Goal: Task Accomplishment & Management: Use online tool/utility

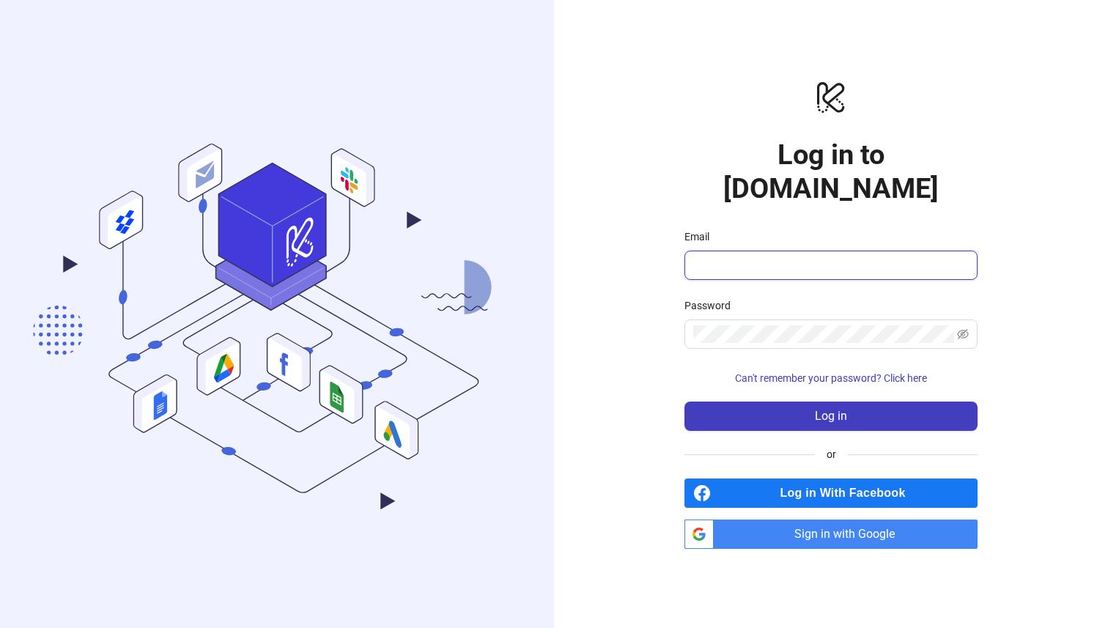
click at [781, 257] on input "Email" at bounding box center [829, 266] width 273 height 18
type input "**********"
click at [776, 336] on form "**********" at bounding box center [831, 330] width 293 height 202
click at [834, 520] on span "Sign in with Google" at bounding box center [849, 534] width 258 height 29
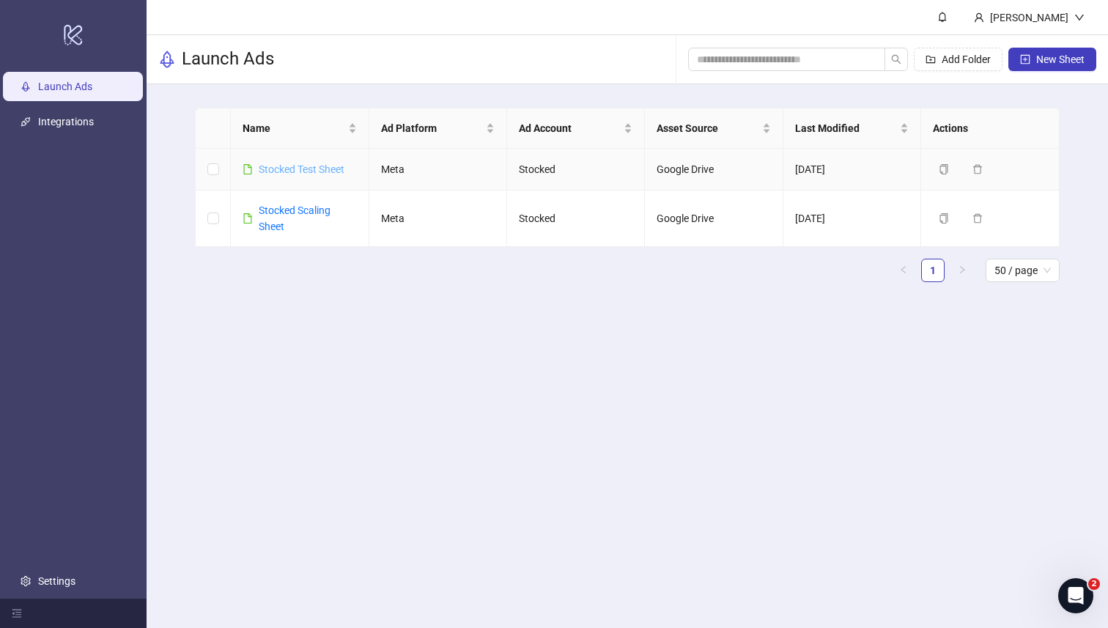
click at [332, 172] on link "Stocked Test Sheet" at bounding box center [302, 169] width 86 height 12
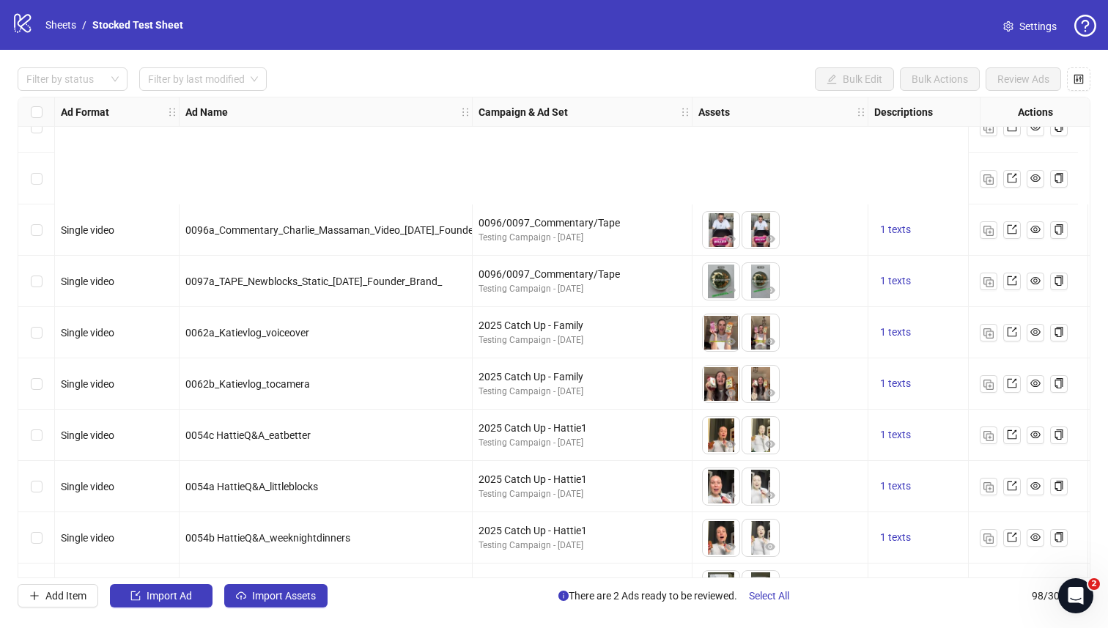
scroll to position [4583, 0]
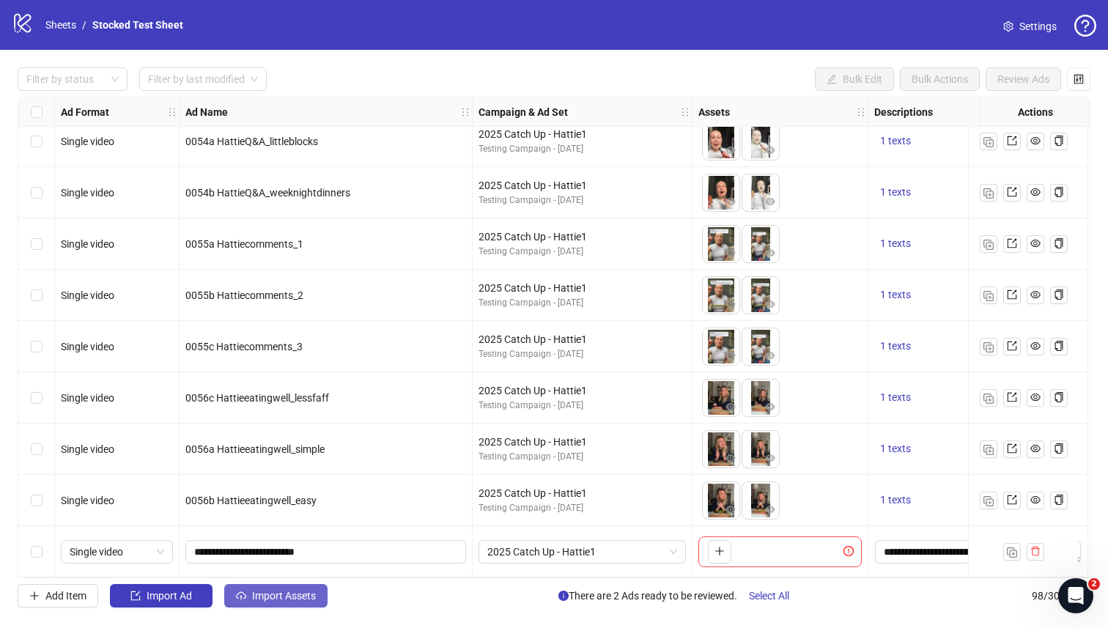
click at [259, 594] on span "Import Assets" at bounding box center [284, 596] width 64 height 12
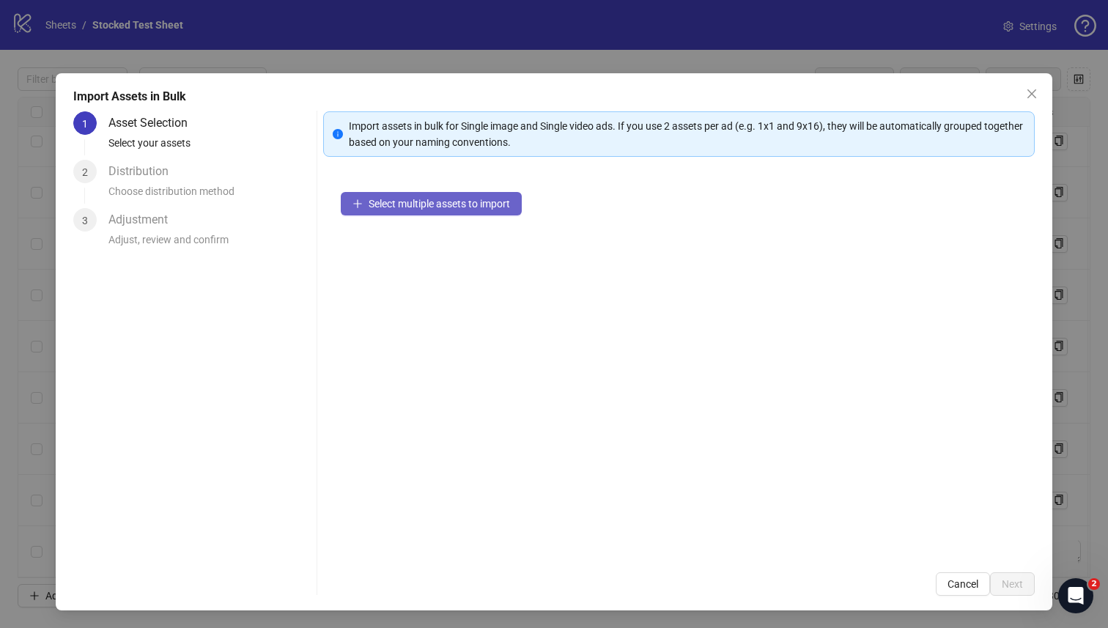
click at [421, 211] on button "Select multiple assets to import" at bounding box center [431, 203] width 181 height 23
click at [447, 202] on span "Select multiple assets to import" at bounding box center [439, 204] width 141 height 12
click at [1029, 92] on icon "close" at bounding box center [1032, 94] width 12 height 12
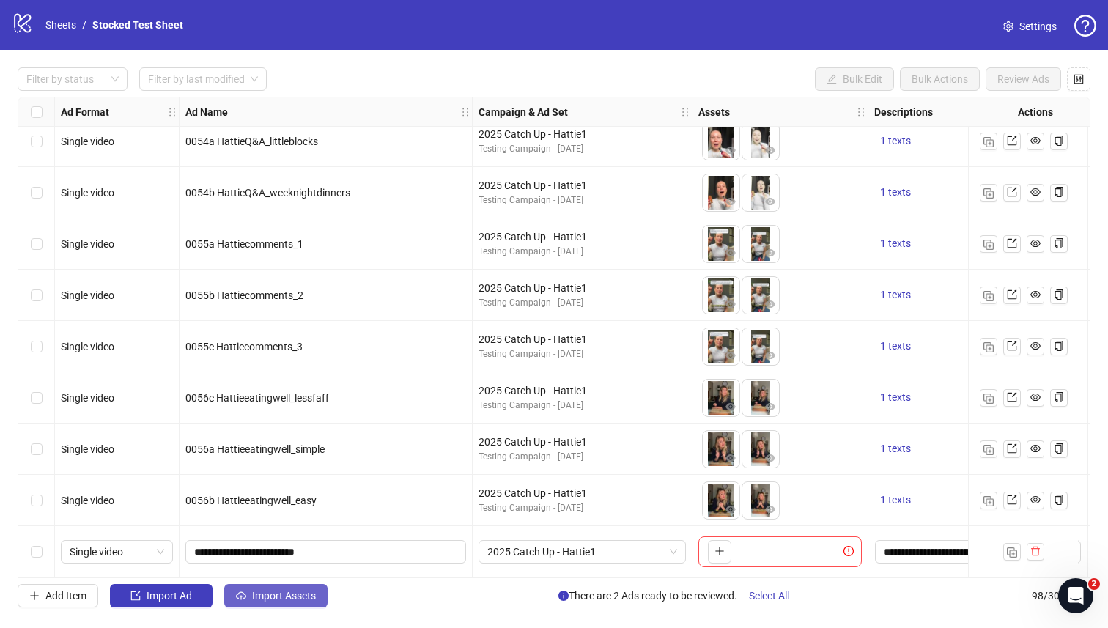
click at [280, 590] on span "Import Assets" at bounding box center [284, 596] width 64 height 12
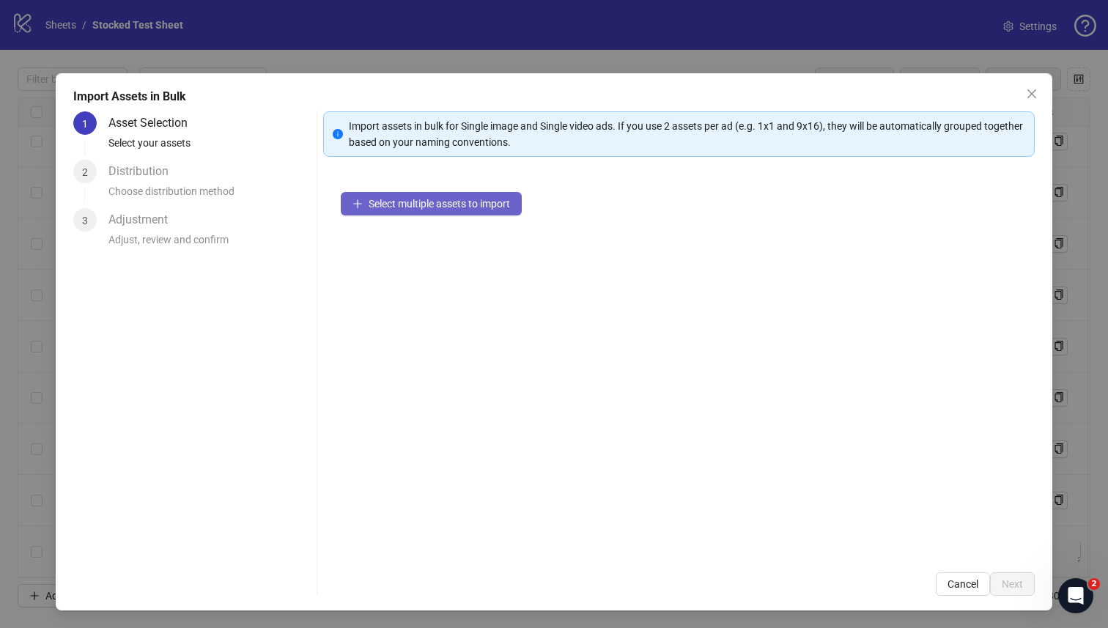
click at [489, 196] on button "Select multiple assets to import" at bounding box center [431, 203] width 181 height 23
click at [1037, 95] on icon "close" at bounding box center [1032, 94] width 12 height 12
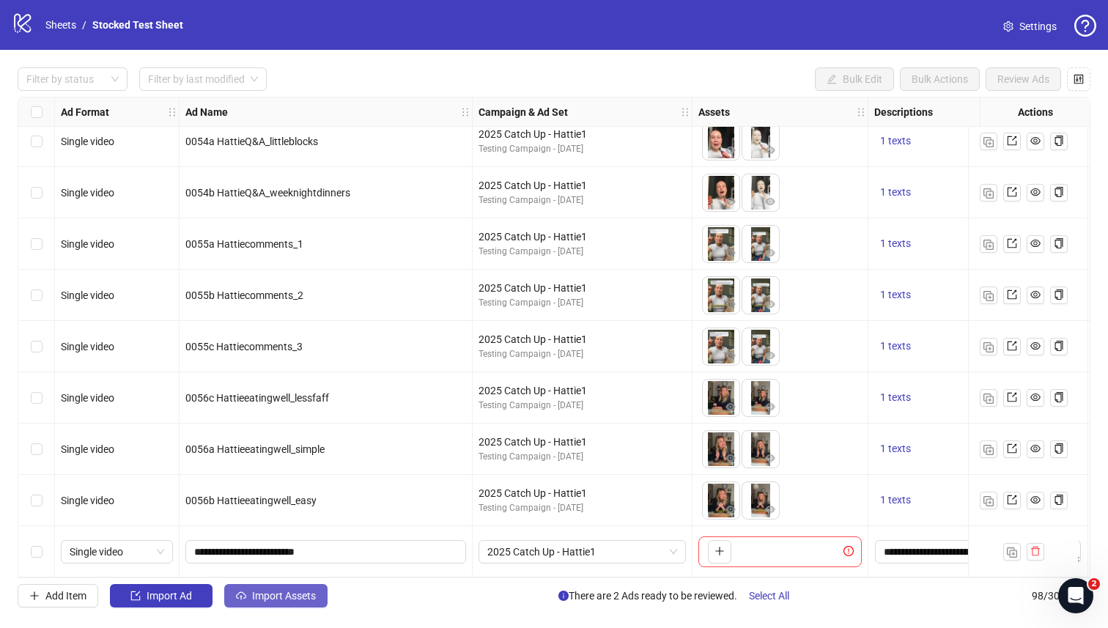
click at [248, 604] on button "Import Assets" at bounding box center [275, 595] width 103 height 23
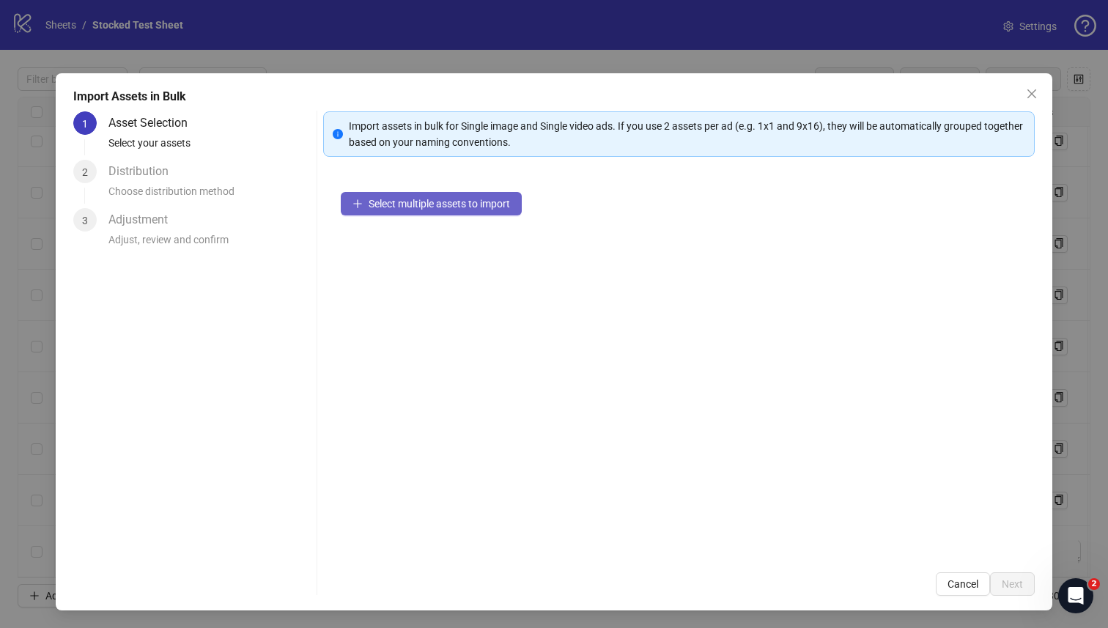
click at [490, 215] on button "Select multiple assets to import" at bounding box center [431, 203] width 181 height 23
click at [480, 207] on span "Select multiple assets to import" at bounding box center [439, 204] width 141 height 12
click at [1027, 97] on icon "close" at bounding box center [1032, 94] width 12 height 12
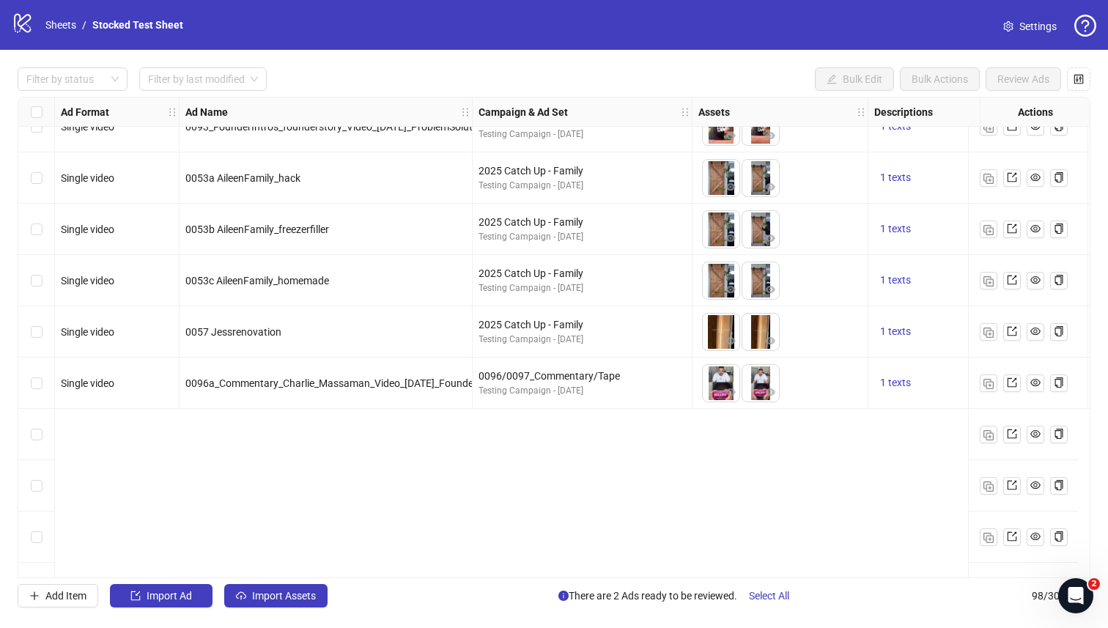
scroll to position [4583, 0]
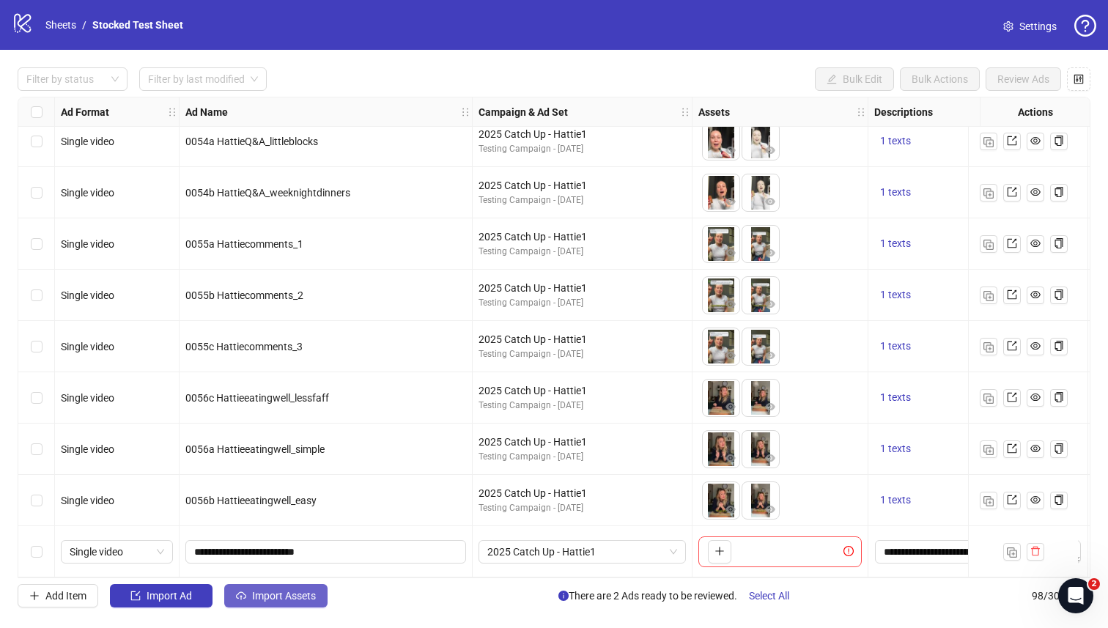
click at [271, 591] on span "Import Assets" at bounding box center [284, 596] width 64 height 12
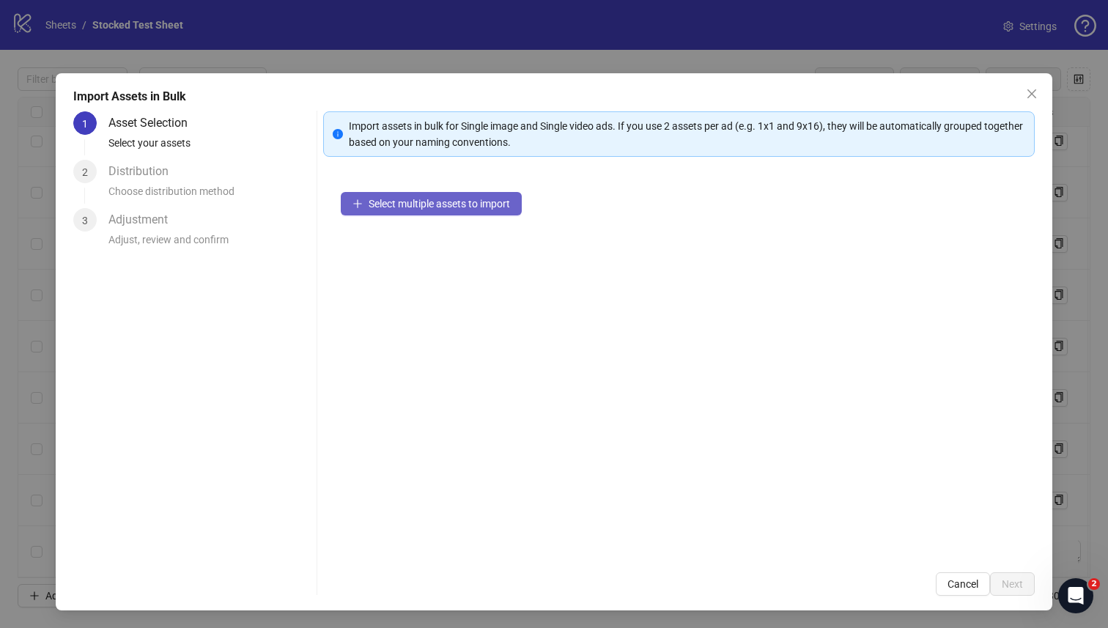
click at [449, 209] on span "Select multiple assets to import" at bounding box center [439, 204] width 141 height 12
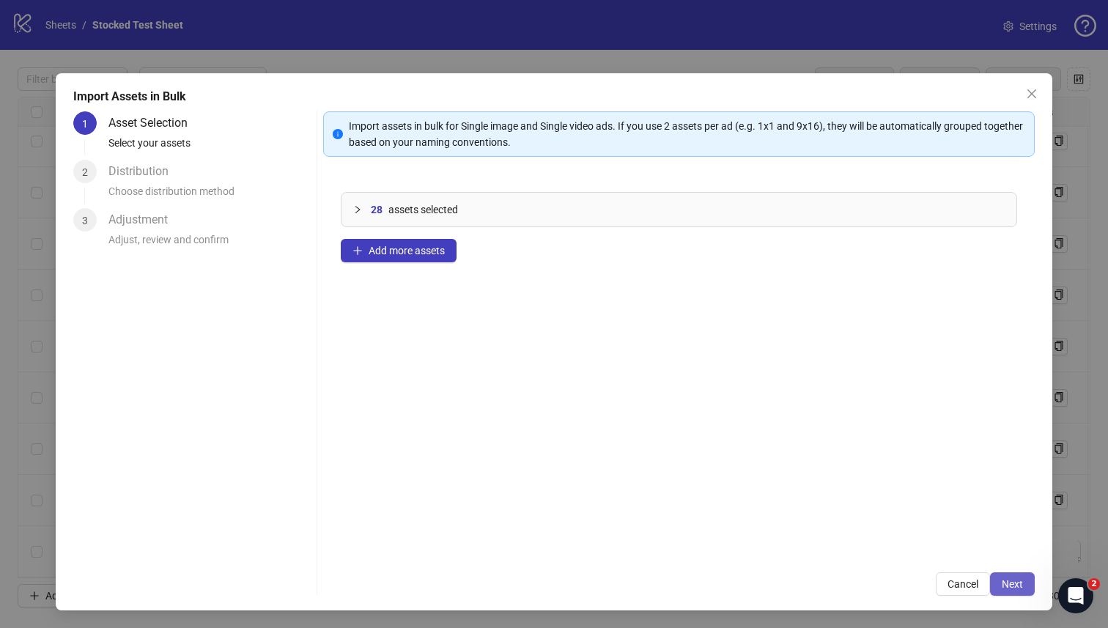
click at [1000, 586] on button "Next" at bounding box center [1012, 583] width 45 height 23
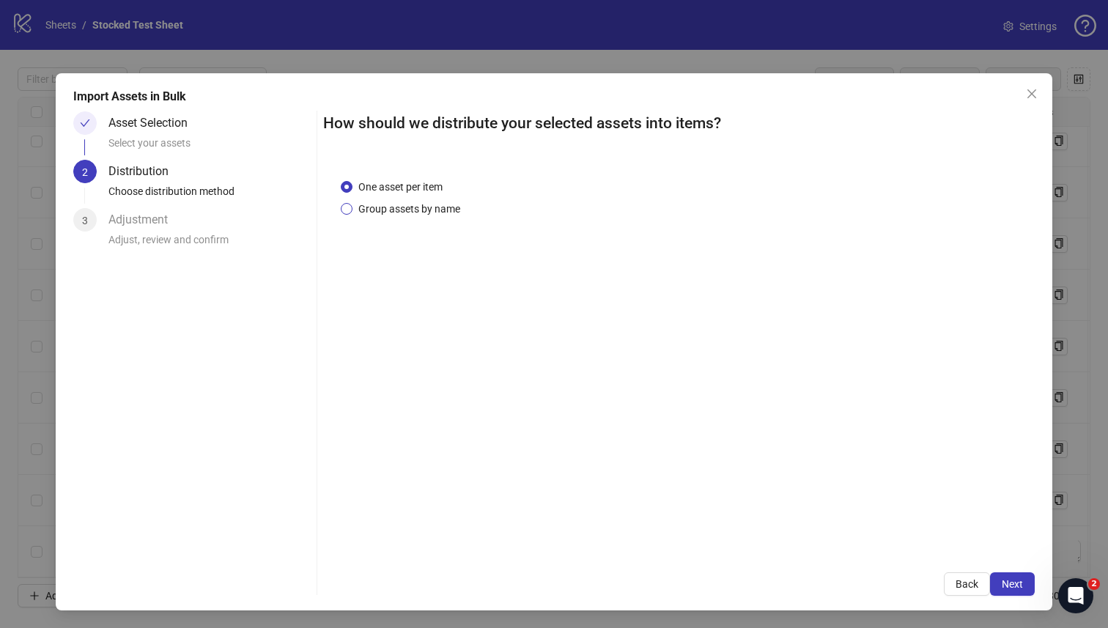
click at [406, 216] on span "Group assets by name" at bounding box center [410, 209] width 114 height 16
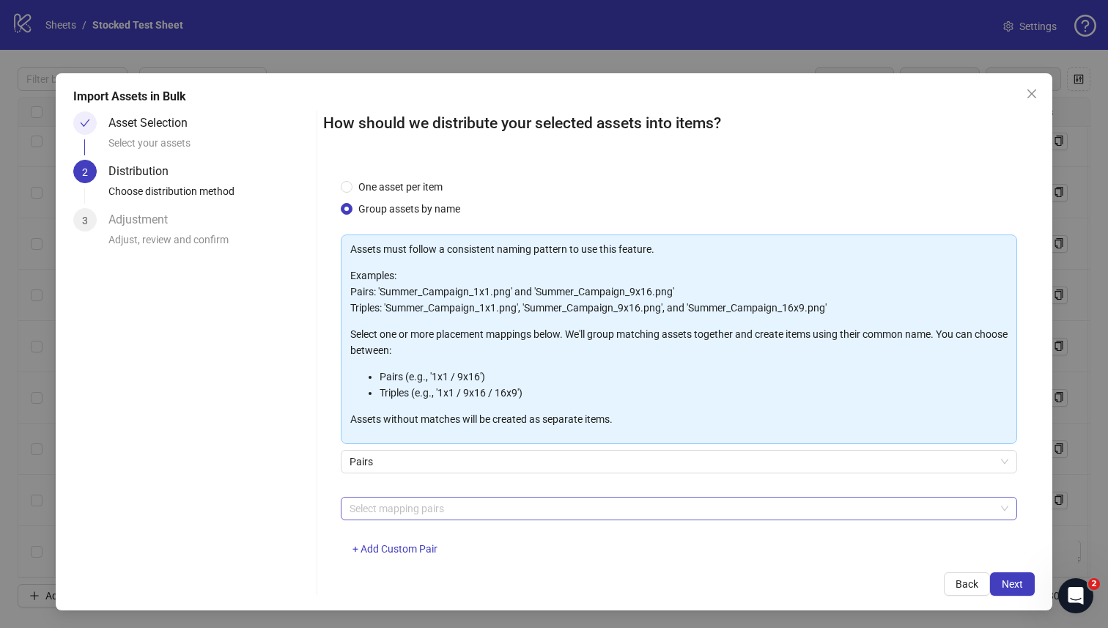
click at [495, 515] on div at bounding box center [672, 508] width 656 height 21
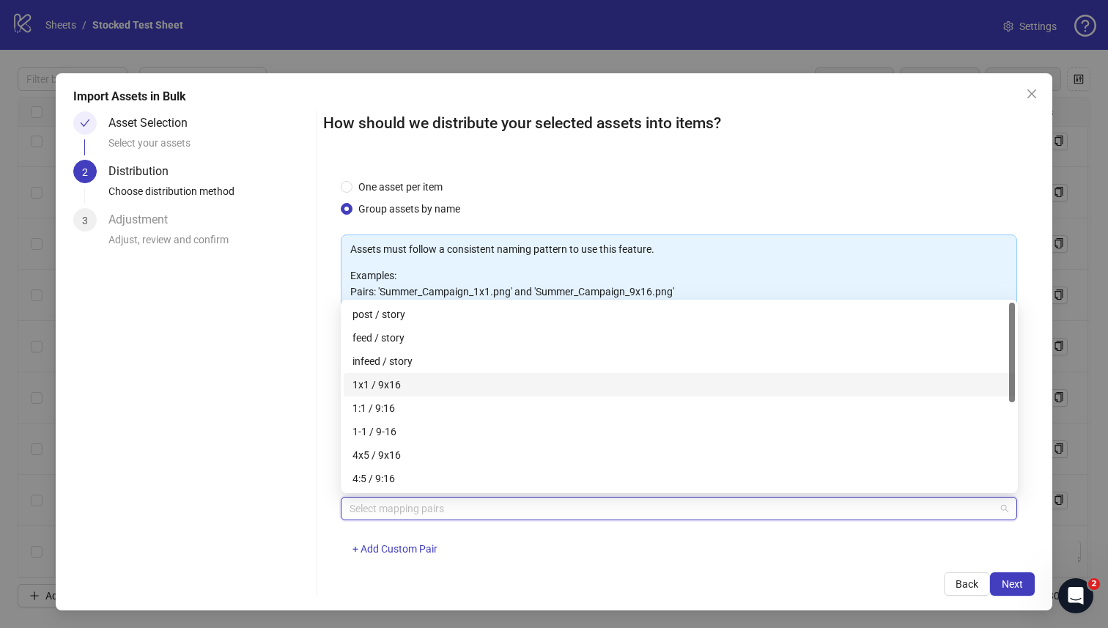
click at [468, 383] on div "1x1 / 9x16" at bounding box center [680, 385] width 654 height 16
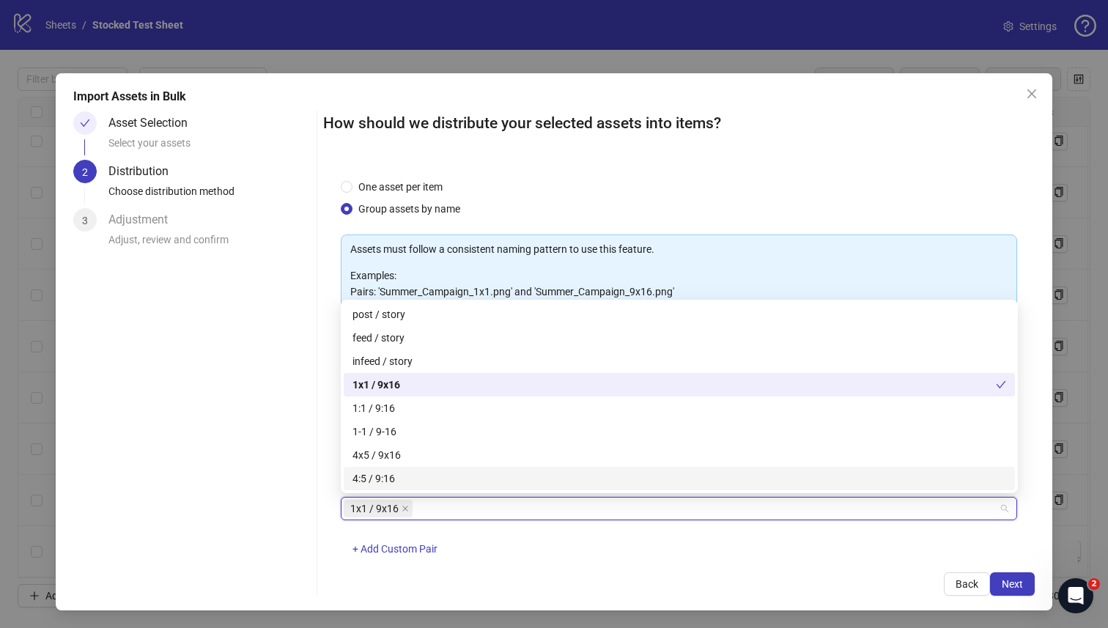
click at [520, 570] on div "How should we distribute your selected assets into items? One asset per item Gr…" at bounding box center [679, 353] width 712 height 484
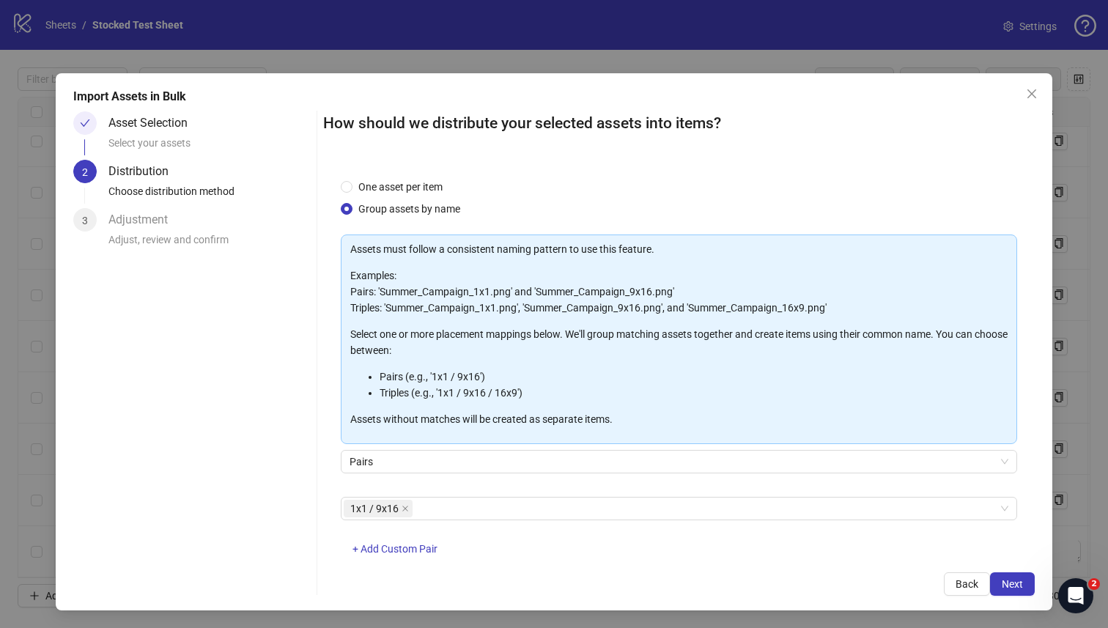
click at [427, 555] on div "How should we distribute your selected assets into items? One asset per item Gr…" at bounding box center [679, 353] width 712 height 484
click at [416, 540] on button "+ Add Custom Pair" at bounding box center [395, 549] width 108 height 23
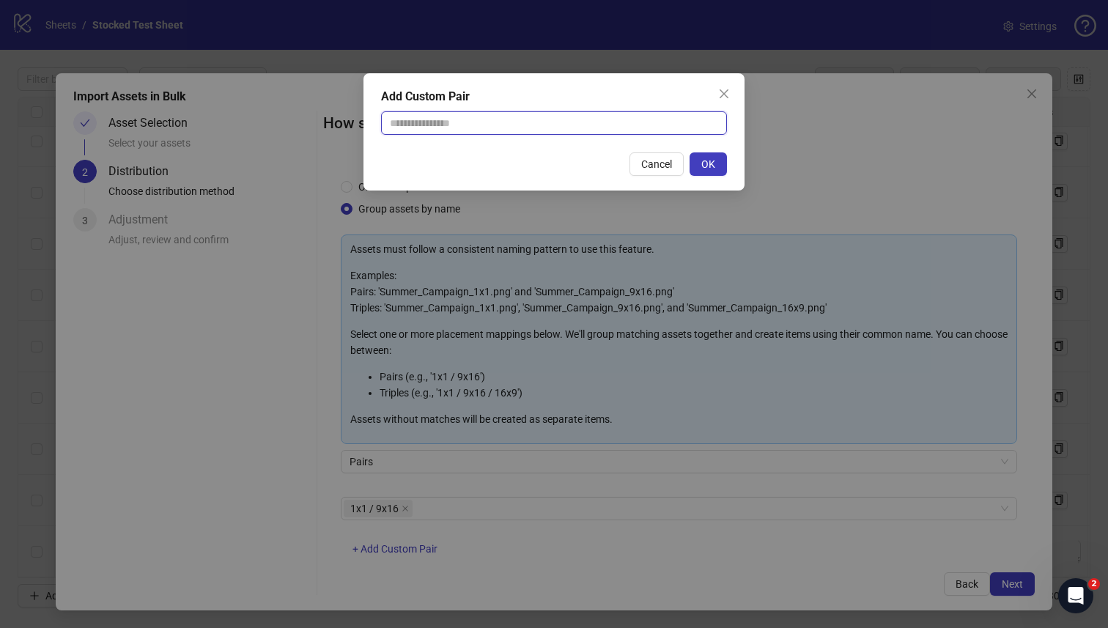
click at [479, 124] on input "text" at bounding box center [554, 122] width 346 height 23
type input "**********"
click at [715, 169] on button "OK" at bounding box center [708, 163] width 37 height 23
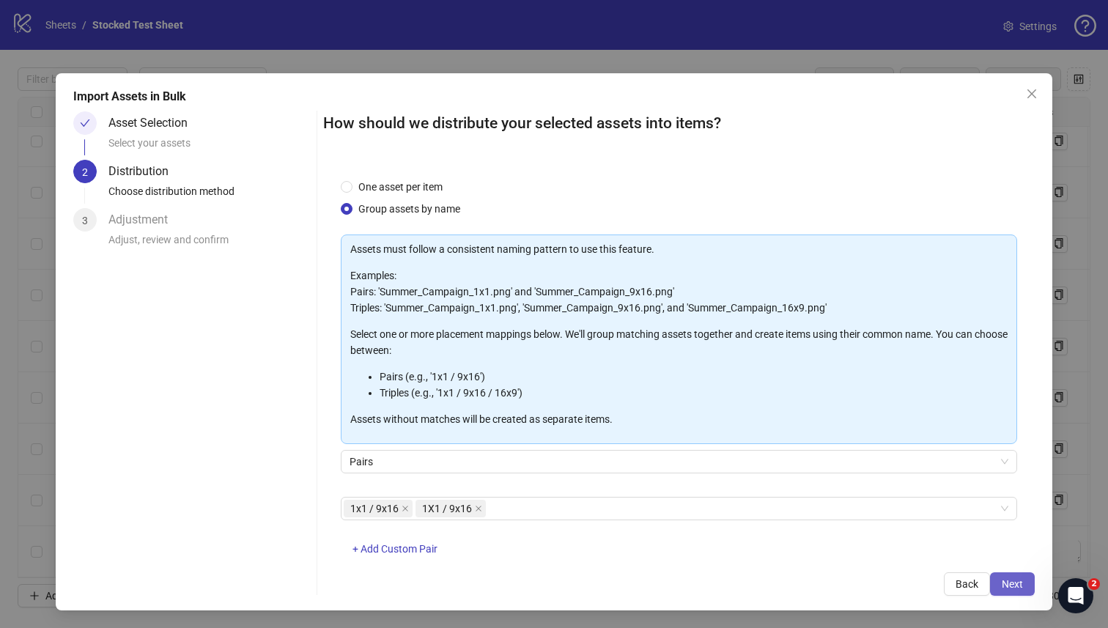
click at [1017, 586] on span "Next" at bounding box center [1012, 584] width 21 height 12
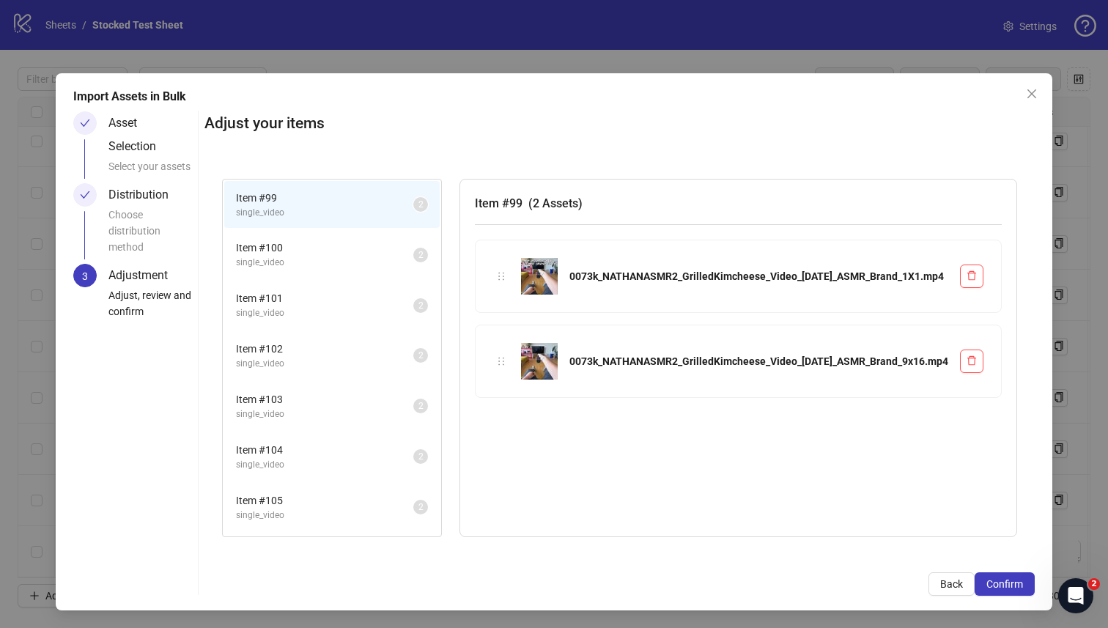
click at [413, 251] on span "Item # 100" at bounding box center [324, 248] width 177 height 16
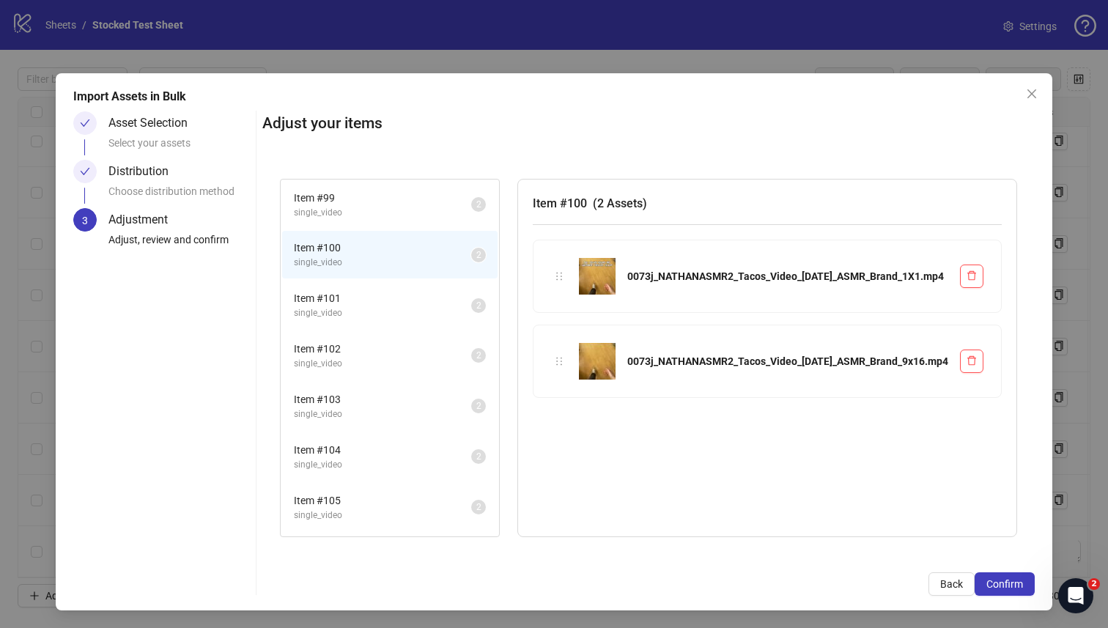
click at [424, 301] on span "Item # 101" at bounding box center [382, 298] width 177 height 16
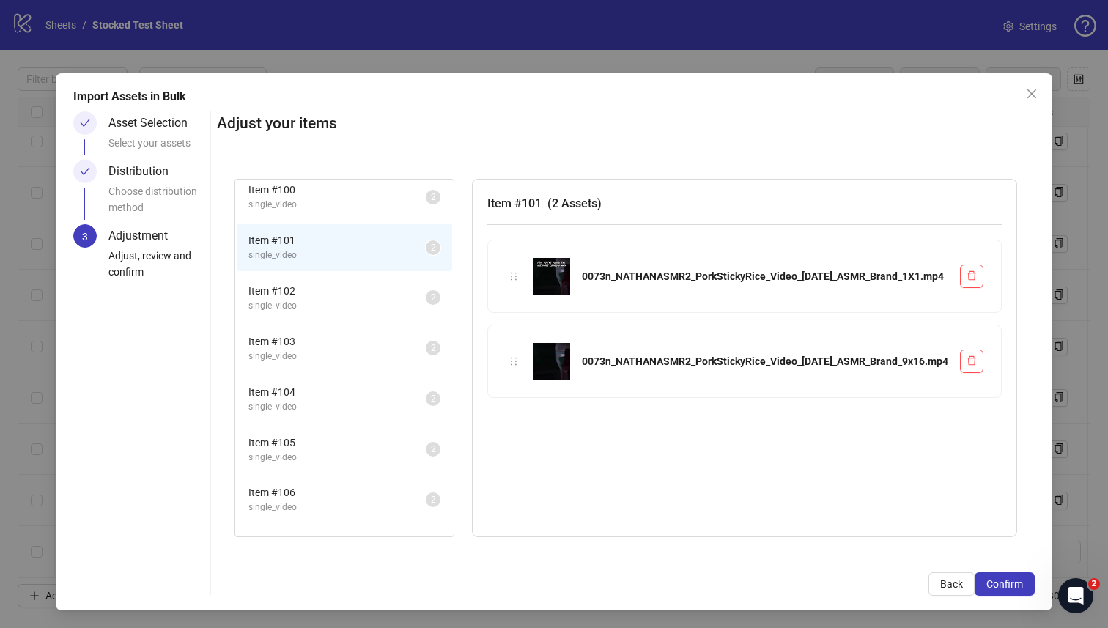
click at [424, 301] on span "single_video" at bounding box center [336, 306] width 177 height 14
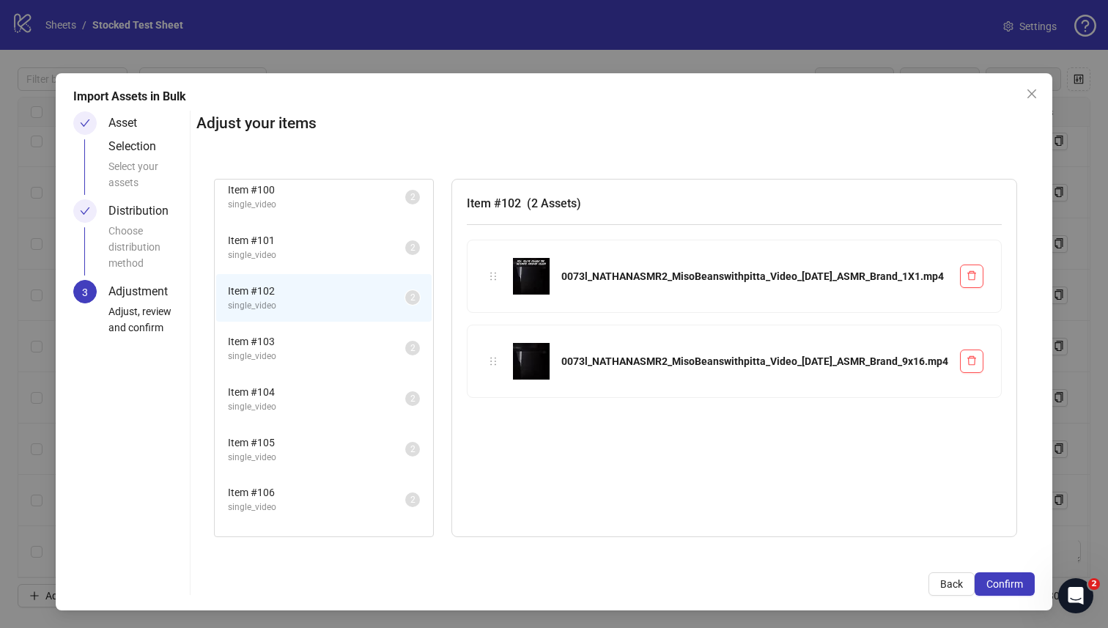
click at [405, 334] on span "Item # 103" at bounding box center [316, 341] width 177 height 16
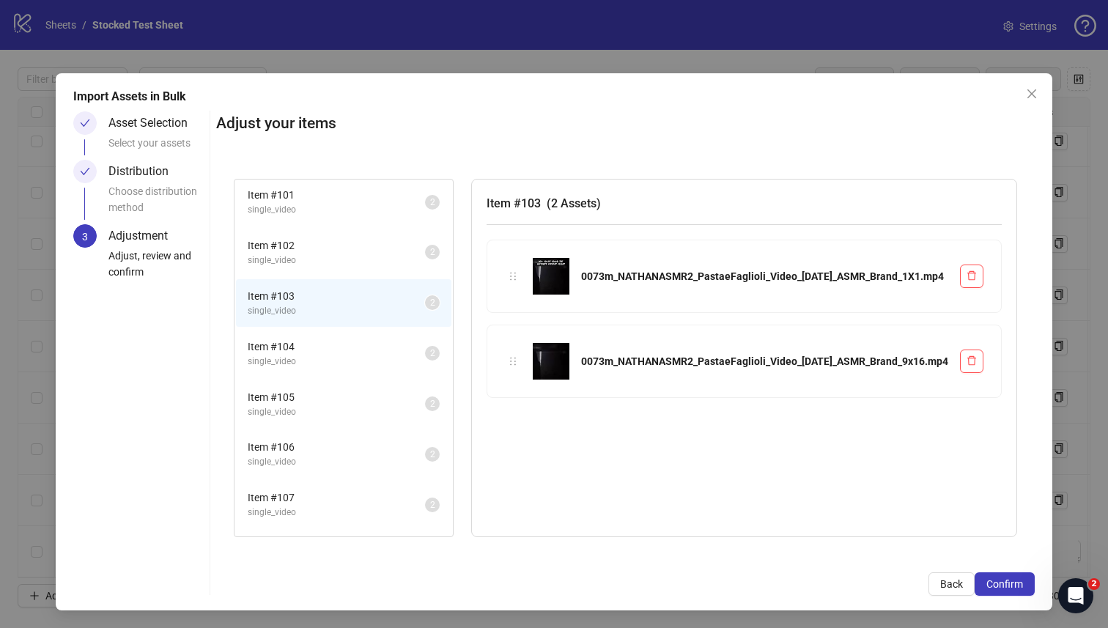
click at [424, 334] on li "Item # 104 single_video 2" at bounding box center [343, 354] width 215 height 48
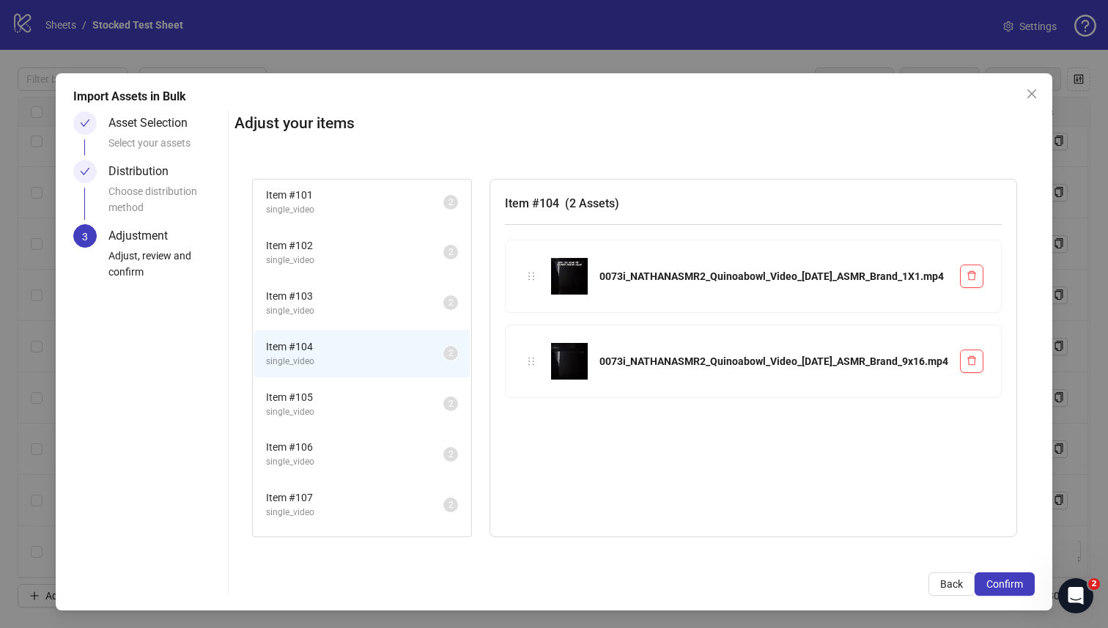
click at [423, 397] on span "Item # 105" at bounding box center [354, 397] width 177 height 16
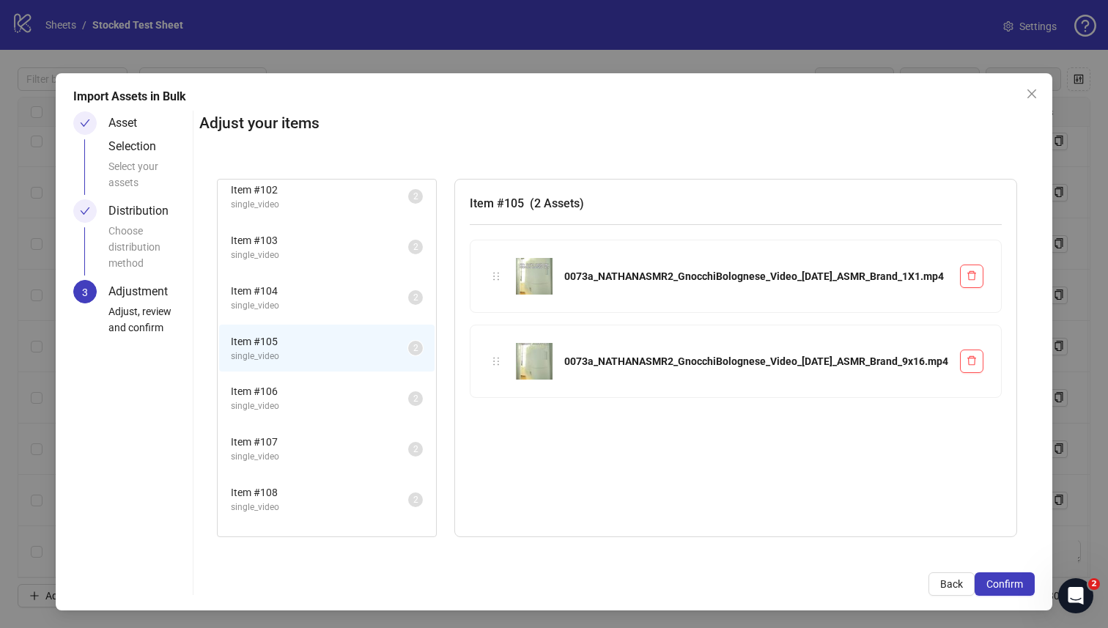
scroll to position [161, 0]
click at [408, 387] on span "Item # 106" at bounding box center [319, 390] width 177 height 16
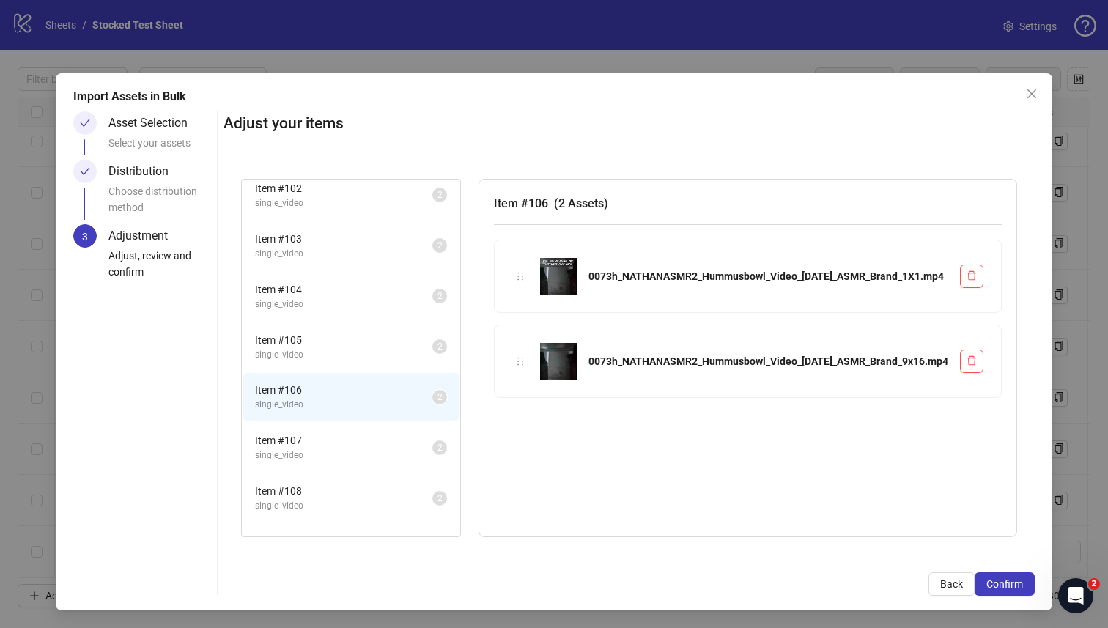
click at [415, 457] on span "single_video" at bounding box center [343, 456] width 177 height 14
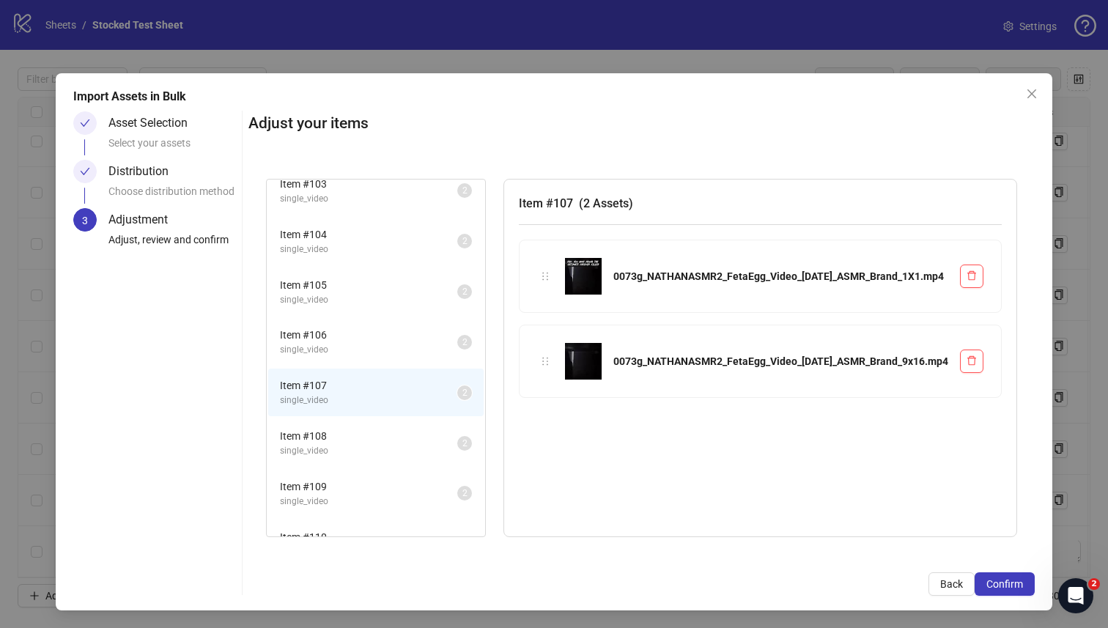
click at [414, 444] on span "single_video" at bounding box center [368, 451] width 177 height 14
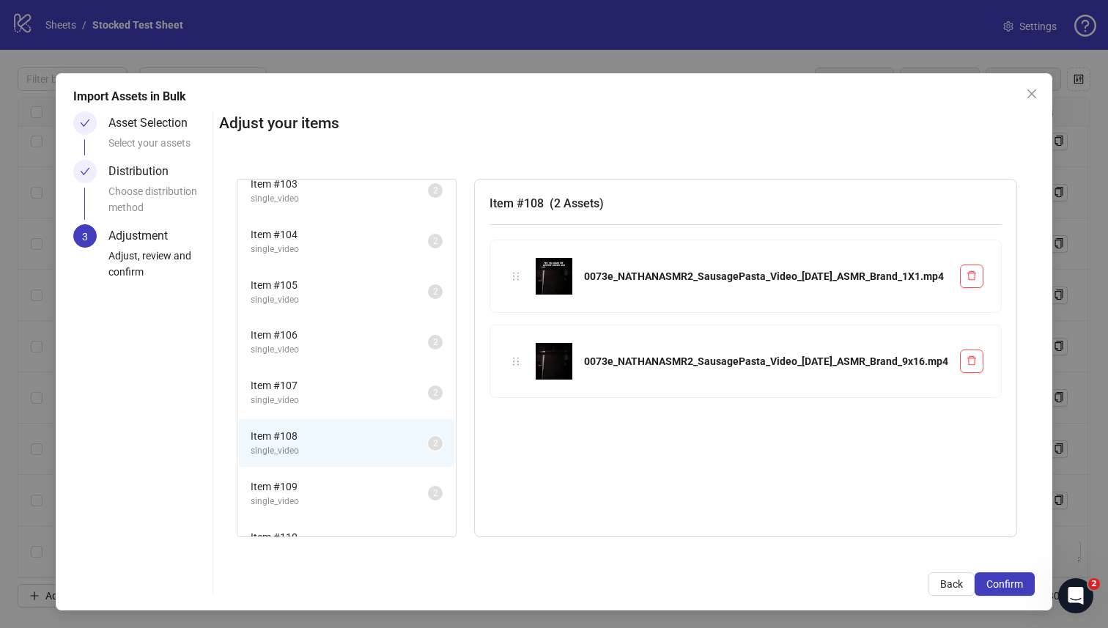
click at [414, 493] on span "Item # 109" at bounding box center [339, 487] width 177 height 16
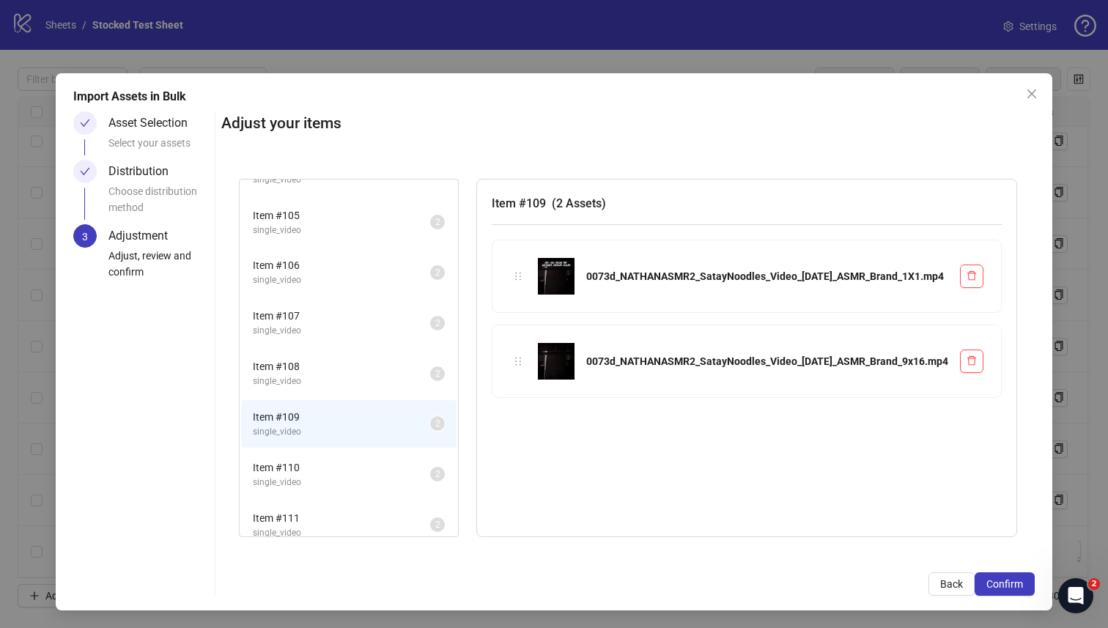
scroll to position [307, 0]
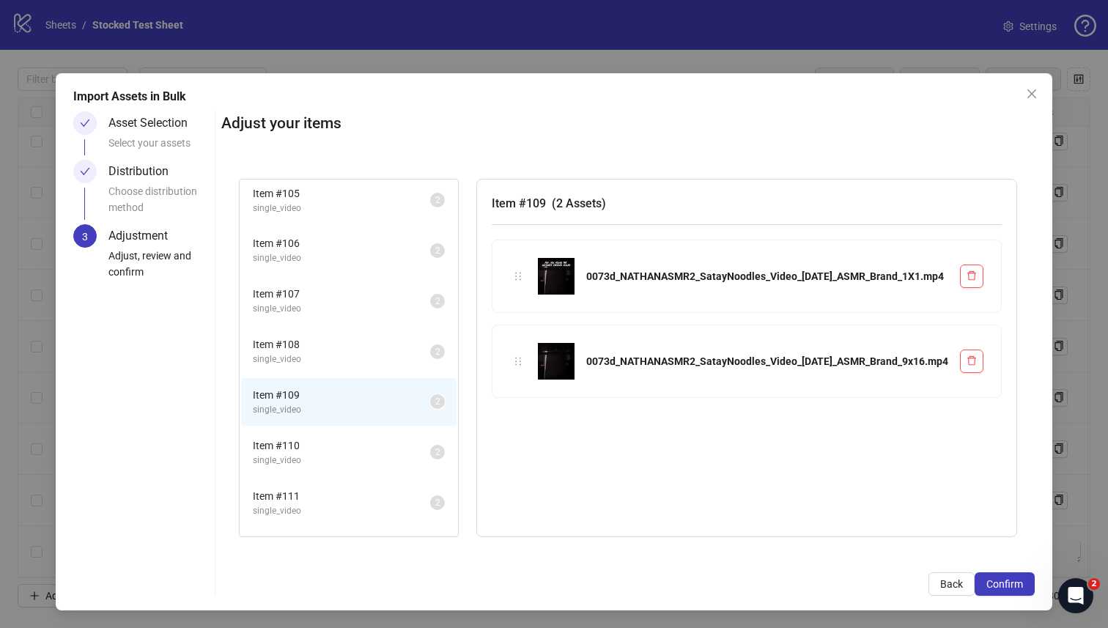
click at [410, 457] on span "single_video" at bounding box center [341, 461] width 177 height 14
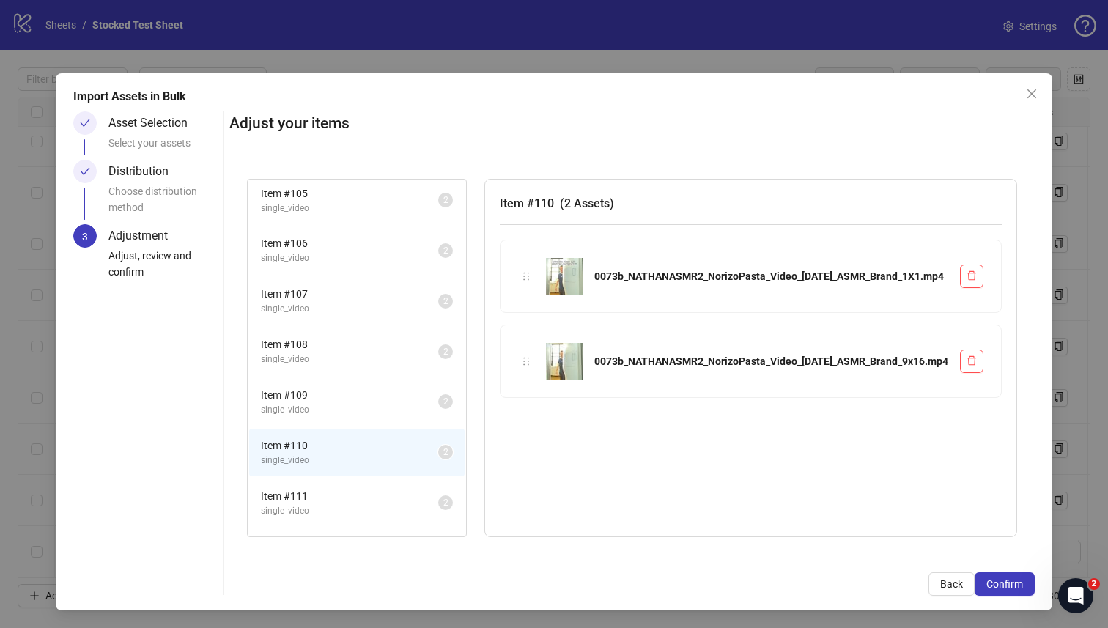
click at [407, 500] on span "Item # 111" at bounding box center [349, 496] width 177 height 16
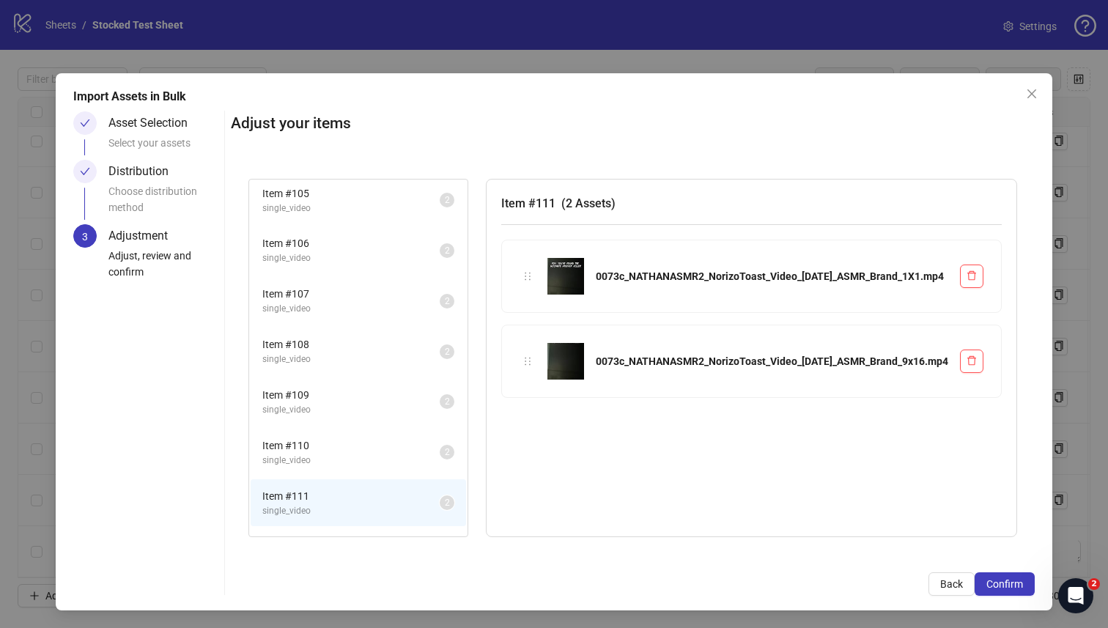
scroll to position [349, 0]
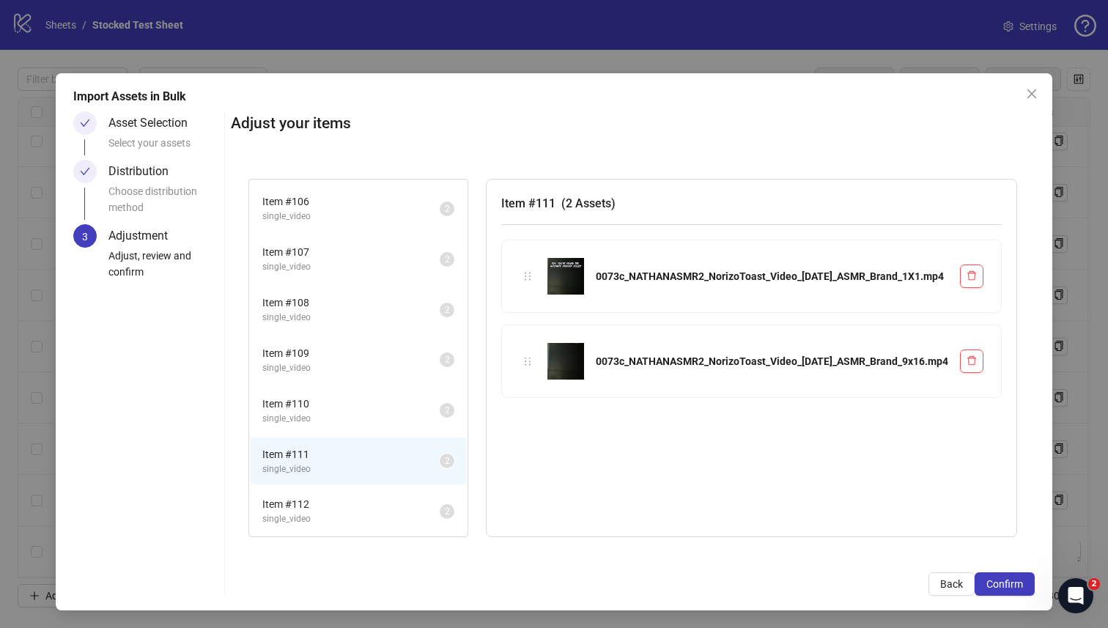
click at [432, 515] on span "single_video" at bounding box center [350, 519] width 177 height 14
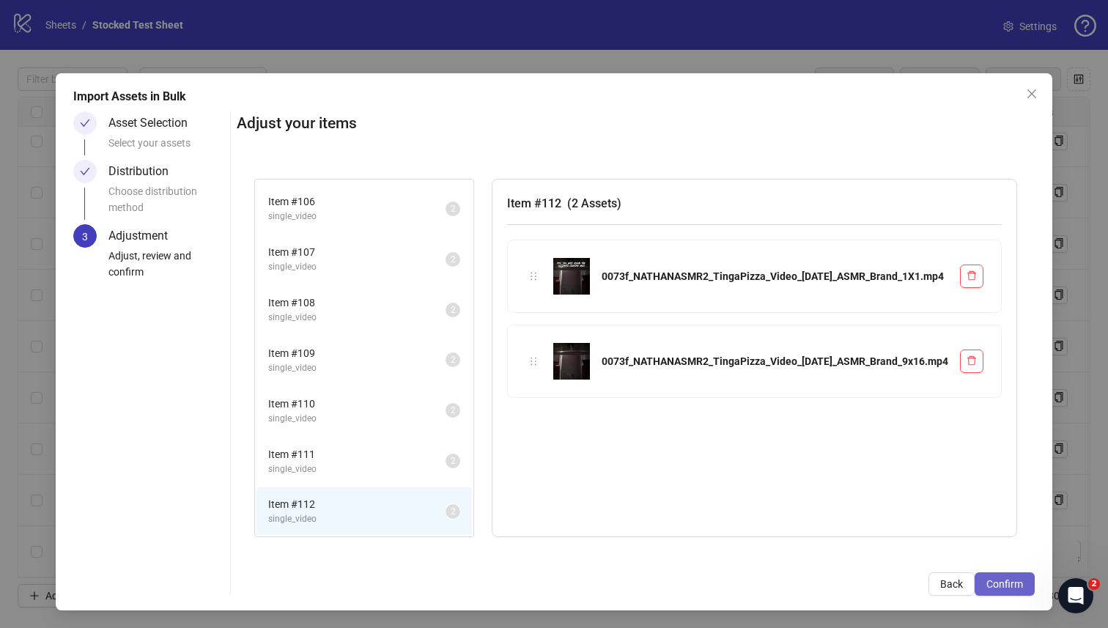
click at [1018, 586] on span "Confirm" at bounding box center [1005, 584] width 37 height 12
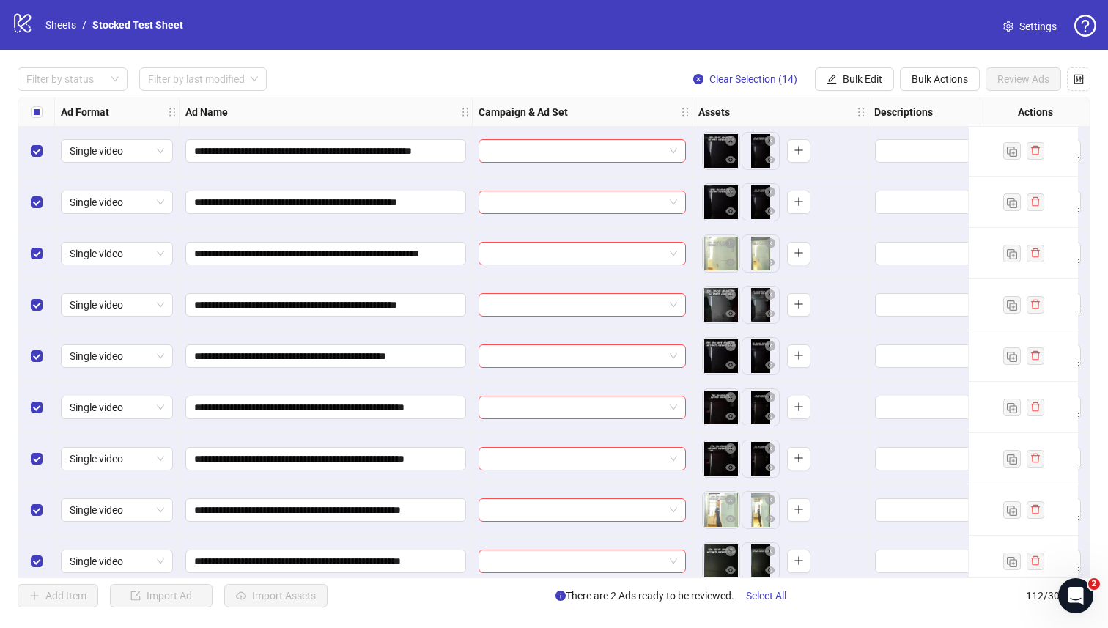
scroll to position [5125, 0]
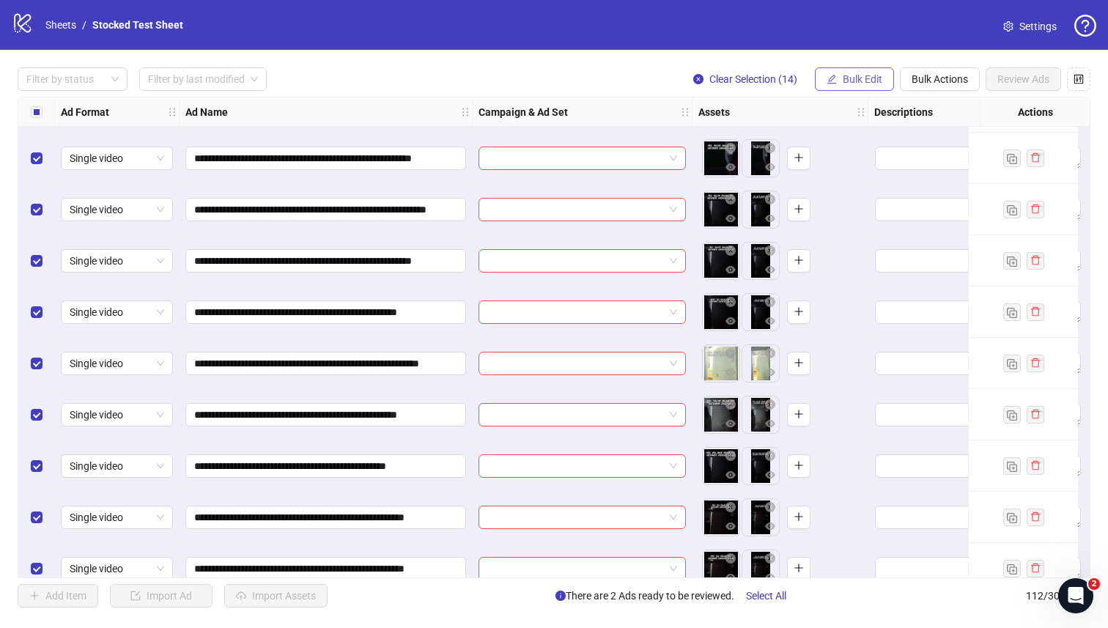
click at [863, 87] on button "Bulk Edit" at bounding box center [854, 78] width 79 height 23
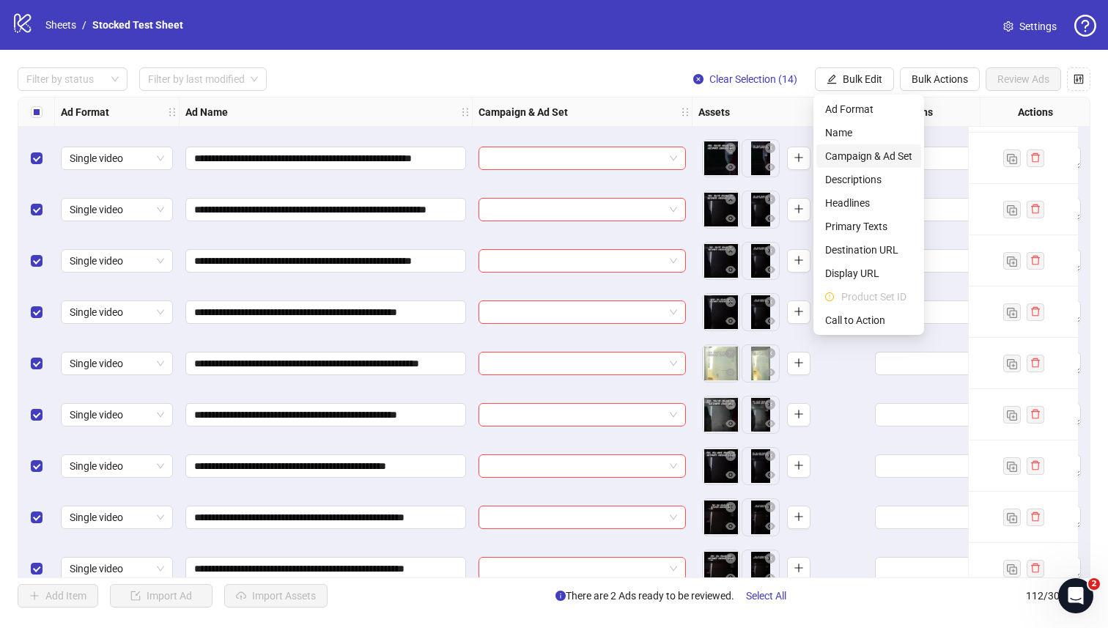
click at [874, 153] on span "Campaign & Ad Set" at bounding box center [868, 156] width 87 height 16
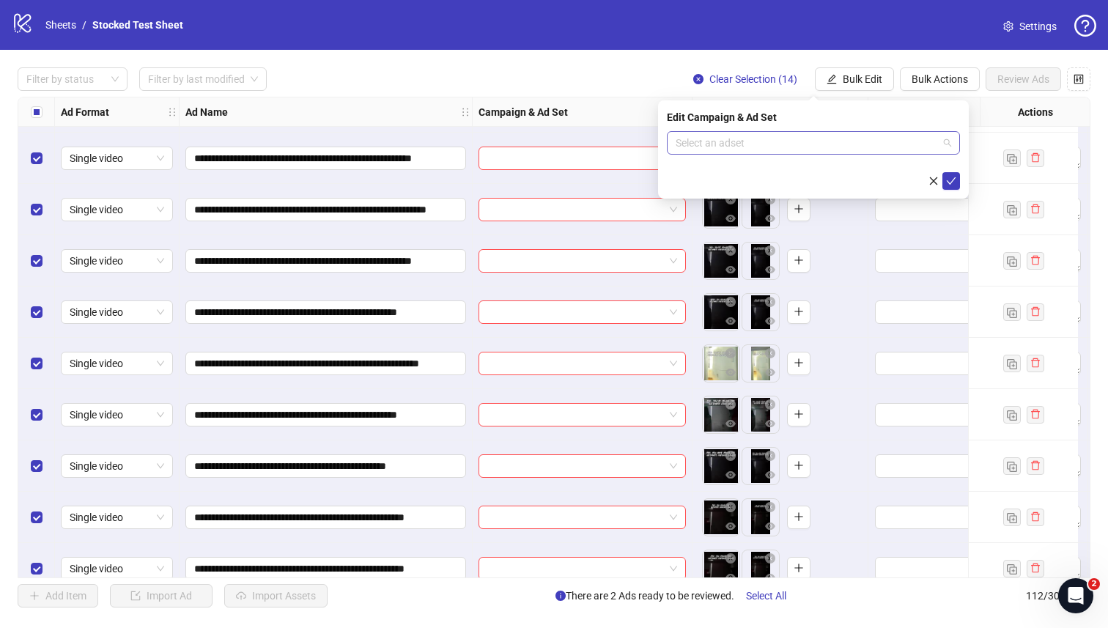
click at [848, 144] on input "search" at bounding box center [807, 143] width 262 height 22
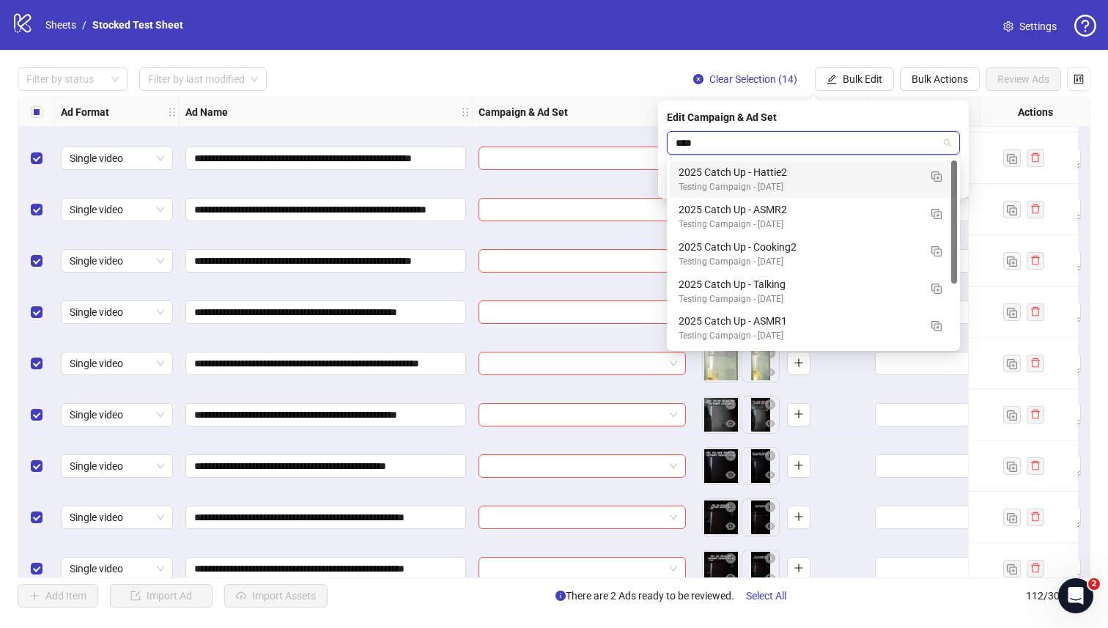
type input "*****"
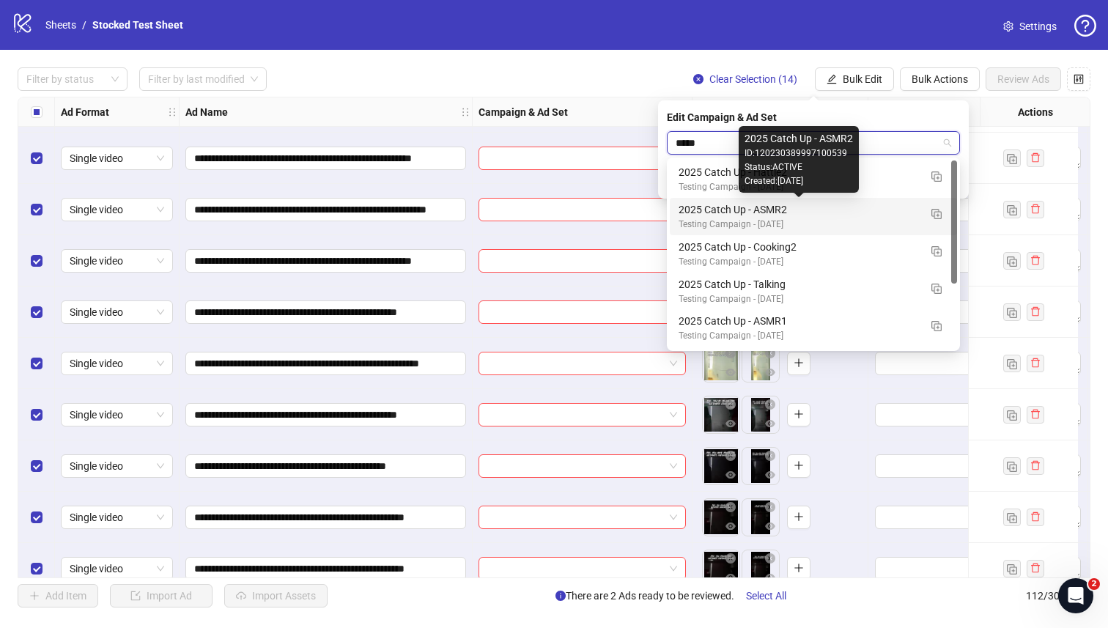
click at [831, 212] on div "2025 Catch Up - ASMR2" at bounding box center [799, 210] width 240 height 16
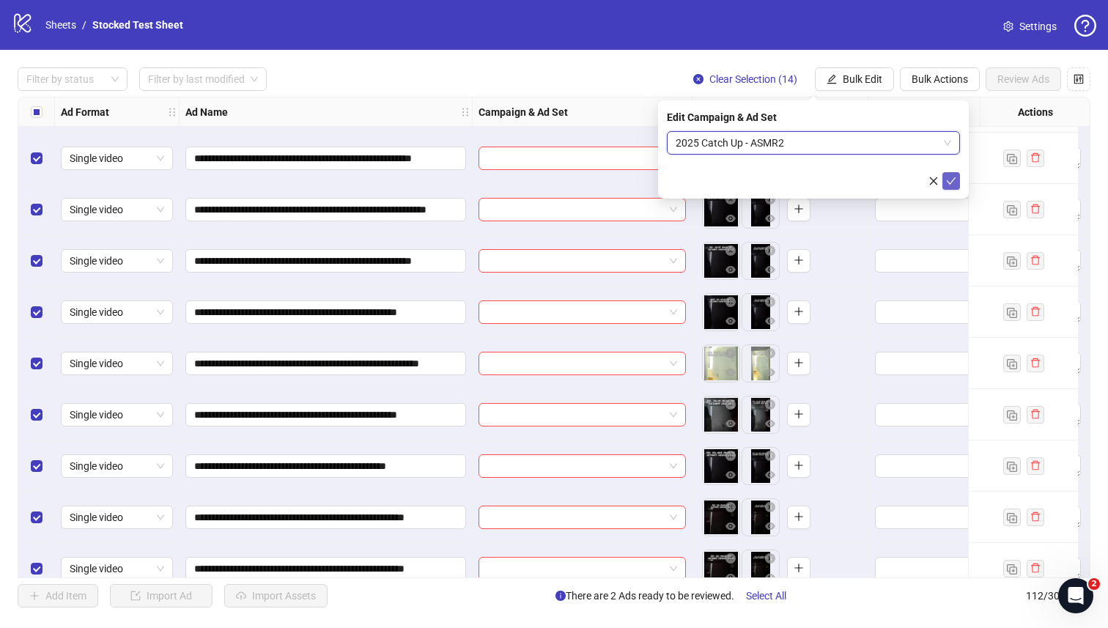
click at [953, 185] on icon "check" at bounding box center [951, 181] width 10 height 10
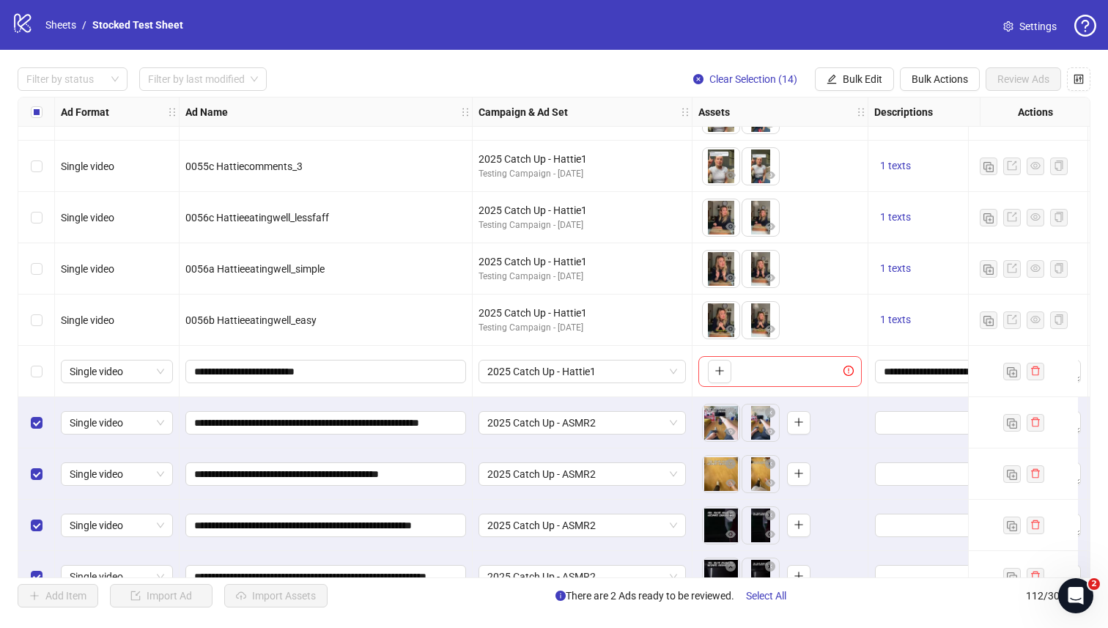
scroll to position [4813, 0]
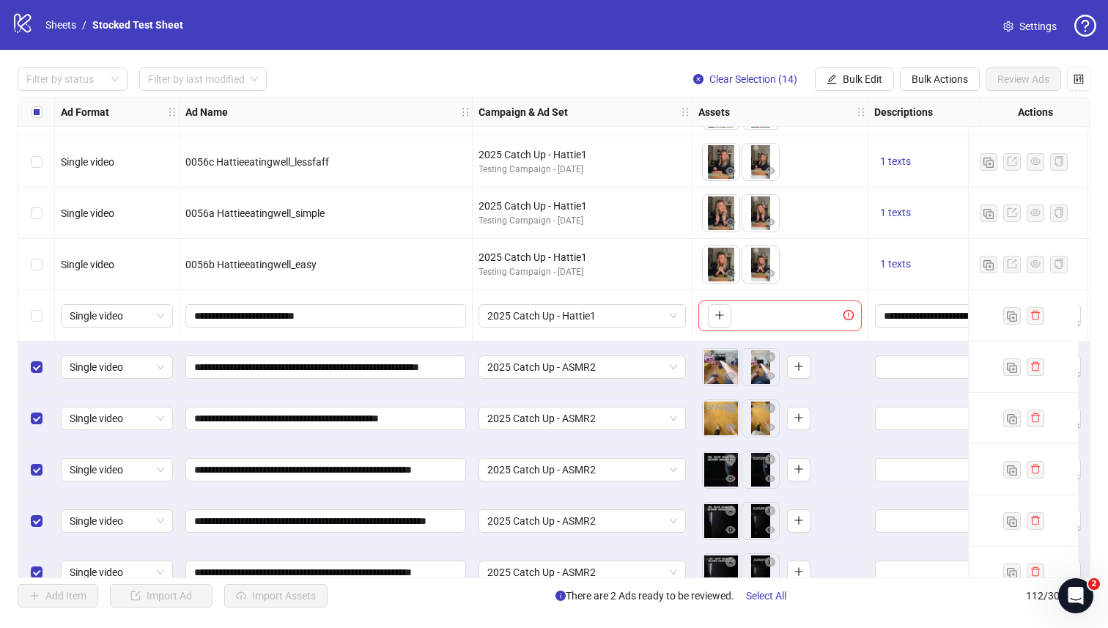
click at [690, 372] on div "2025 Catch Up - ASMR2" at bounding box center [583, 367] width 220 height 51
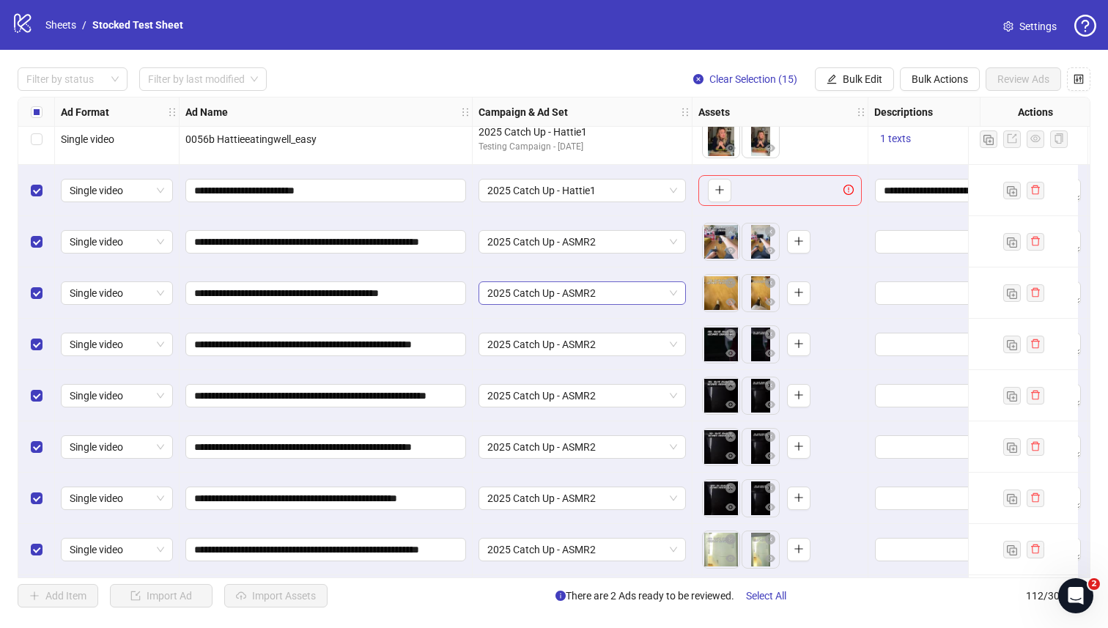
scroll to position [4927, 0]
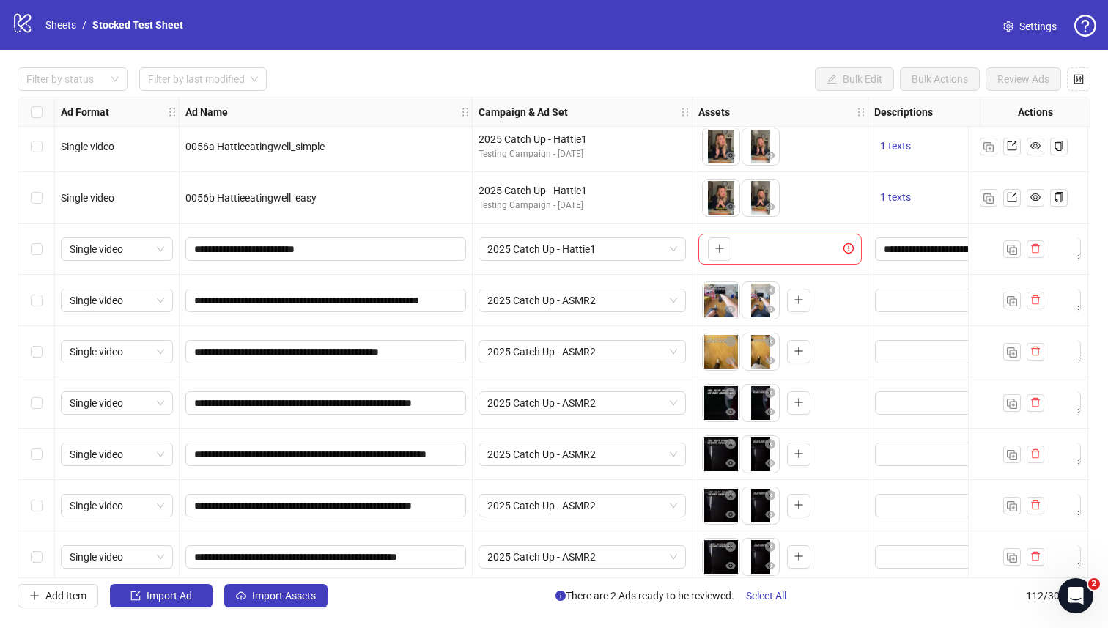
scroll to position [4892, 0]
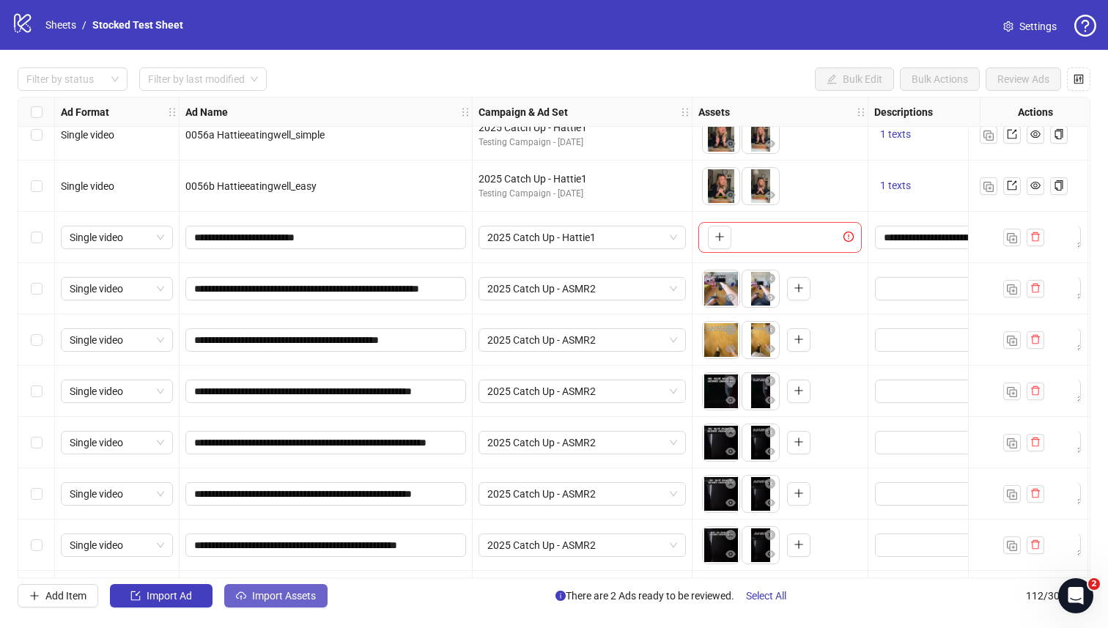
click at [268, 600] on span "Import Assets" at bounding box center [284, 596] width 64 height 12
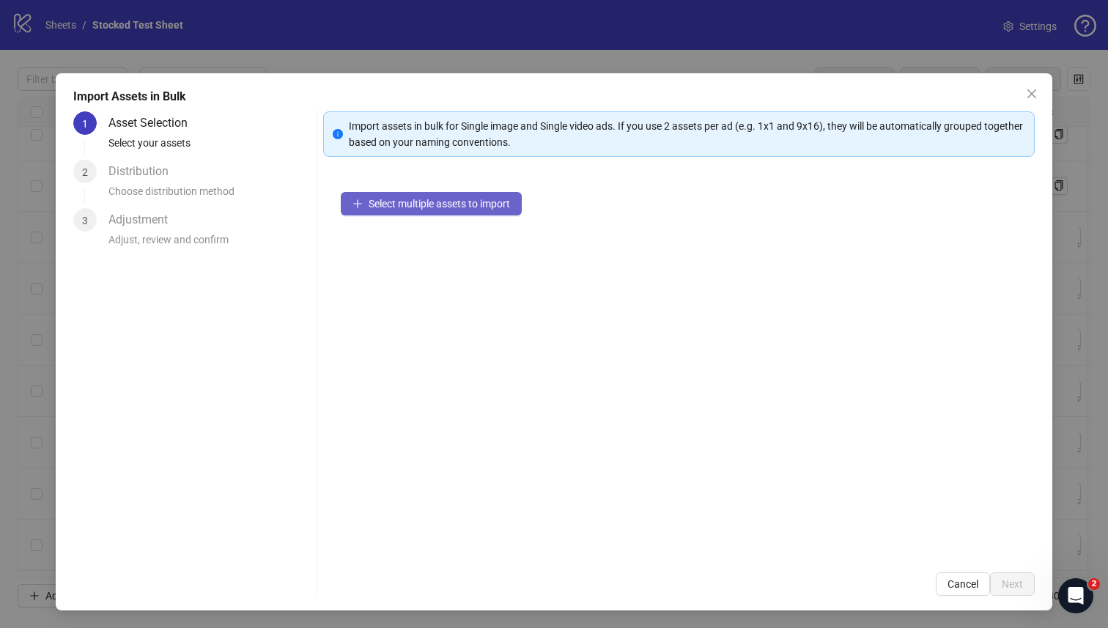
click at [490, 206] on span "Select multiple assets to import" at bounding box center [439, 204] width 141 height 12
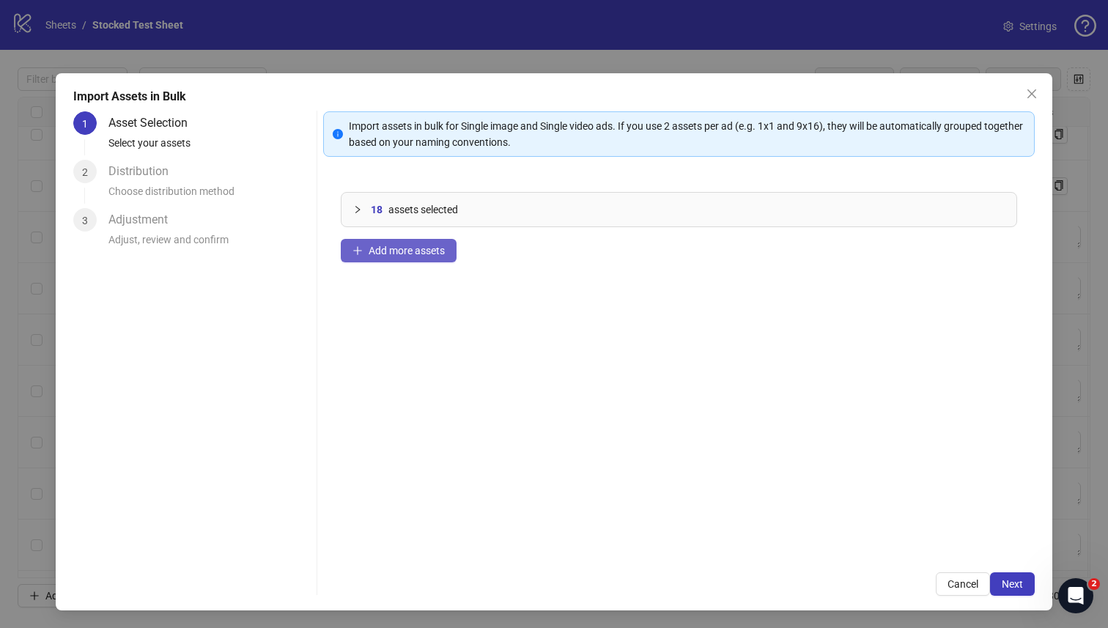
click at [421, 251] on span "Add more assets" at bounding box center [407, 251] width 76 height 12
click at [1011, 579] on span "Next" at bounding box center [1012, 584] width 21 height 12
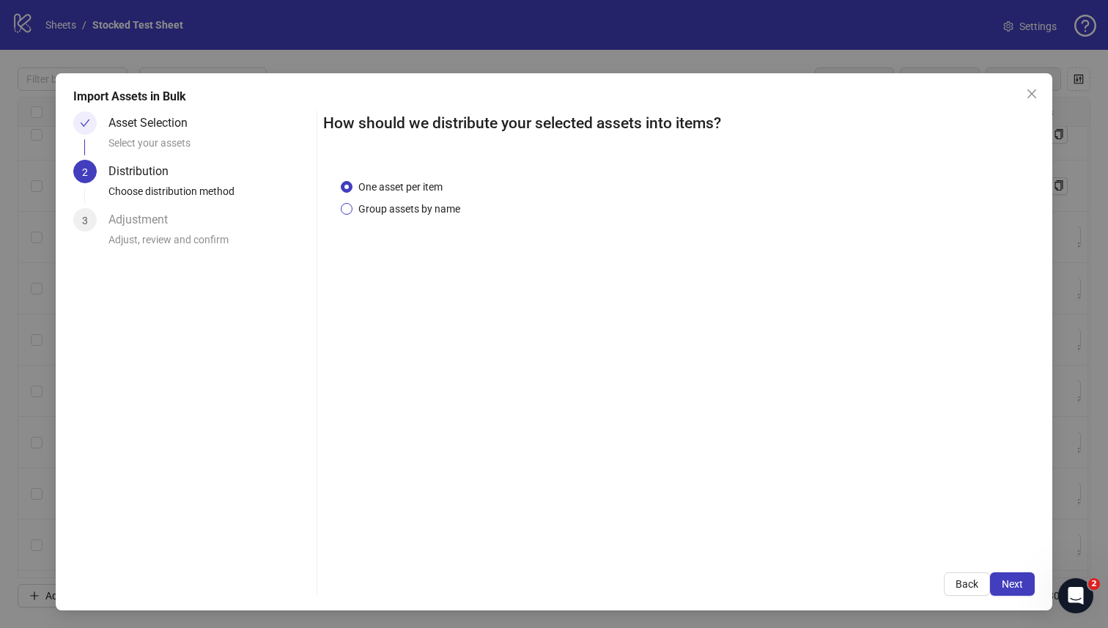
click at [402, 210] on span "Group assets by name" at bounding box center [410, 209] width 114 height 16
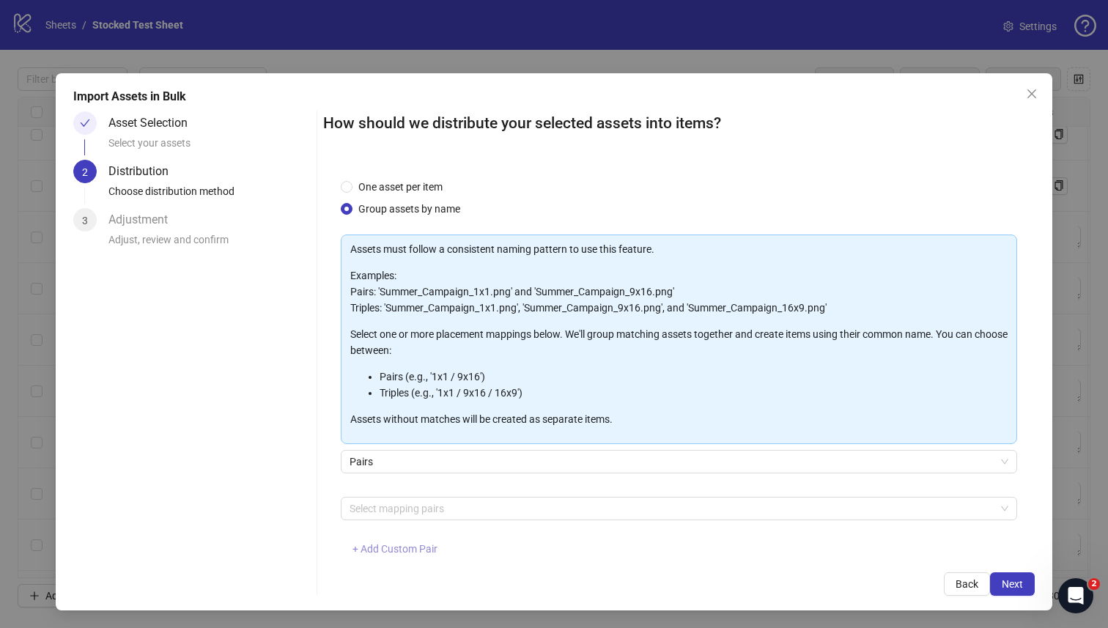
click at [418, 550] on span "+ Add Custom Pair" at bounding box center [395, 549] width 85 height 12
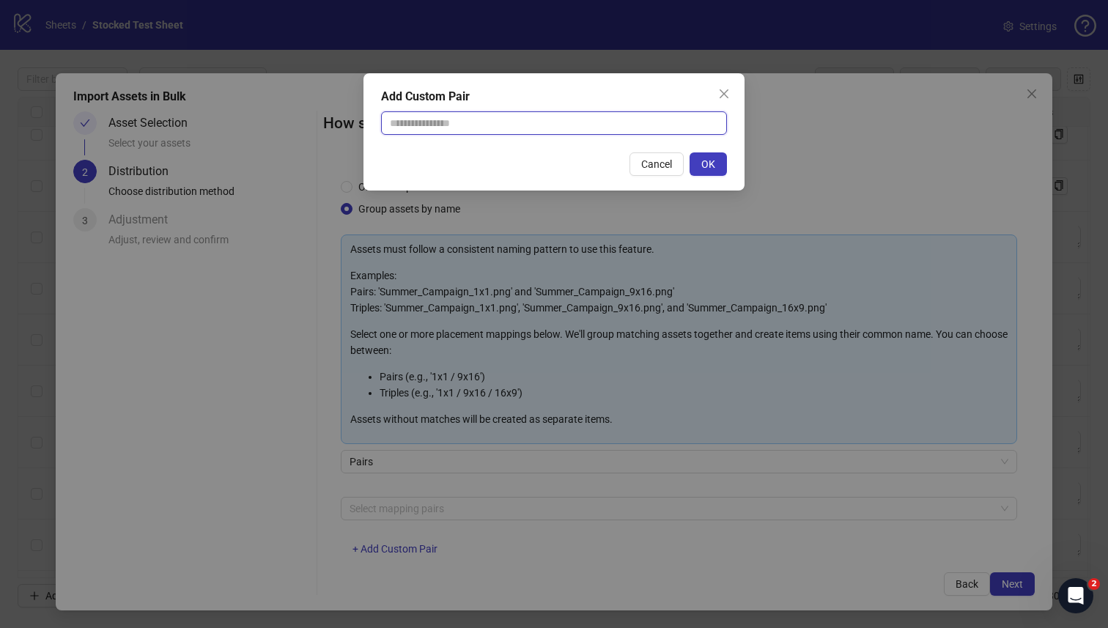
click at [519, 129] on input "text" at bounding box center [554, 122] width 346 height 23
type input "**********"
click at [715, 161] on span "OK" at bounding box center [708, 164] width 14 height 12
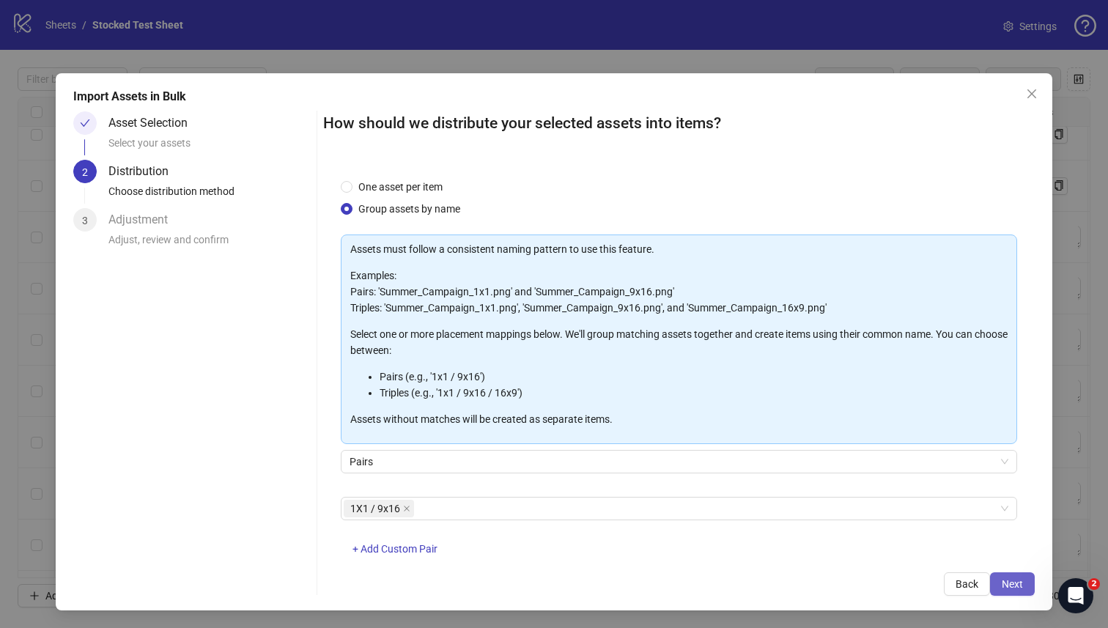
click at [1009, 581] on span "Next" at bounding box center [1012, 584] width 21 height 12
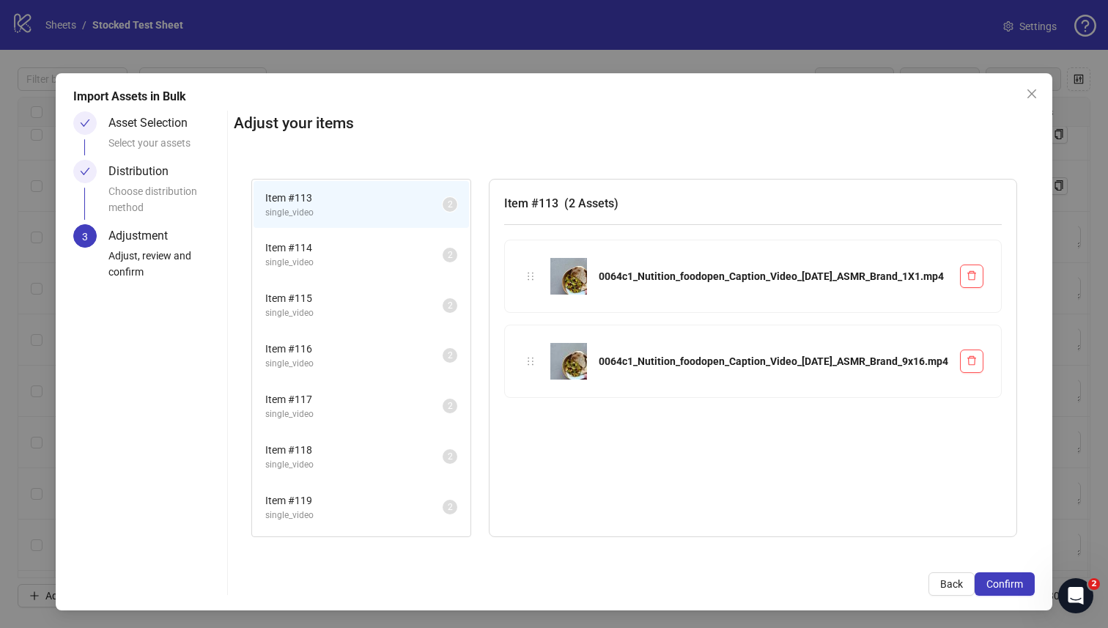
click at [469, 235] on li "Item # 114 single_video 2" at bounding box center [361, 255] width 215 height 48
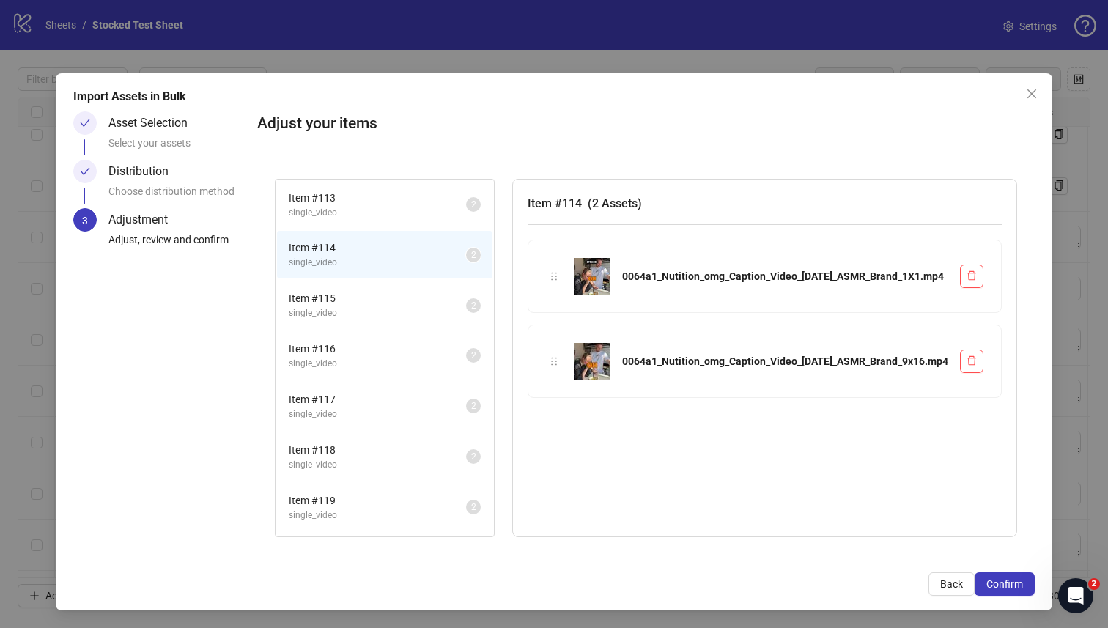
click at [421, 292] on span "Item # 115" at bounding box center [377, 298] width 177 height 16
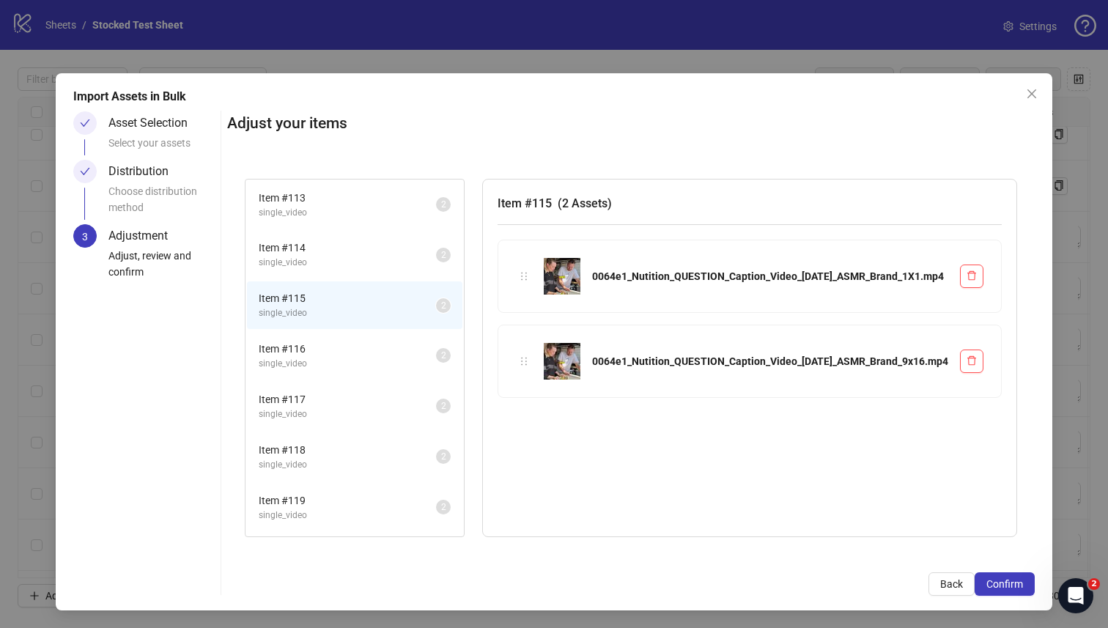
scroll to position [54, 0]
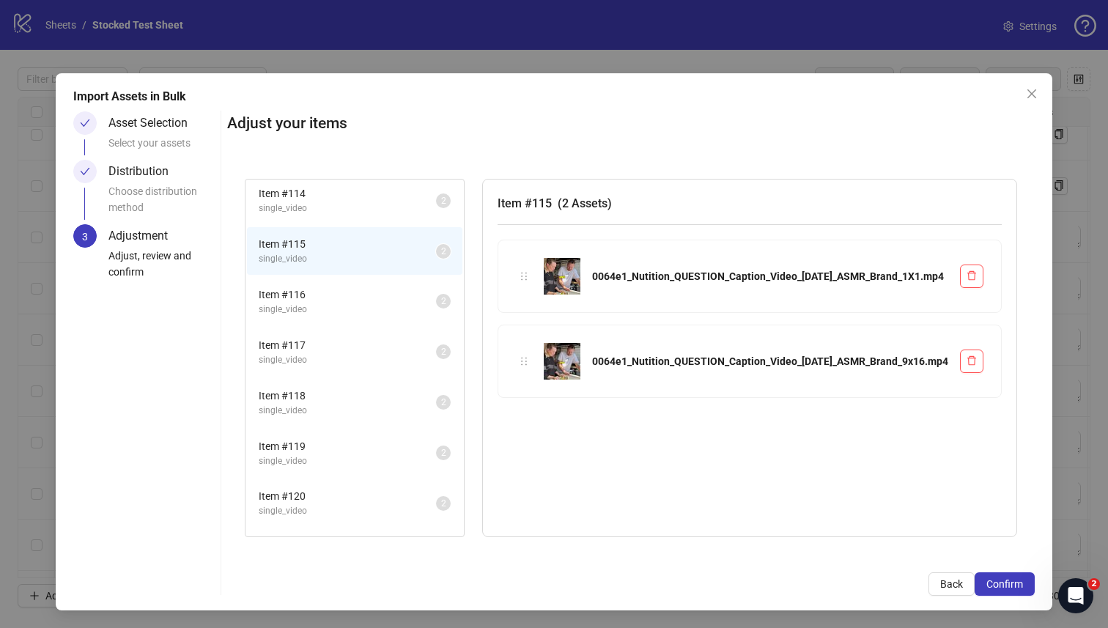
click at [421, 292] on span "Item # 116" at bounding box center [347, 295] width 177 height 16
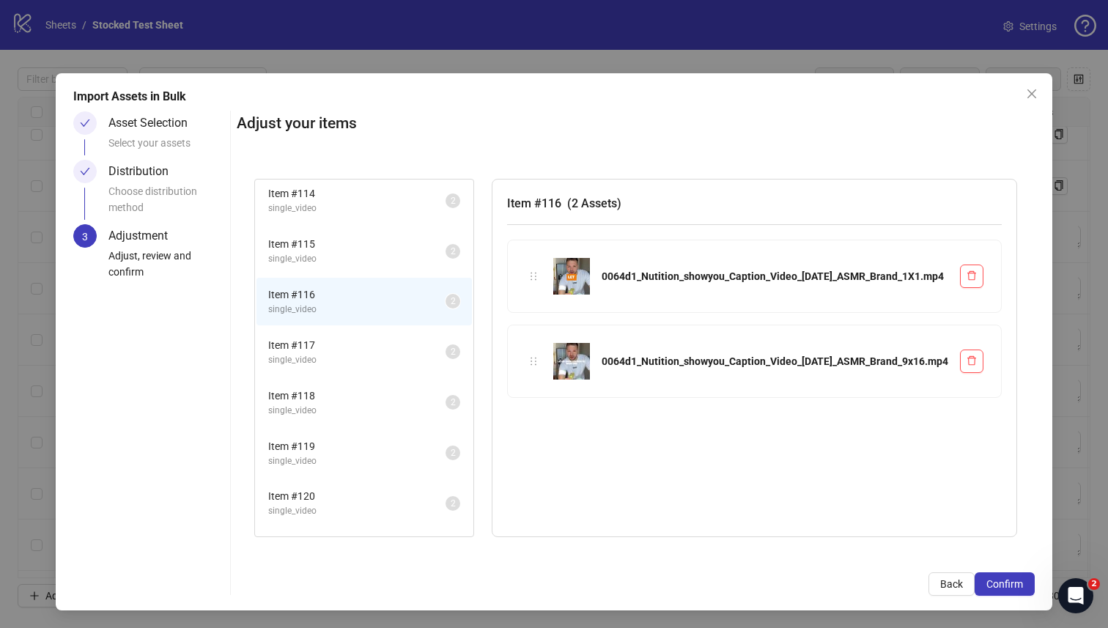
click at [417, 348] on span "Item # 117" at bounding box center [356, 345] width 177 height 16
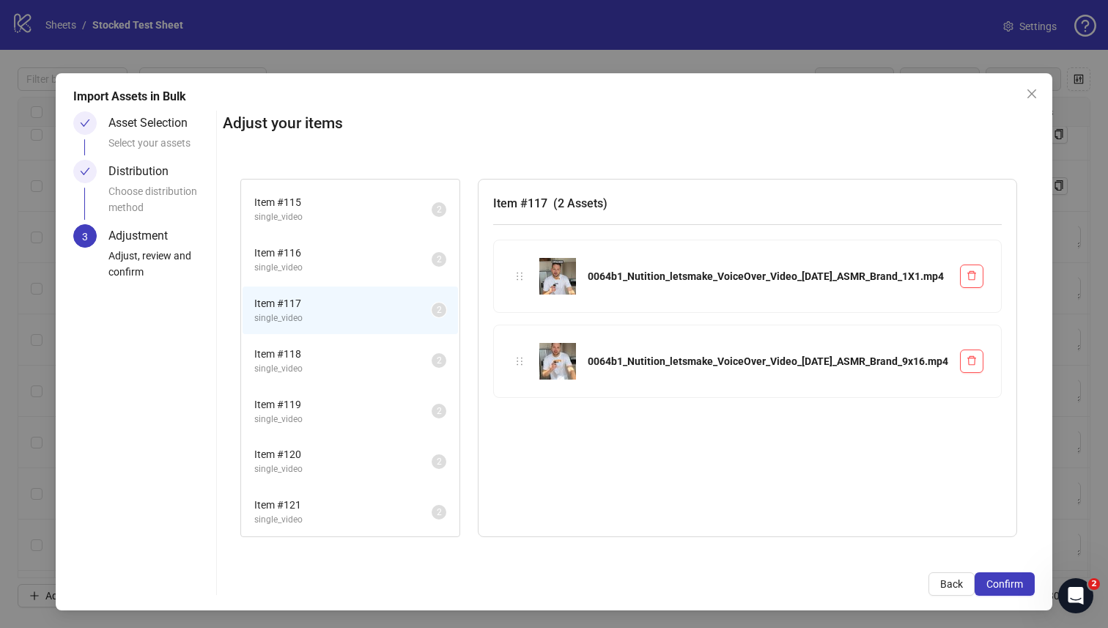
scroll to position [97, 0]
click at [415, 344] on li "Item # 118 single_video 2" at bounding box center [350, 360] width 215 height 48
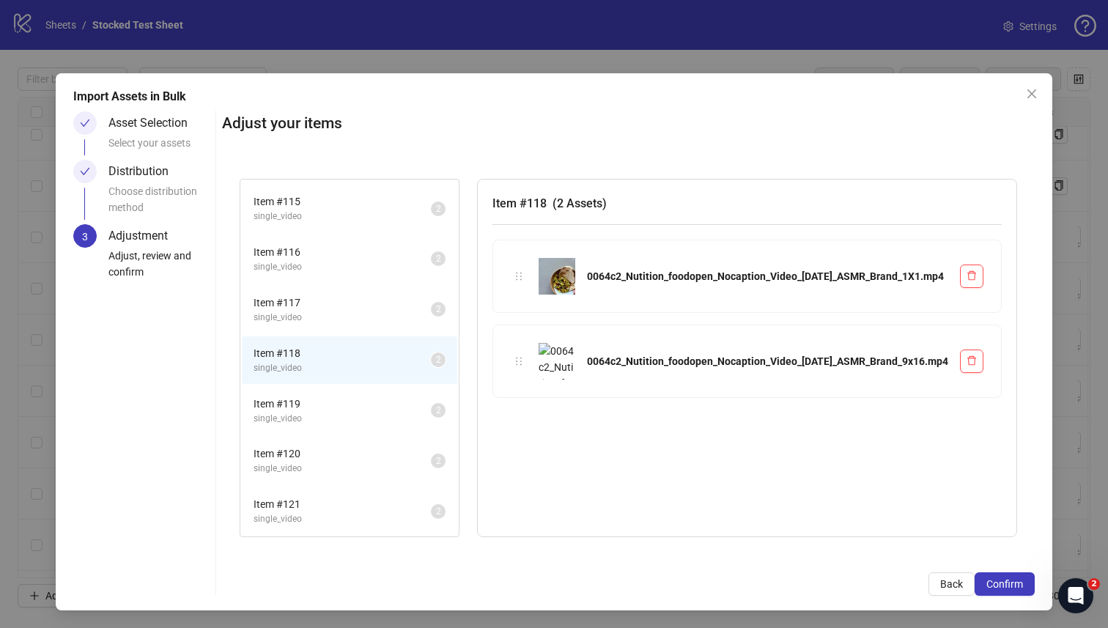
click at [413, 399] on span "Item # 119" at bounding box center [342, 404] width 177 height 16
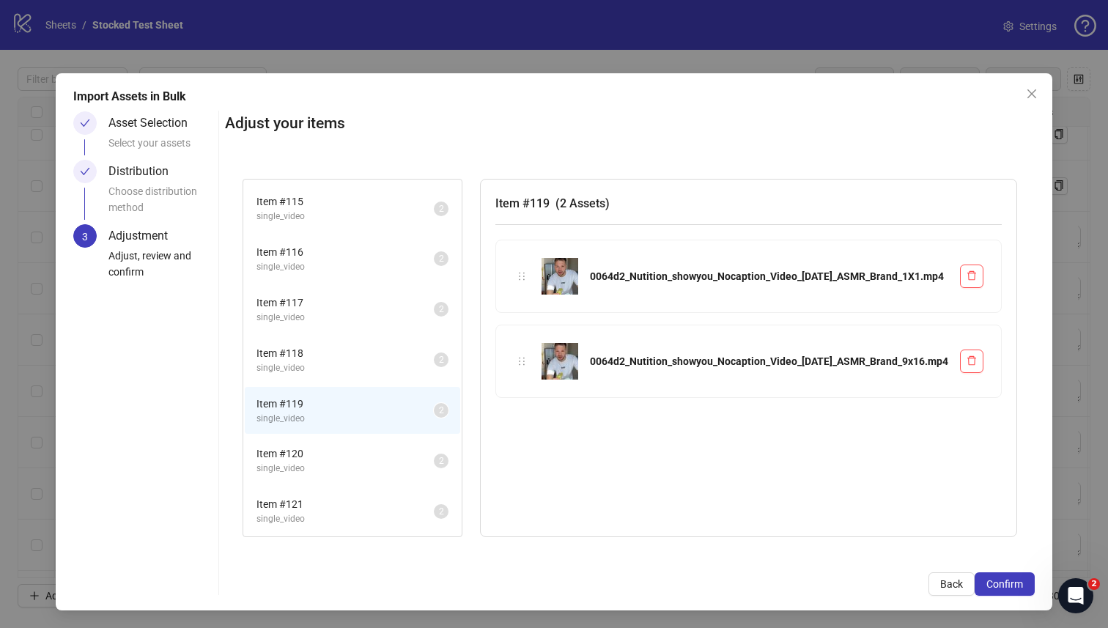
scroll to position [159, 0]
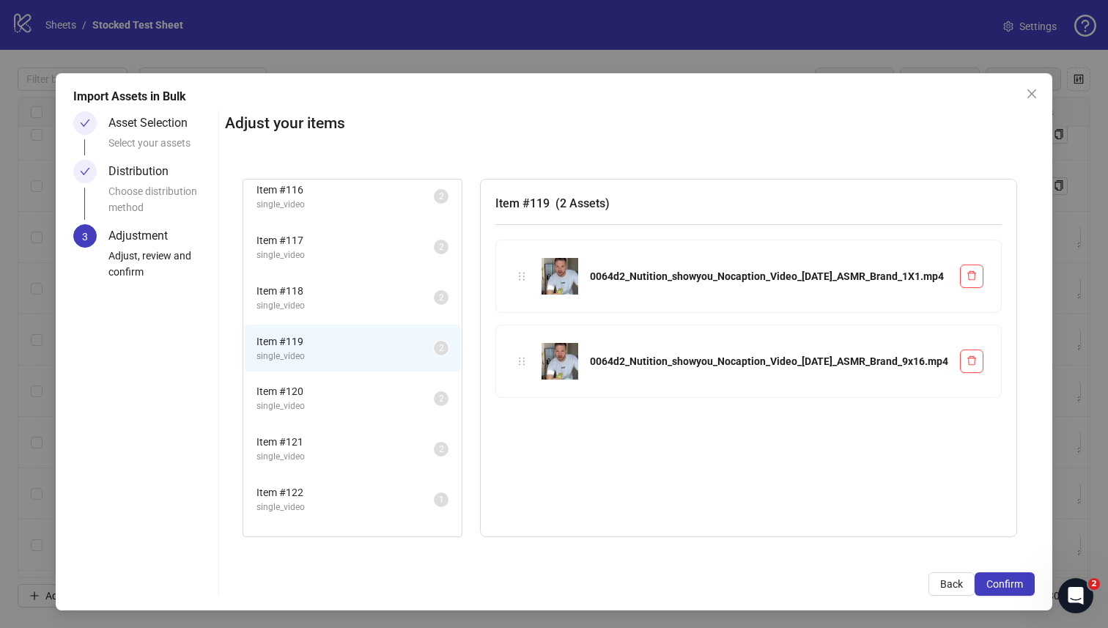
click at [412, 389] on span "Item # 120" at bounding box center [345, 391] width 177 height 16
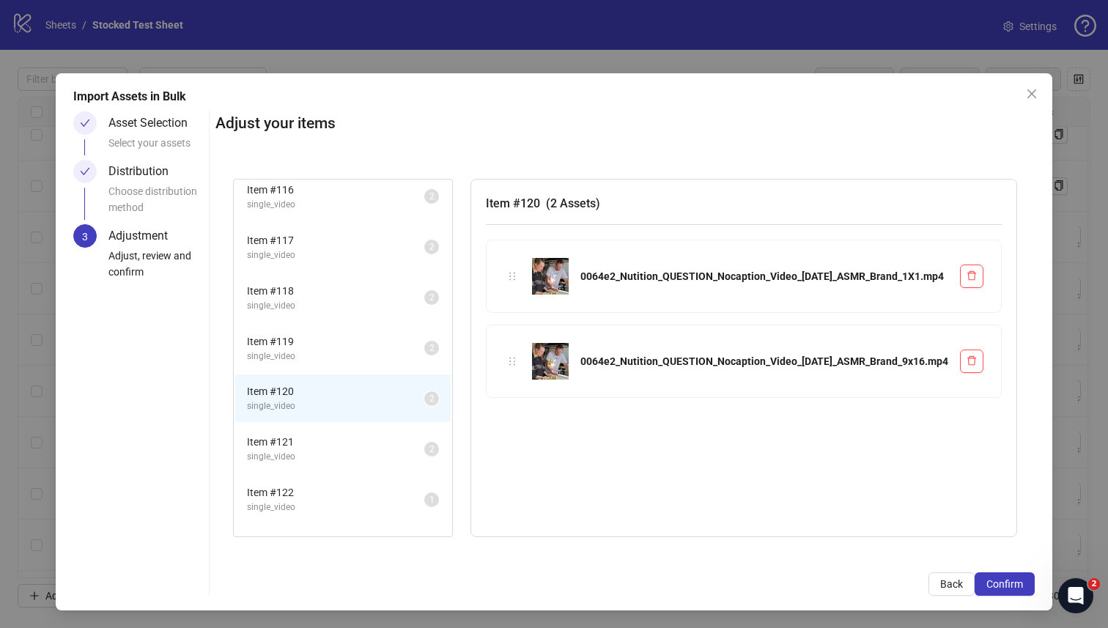
click at [405, 445] on span "Item # 121" at bounding box center [335, 442] width 177 height 16
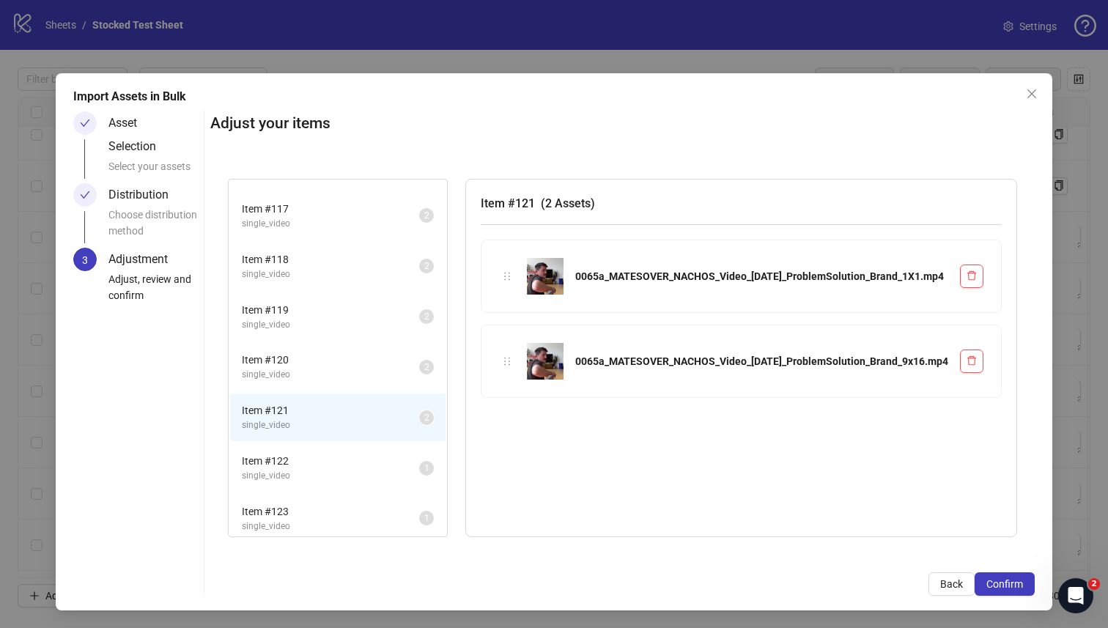
scroll to position [197, 0]
click at [405, 446] on span "Item # 122" at bounding box center [330, 454] width 177 height 16
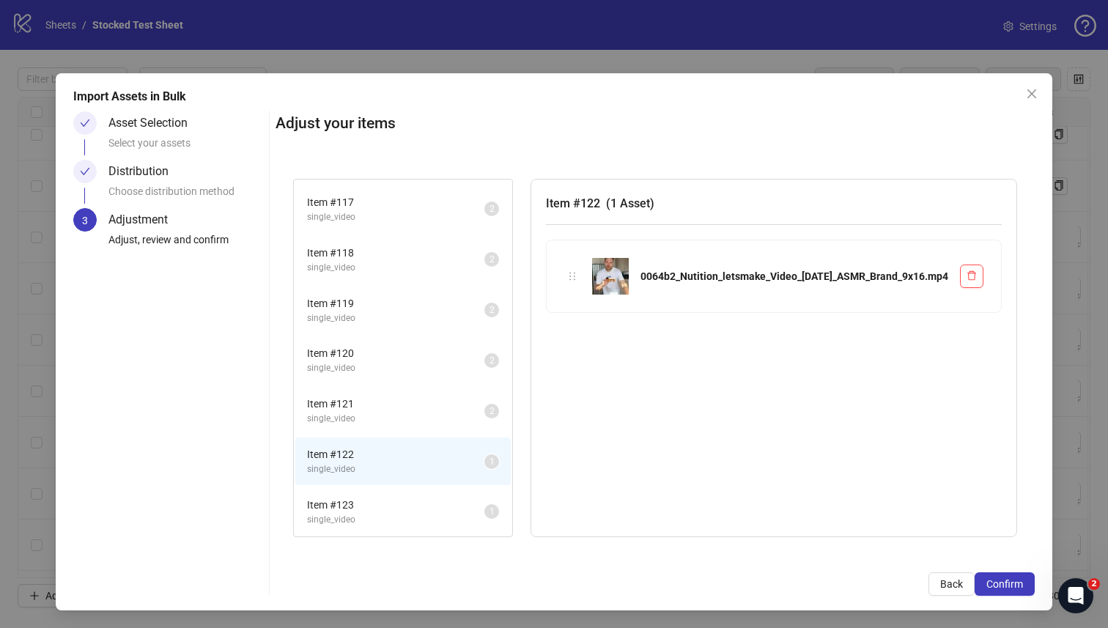
click at [403, 504] on span "Item # 123" at bounding box center [395, 505] width 177 height 16
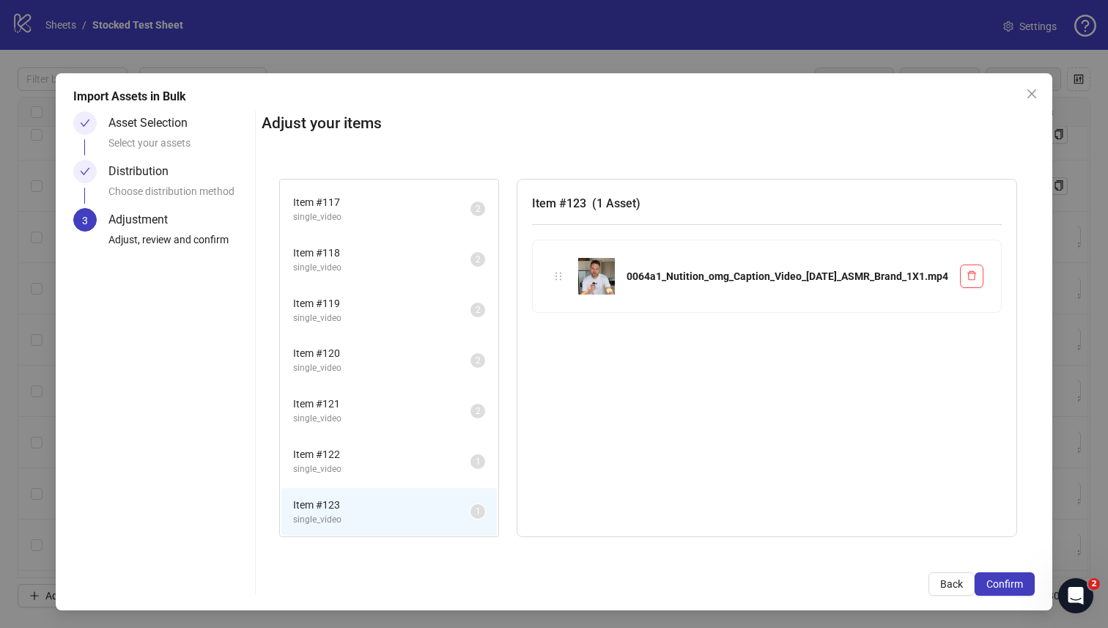
click at [414, 476] on li "Item # 122 single_video 1" at bounding box center [388, 462] width 215 height 48
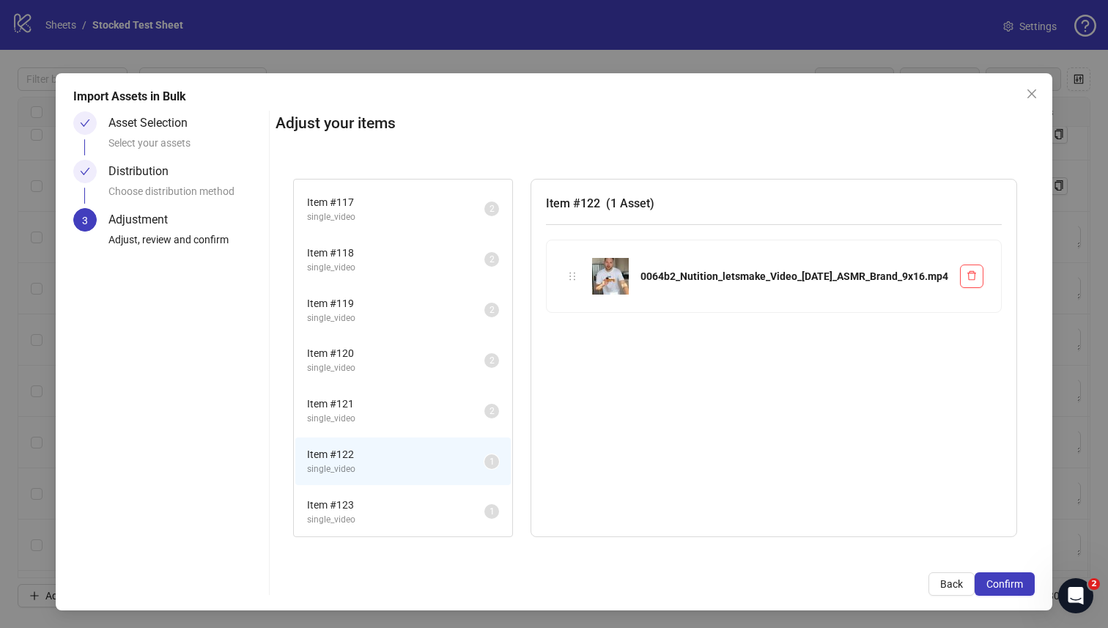
click at [413, 510] on span "Item # 123" at bounding box center [395, 505] width 177 height 16
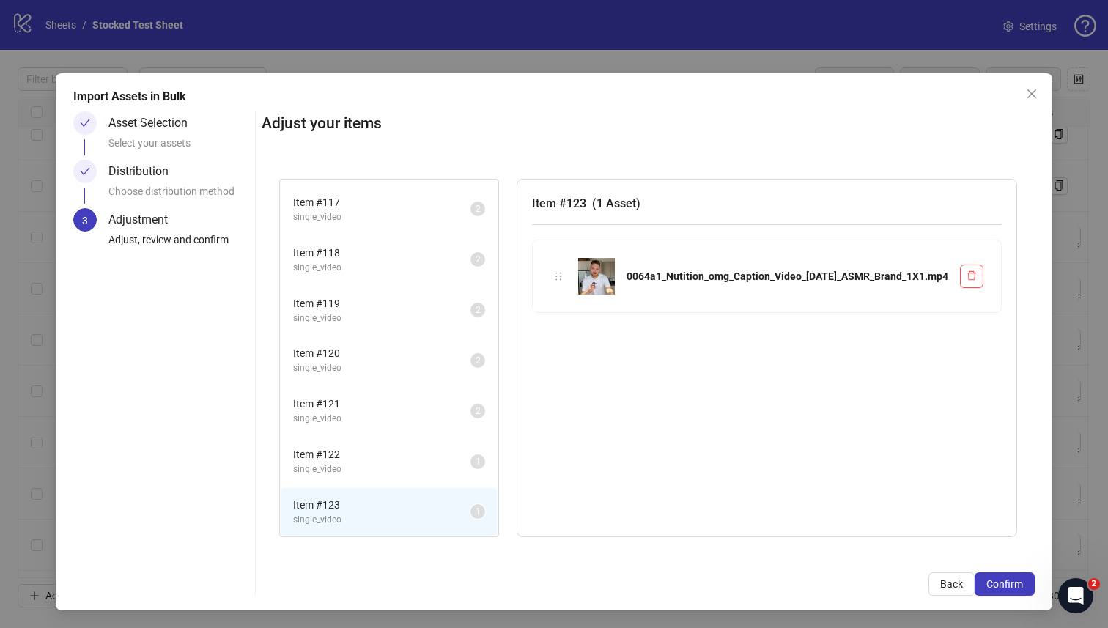
click at [419, 490] on li "Item # 123 single_video 1" at bounding box center [388, 512] width 215 height 48
click at [424, 474] on span "single_video" at bounding box center [381, 469] width 177 height 14
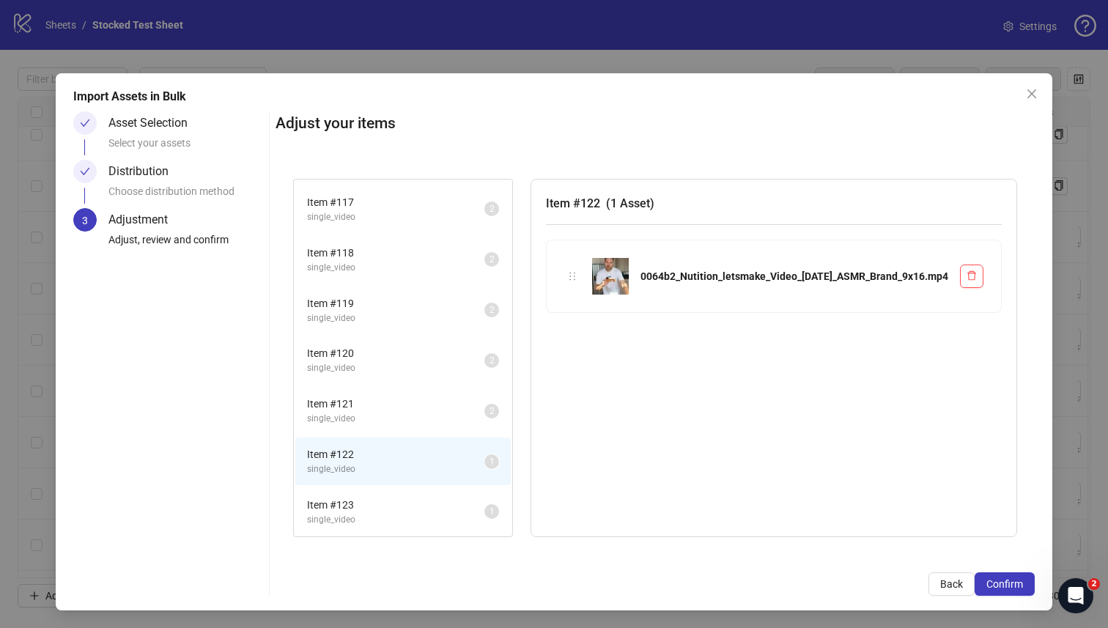
click at [420, 512] on span "Item # 123" at bounding box center [395, 505] width 177 height 16
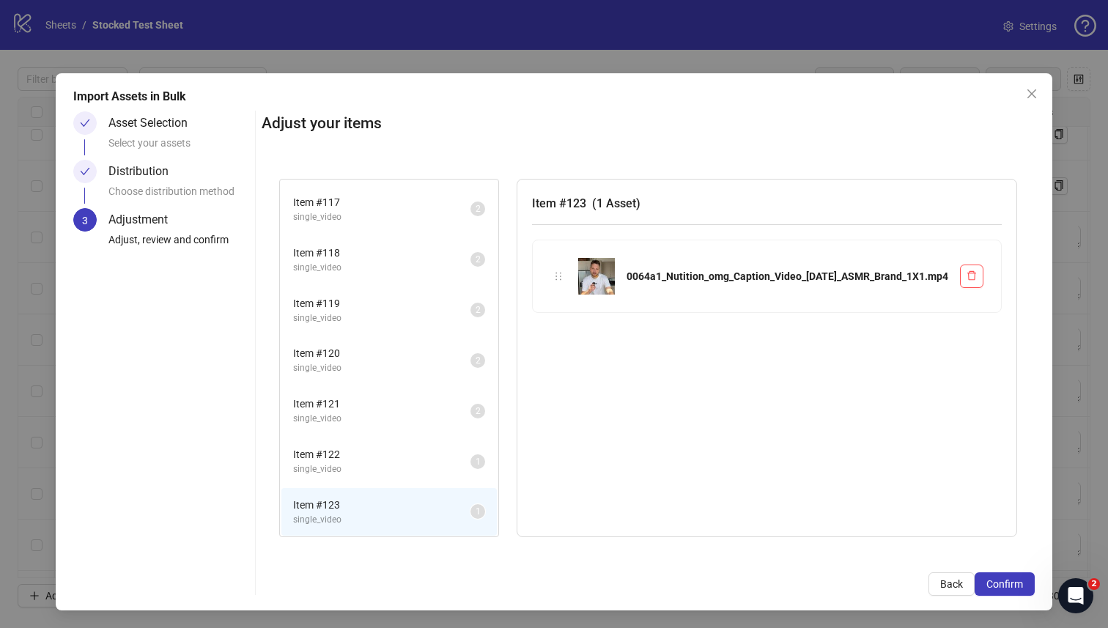
click at [437, 423] on span "single_video" at bounding box center [381, 419] width 177 height 14
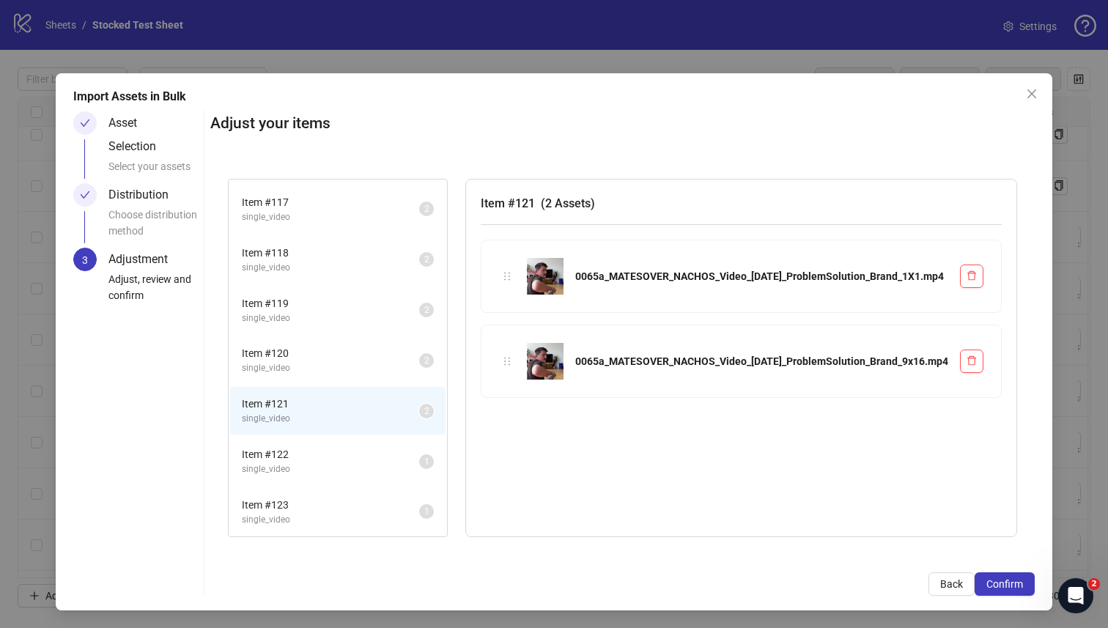
click at [419, 357] on span "Item # 120" at bounding box center [330, 353] width 177 height 16
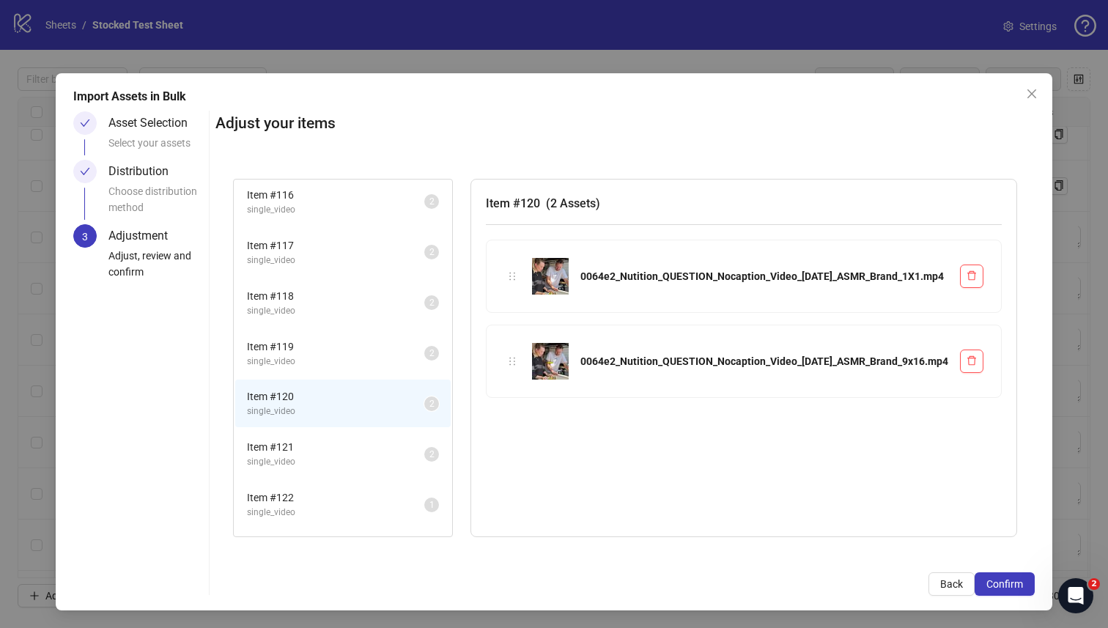
click at [424, 357] on span "single_video" at bounding box center [335, 362] width 177 height 14
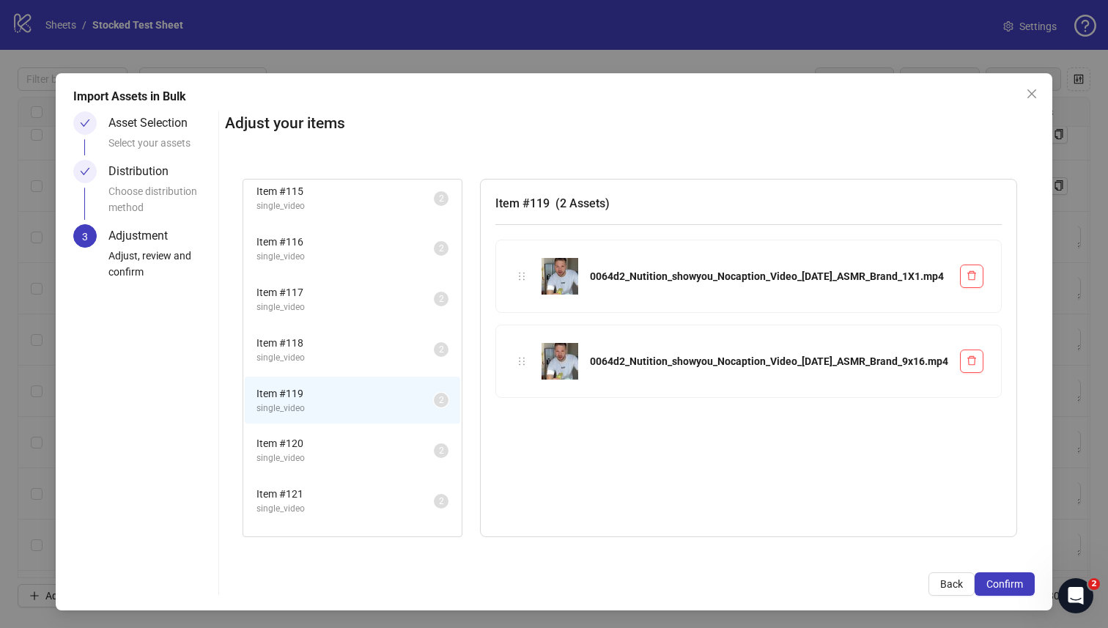
click at [434, 357] on span "single_video" at bounding box center [345, 358] width 177 height 14
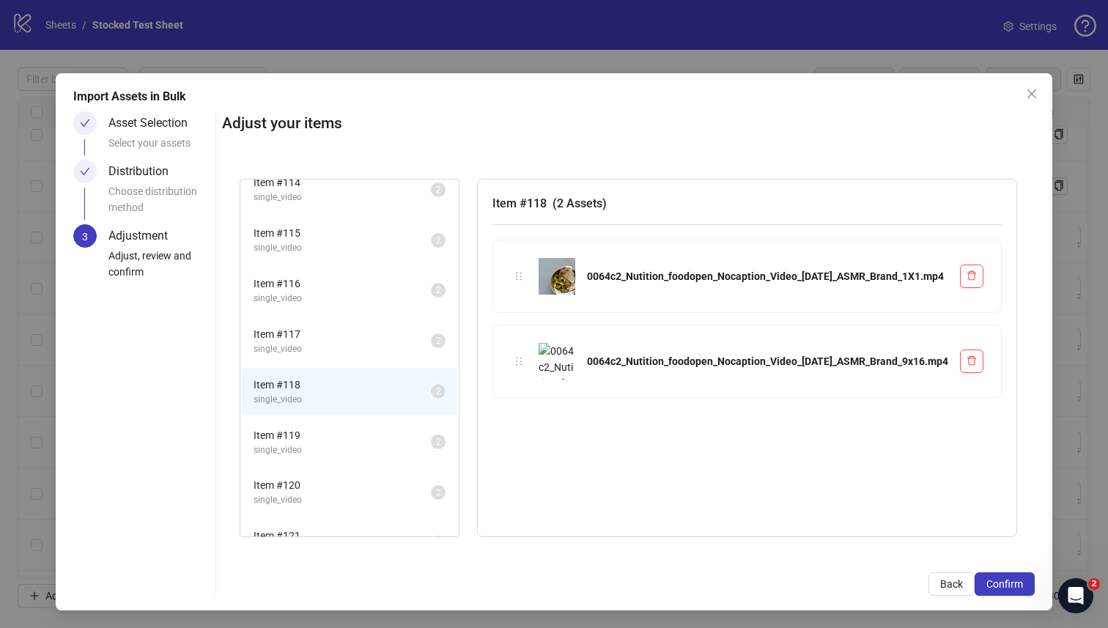
click at [446, 357] on li "Item # 117 single_video 2" at bounding box center [349, 341] width 215 height 48
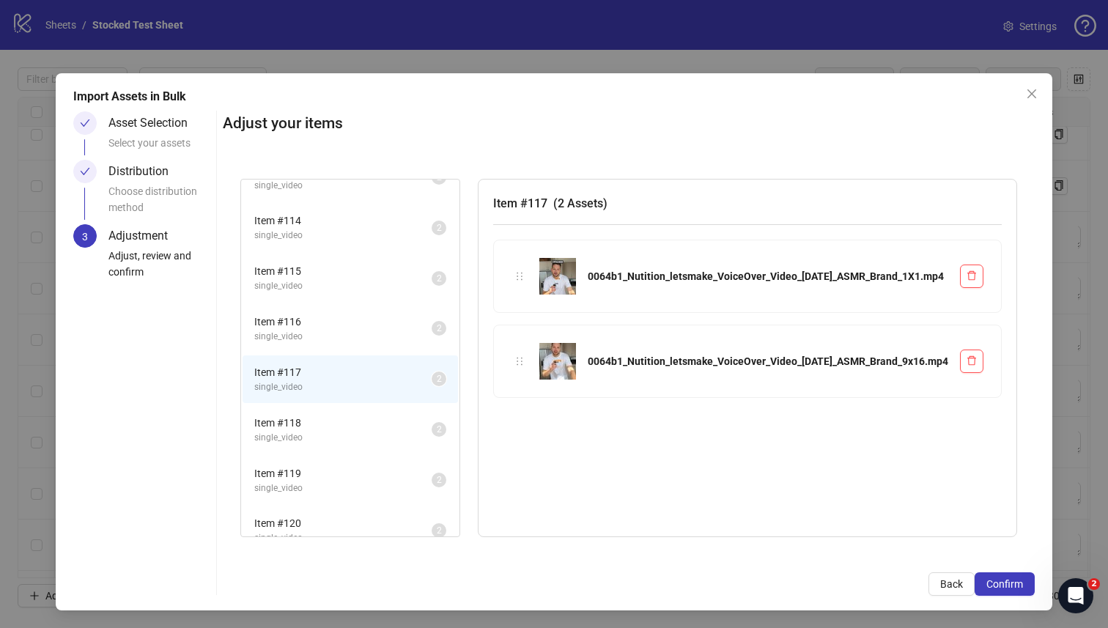
scroll to position [16, 0]
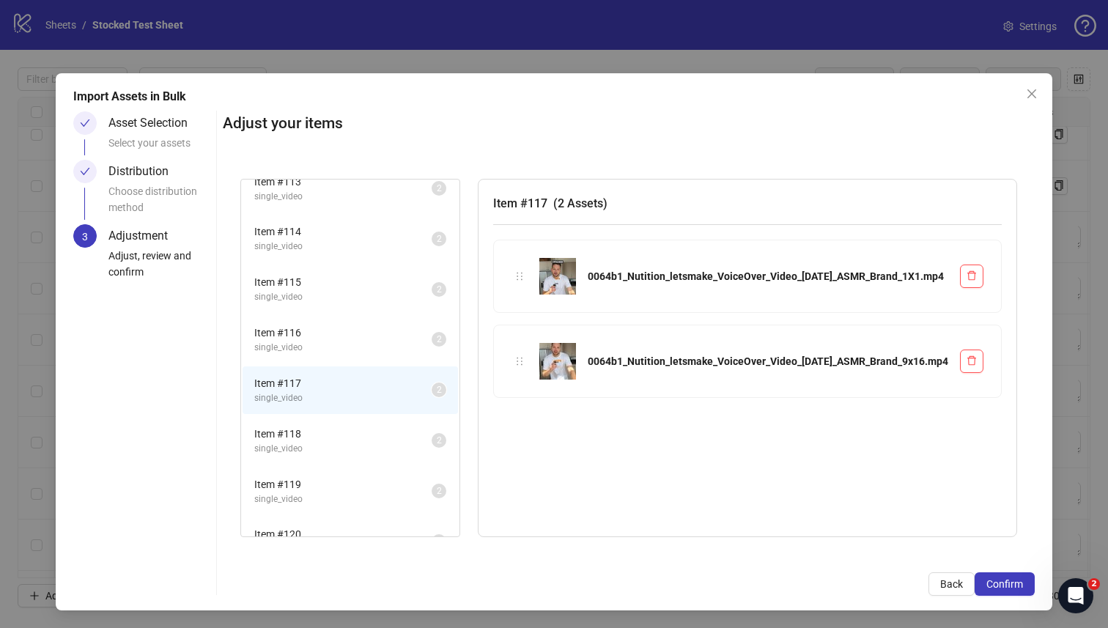
click at [446, 357] on li "Item # 116 single_video 2" at bounding box center [350, 340] width 215 height 48
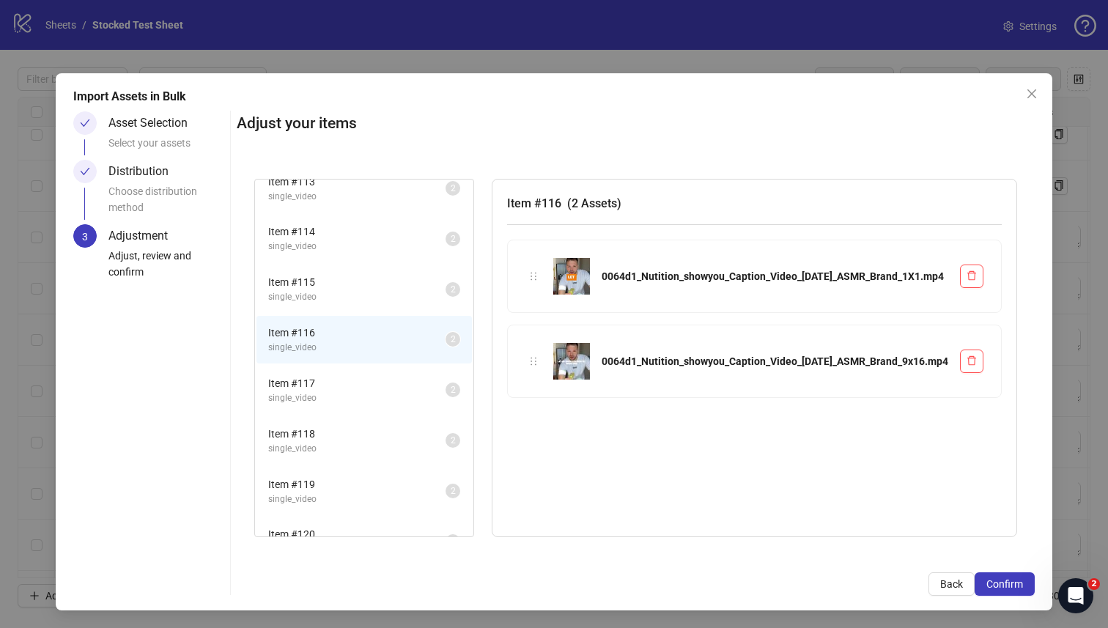
scroll to position [0, 0]
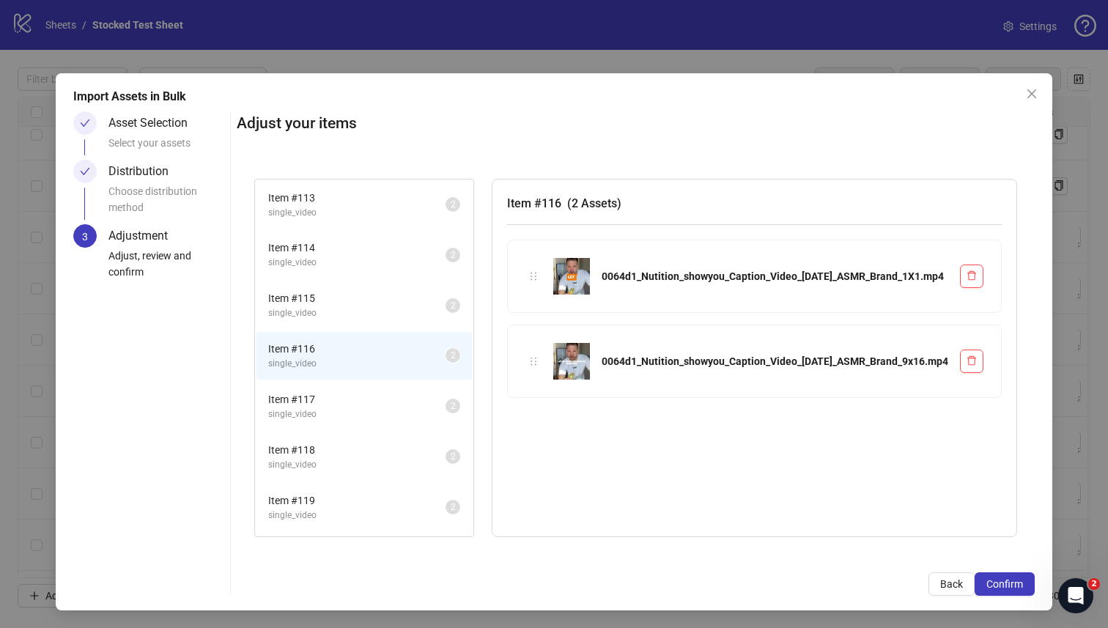
click at [438, 312] on span "single_video" at bounding box center [356, 313] width 177 height 14
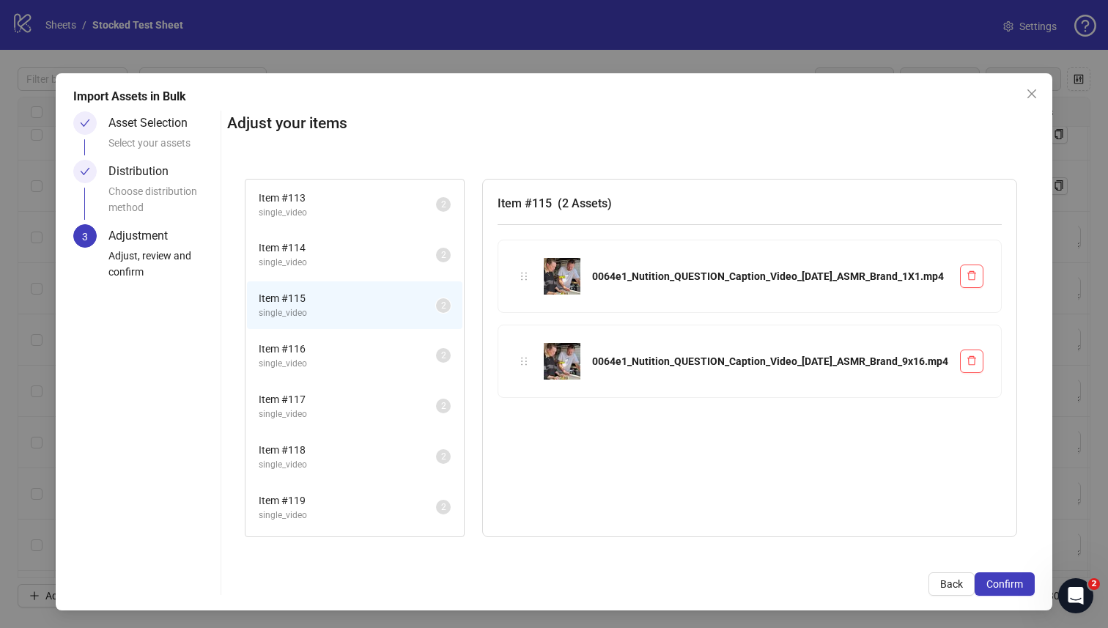
click at [436, 262] on span "single_video" at bounding box center [347, 263] width 177 height 14
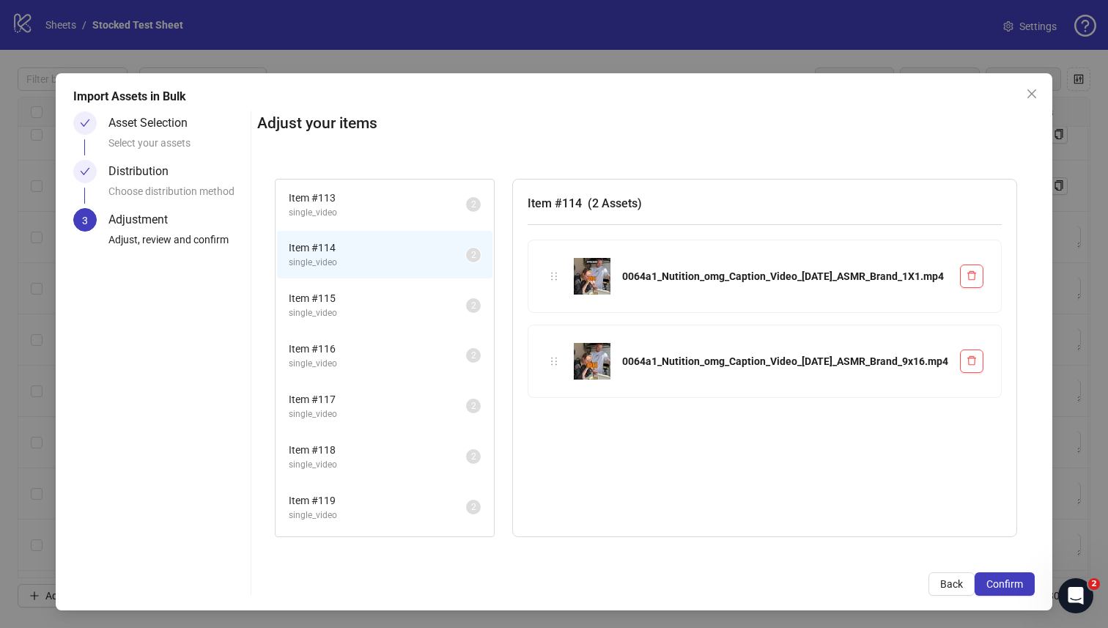
click at [441, 207] on span "single_video" at bounding box center [377, 213] width 177 height 14
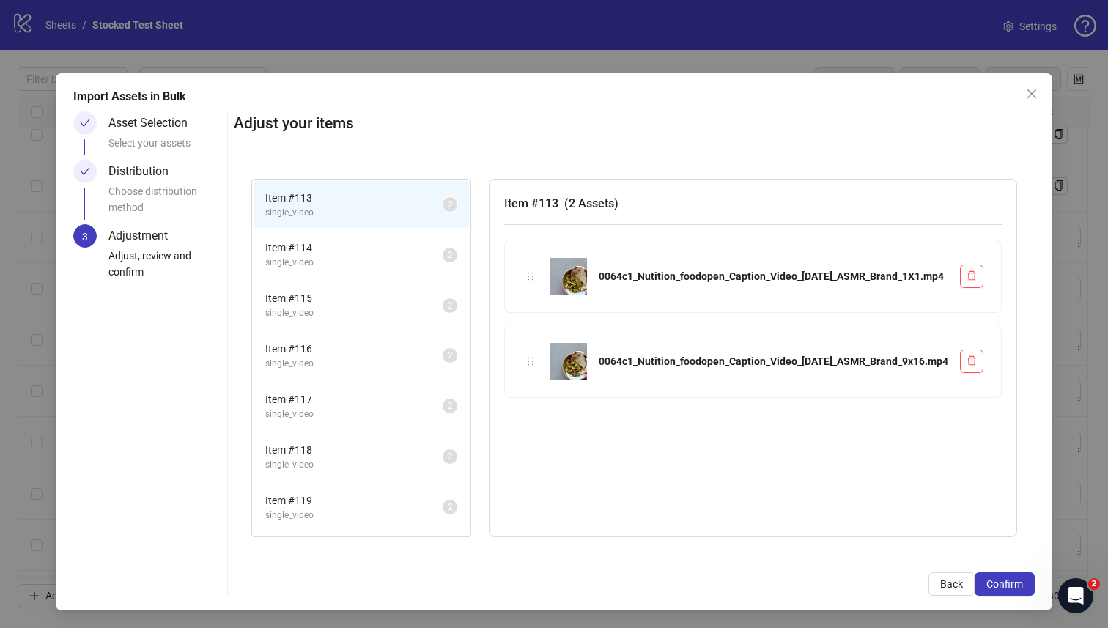
scroll to position [197, 0]
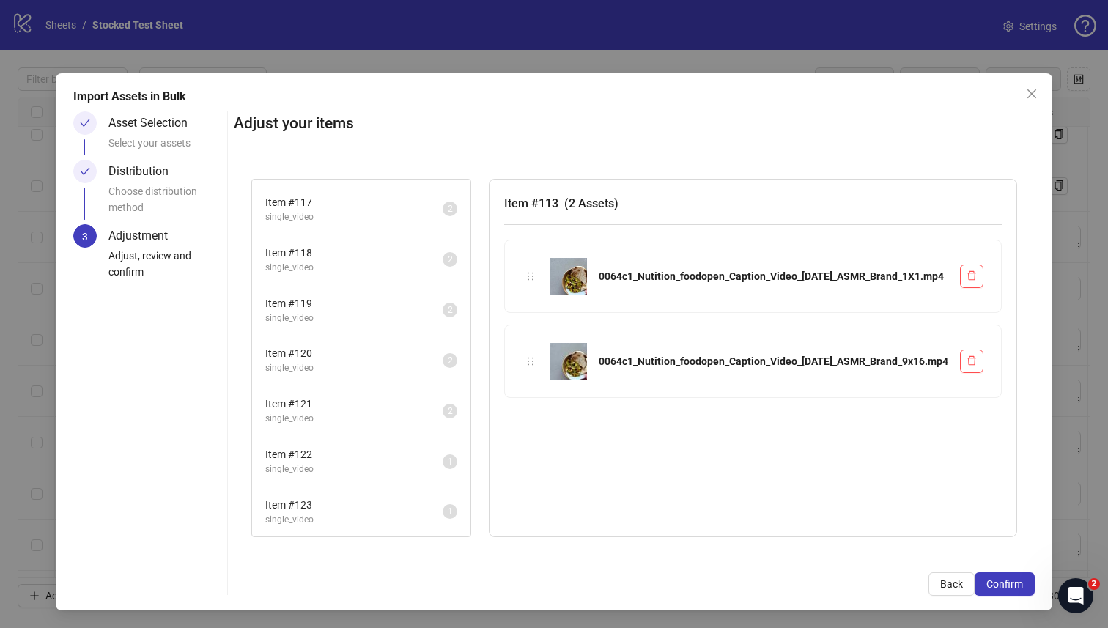
click at [428, 490] on li "Item # 123 single_video 1" at bounding box center [361, 512] width 215 height 48
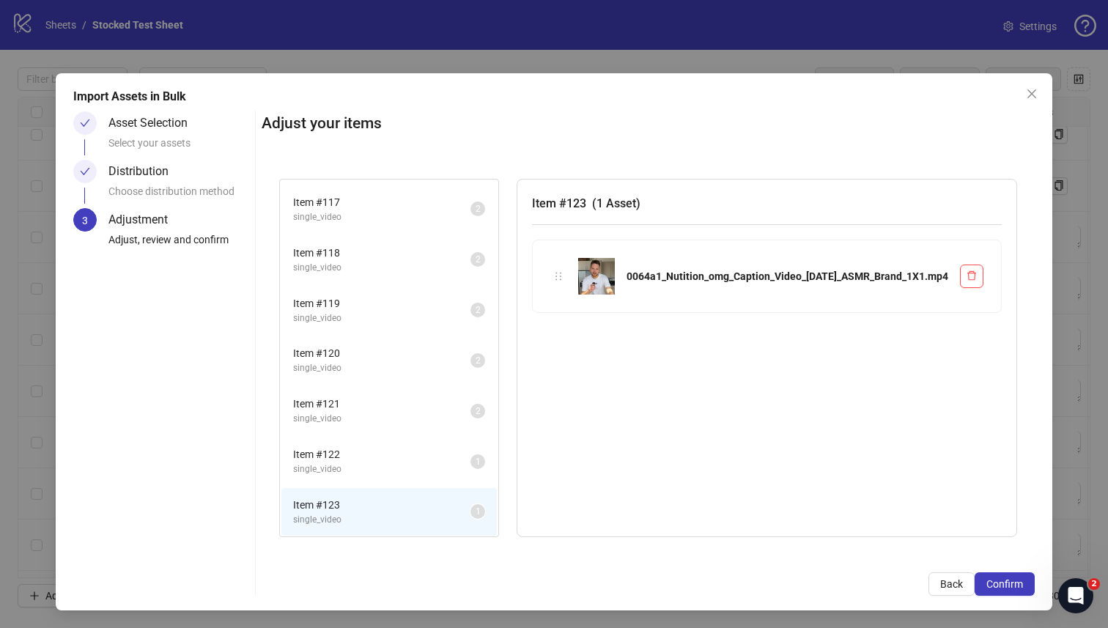
click at [413, 468] on span "single_video" at bounding box center [381, 469] width 177 height 14
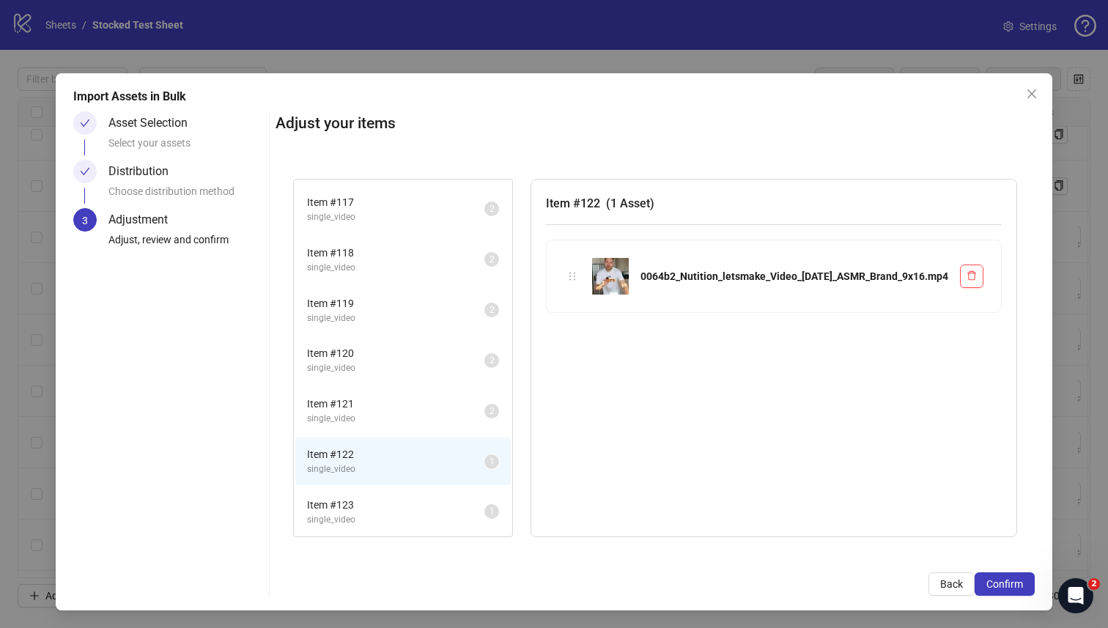
click at [430, 517] on span "single_video" at bounding box center [395, 520] width 177 height 14
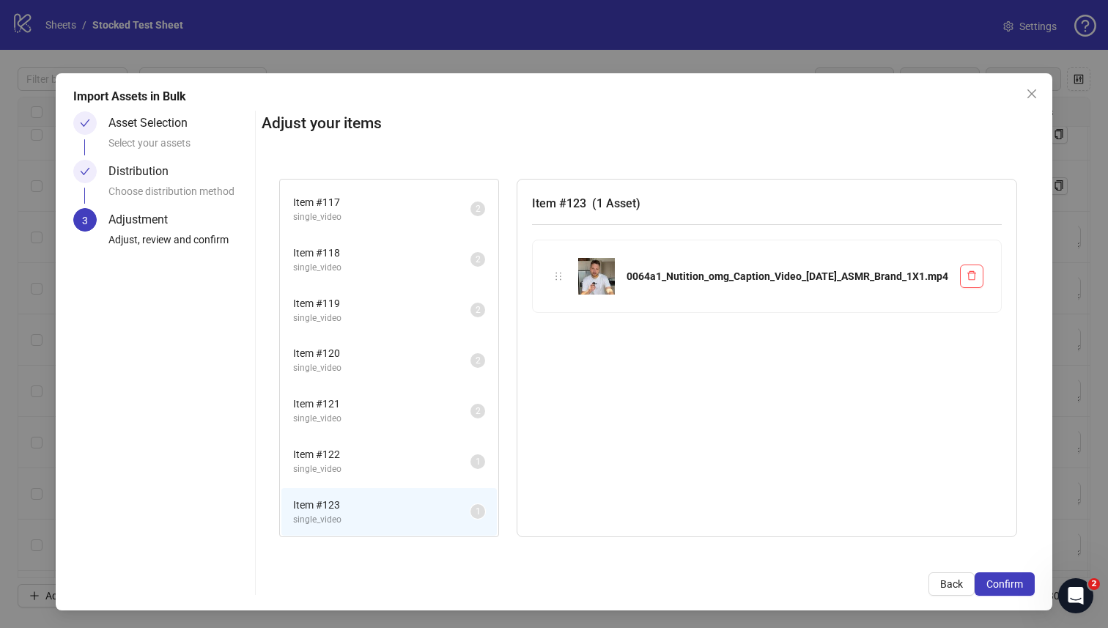
click at [426, 468] on span "single_video" at bounding box center [381, 469] width 177 height 14
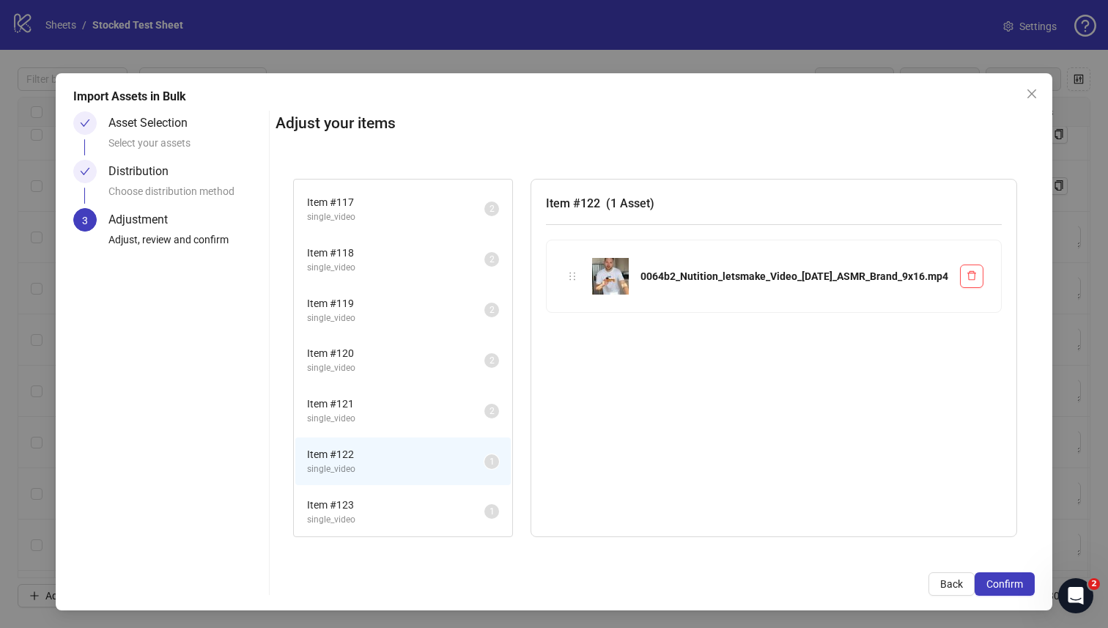
click at [430, 504] on span "Item # 123" at bounding box center [395, 505] width 177 height 16
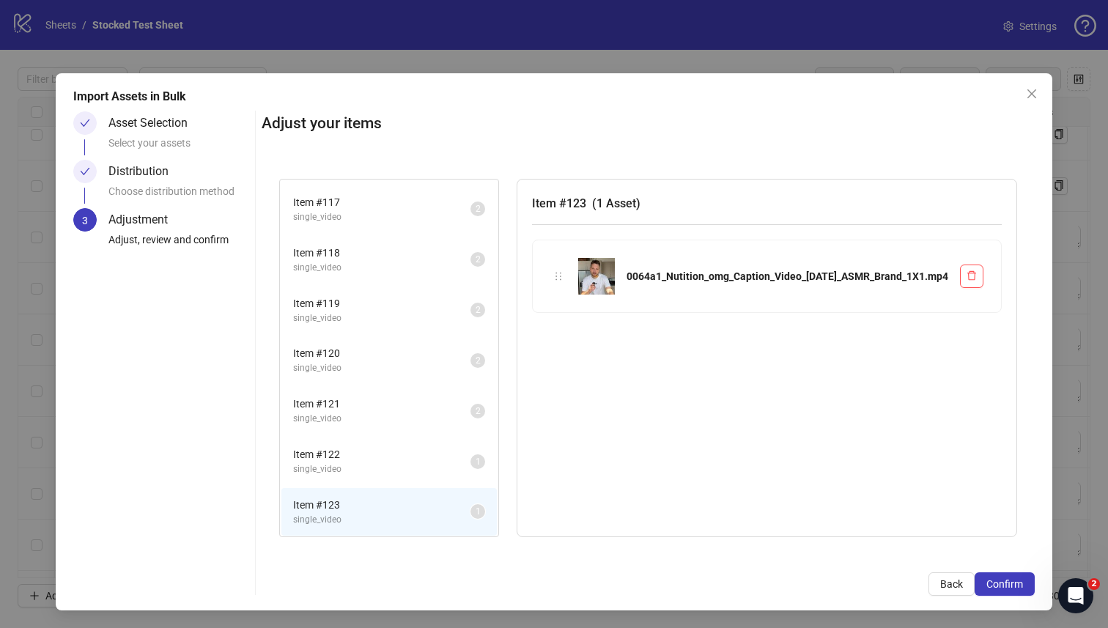
click at [430, 467] on span "single_video" at bounding box center [381, 469] width 177 height 14
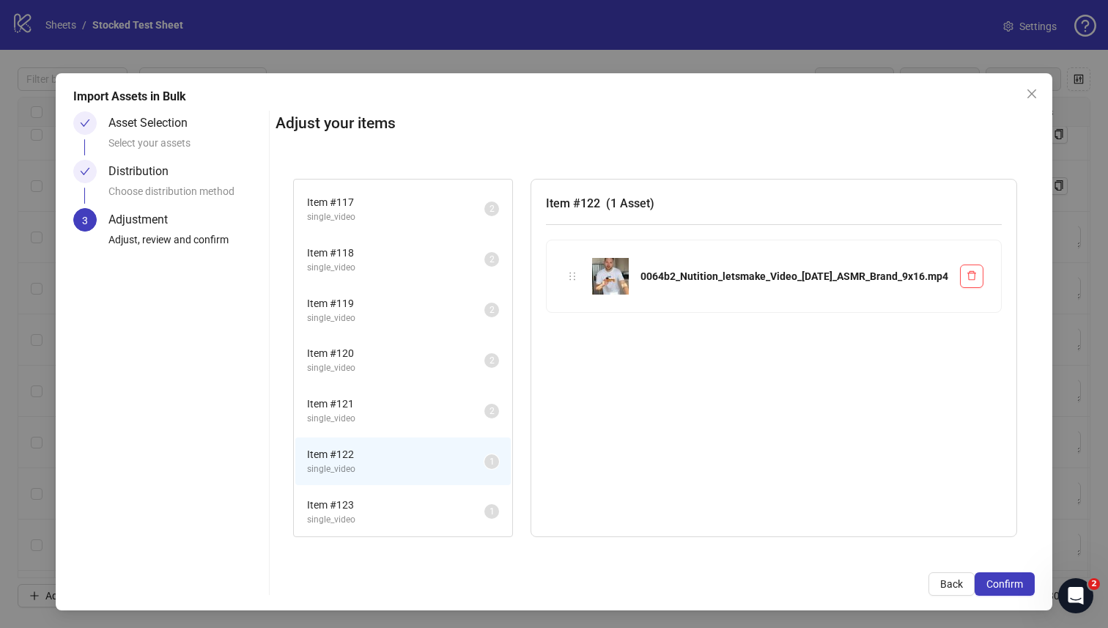
click at [427, 501] on span "Item # 123" at bounding box center [395, 505] width 177 height 16
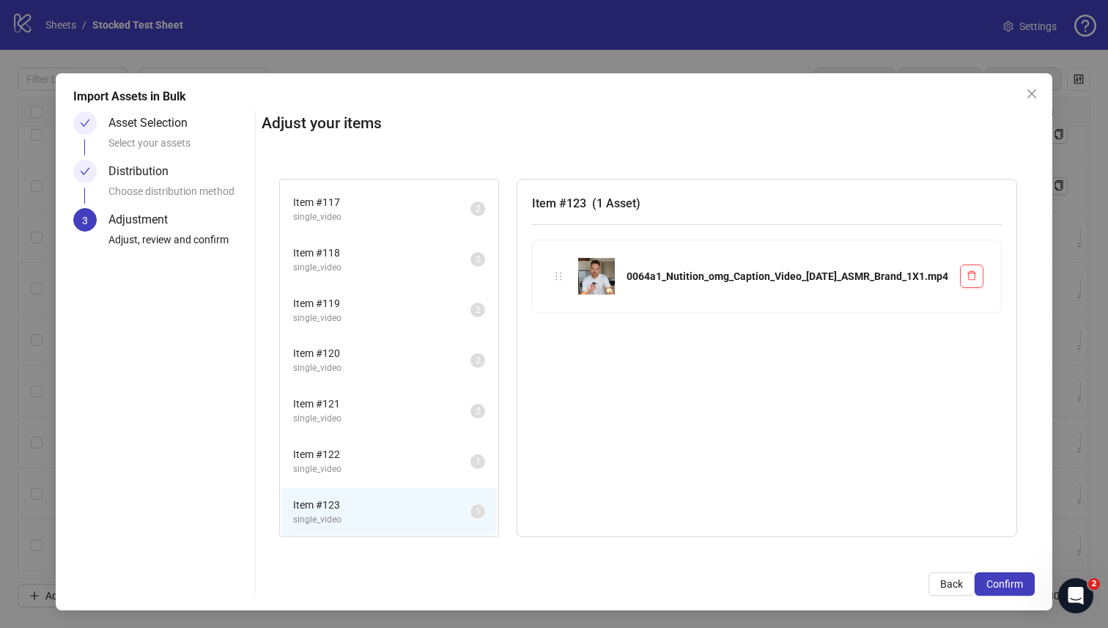
click at [434, 455] on span "Item # 122" at bounding box center [381, 454] width 177 height 16
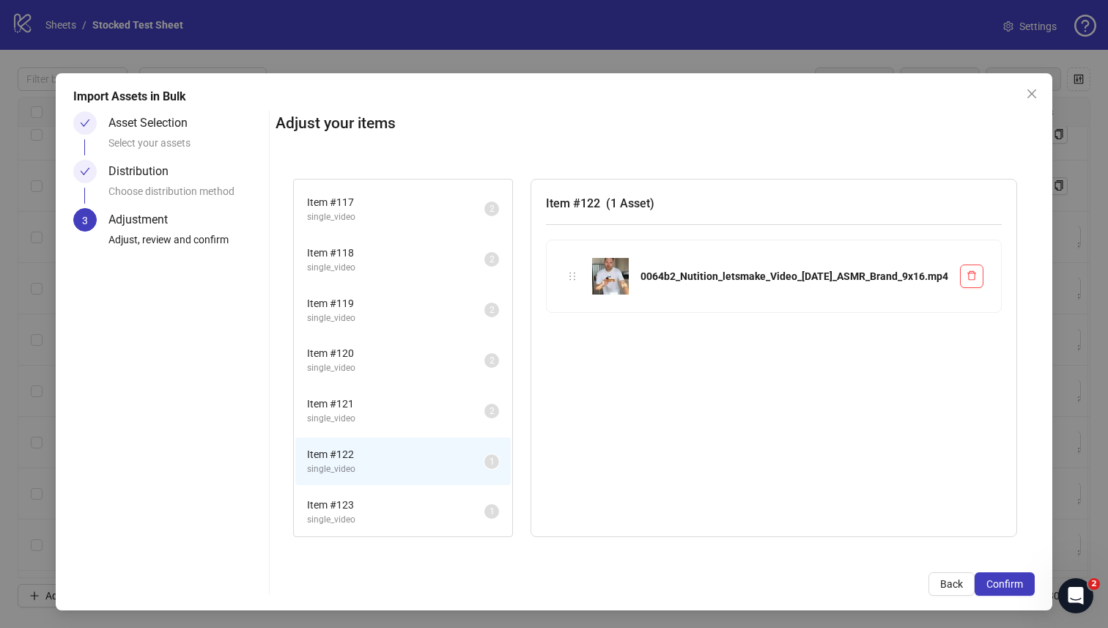
click at [427, 516] on span "single_video" at bounding box center [395, 520] width 177 height 14
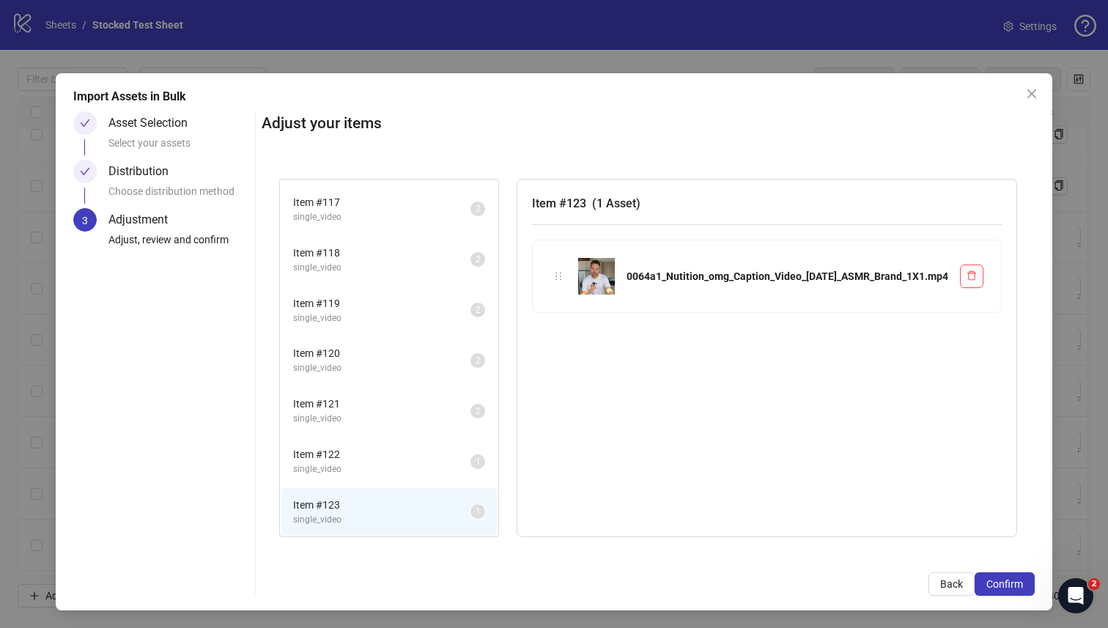
click at [413, 483] on li "Item # 122 single_video 1" at bounding box center [388, 462] width 215 height 48
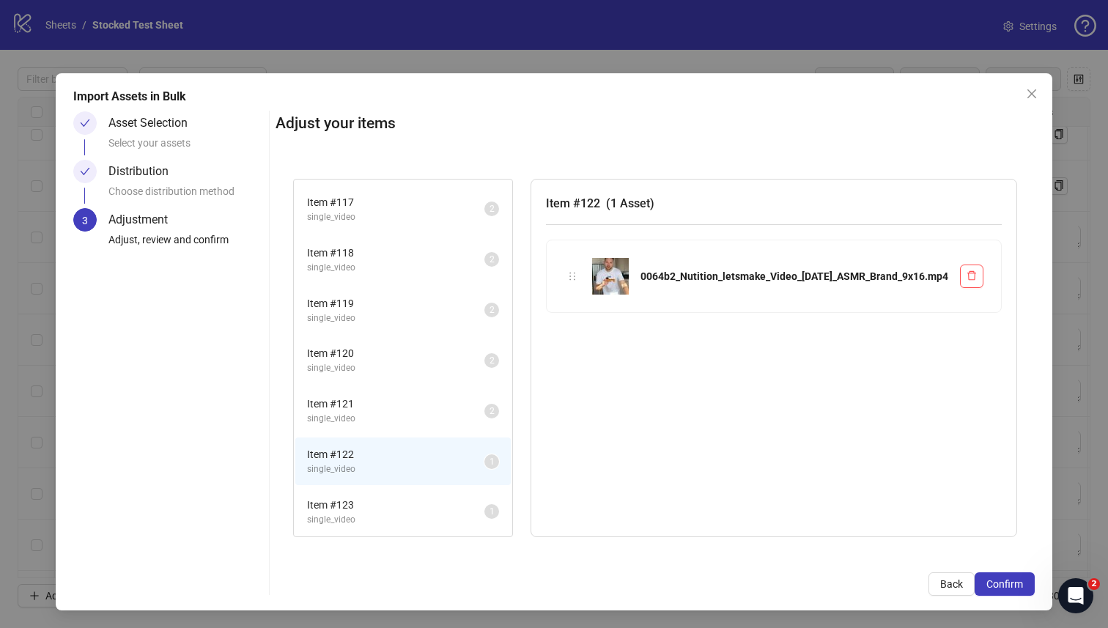
click at [412, 522] on span "single_video" at bounding box center [395, 520] width 177 height 14
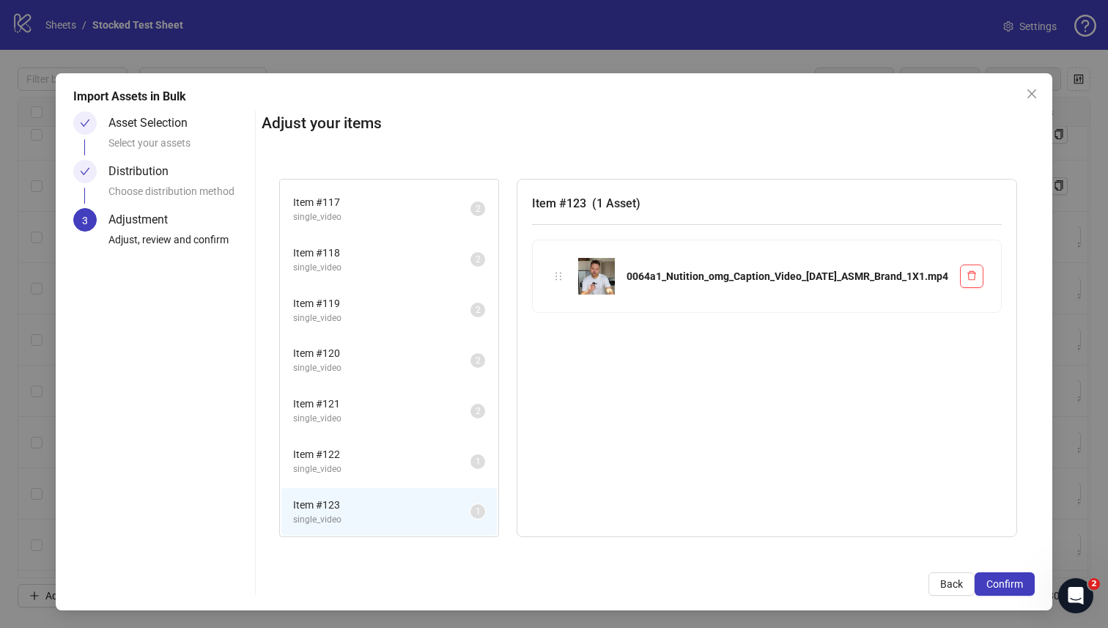
click at [615, 279] on img at bounding box center [596, 276] width 37 height 37
drag, startPoint x: 744, startPoint y: 284, endPoint x: 703, endPoint y: 309, distance: 47.6
click at [703, 309] on div "0064a1_Nutition_omg_Caption_Video_19-06-25_ASMR_Brand_1X1.mp4" at bounding box center [767, 276] width 468 height 72
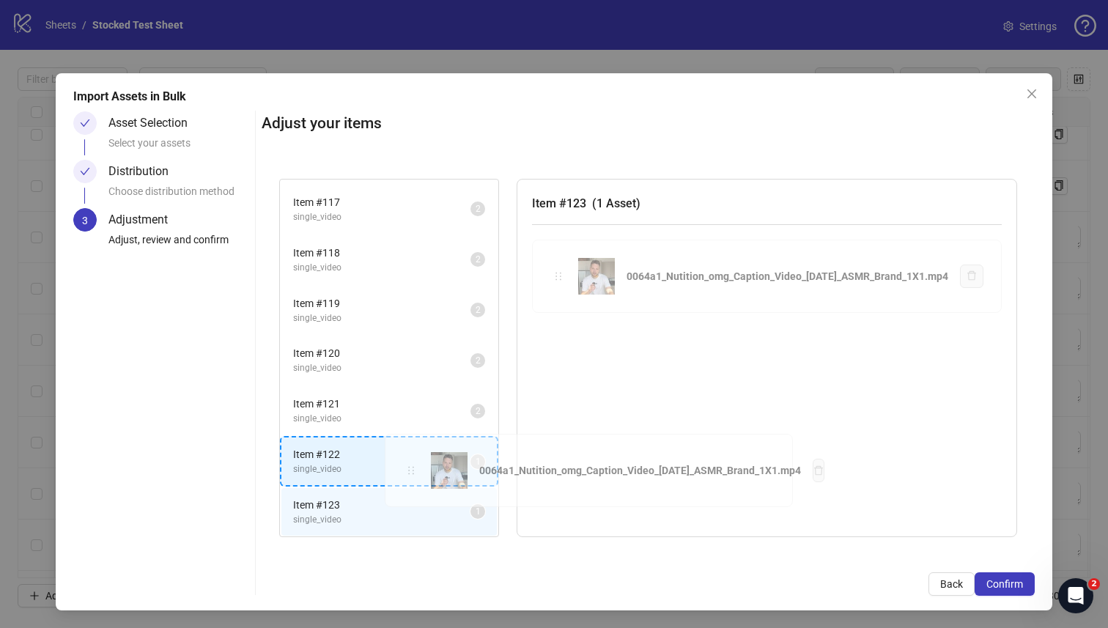
drag, startPoint x: 617, startPoint y: 277, endPoint x: 408, endPoint y: 471, distance: 285.2
click at [408, 471] on div "Item # 113 single_video 2 Item # 114 single_video 2 Item # 115 single_video 2 I…" at bounding box center [648, 358] width 773 height 394
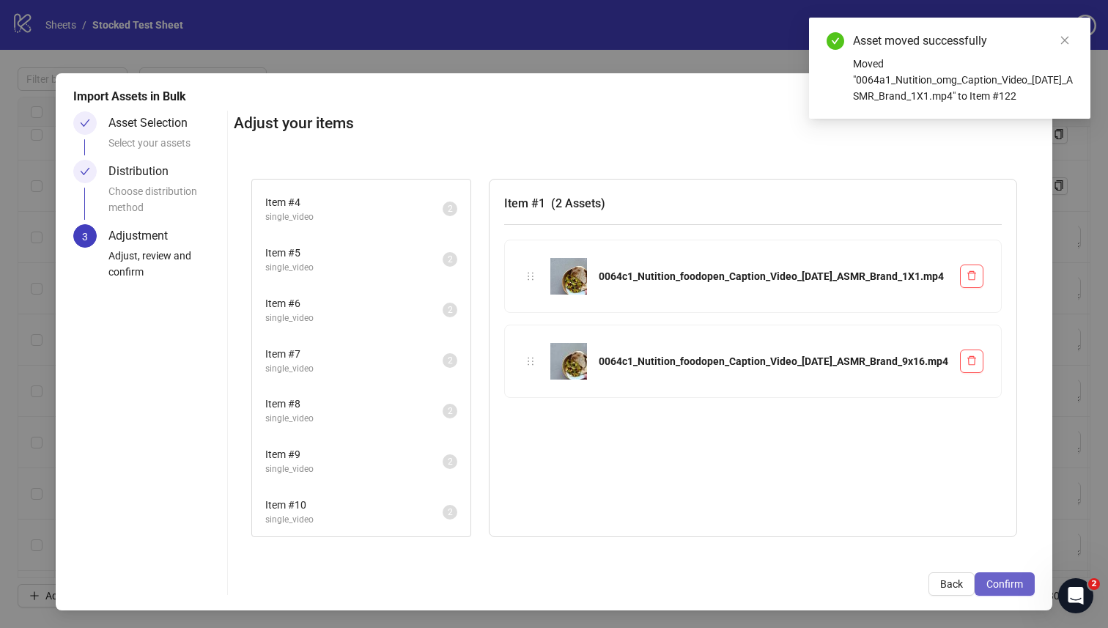
click at [1004, 583] on span "Confirm" at bounding box center [1005, 584] width 37 height 12
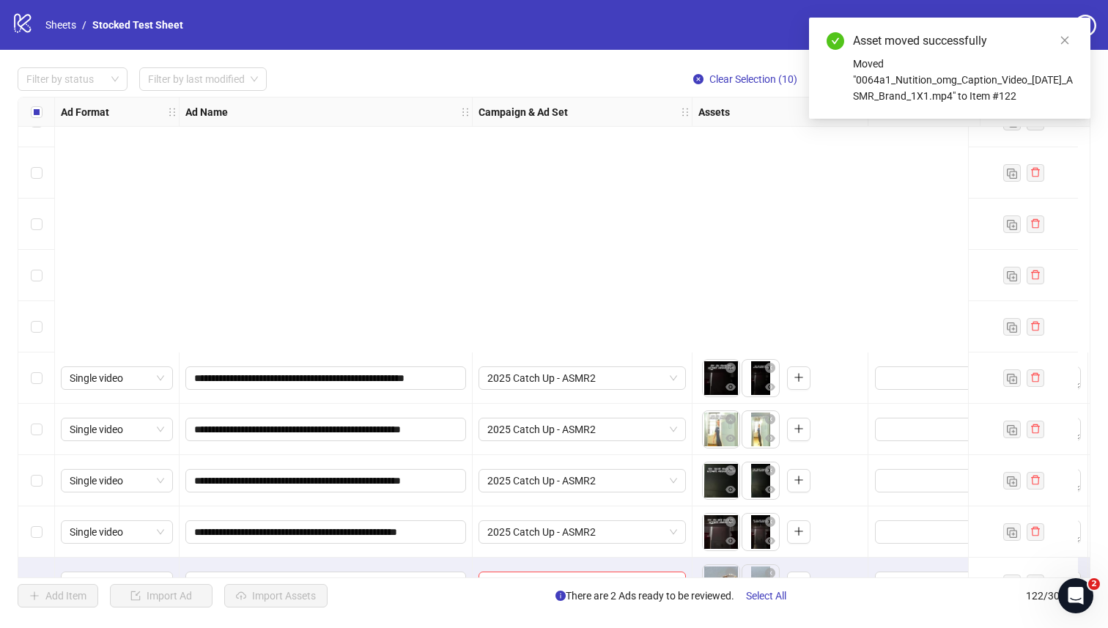
scroll to position [5814, 0]
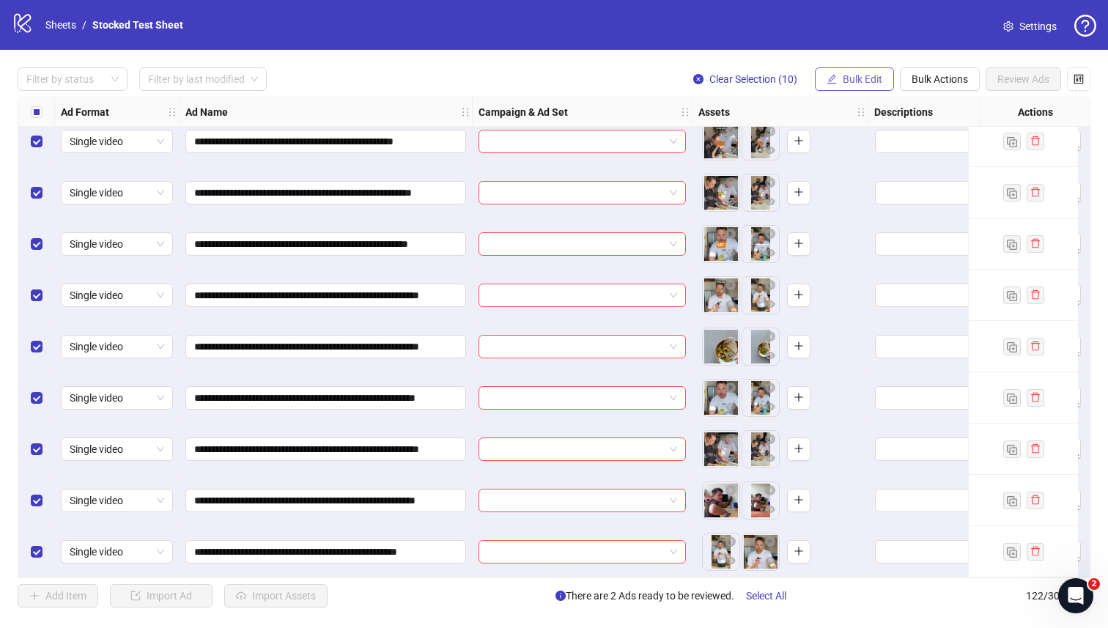
click at [862, 81] on span "Bulk Edit" at bounding box center [863, 79] width 40 height 12
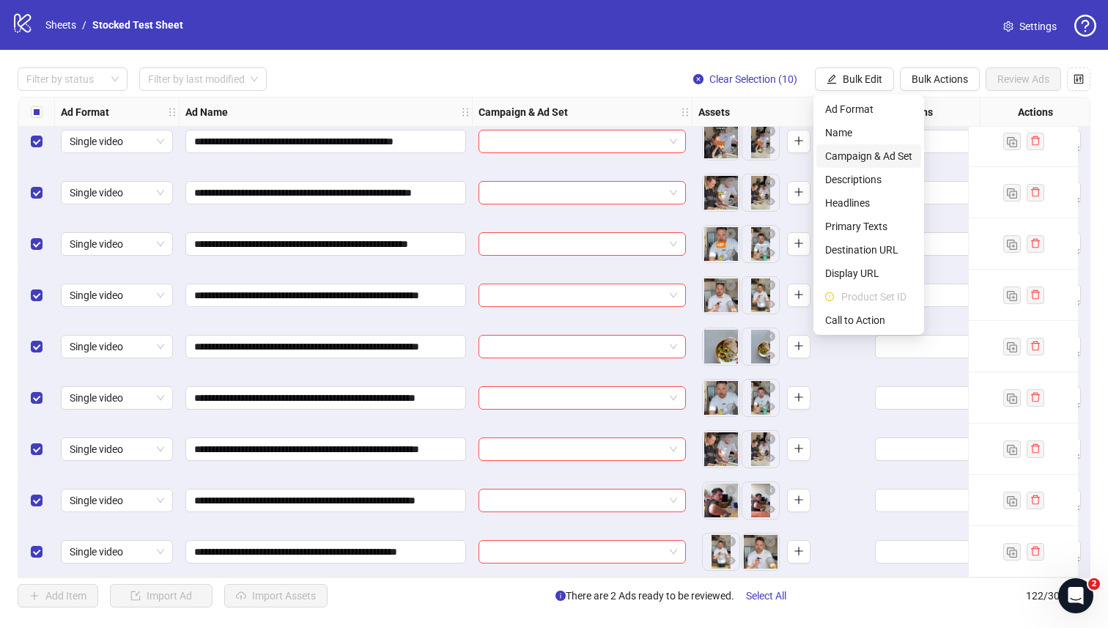
click at [871, 152] on span "Campaign & Ad Set" at bounding box center [868, 156] width 87 height 16
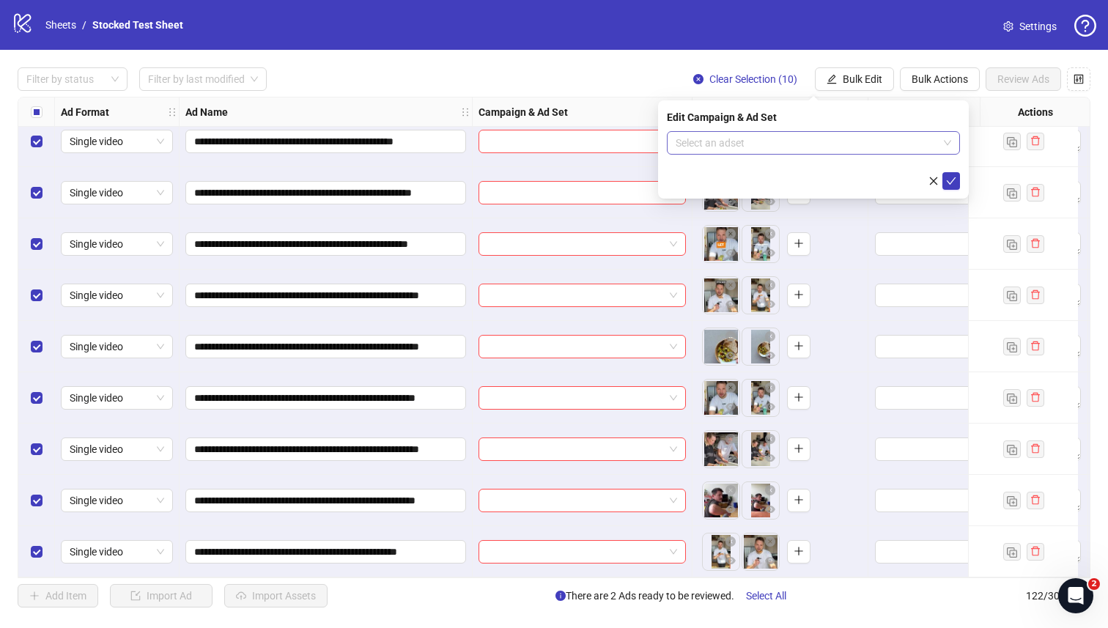
click at [811, 150] on input "search" at bounding box center [807, 143] width 262 height 22
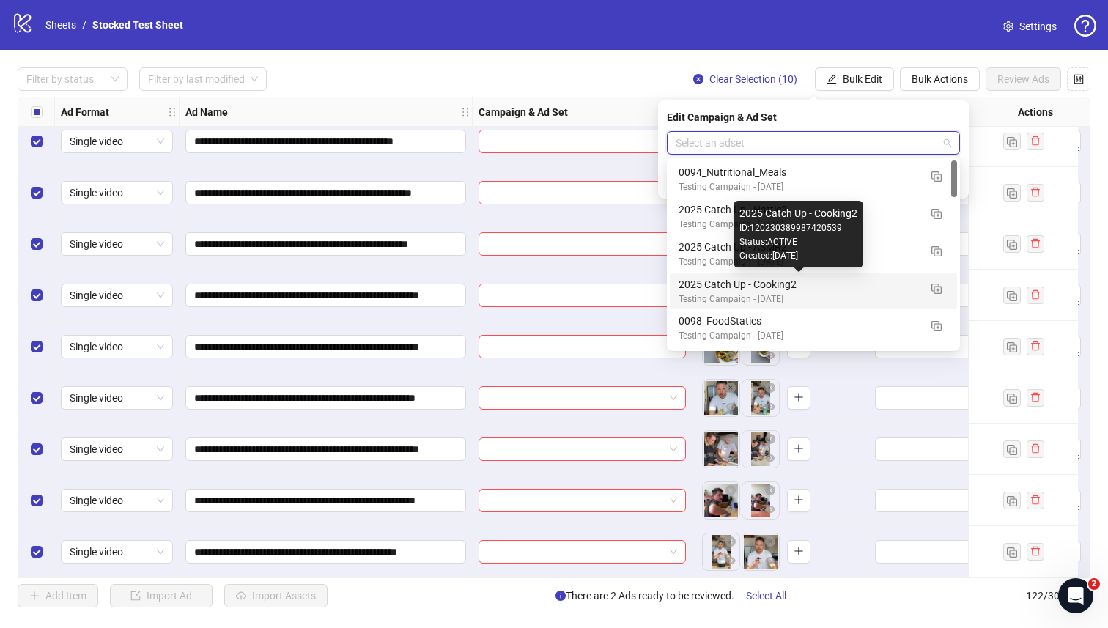
click at [795, 281] on div "2025 Catch Up - Cooking2" at bounding box center [799, 284] width 240 height 16
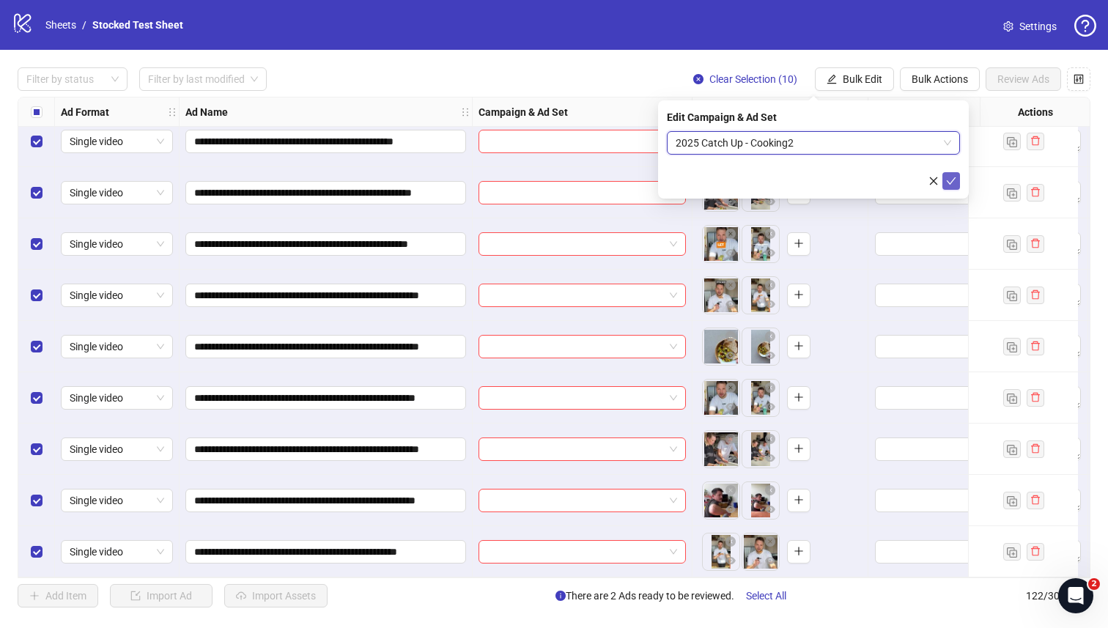
click at [951, 179] on icon "check" at bounding box center [951, 181] width 10 height 10
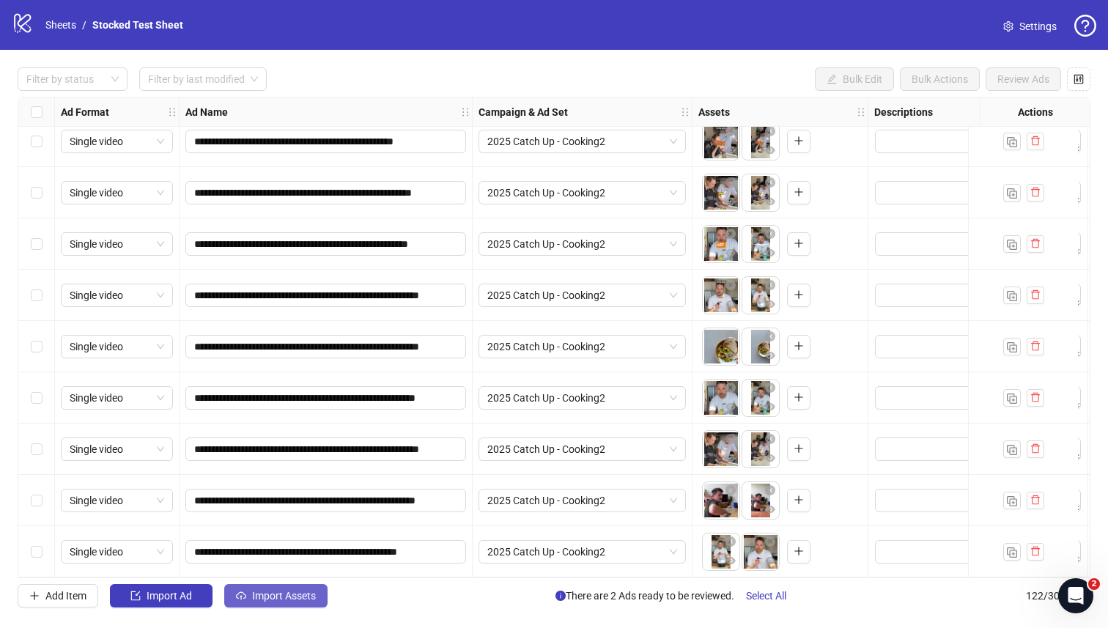
click at [265, 602] on button "Import Assets" at bounding box center [275, 595] width 103 height 23
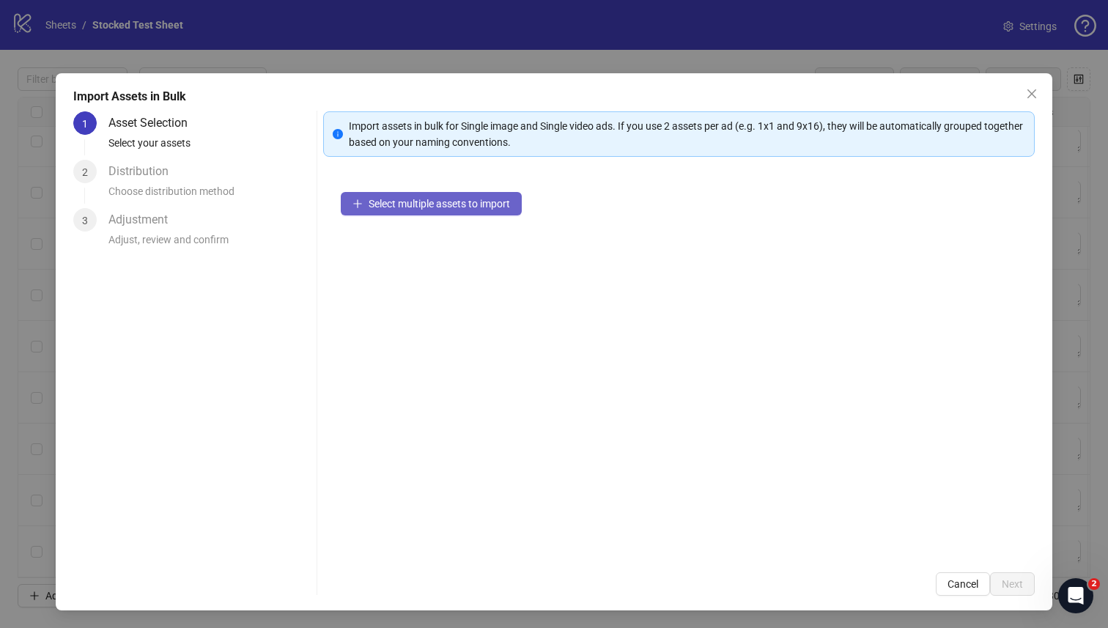
click at [478, 210] on button "Select multiple assets to import" at bounding box center [431, 203] width 181 height 23
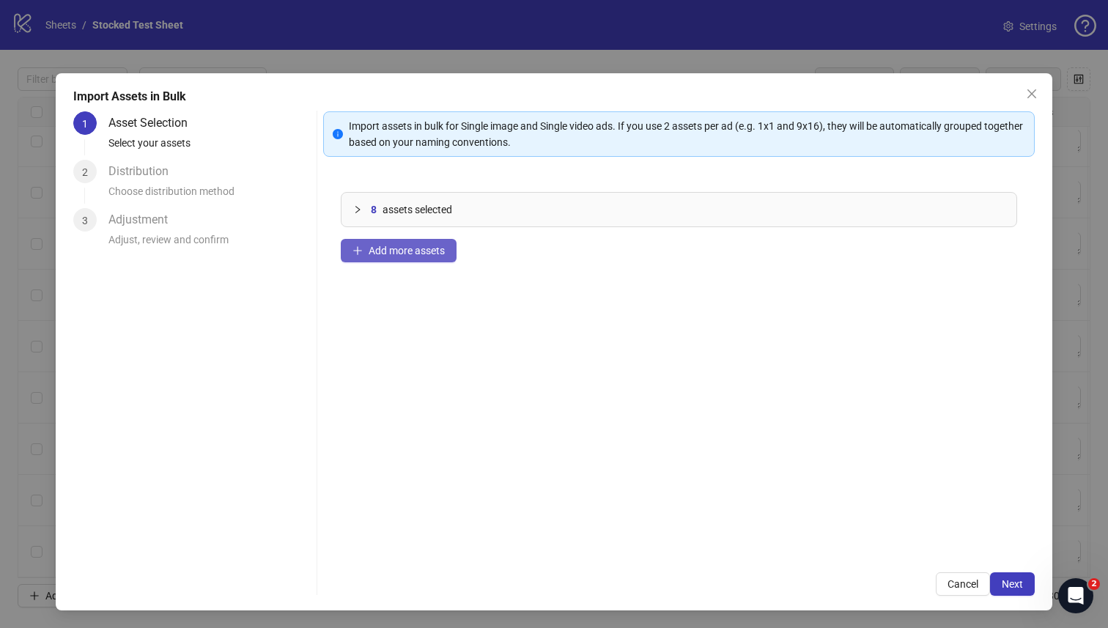
click at [427, 253] on span "Add more assets" at bounding box center [407, 251] width 76 height 12
click at [407, 259] on button "Add more assets" at bounding box center [399, 250] width 116 height 23
click at [1011, 590] on span "Next" at bounding box center [1012, 584] width 21 height 12
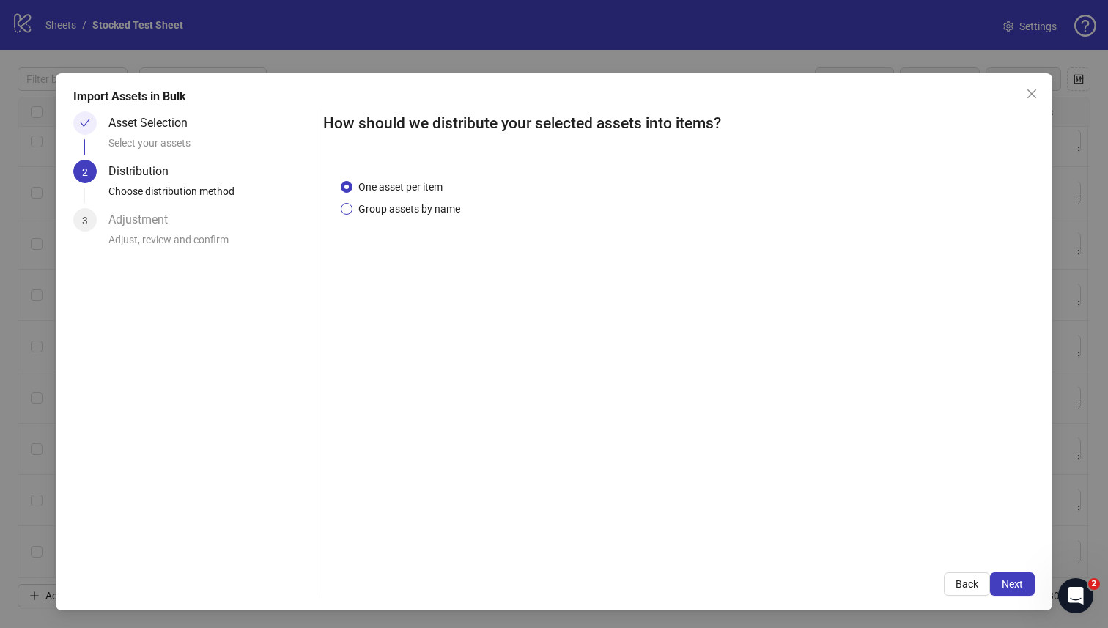
click at [442, 213] on span "Group assets by name" at bounding box center [410, 209] width 114 height 16
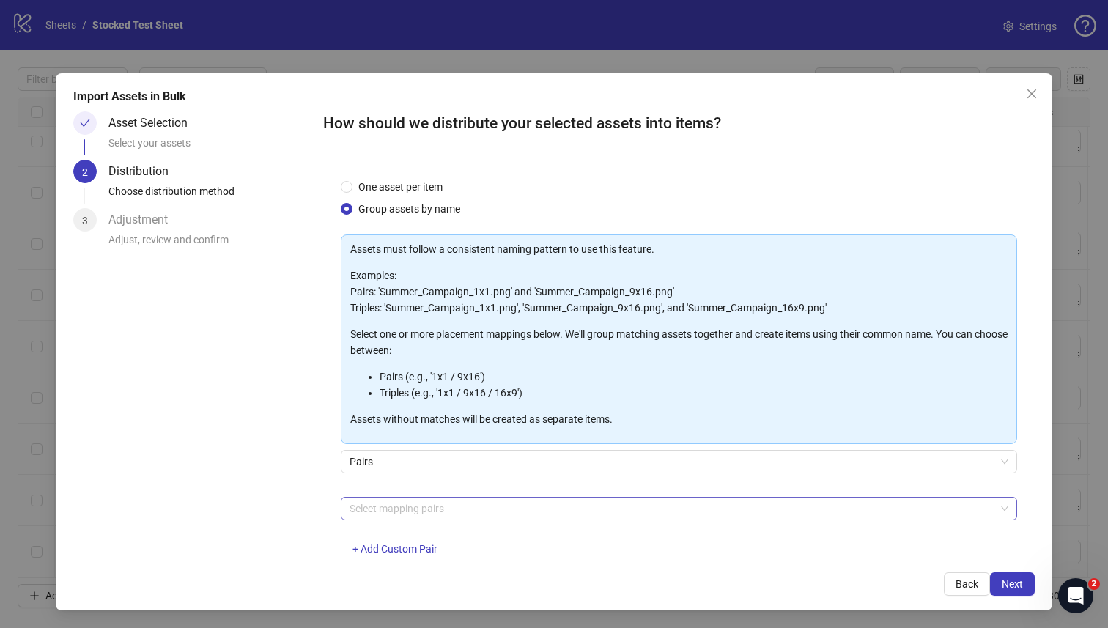
click at [504, 498] on div at bounding box center [672, 508] width 656 height 21
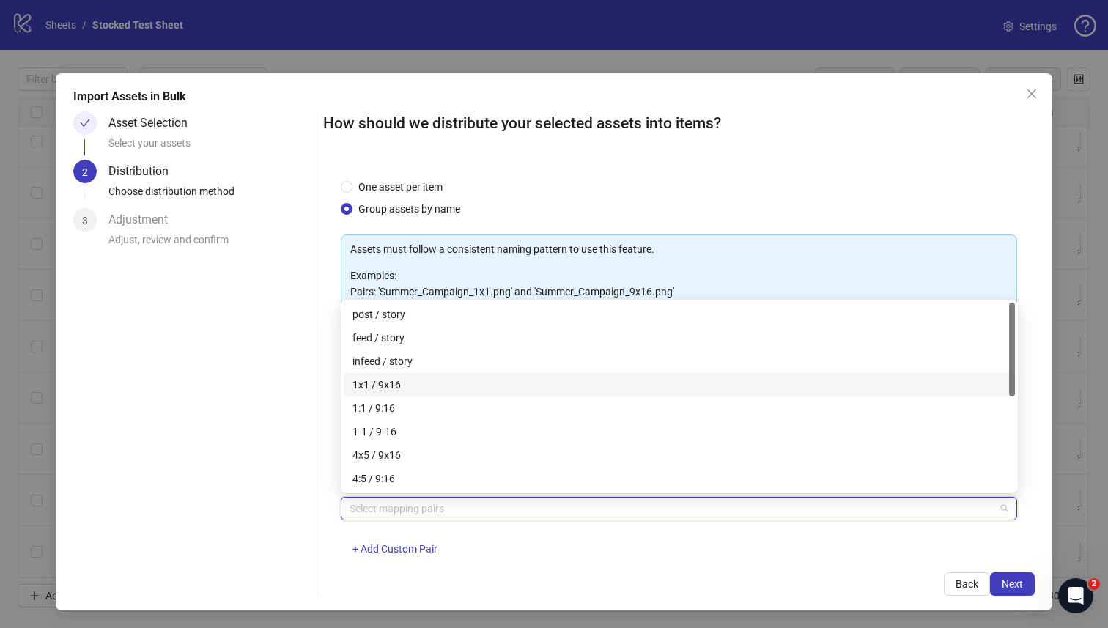
click at [453, 374] on div "1x1 / 9x16" at bounding box center [679, 384] width 671 height 23
click at [863, 567] on div "How should we distribute your selected assets into items? One asset per item Gr…" at bounding box center [679, 353] width 712 height 484
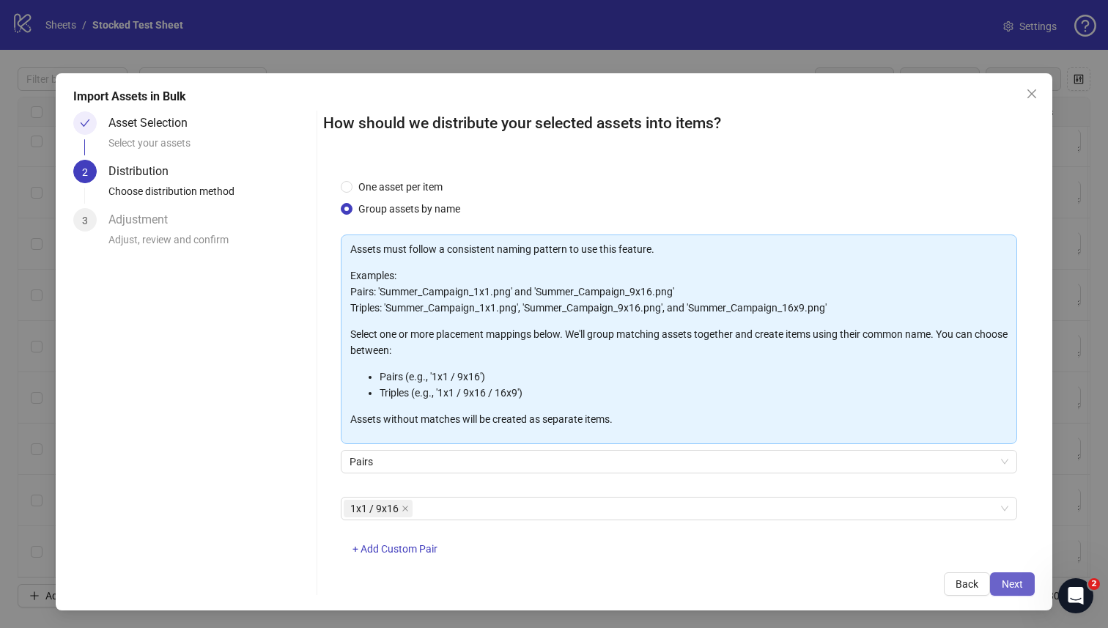
click at [1002, 576] on button "Next" at bounding box center [1012, 583] width 45 height 23
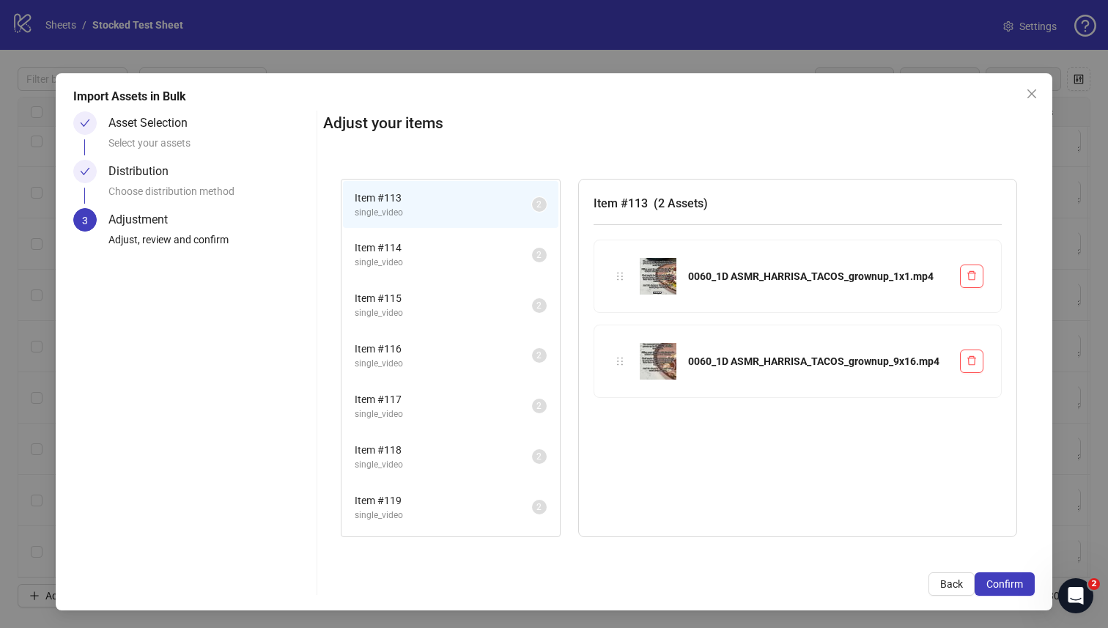
click at [427, 247] on span "Item # 114" at bounding box center [443, 248] width 177 height 16
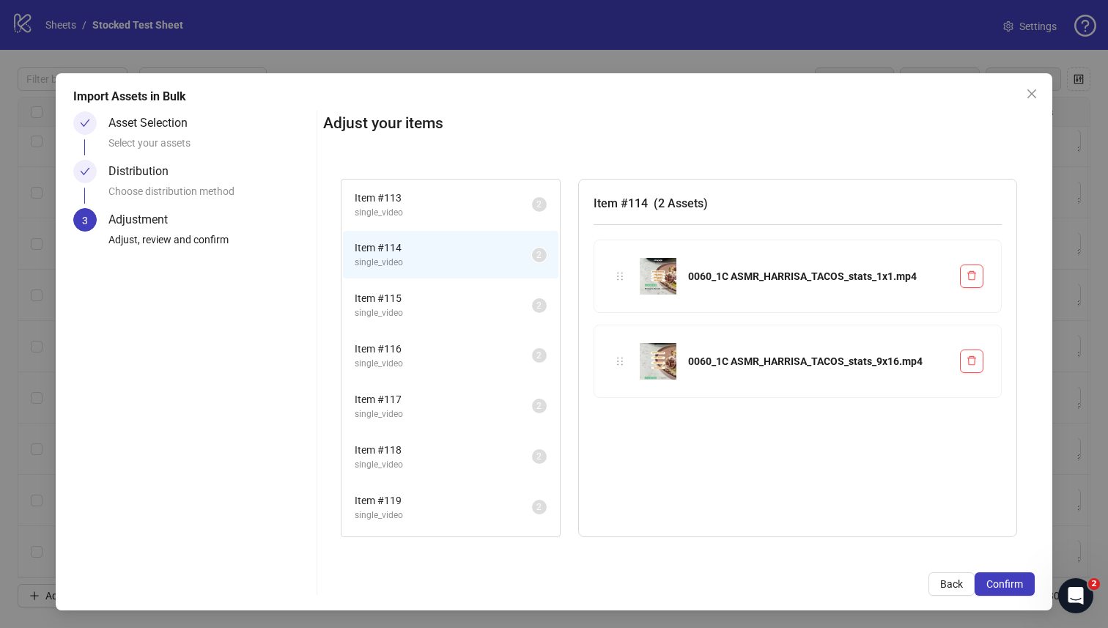
click at [406, 321] on li "Item # 115 single_video 2" at bounding box center [450, 305] width 215 height 48
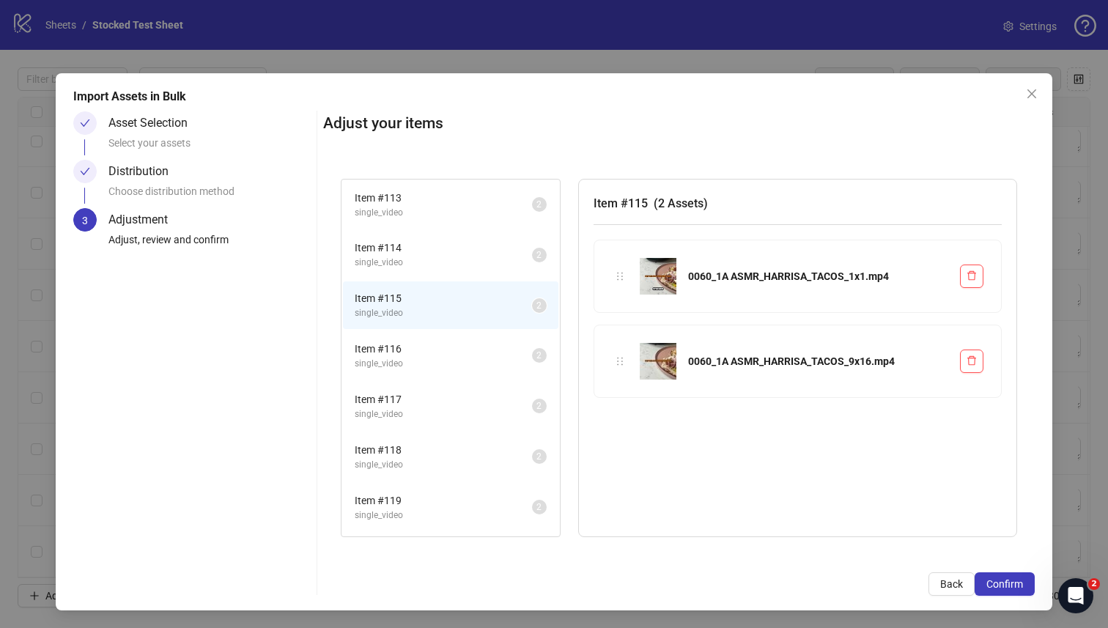
click at [421, 341] on span "Item # 116" at bounding box center [443, 349] width 177 height 16
click at [421, 341] on span "Item # 117" at bounding box center [443, 347] width 177 height 16
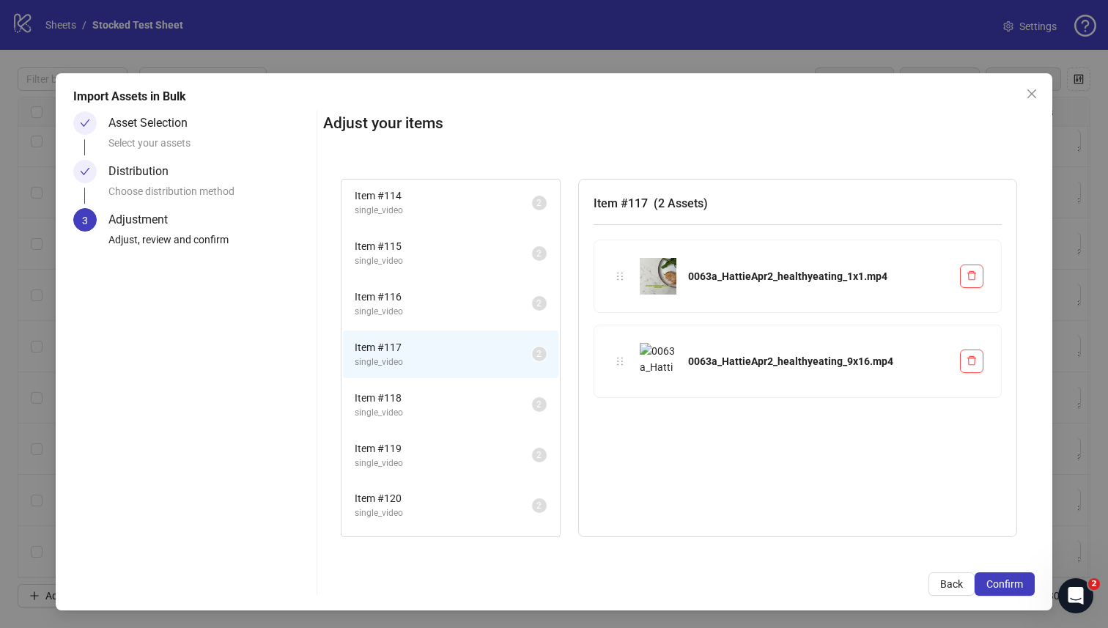
click at [420, 372] on li "Item # 117 single_video 2" at bounding box center [450, 355] width 215 height 48
click at [416, 399] on span "Item # 118" at bounding box center [443, 398] width 177 height 16
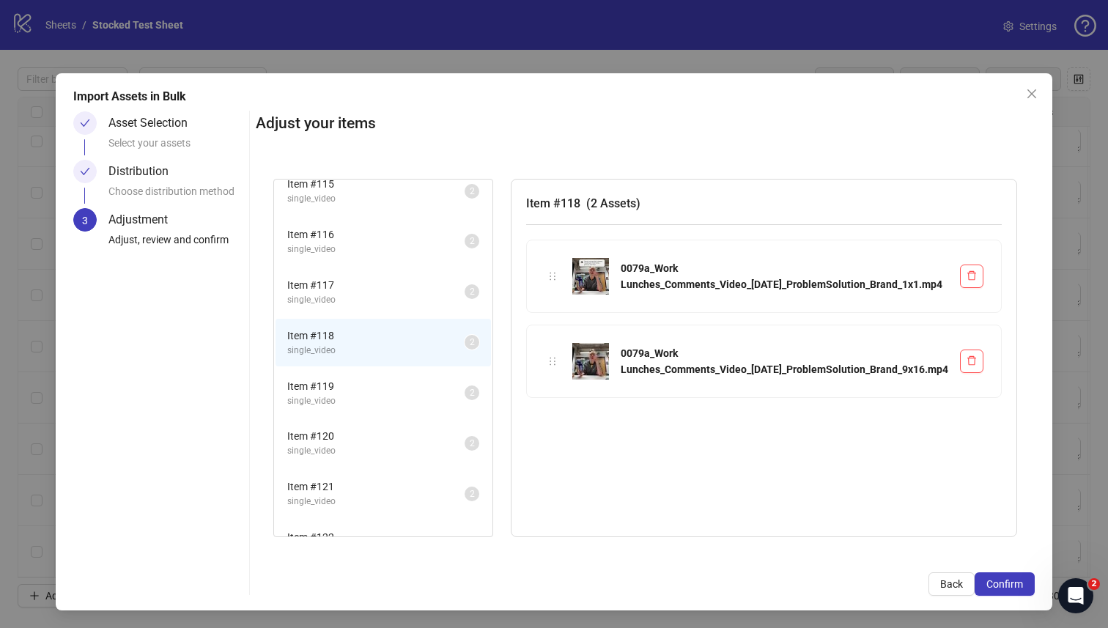
scroll to position [116, 0]
click at [415, 385] on span "Item # 119" at bounding box center [375, 385] width 177 height 16
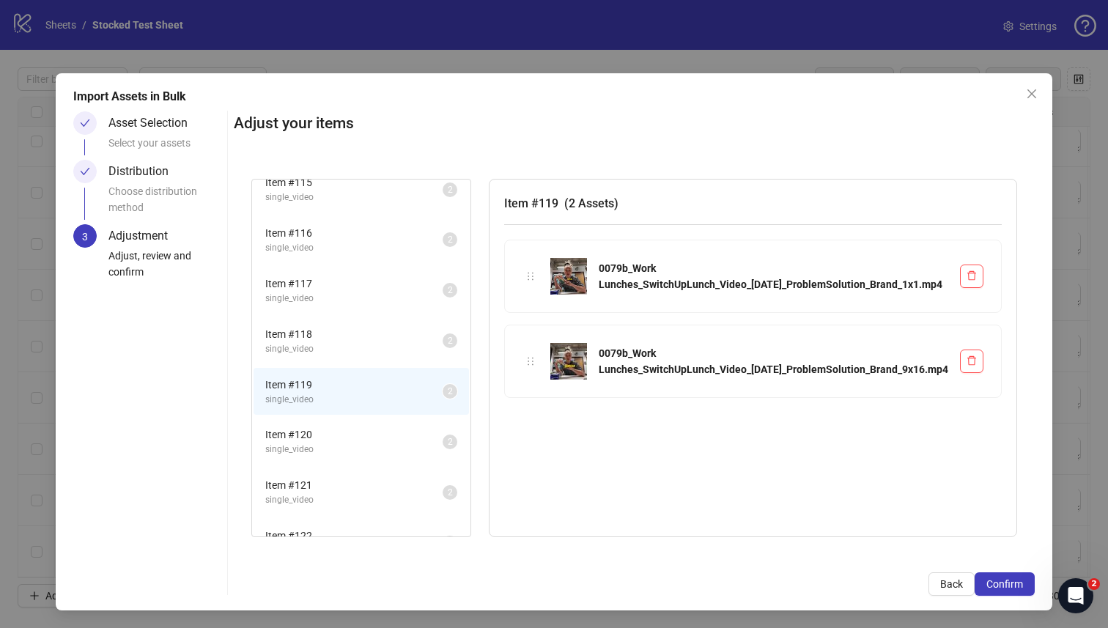
click at [410, 444] on span "single_video" at bounding box center [353, 450] width 177 height 14
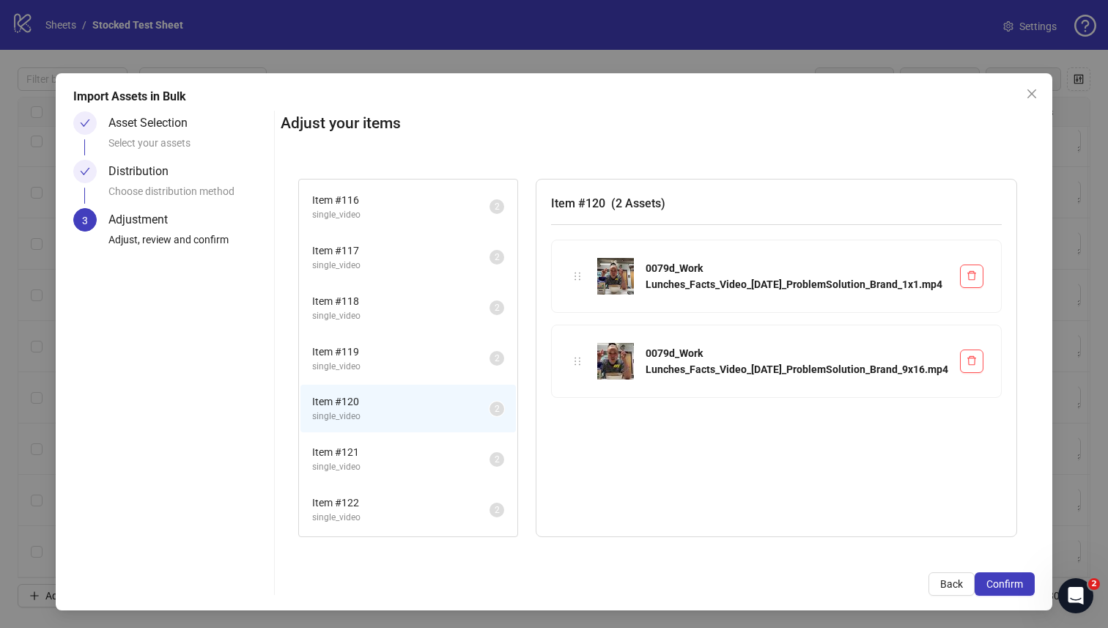
scroll to position [155, 0]
click at [410, 444] on span "Item # 121" at bounding box center [400, 446] width 177 height 16
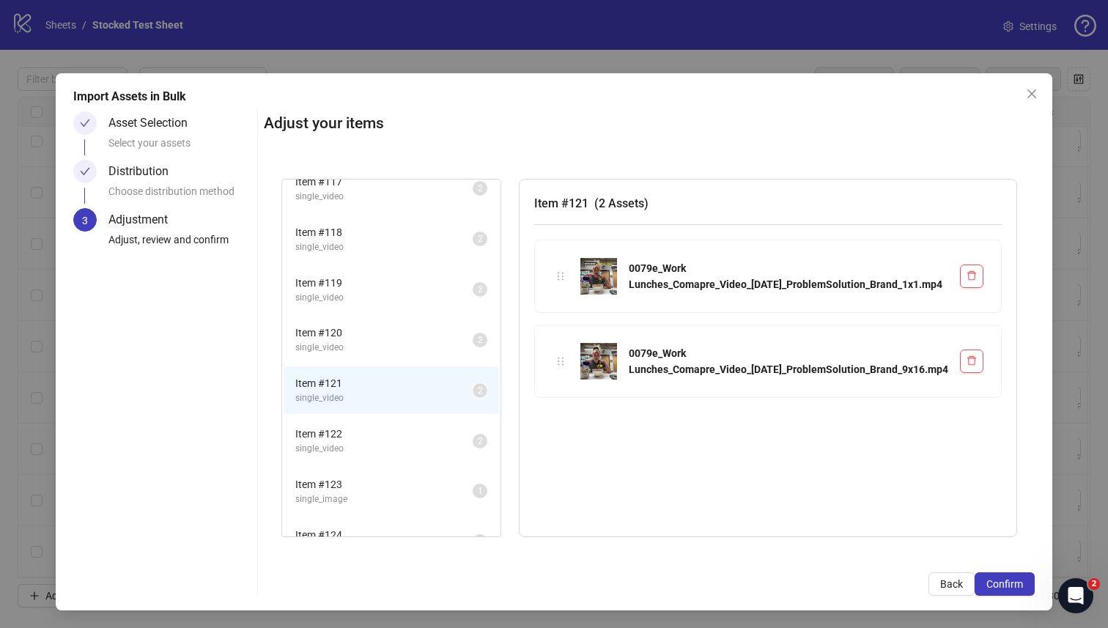
scroll to position [222, 0]
click at [410, 438] on span "single_video" at bounding box center [383, 445] width 177 height 14
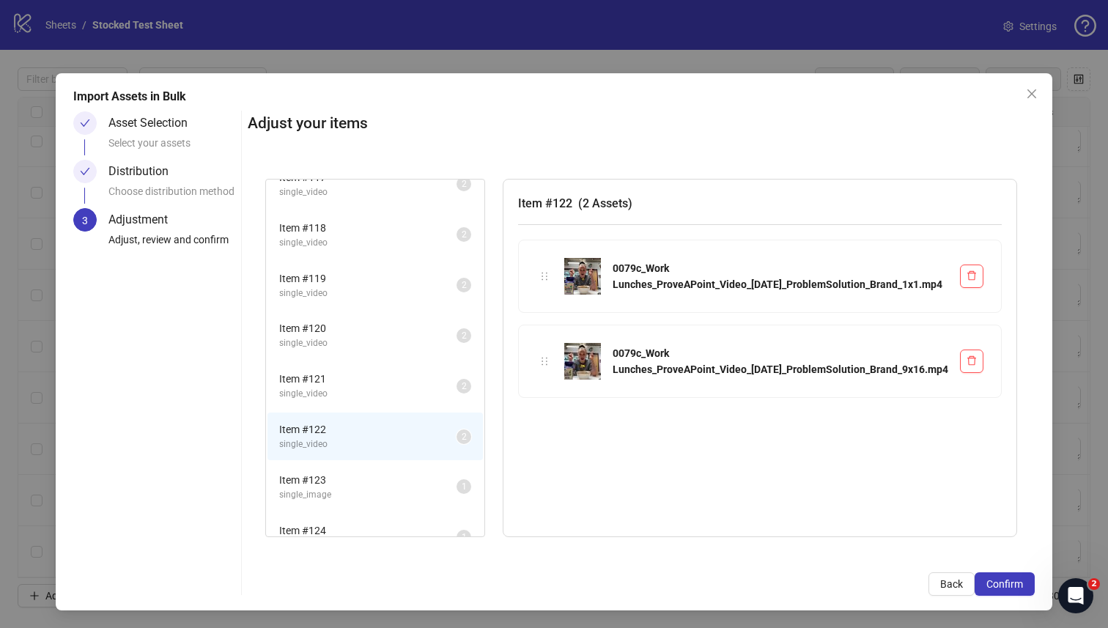
click at [410, 473] on span "Item # 123" at bounding box center [367, 480] width 177 height 16
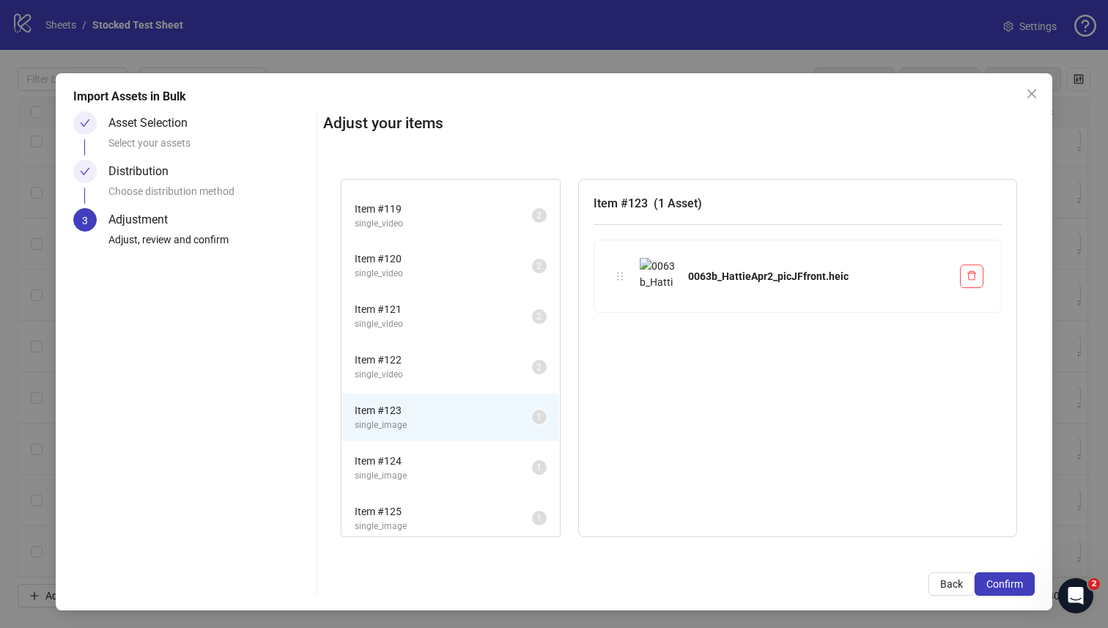
scroll to position [306, 0]
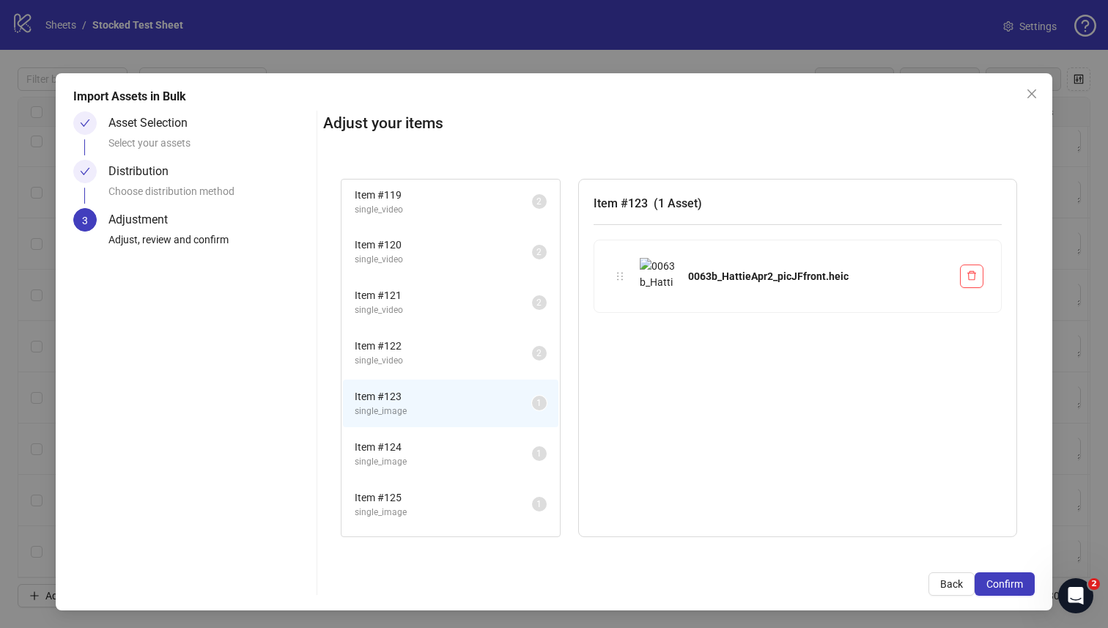
click at [412, 443] on span "Item # 124" at bounding box center [443, 447] width 177 height 16
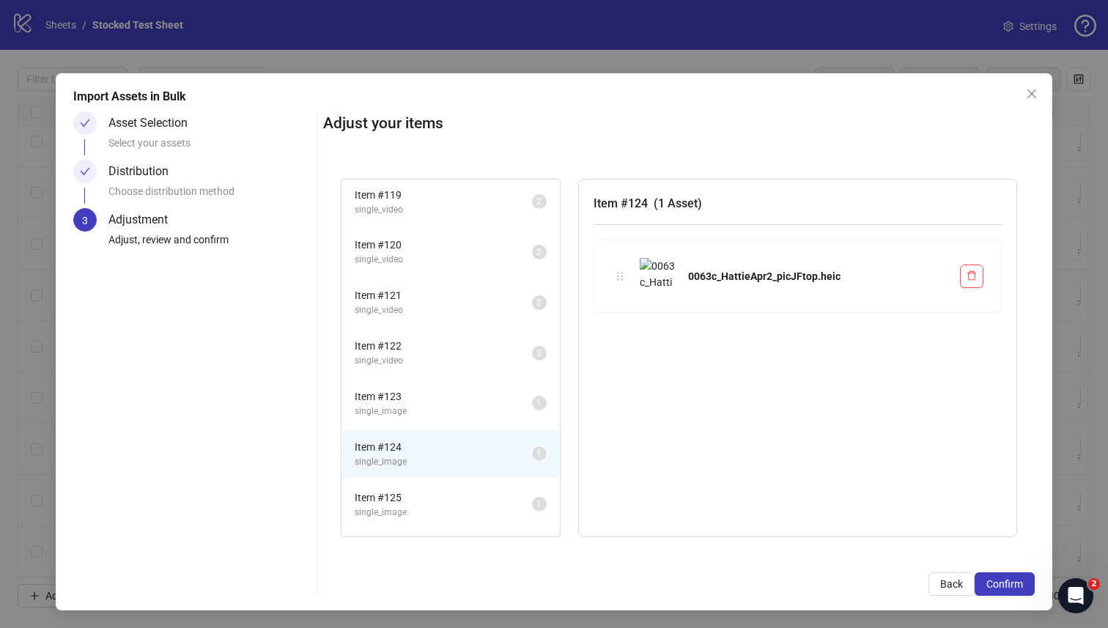
scroll to position [349, 0]
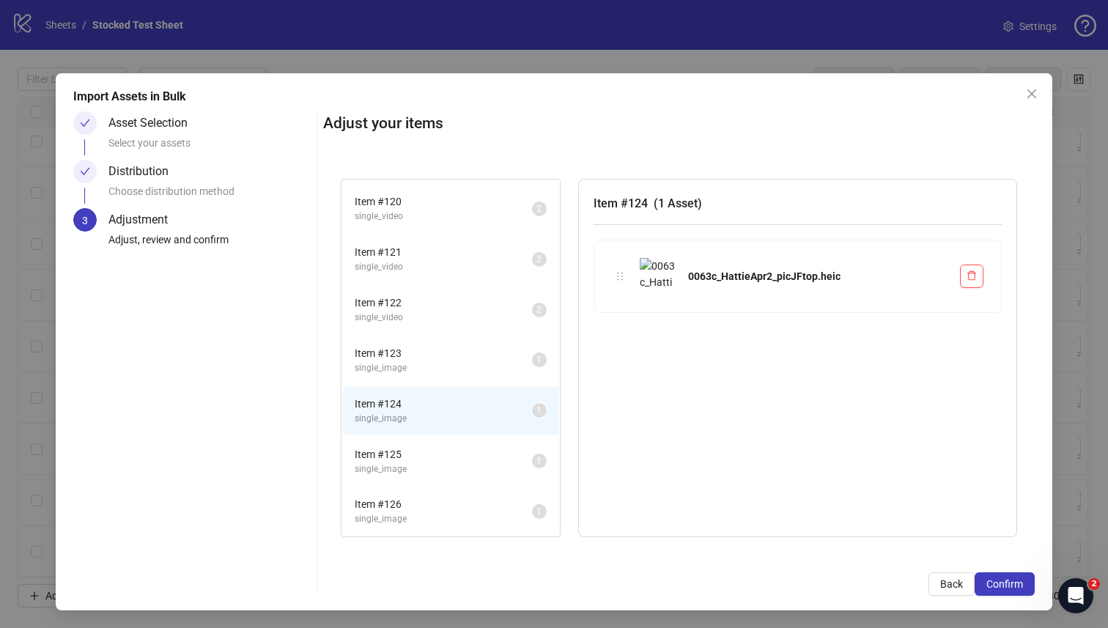
click at [410, 462] on span "single_image" at bounding box center [443, 469] width 177 height 14
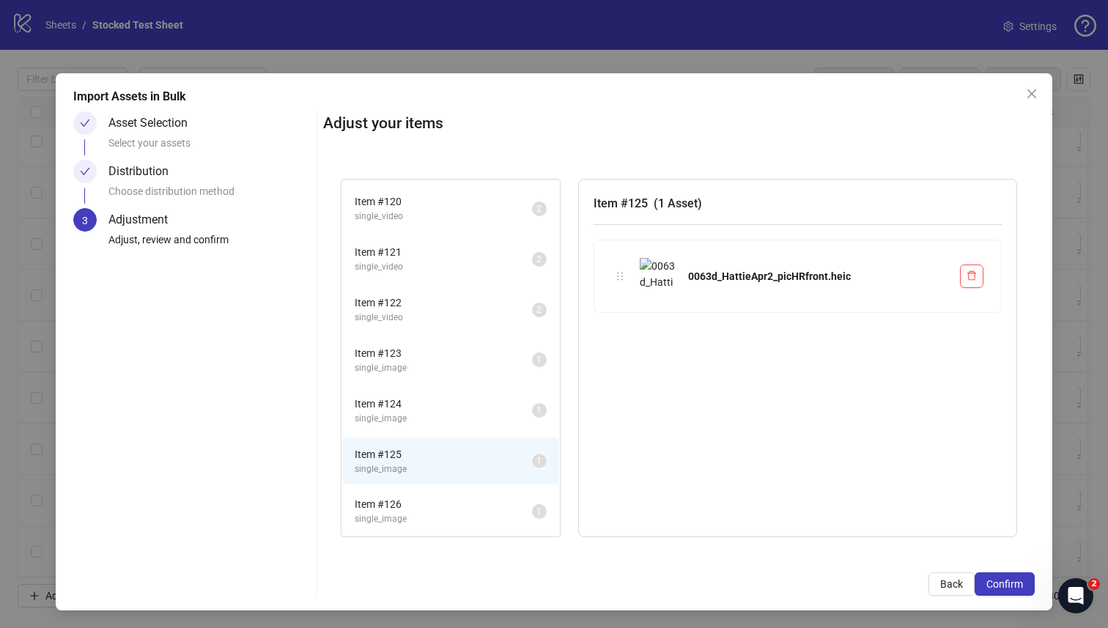
click at [410, 504] on span "Item # 126" at bounding box center [443, 504] width 177 height 16
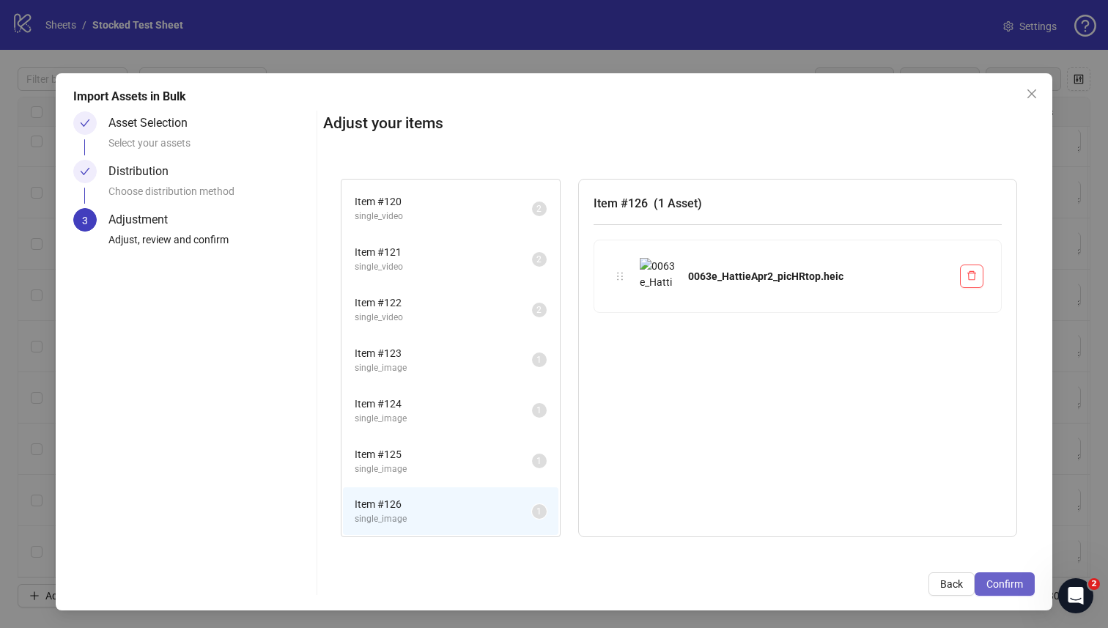
click at [1004, 585] on span "Confirm" at bounding box center [1005, 584] width 37 height 12
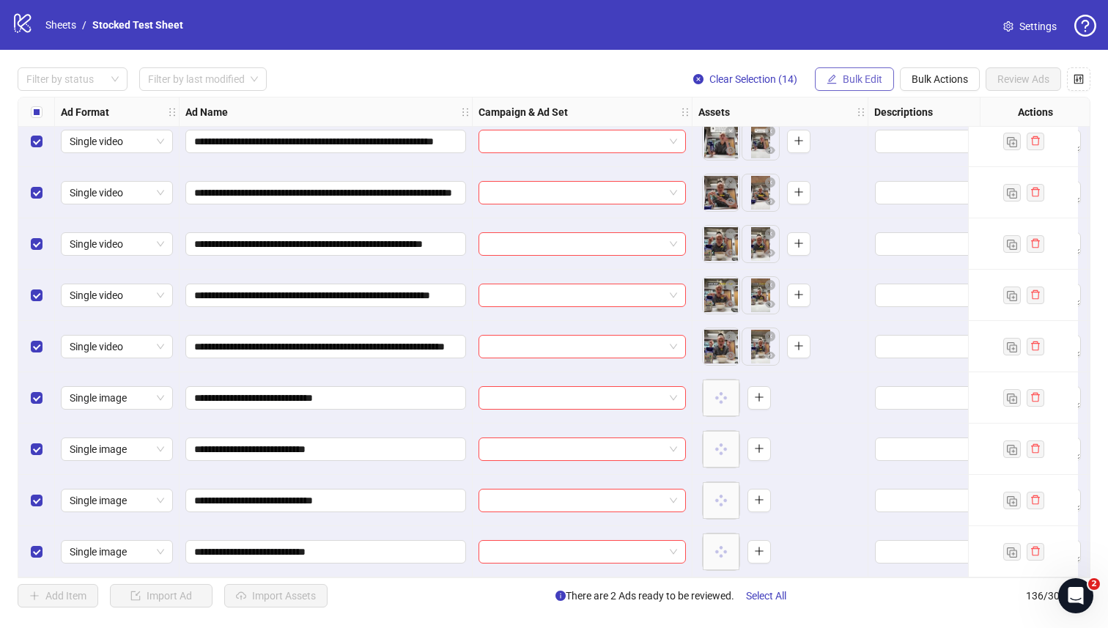
scroll to position [6479, 0]
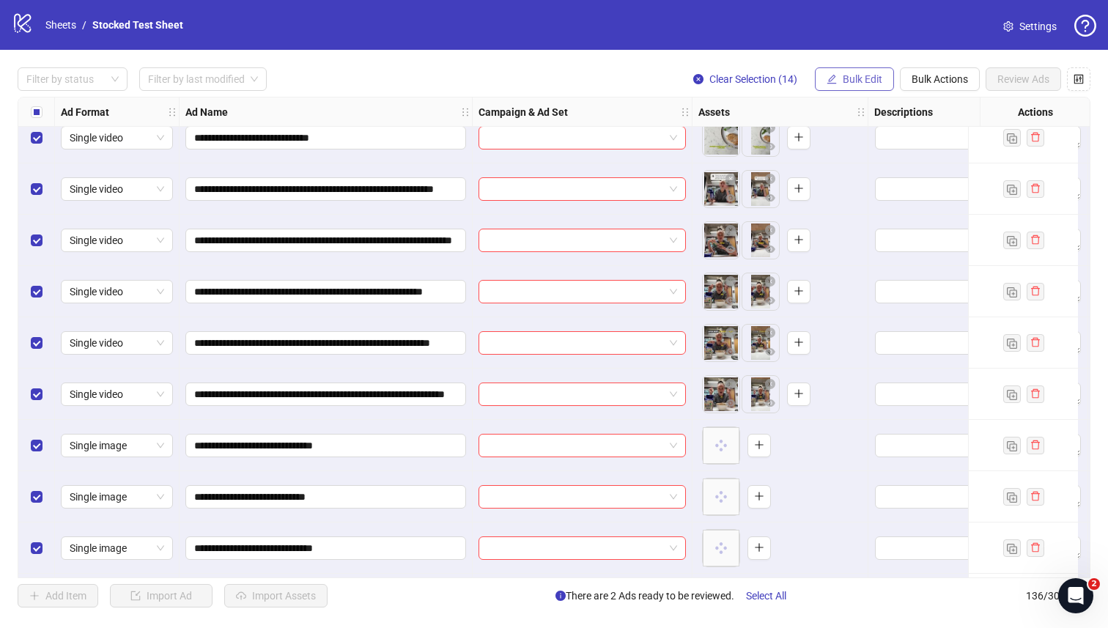
click at [869, 77] on span "Bulk Edit" at bounding box center [863, 79] width 40 height 12
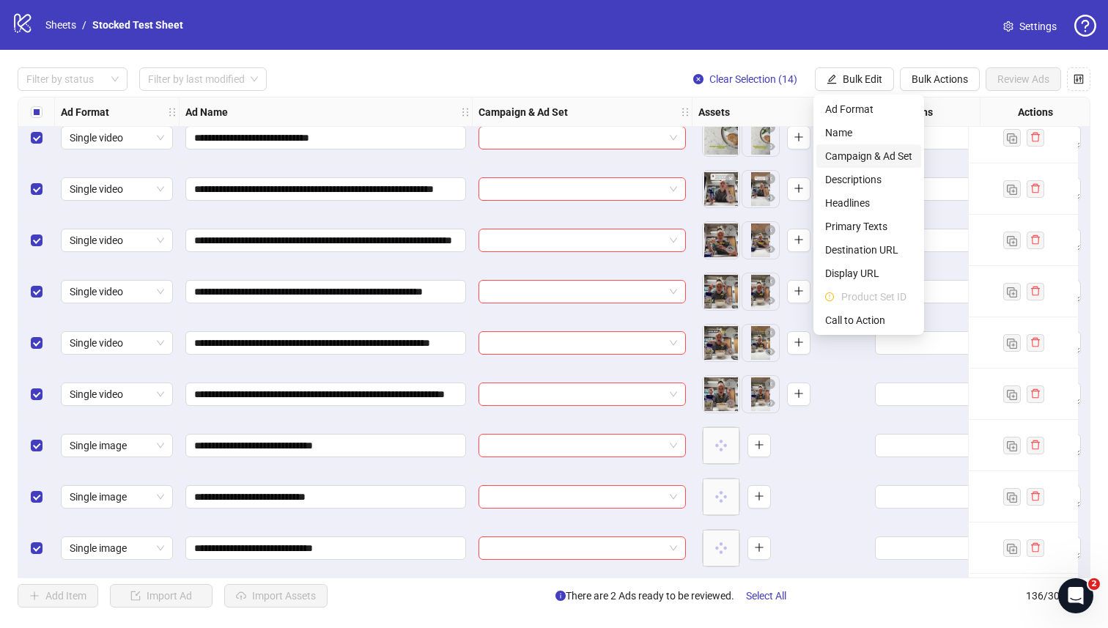
click at [877, 161] on span "Campaign & Ad Set" at bounding box center [868, 156] width 87 height 16
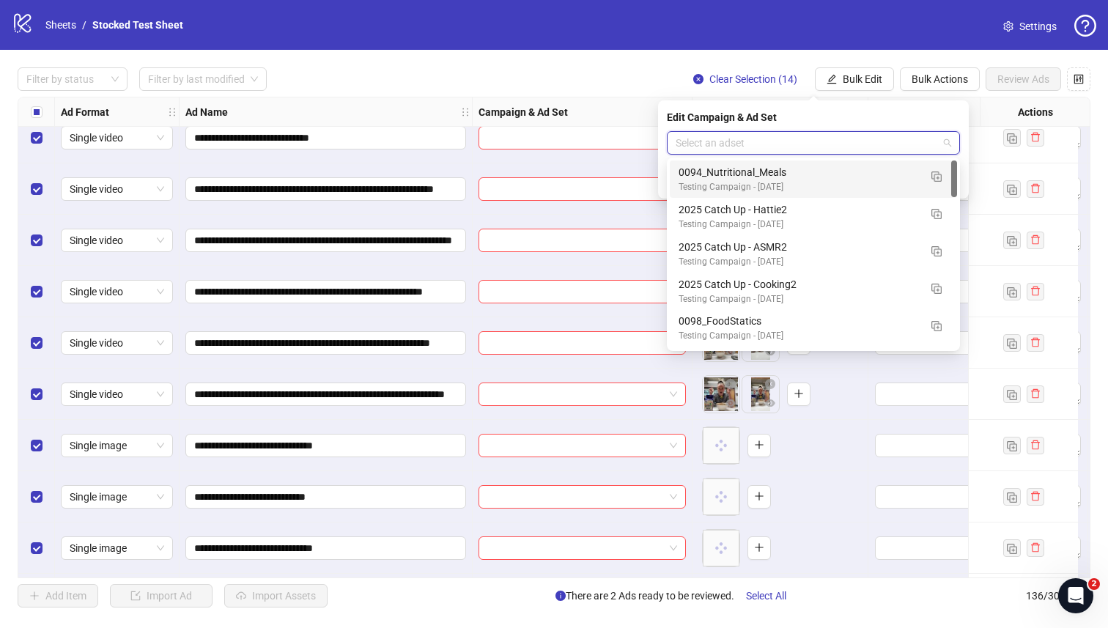
click at [791, 138] on input "search" at bounding box center [807, 143] width 262 height 22
type input "***"
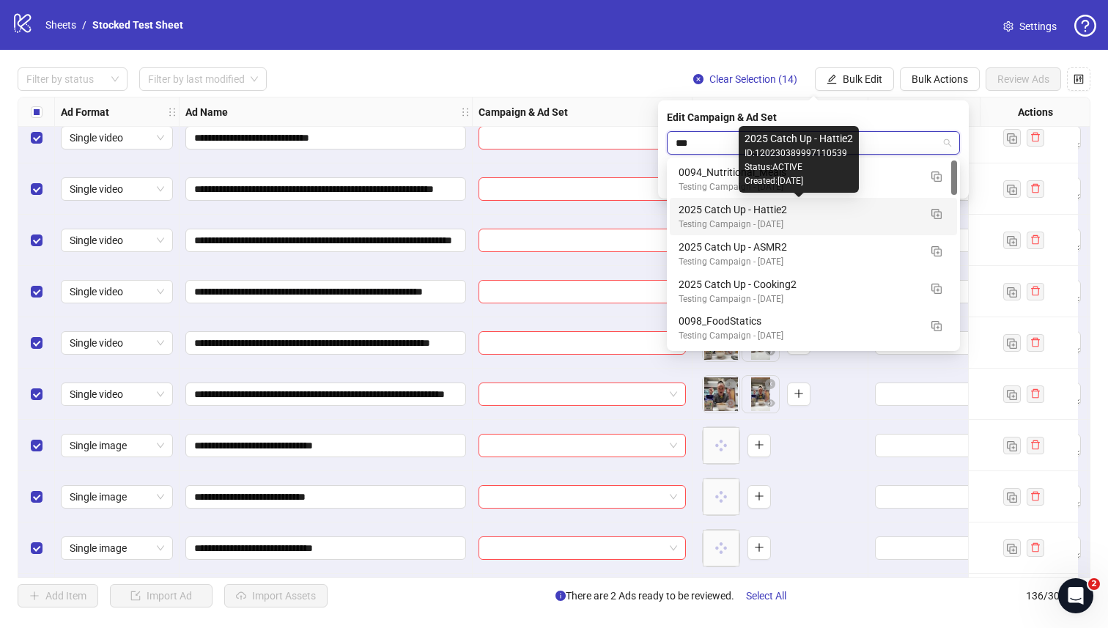
click at [806, 208] on div "2025 Catch Up - Hattie2" at bounding box center [799, 210] width 240 height 16
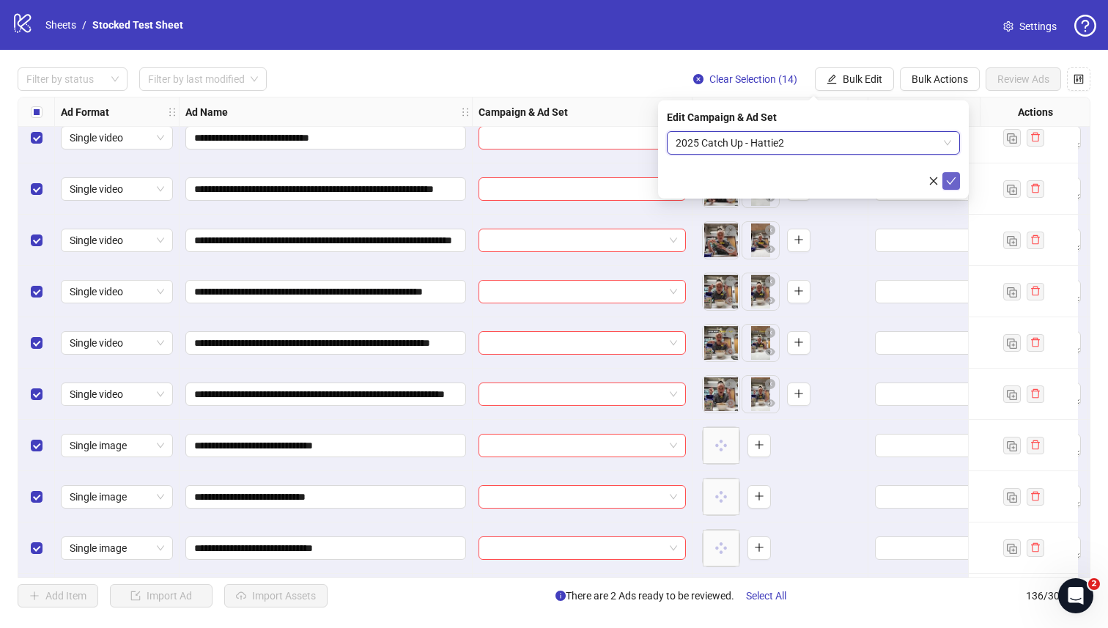
click at [949, 182] on icon "check" at bounding box center [951, 181] width 10 height 10
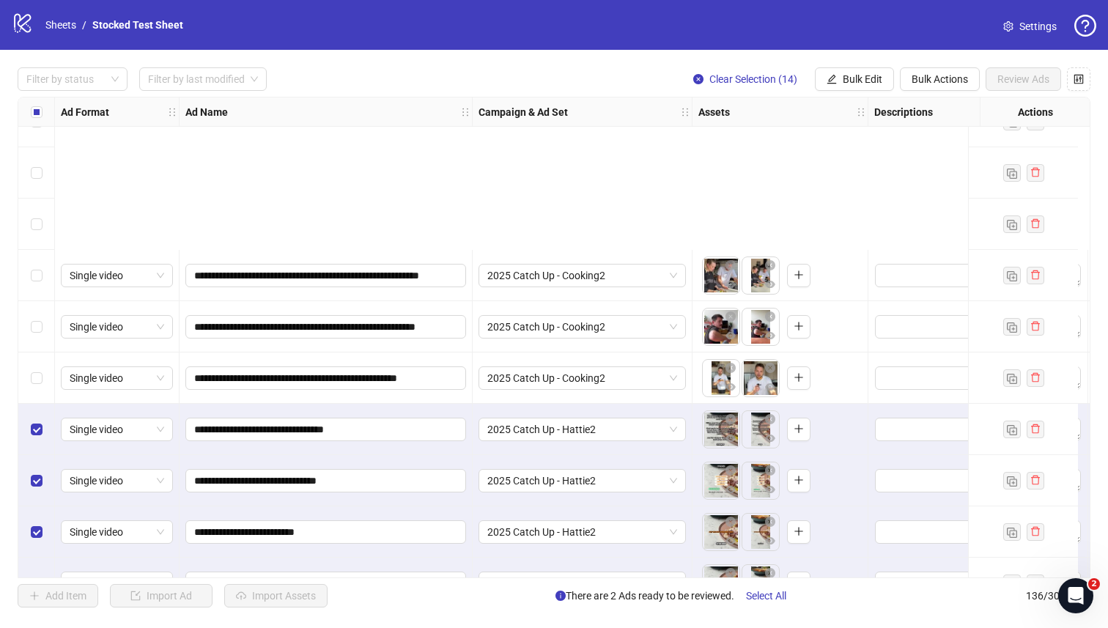
scroll to position [6243, 0]
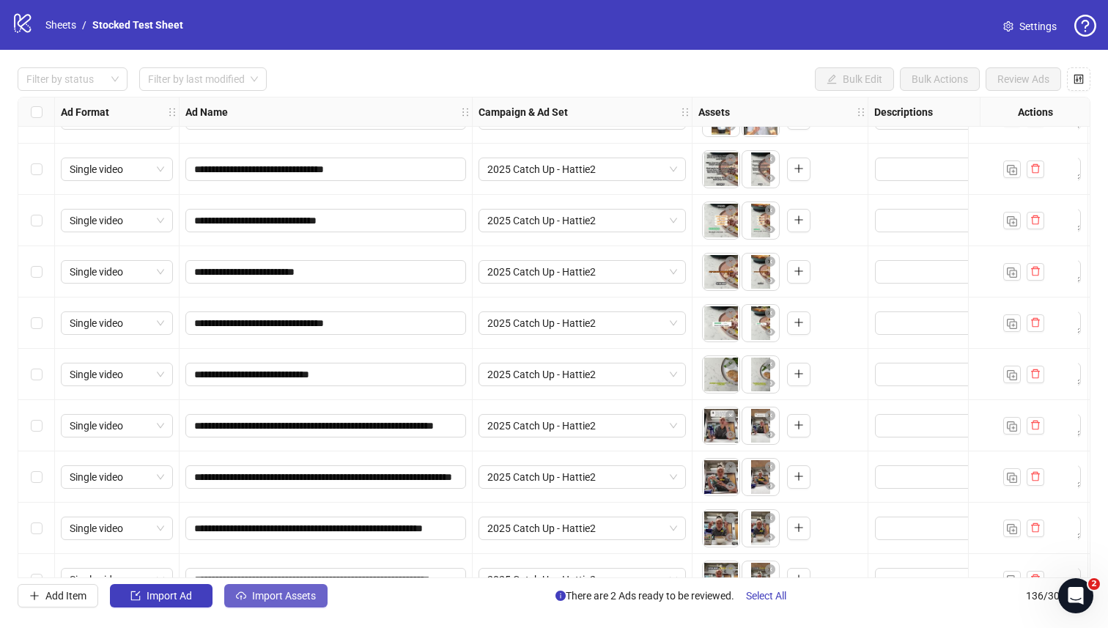
click at [270, 585] on button "Import Assets" at bounding box center [275, 595] width 103 height 23
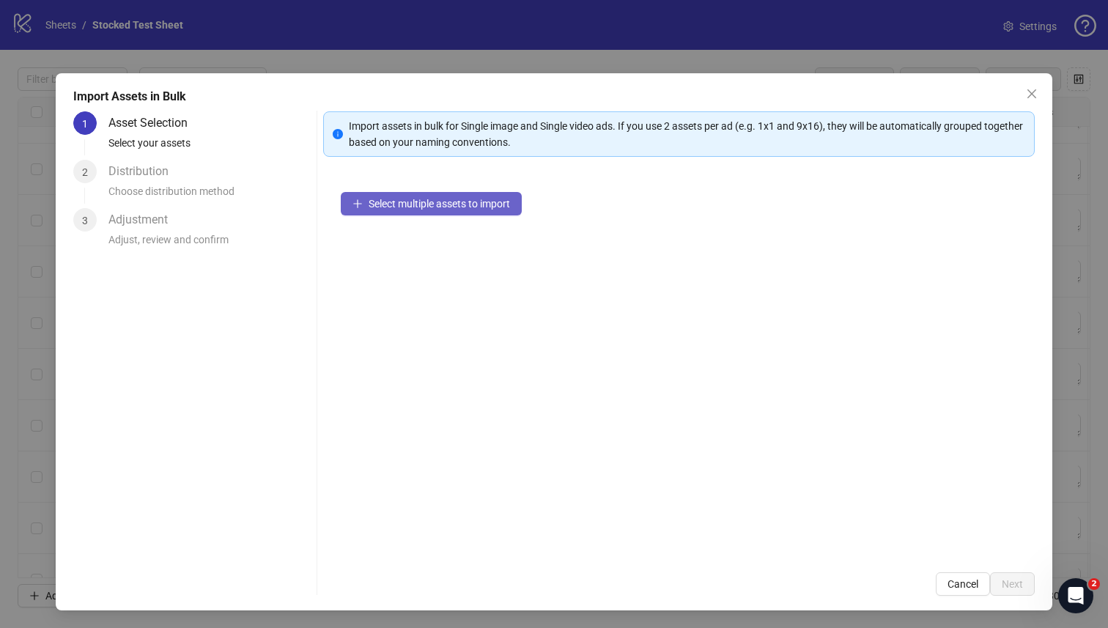
click at [411, 202] on span "Select multiple assets to import" at bounding box center [439, 204] width 141 height 12
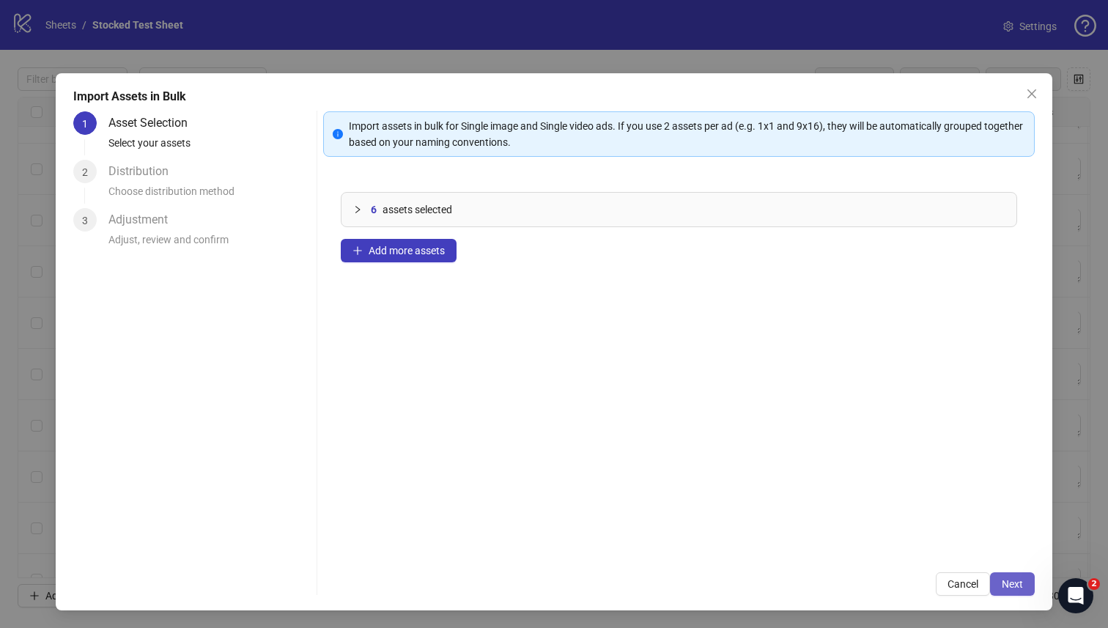
click at [1014, 582] on span "Next" at bounding box center [1012, 584] width 21 height 12
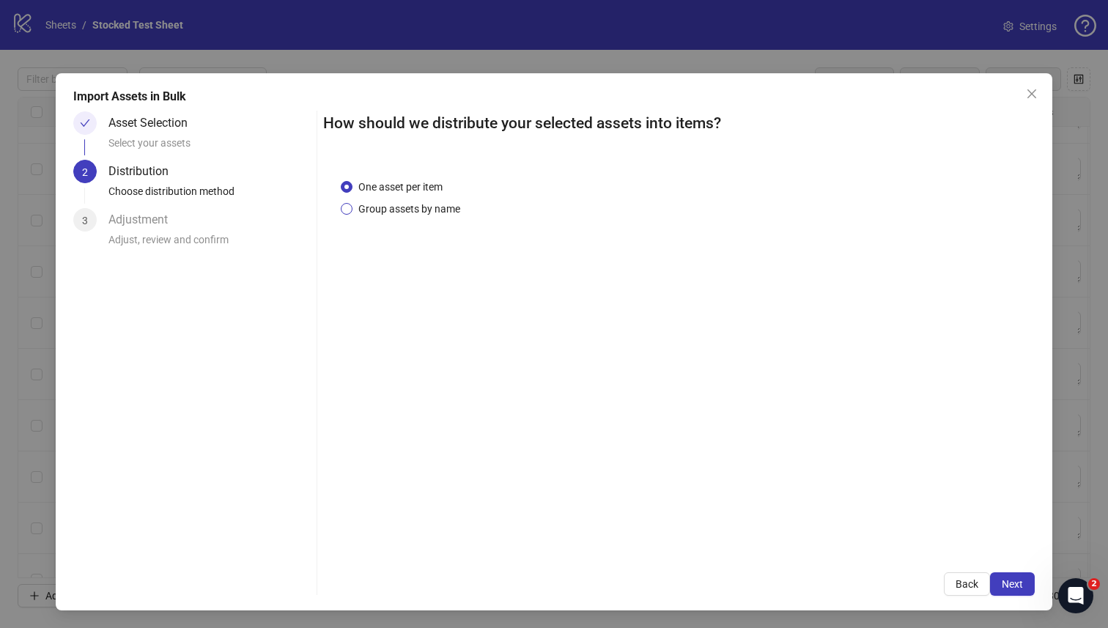
click at [411, 201] on span "Group assets by name" at bounding box center [410, 209] width 114 height 16
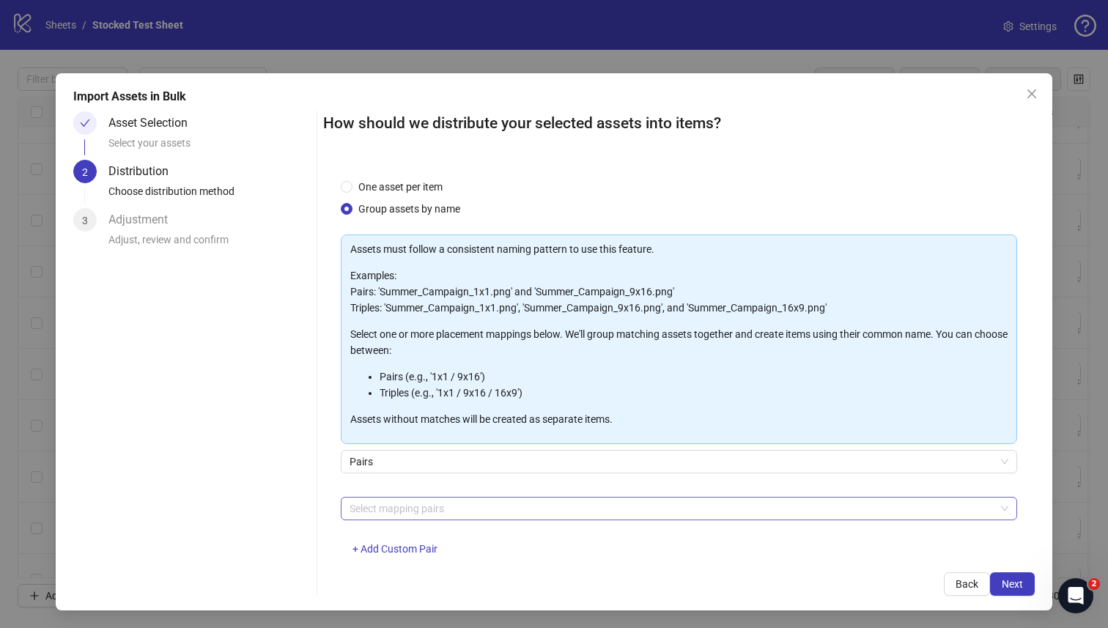
click at [472, 509] on div at bounding box center [672, 508] width 656 height 21
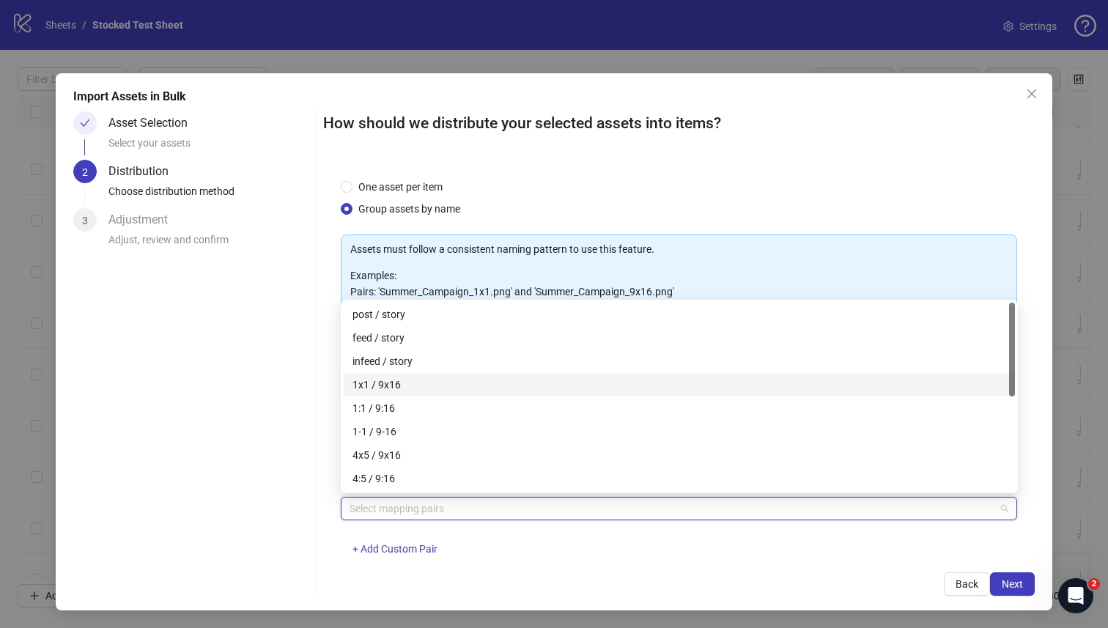
click at [444, 389] on div "1x1 / 9x16" at bounding box center [680, 385] width 654 height 16
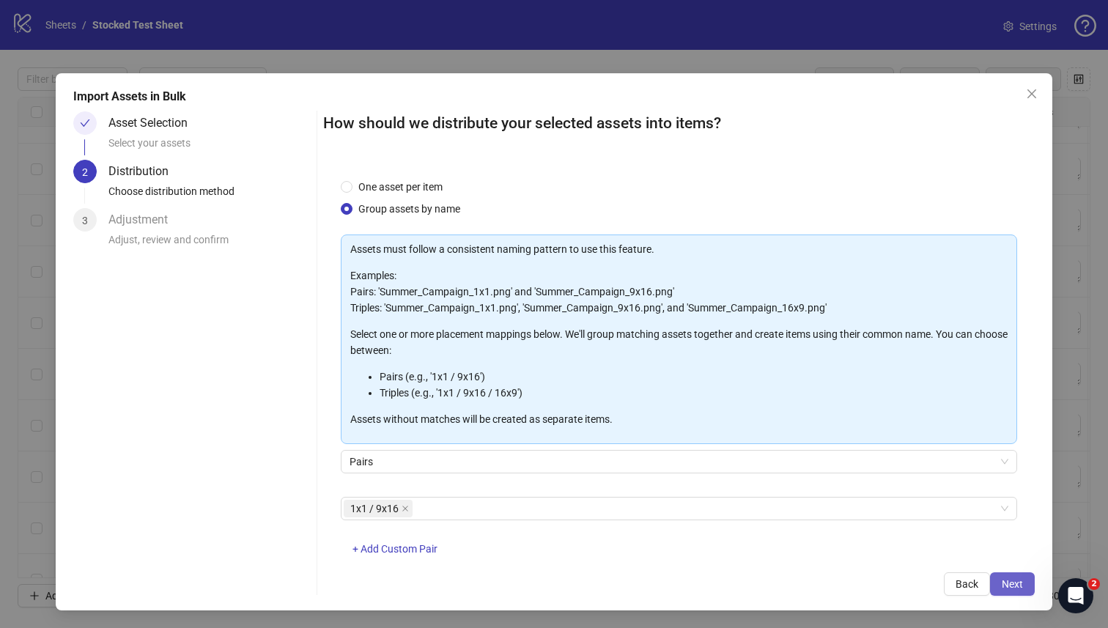
click at [1014, 584] on span "Next" at bounding box center [1012, 584] width 21 height 12
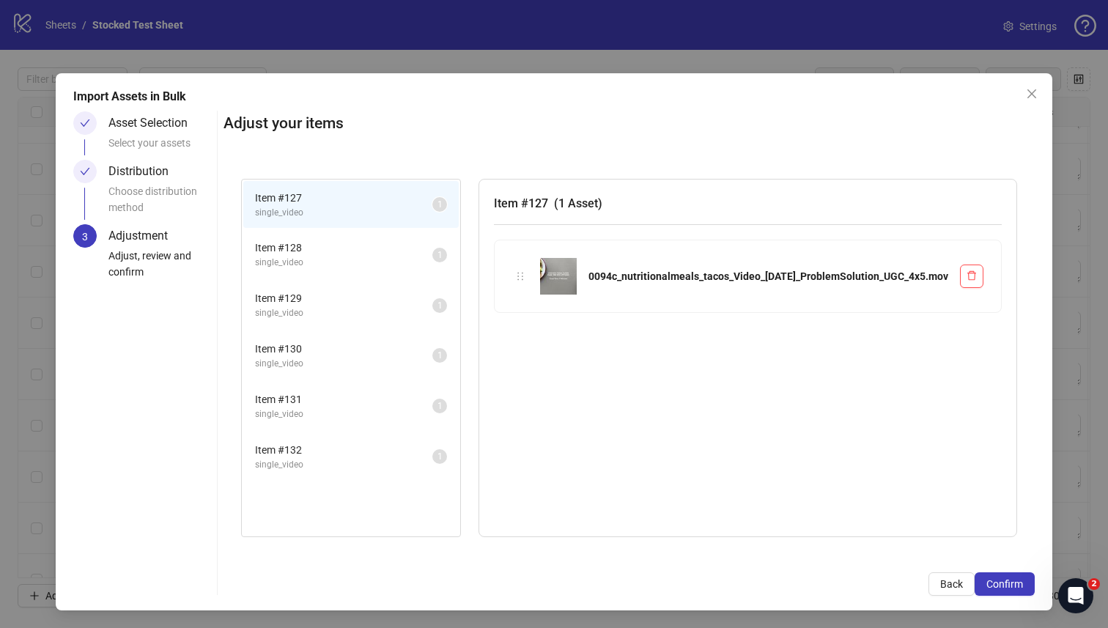
click at [432, 256] on span "single_video" at bounding box center [343, 263] width 177 height 14
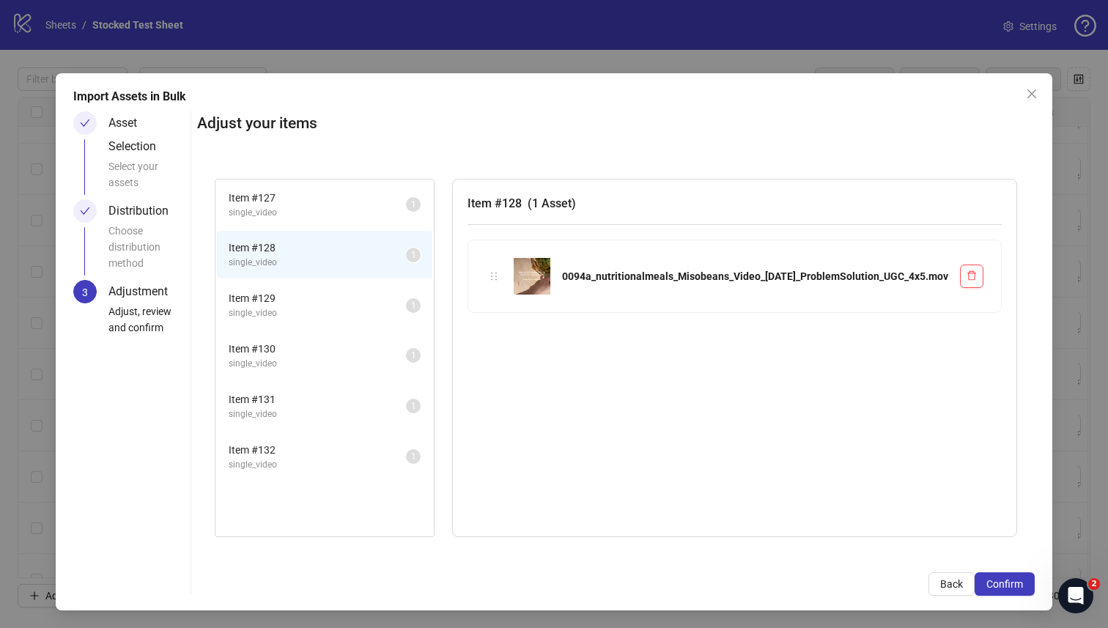
click at [406, 292] on span "Item # 129" at bounding box center [317, 298] width 177 height 16
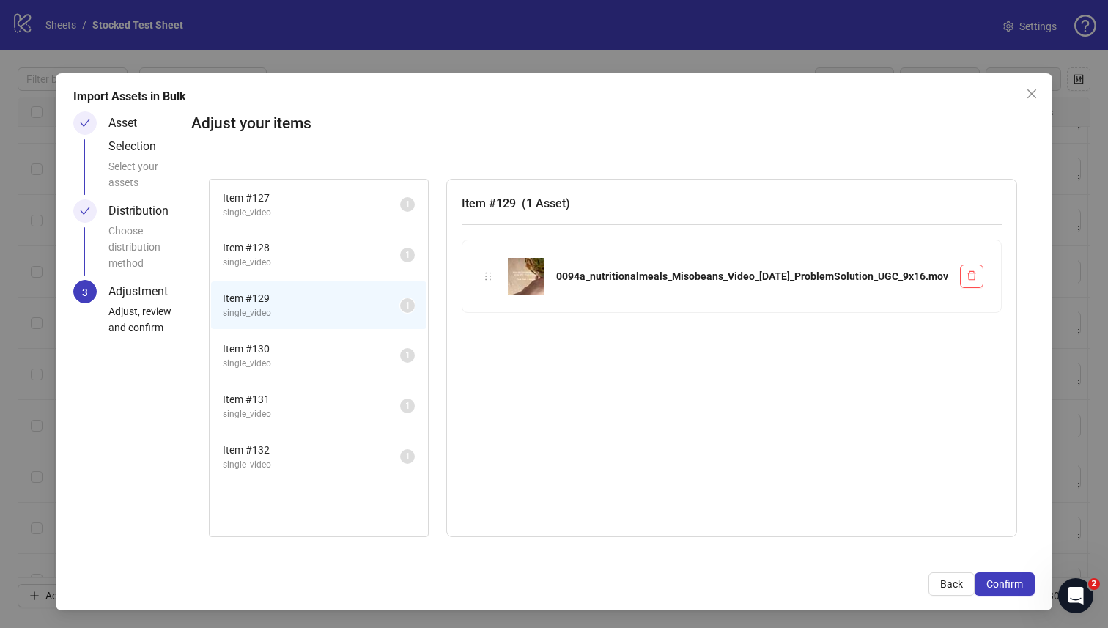
click at [400, 268] on span "single_video" at bounding box center [311, 263] width 177 height 14
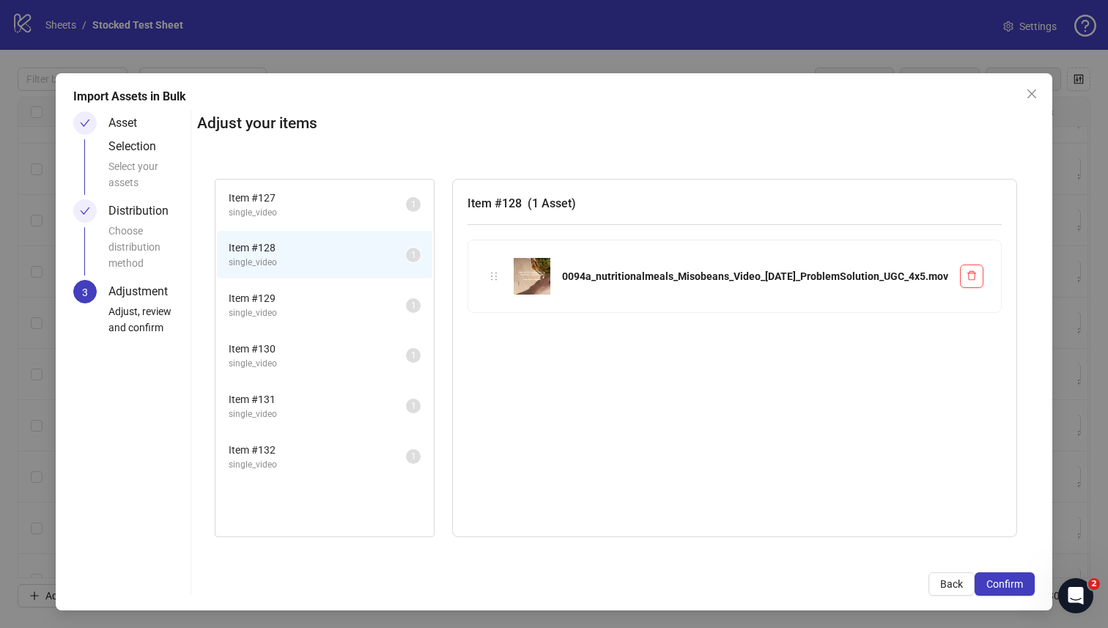
click at [406, 298] on span "Item # 129" at bounding box center [317, 298] width 177 height 16
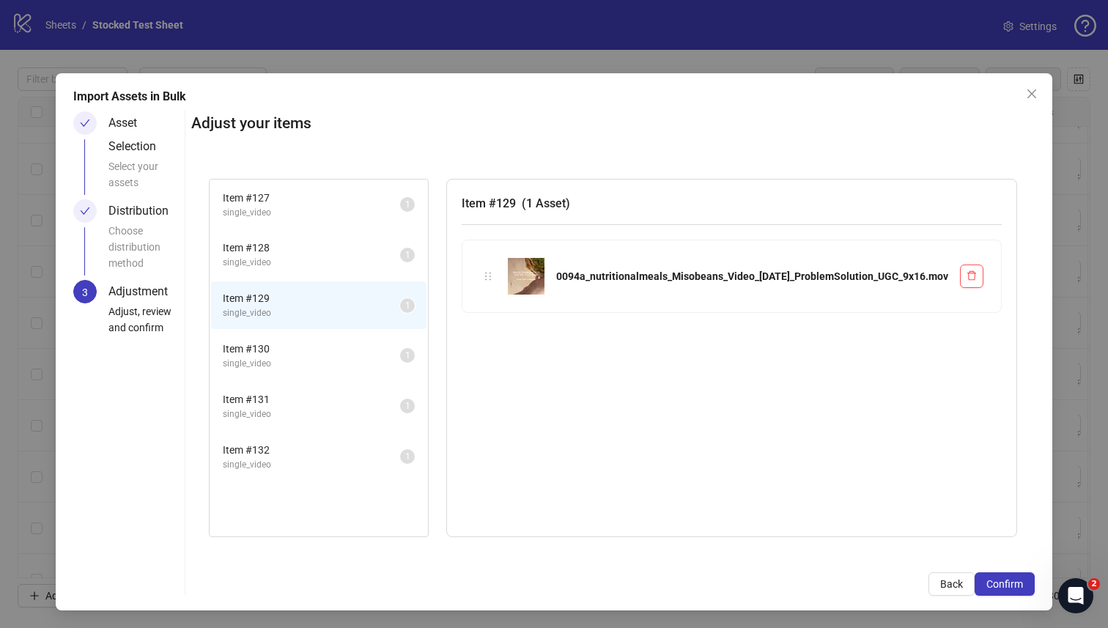
click at [420, 276] on li "Item # 128 single_video 1" at bounding box center [318, 255] width 215 height 48
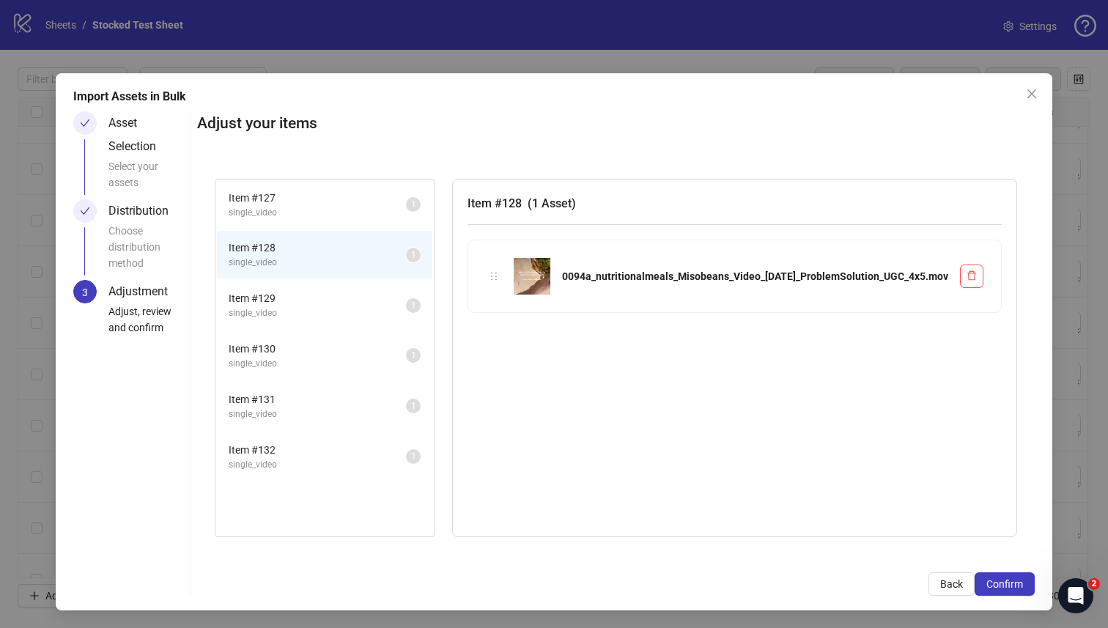
click at [406, 302] on span "Item # 129" at bounding box center [317, 298] width 177 height 16
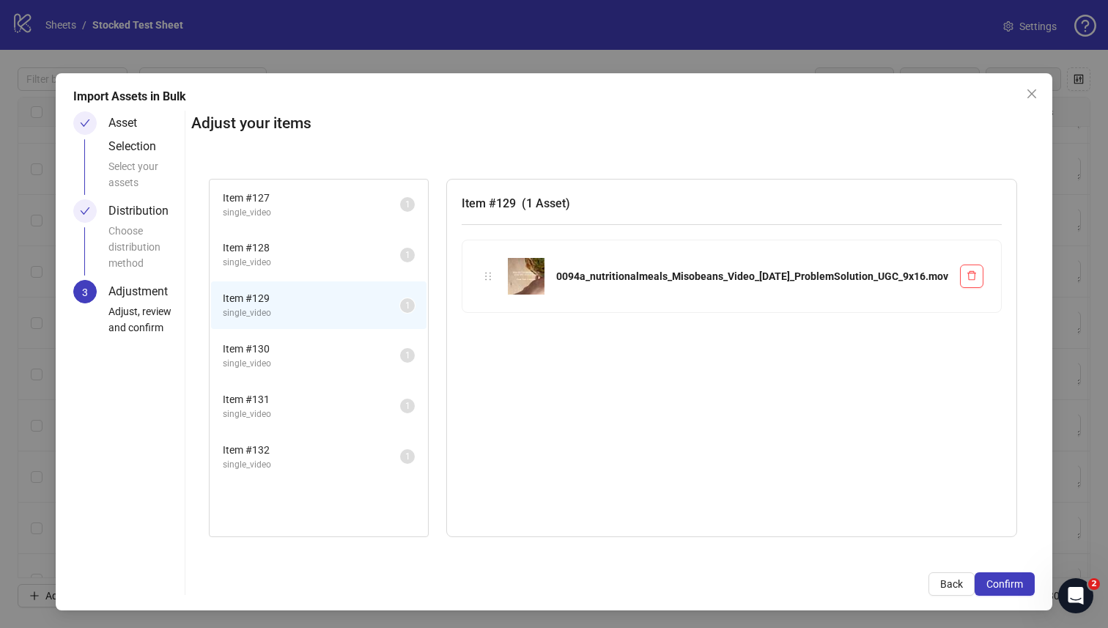
click at [400, 266] on span "single_video" at bounding box center [311, 263] width 177 height 14
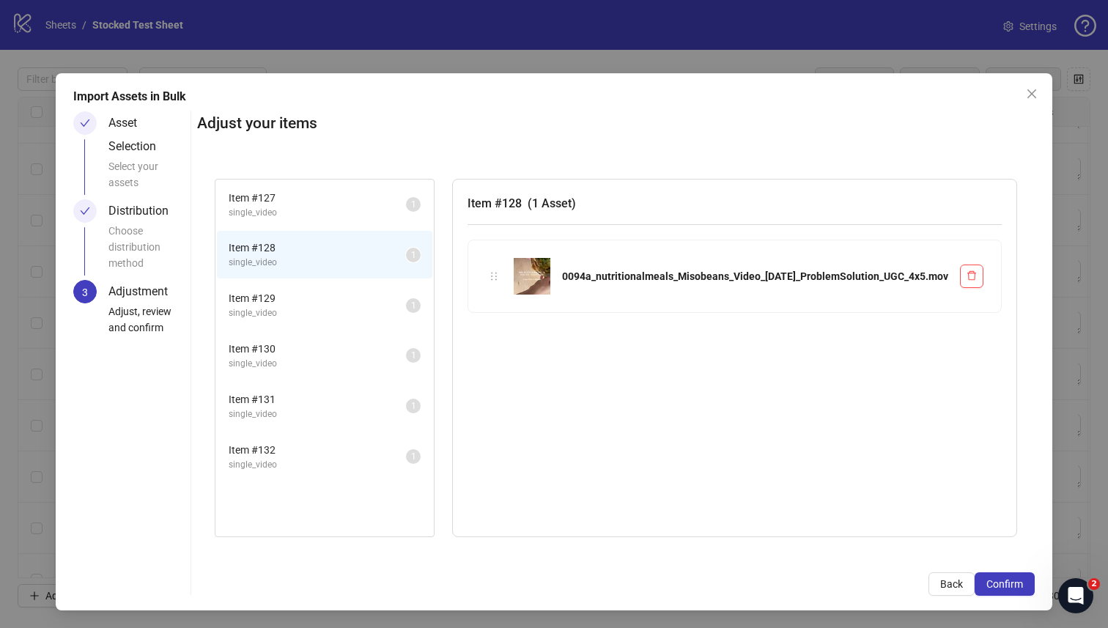
click at [406, 300] on span "Item # 129" at bounding box center [317, 298] width 177 height 16
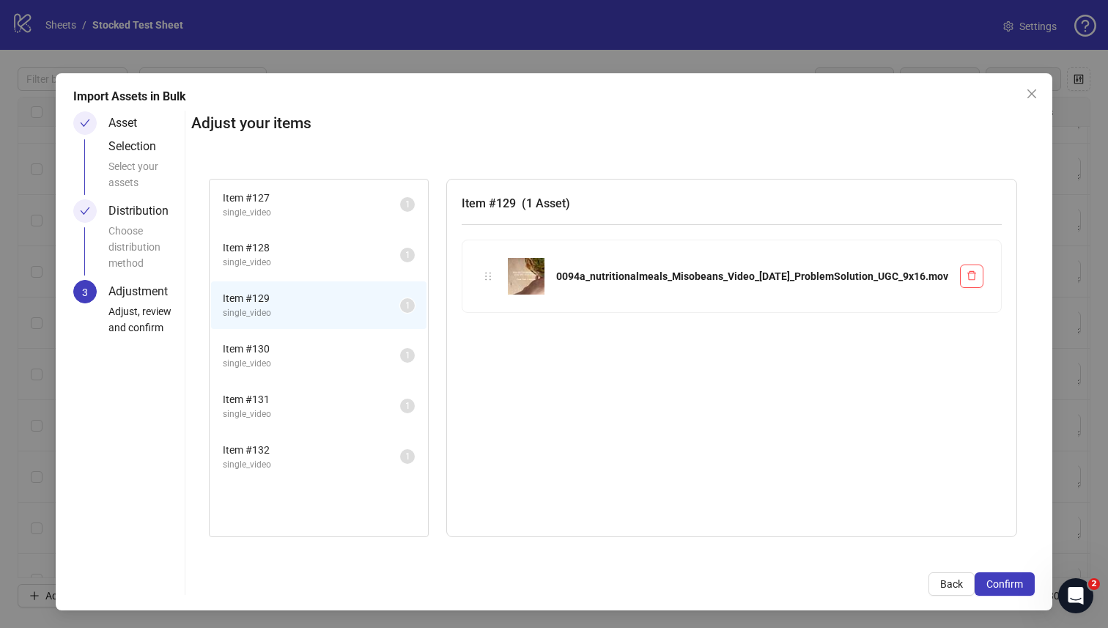
click at [400, 259] on span "single_video" at bounding box center [311, 263] width 177 height 14
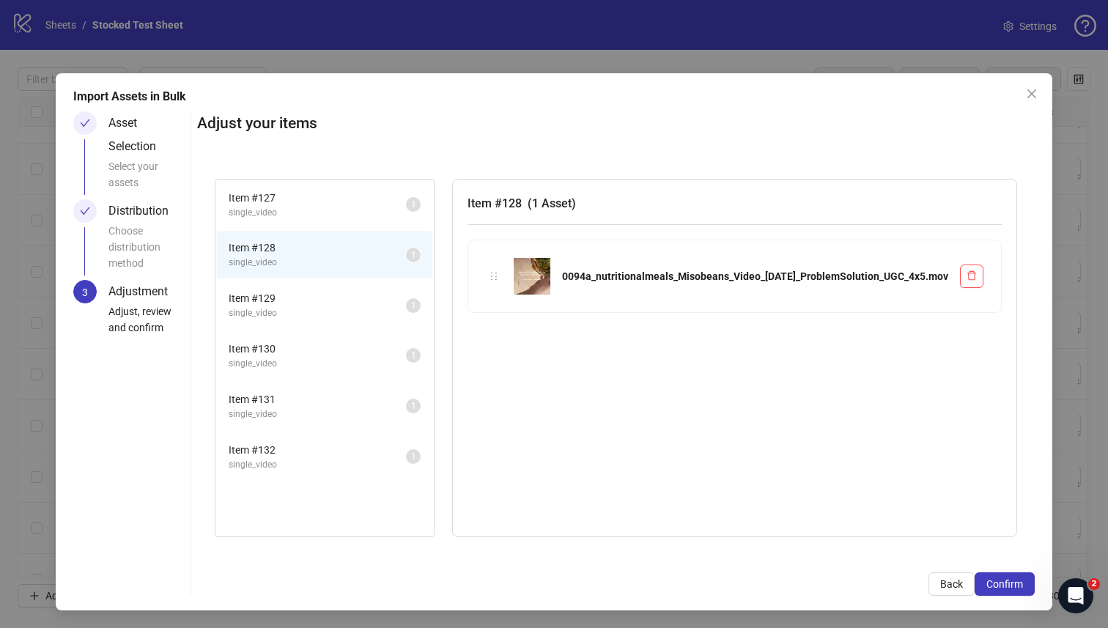
click at [418, 289] on li "Item # 129 single_video 1" at bounding box center [324, 305] width 215 height 48
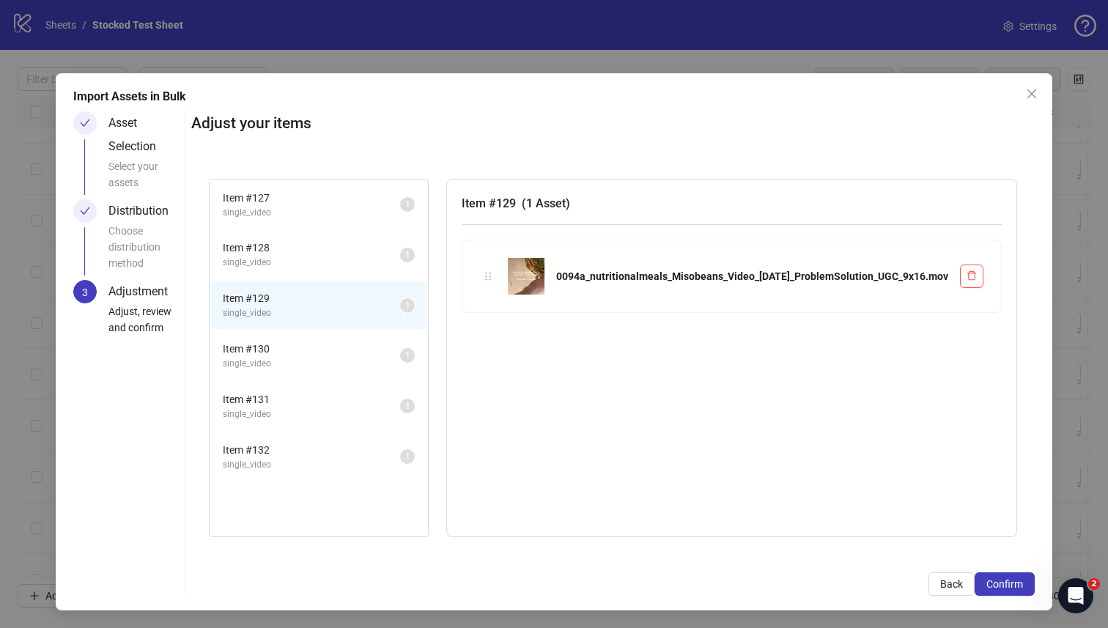
click at [80, 206] on icon "check" at bounding box center [85, 211] width 10 height 10
click at [949, 575] on button "Back" at bounding box center [952, 583] width 46 height 23
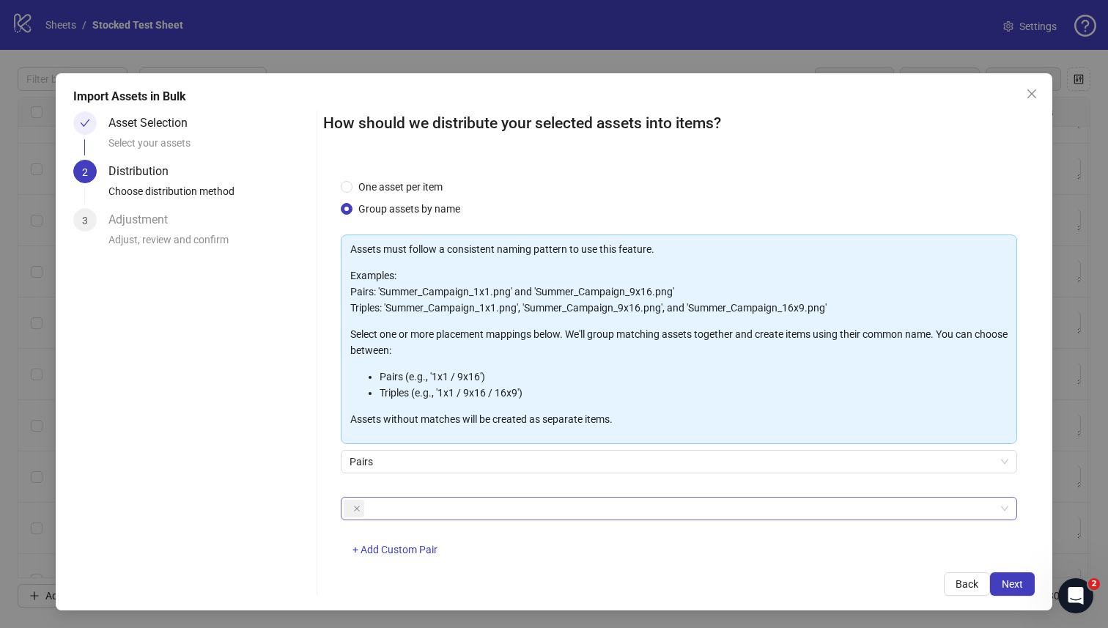
click at [495, 512] on div at bounding box center [672, 508] width 656 height 21
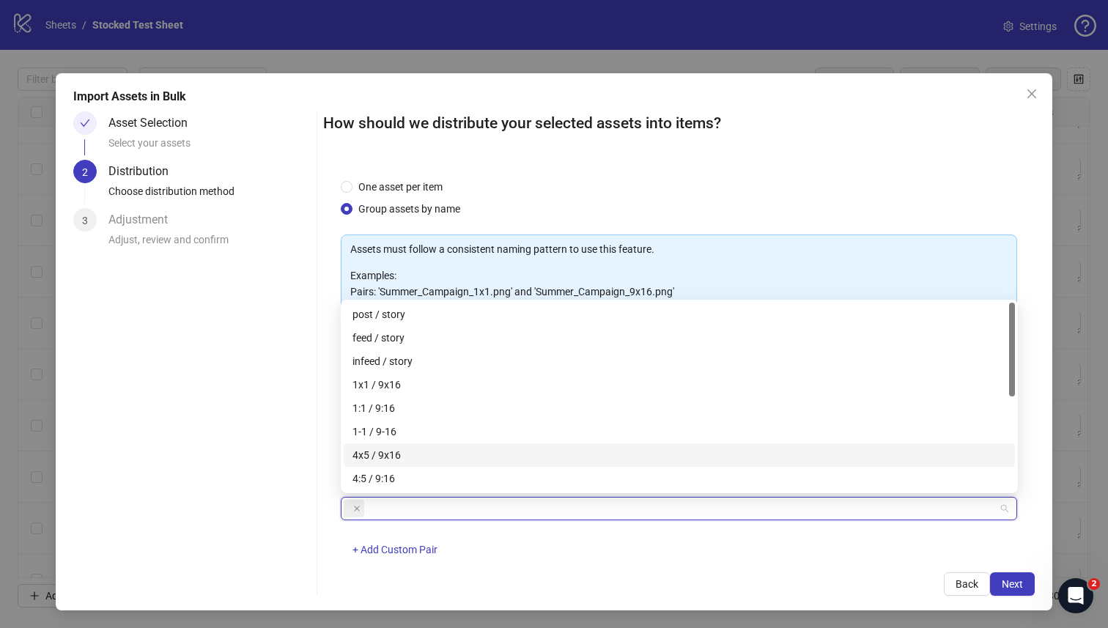
click at [420, 460] on div "4x5 / 9x16" at bounding box center [680, 455] width 654 height 16
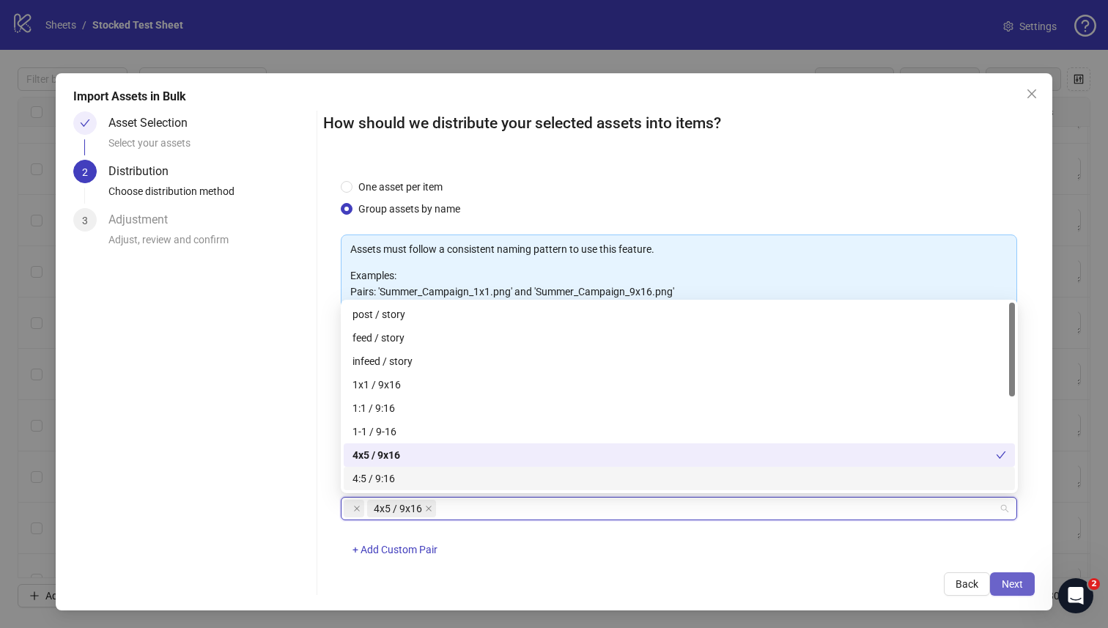
click at [1014, 584] on span "Next" at bounding box center [1012, 584] width 21 height 12
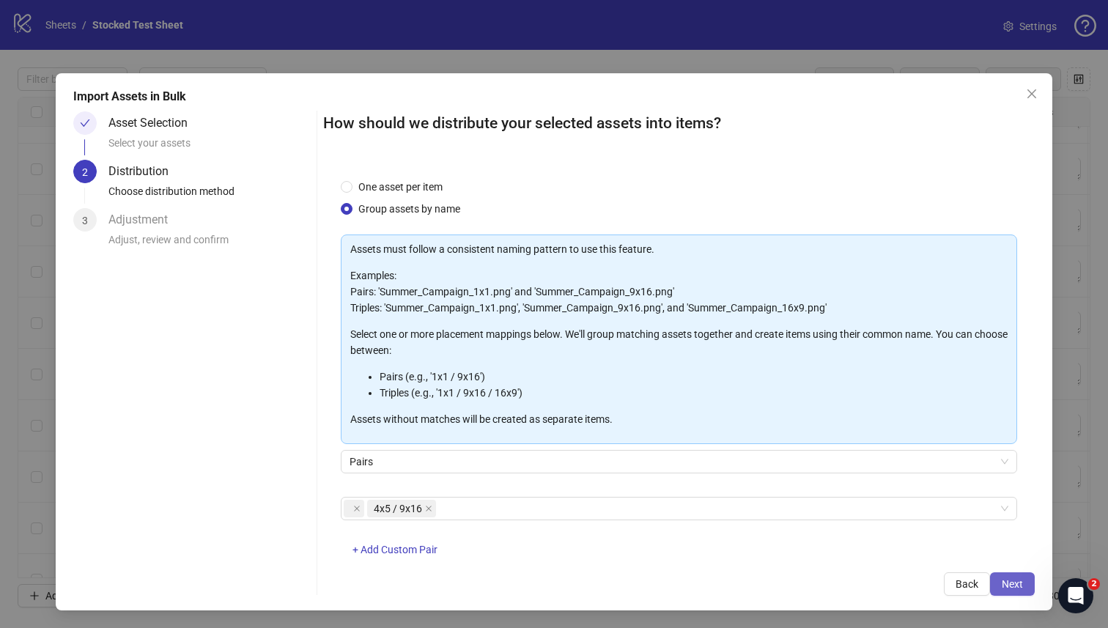
click at [1017, 589] on span "Next" at bounding box center [1012, 584] width 21 height 12
click at [355, 506] on icon "close" at bounding box center [356, 508] width 7 height 7
click at [1000, 585] on button "Next" at bounding box center [1012, 583] width 45 height 23
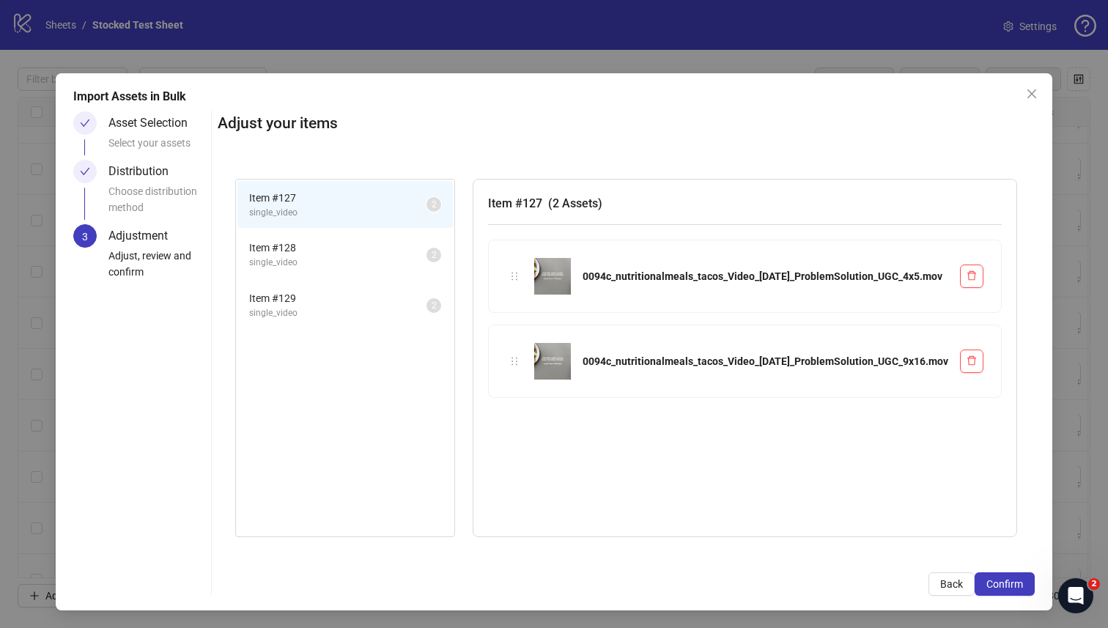
click at [412, 255] on span "Item # 128" at bounding box center [337, 248] width 177 height 16
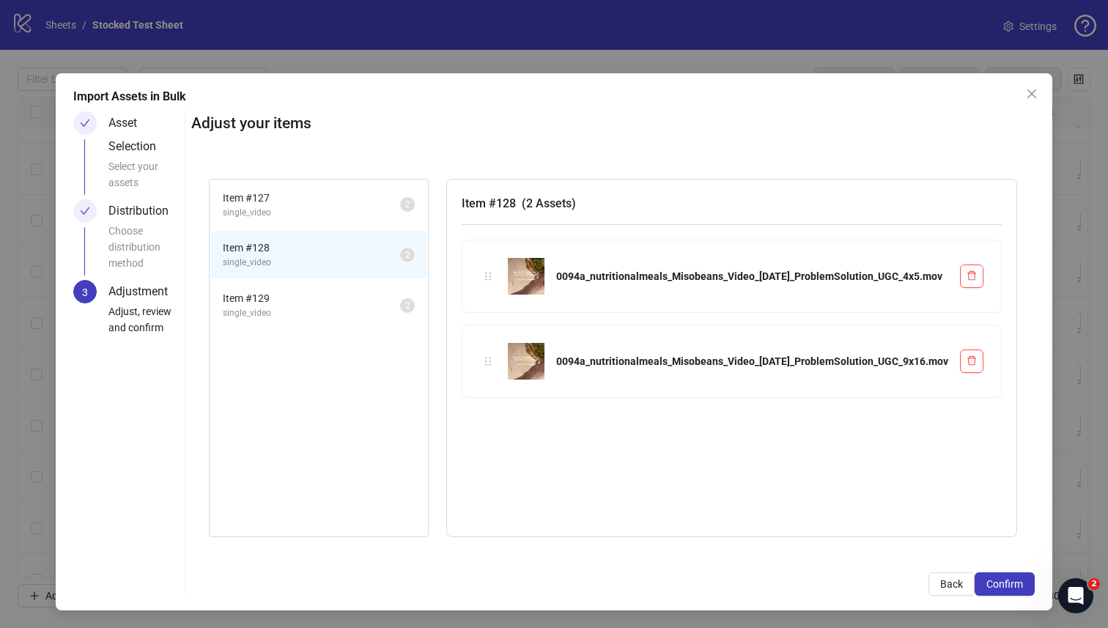
click at [400, 294] on span "Item # 129" at bounding box center [311, 298] width 177 height 16
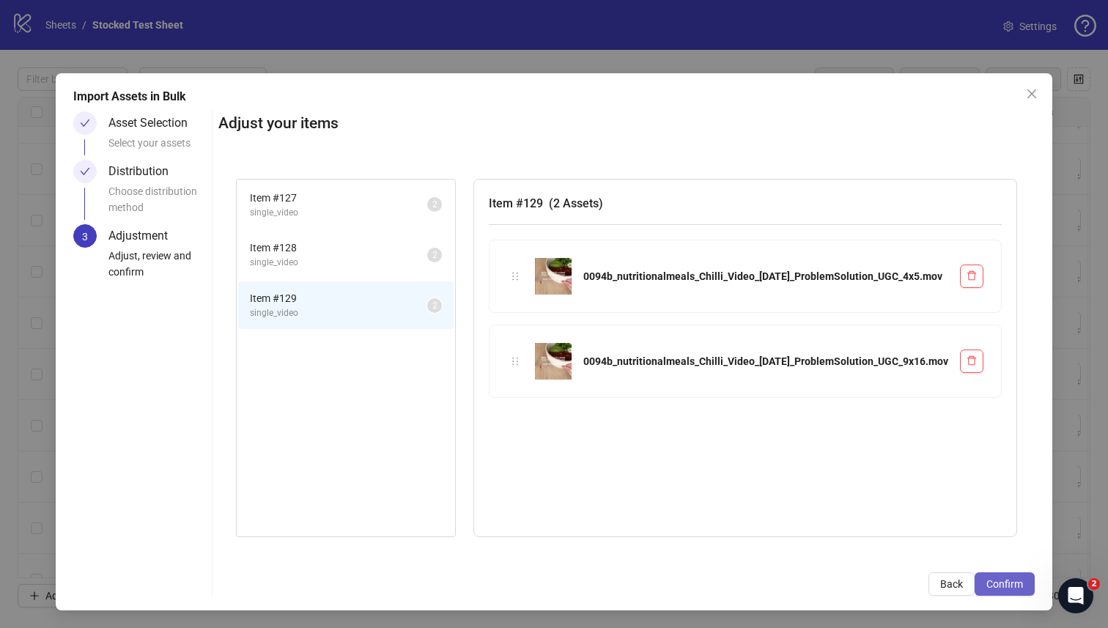
click at [1001, 580] on span "Confirm" at bounding box center [1005, 584] width 37 height 12
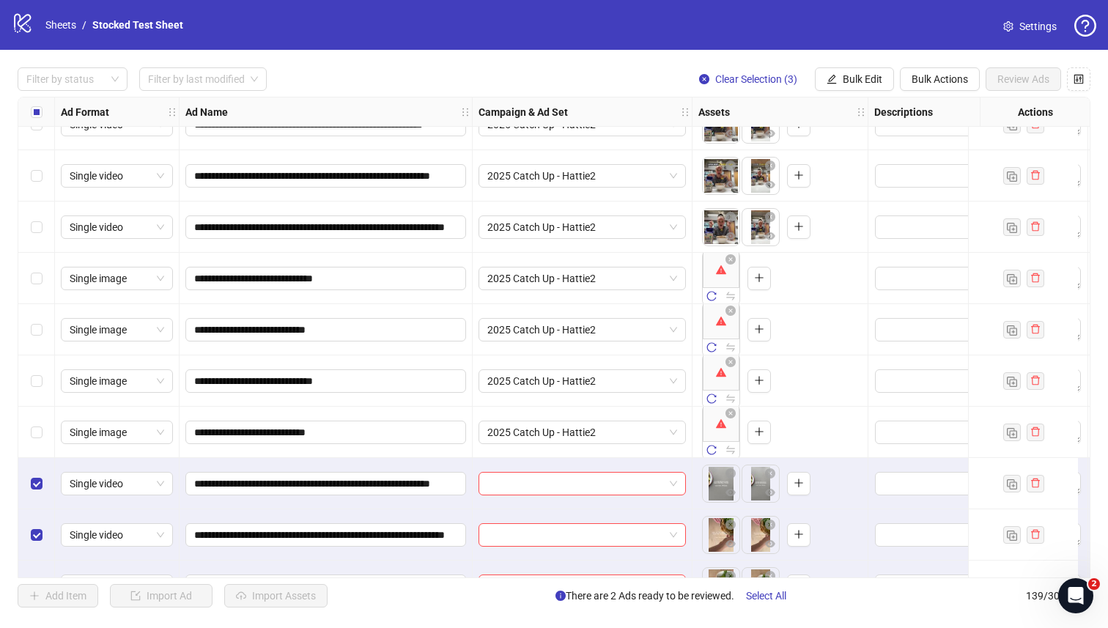
scroll to position [6687, 0]
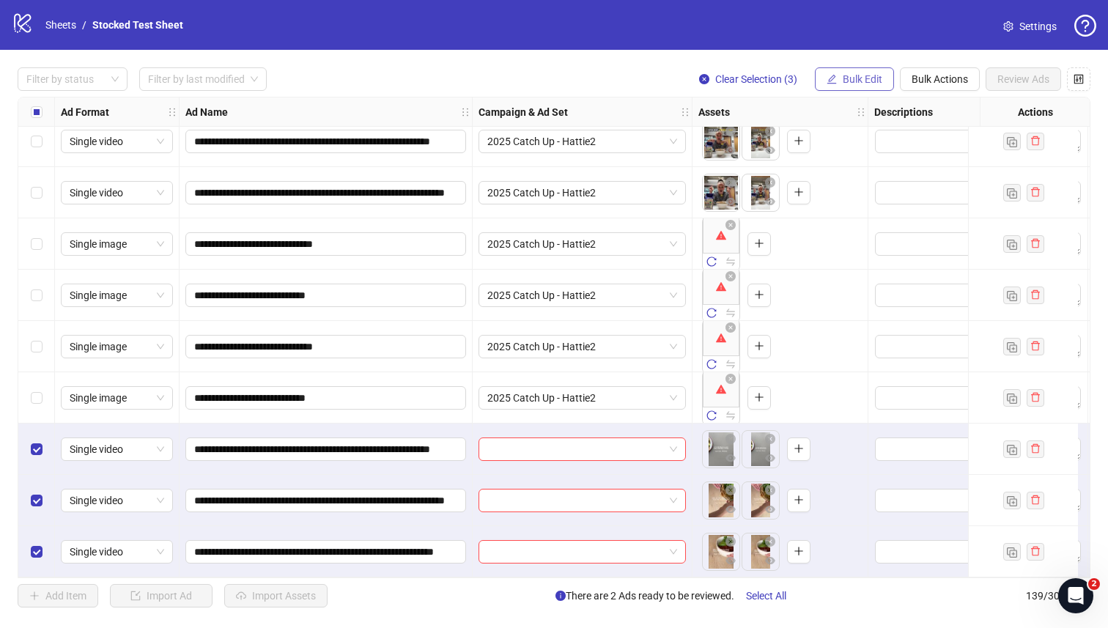
click at [873, 80] on span "Bulk Edit" at bounding box center [863, 79] width 40 height 12
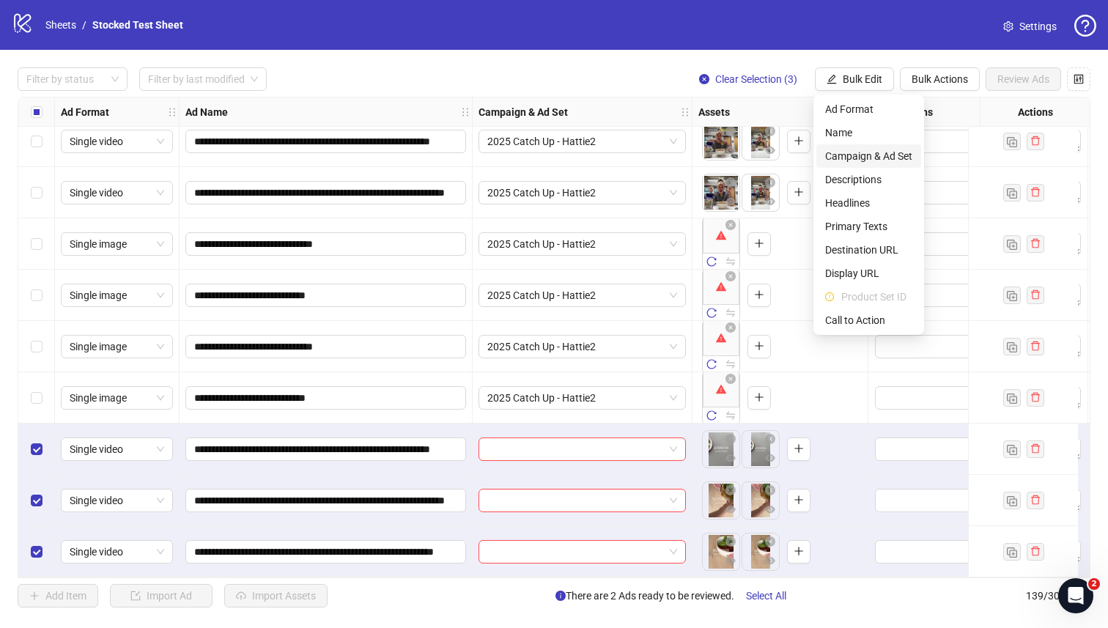
click at [869, 151] on span "Campaign & Ad Set" at bounding box center [868, 156] width 87 height 16
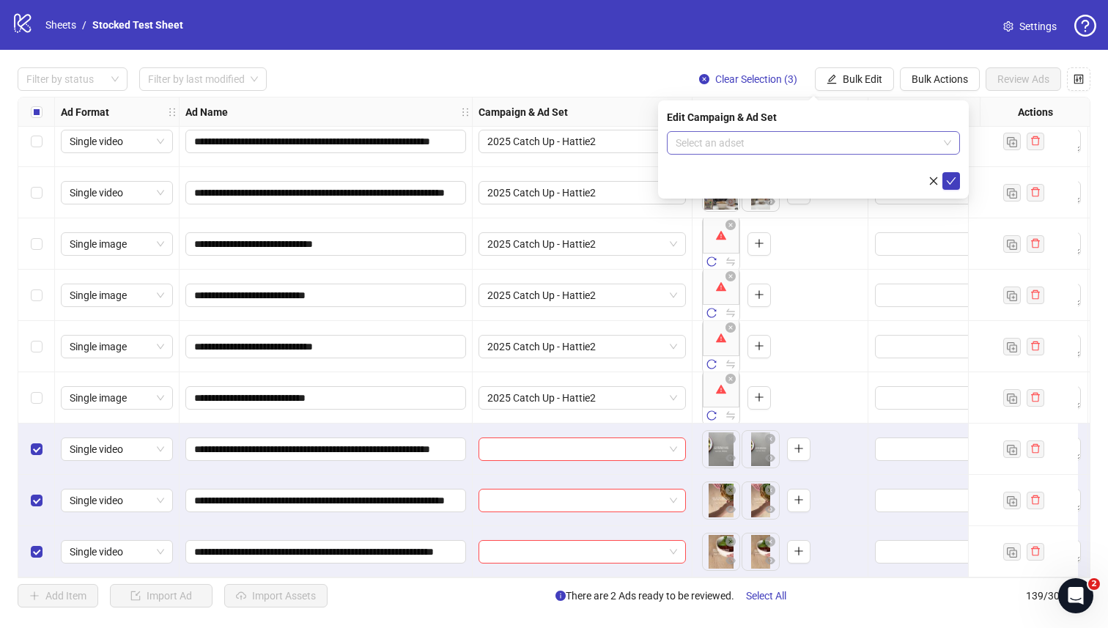
click at [824, 153] on input "search" at bounding box center [807, 143] width 262 height 22
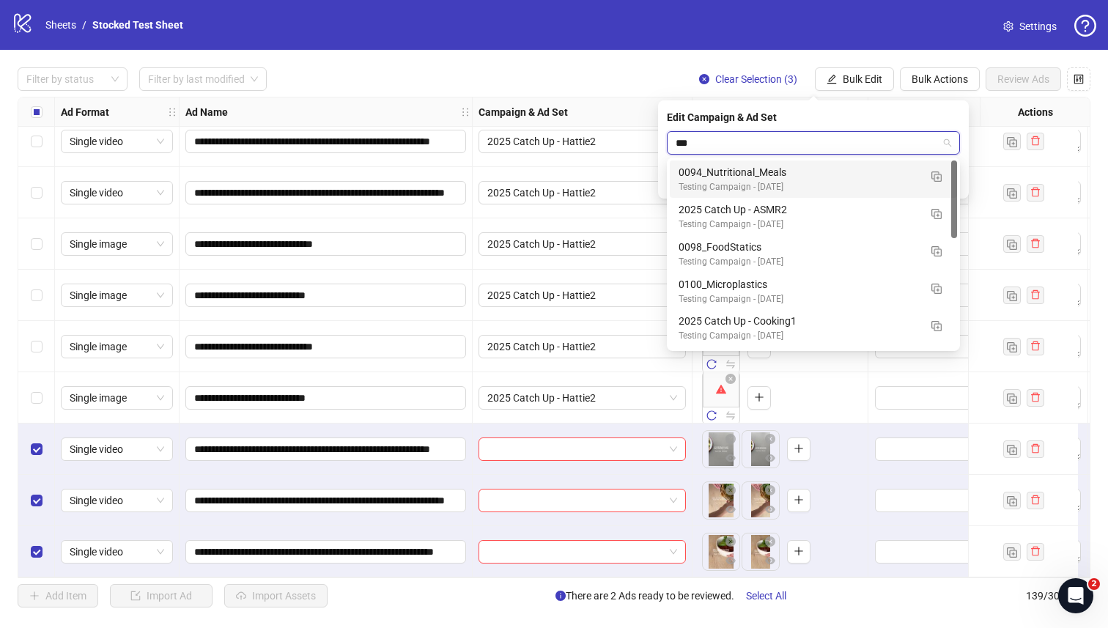
type input "****"
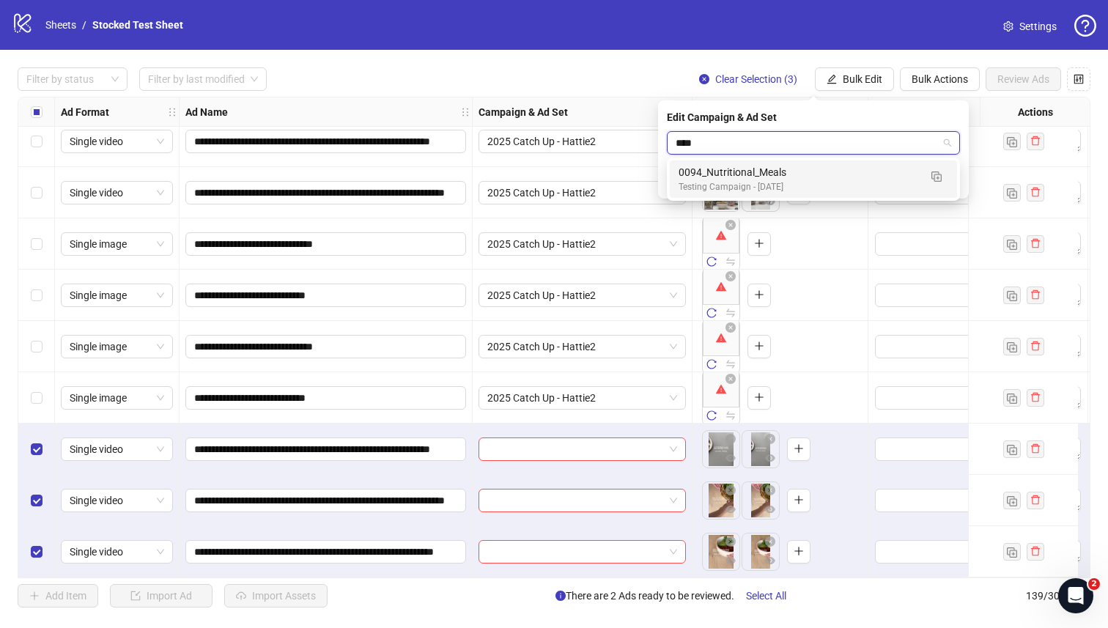
click at [823, 177] on div "0094_Nutritional_Meals" at bounding box center [799, 172] width 240 height 16
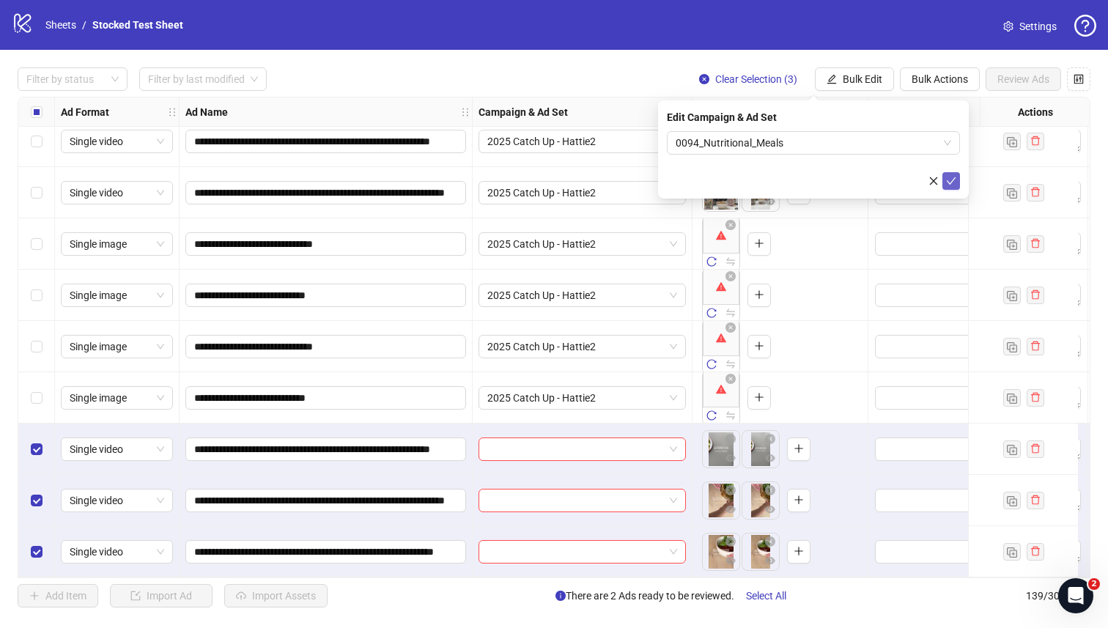
click at [951, 177] on icon "check" at bounding box center [951, 181] width 10 height 10
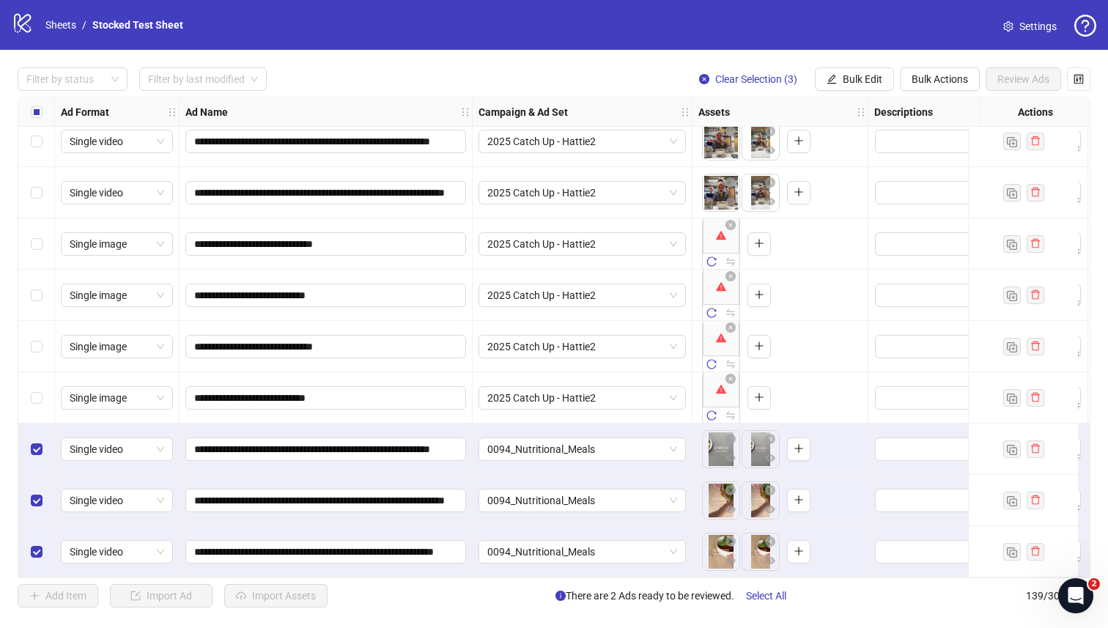
click at [36, 104] on label "Select all rows" at bounding box center [37, 112] width 12 height 16
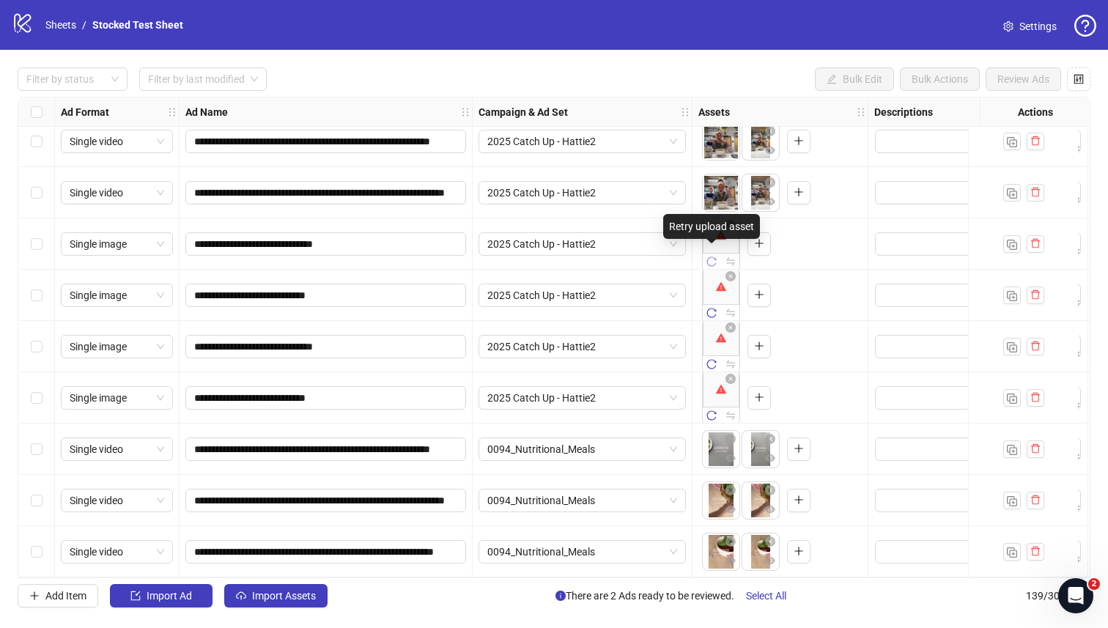
click at [711, 257] on icon "reload" at bounding box center [712, 262] width 10 height 10
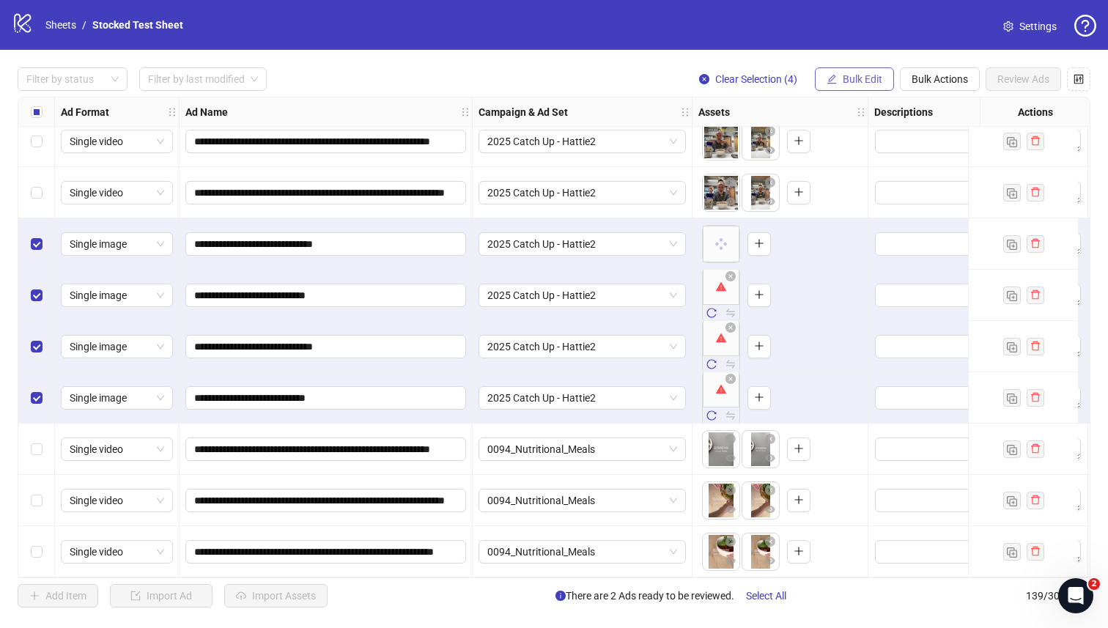
click at [873, 78] on span "Bulk Edit" at bounding box center [863, 79] width 40 height 12
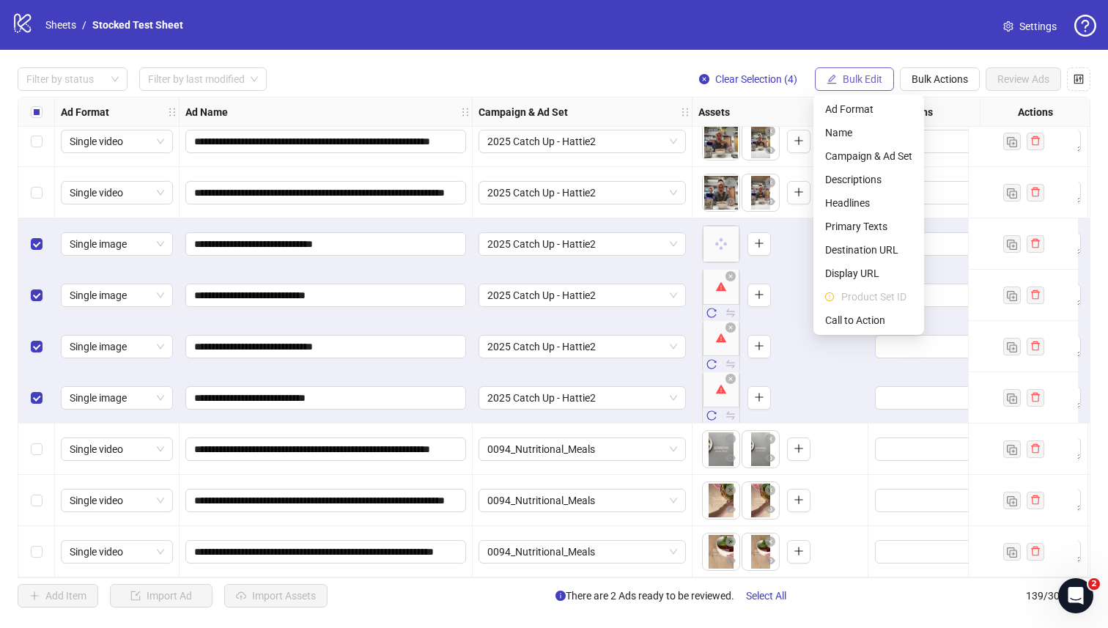
click at [871, 78] on span "Bulk Edit" at bounding box center [863, 79] width 40 height 12
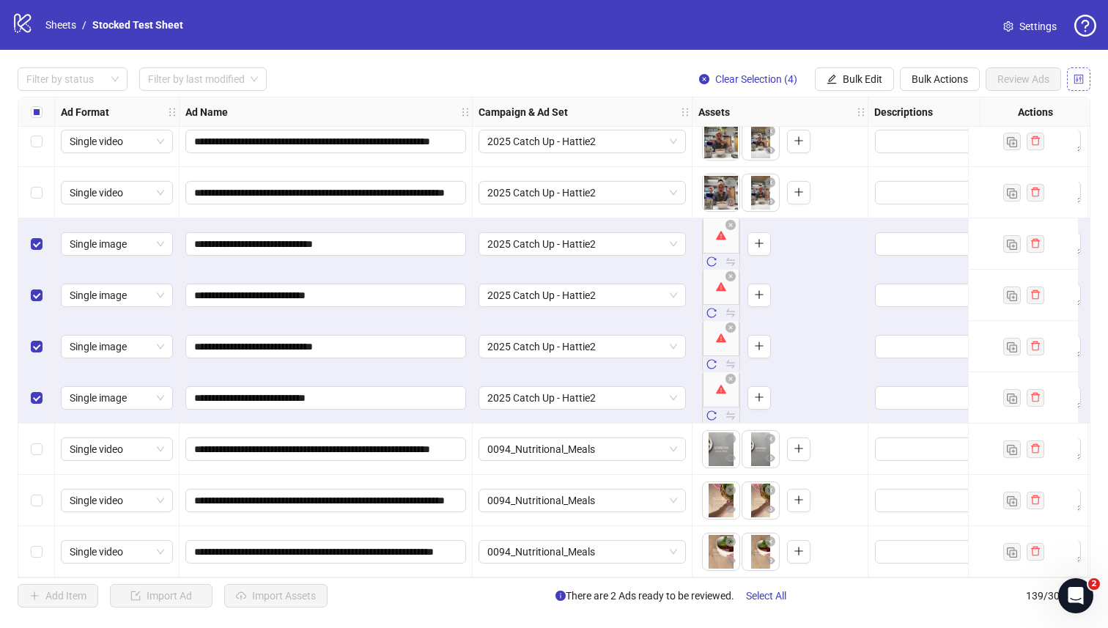
click at [1082, 84] on span "button" at bounding box center [1079, 79] width 10 height 12
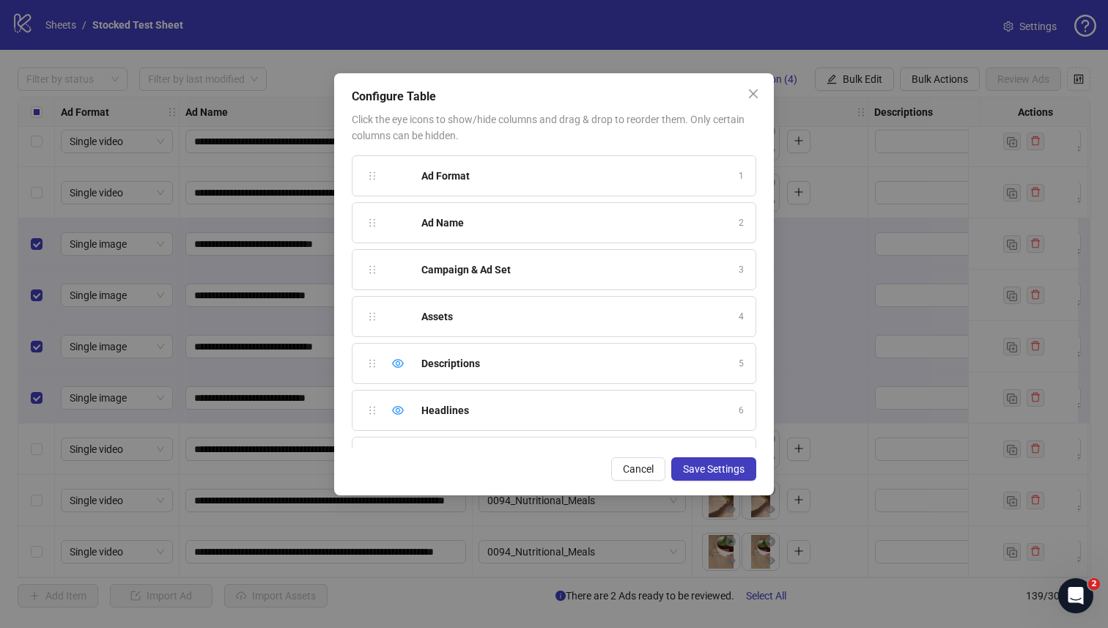
click at [1083, 84] on div "Configure Table Click the eye icons to show/hide columns and drag & drop to reo…" at bounding box center [554, 314] width 1108 height 628
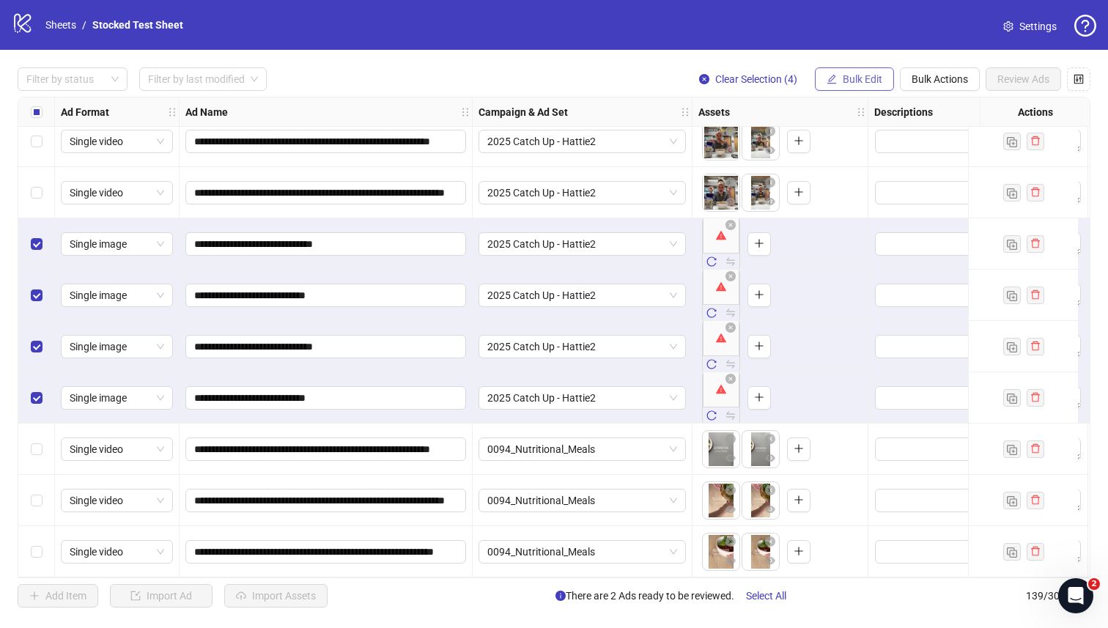
click at [863, 78] on span "Bulk Edit" at bounding box center [863, 79] width 40 height 12
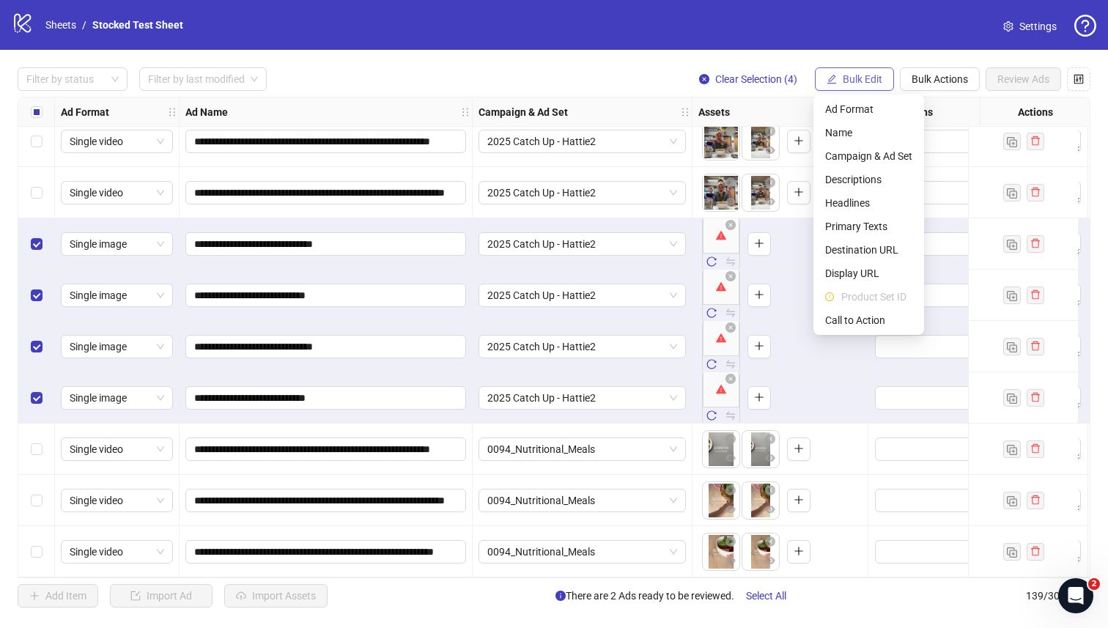
click at [862, 78] on span "Bulk Edit" at bounding box center [863, 79] width 40 height 12
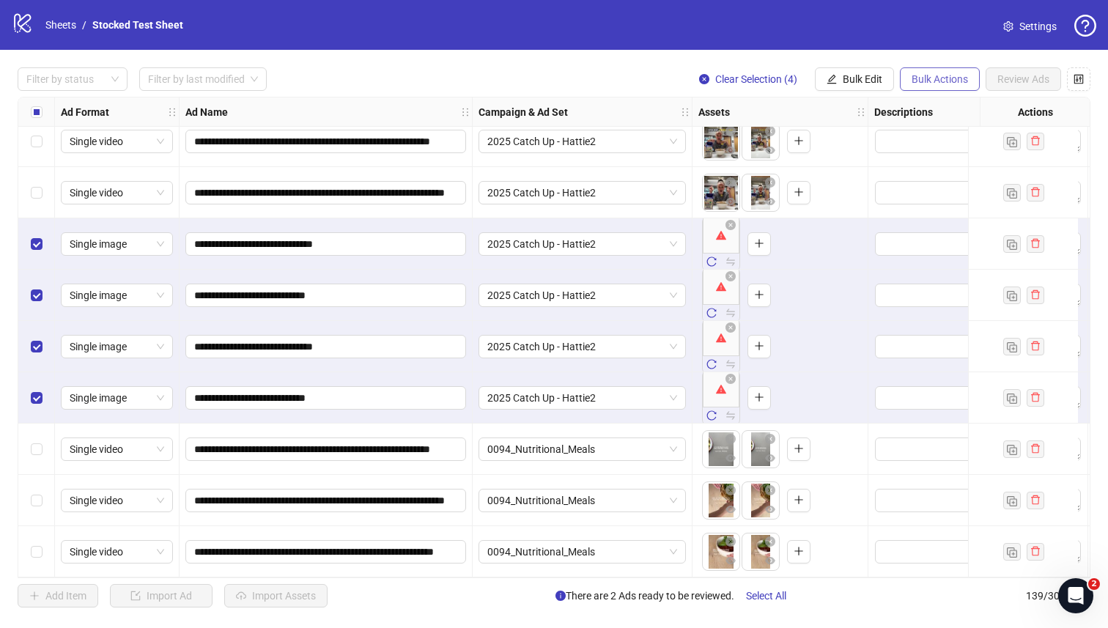
click at [924, 81] on span "Bulk Actions" at bounding box center [940, 79] width 56 height 12
click at [944, 110] on span "Delete" at bounding box center [960, 109] width 100 height 16
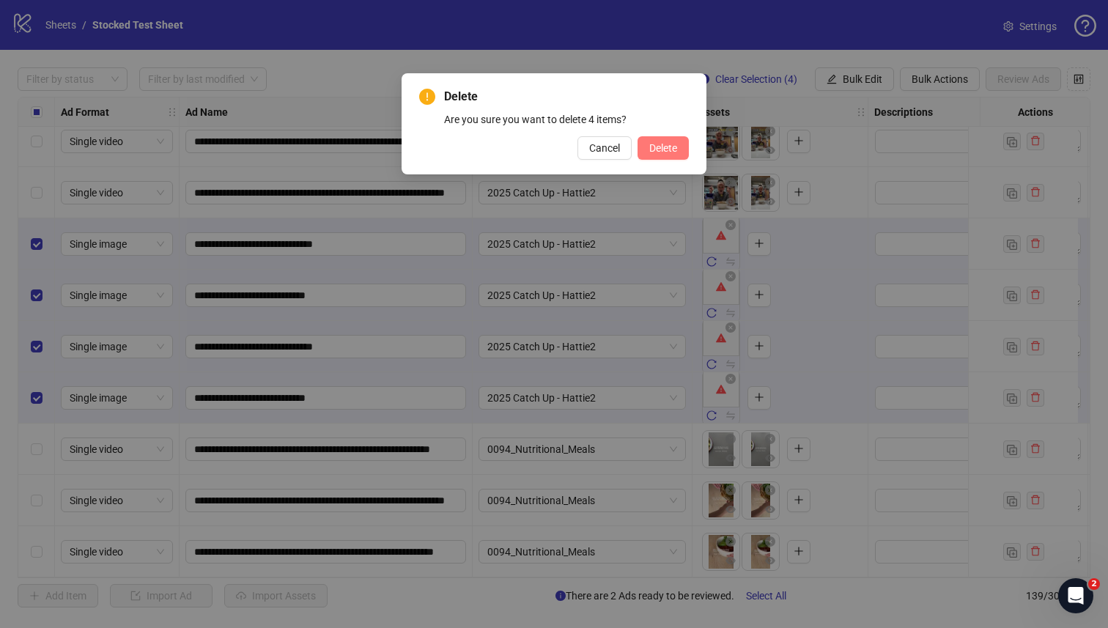
click at [652, 151] on span "Delete" at bounding box center [663, 148] width 28 height 12
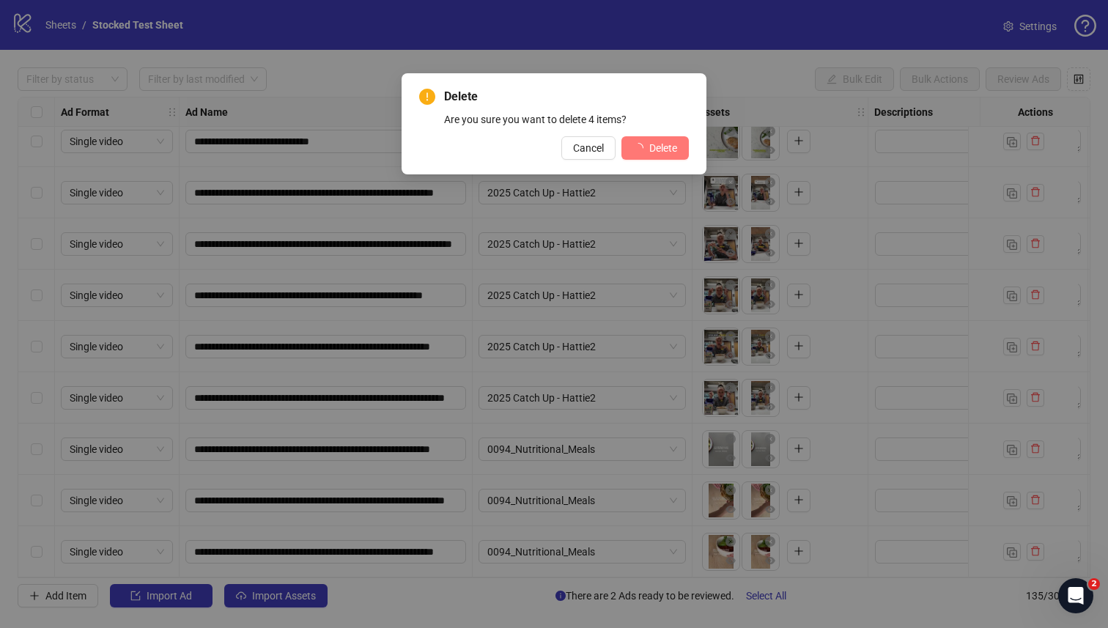
scroll to position [6481, 0]
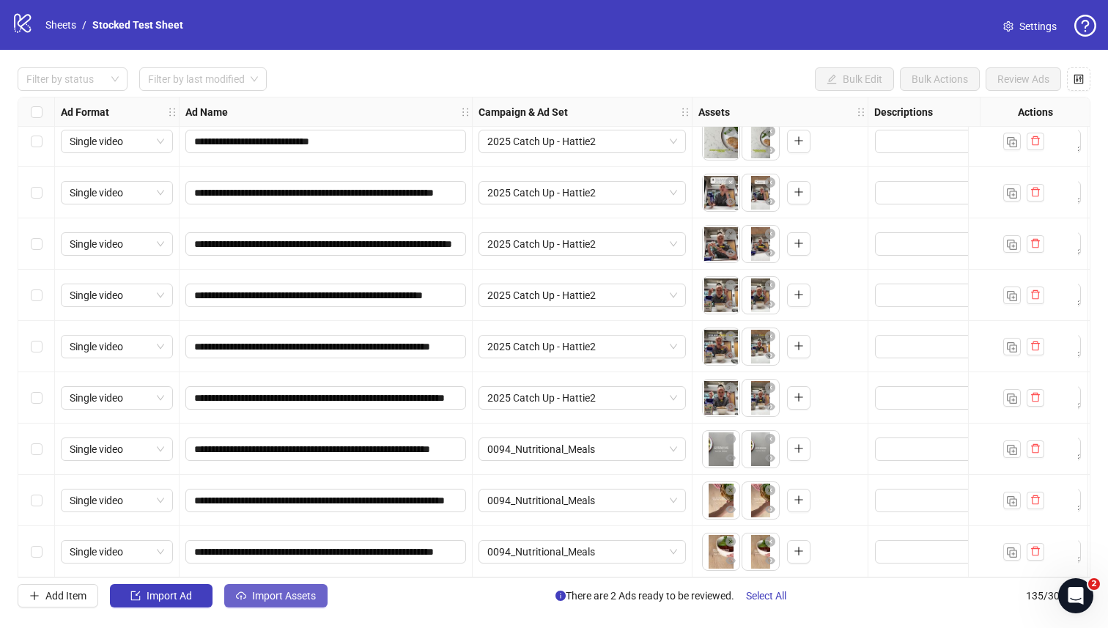
click at [264, 596] on span "Import Assets" at bounding box center [284, 596] width 64 height 12
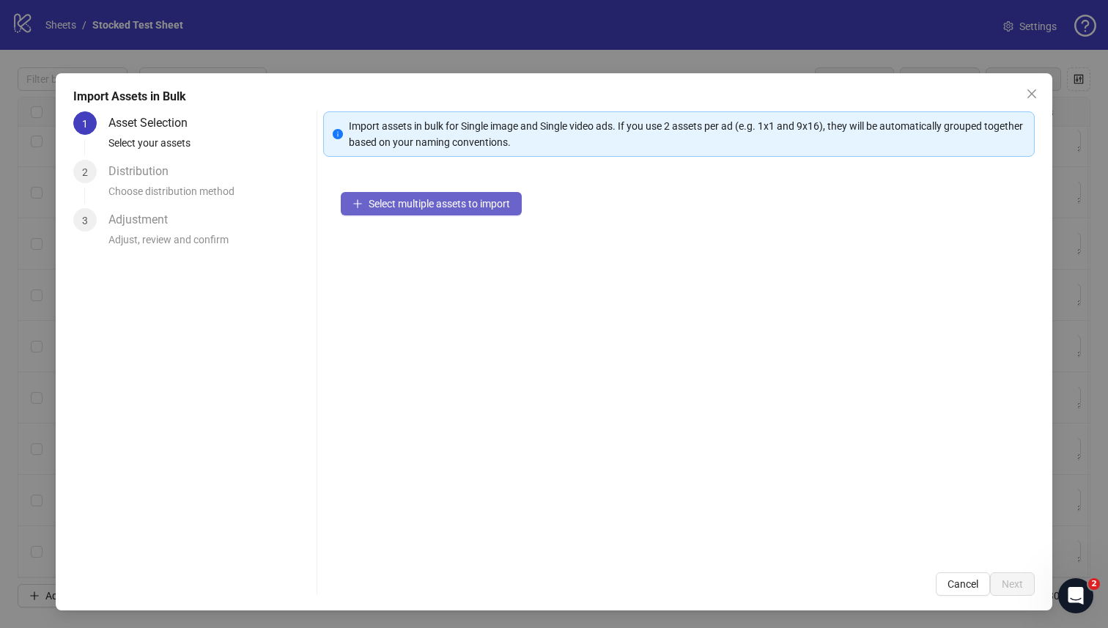
click at [449, 214] on button "Select multiple assets to import" at bounding box center [431, 203] width 181 height 23
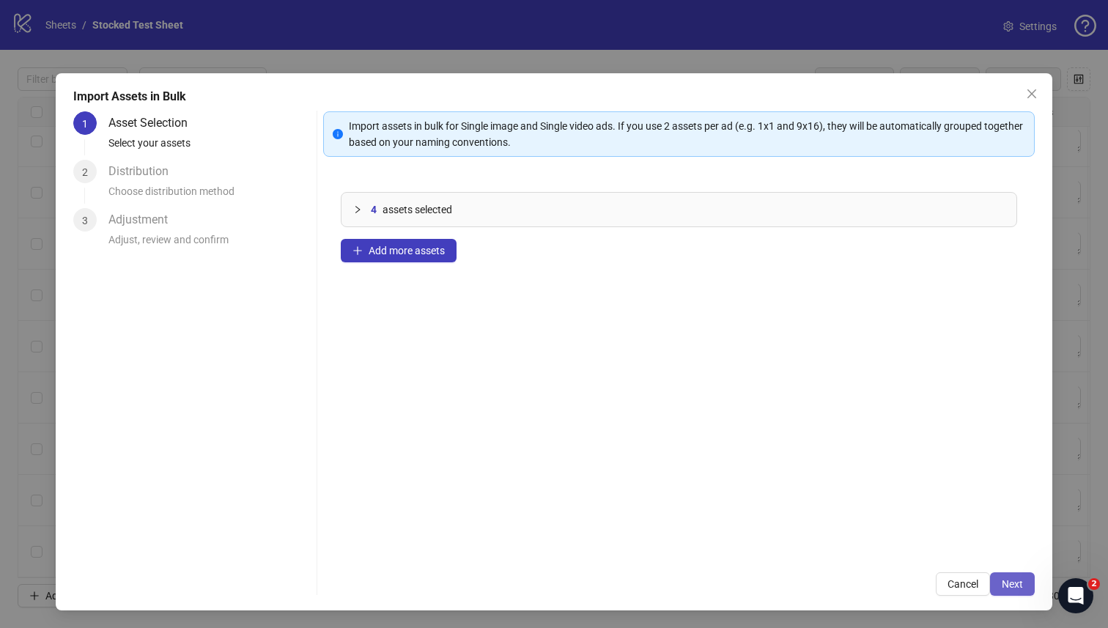
click at [1017, 586] on span "Next" at bounding box center [1012, 584] width 21 height 12
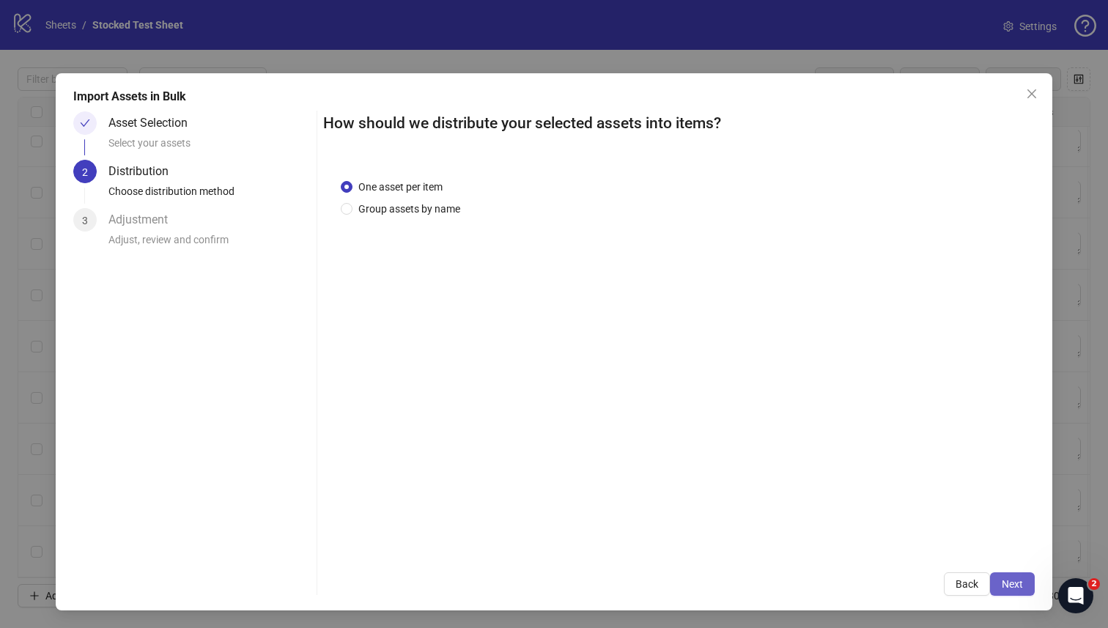
click at [1017, 586] on span "Next" at bounding box center [1012, 584] width 21 height 12
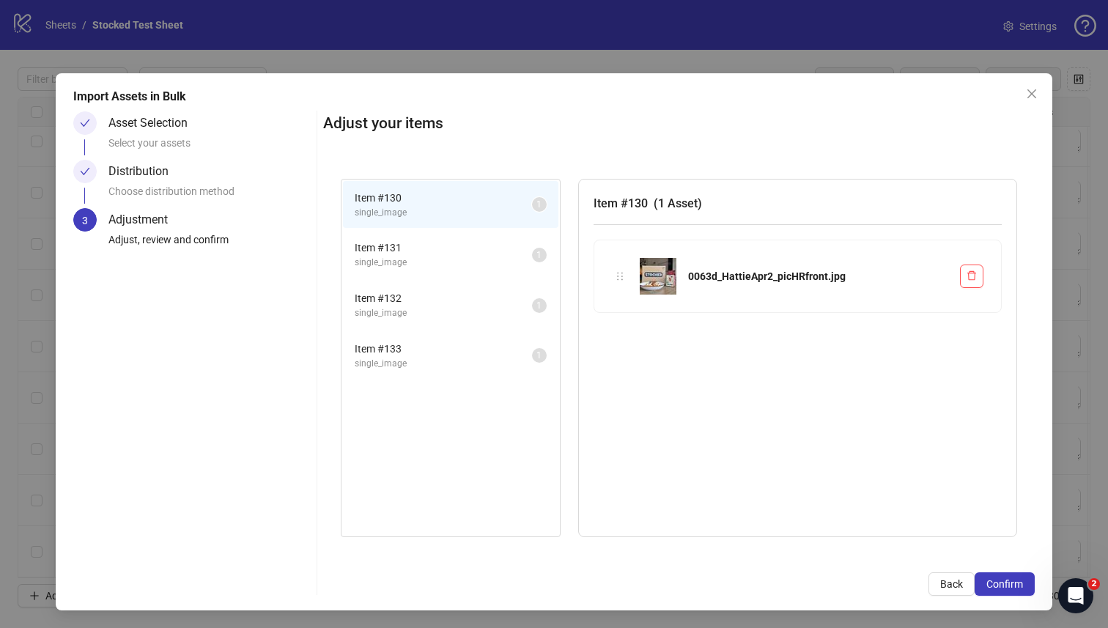
click at [1017, 586] on span "Confirm" at bounding box center [1005, 584] width 37 height 12
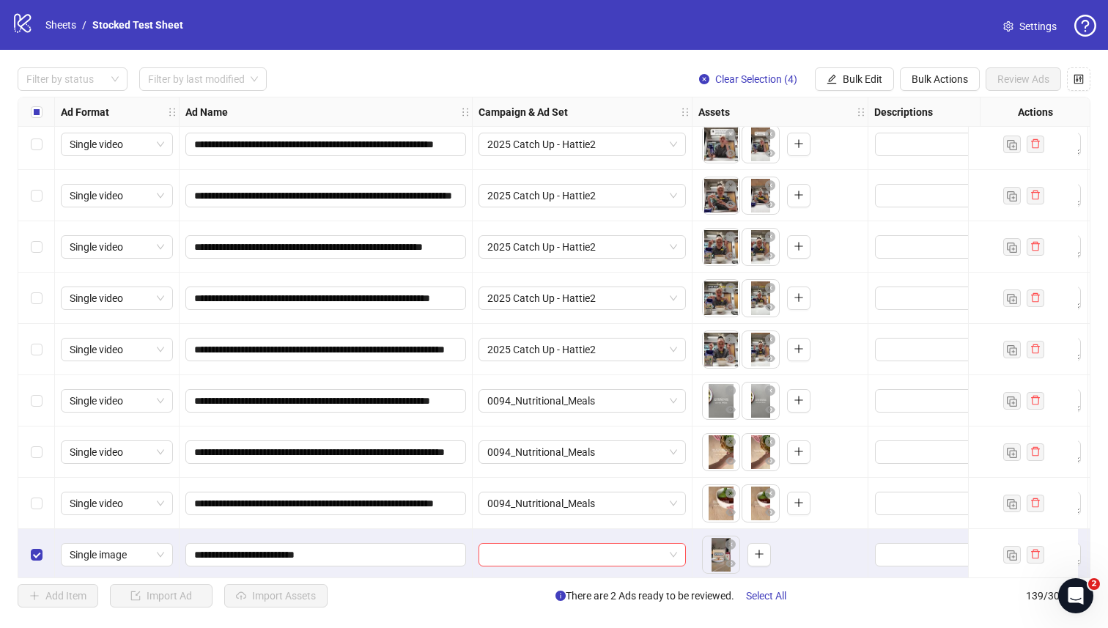
scroll to position [6687, 0]
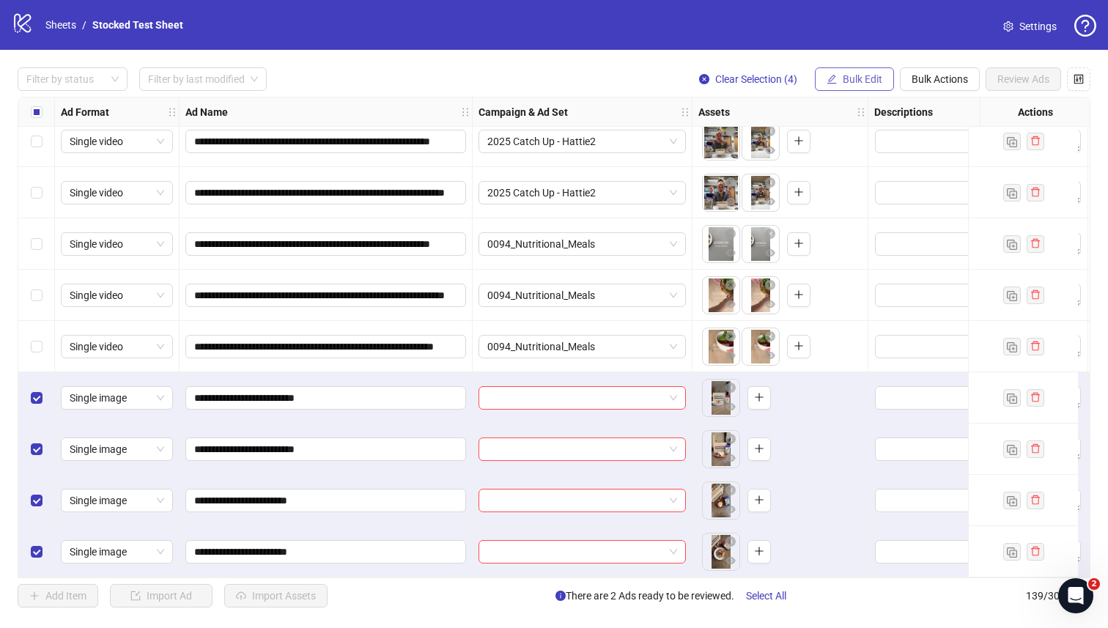
click at [861, 86] on button "Bulk Edit" at bounding box center [854, 78] width 79 height 23
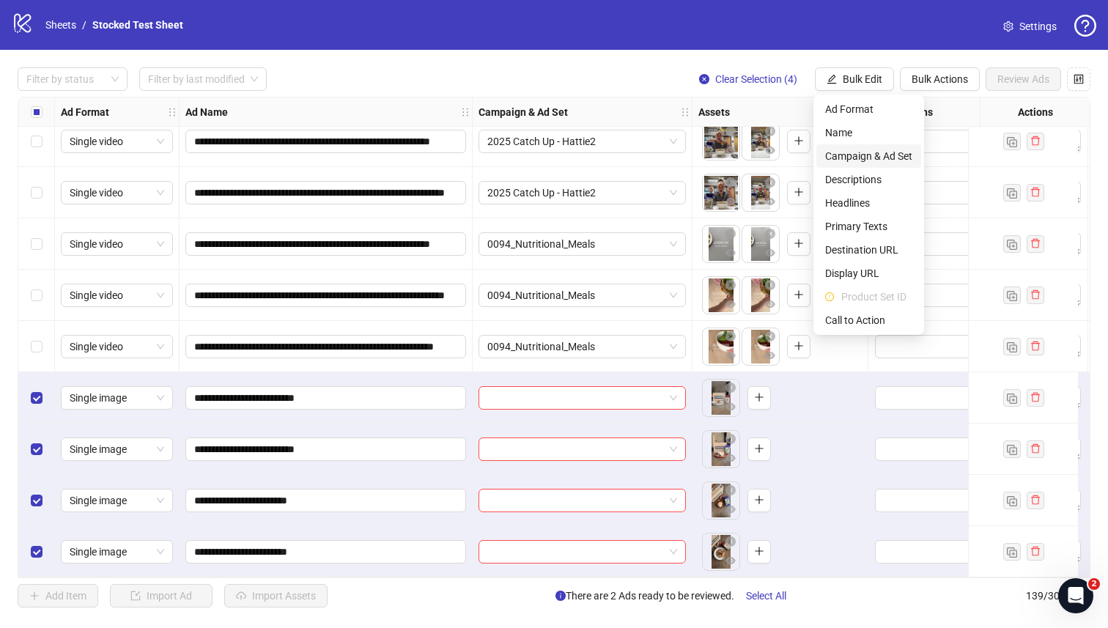
click at [870, 157] on span "Campaign & Ad Set" at bounding box center [868, 156] width 87 height 16
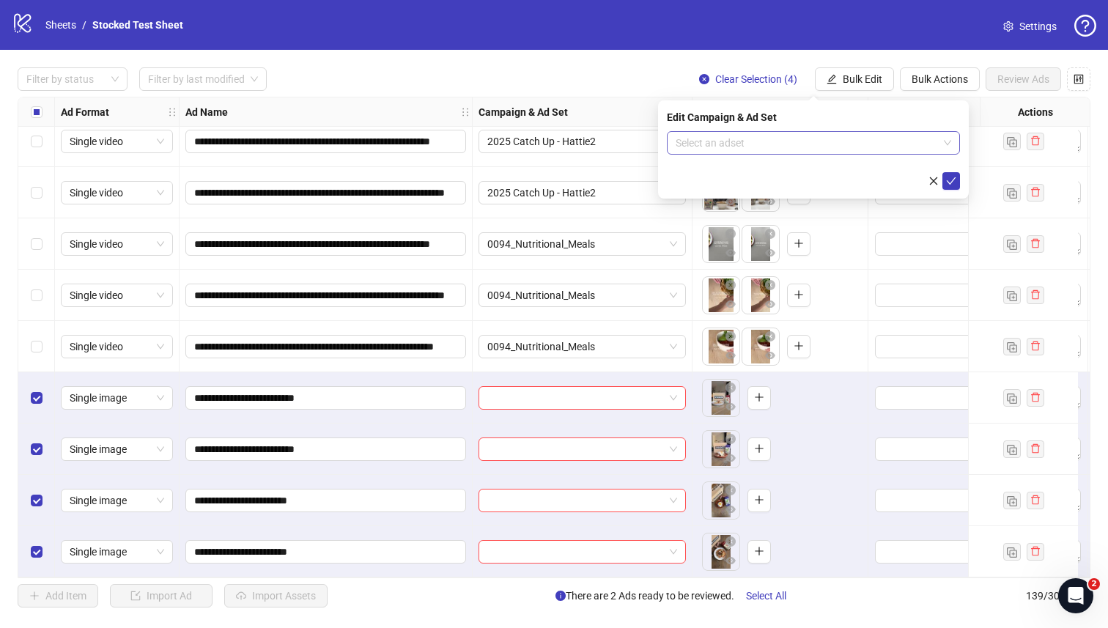
click at [798, 142] on input "search" at bounding box center [807, 143] width 262 height 22
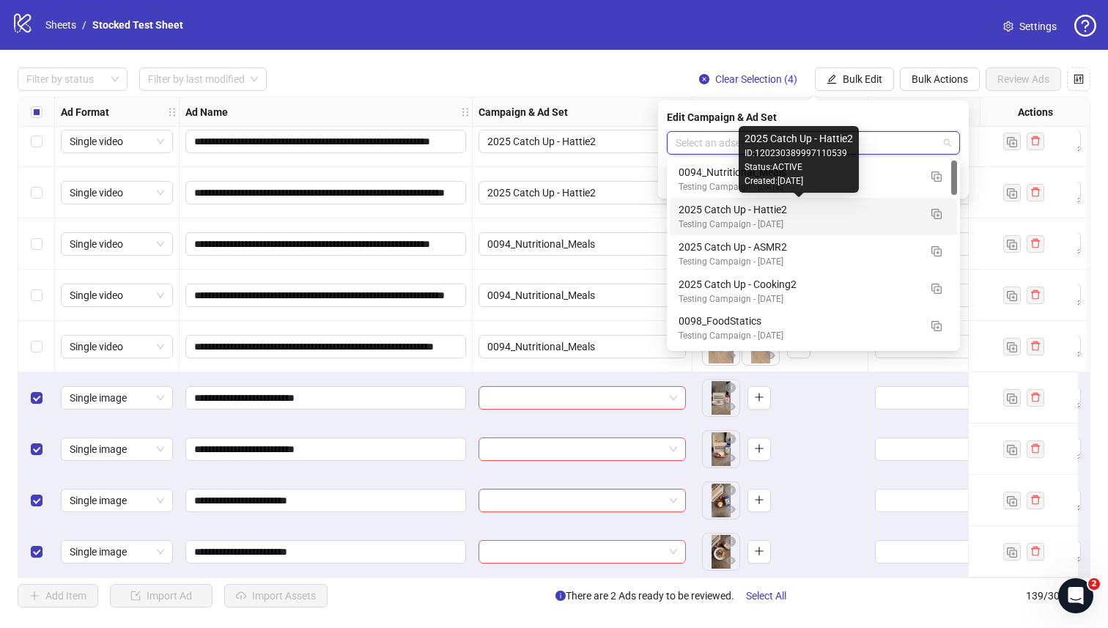
click at [792, 210] on div "2025 Catch Up - Hattie2" at bounding box center [799, 210] width 240 height 16
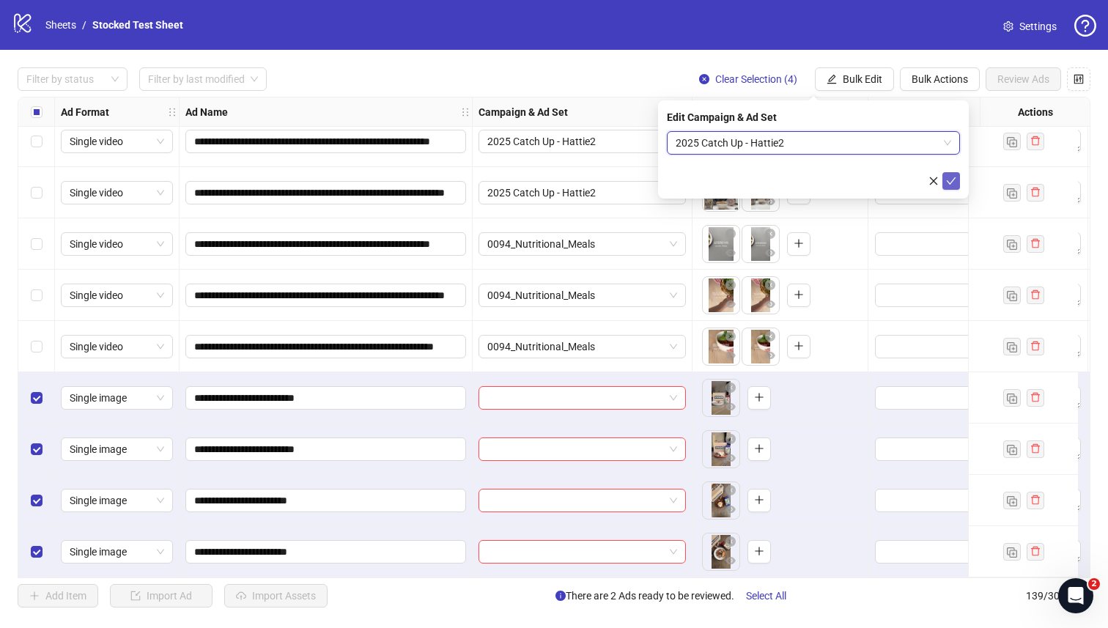
click at [955, 178] on icon "check" at bounding box center [951, 181] width 10 height 10
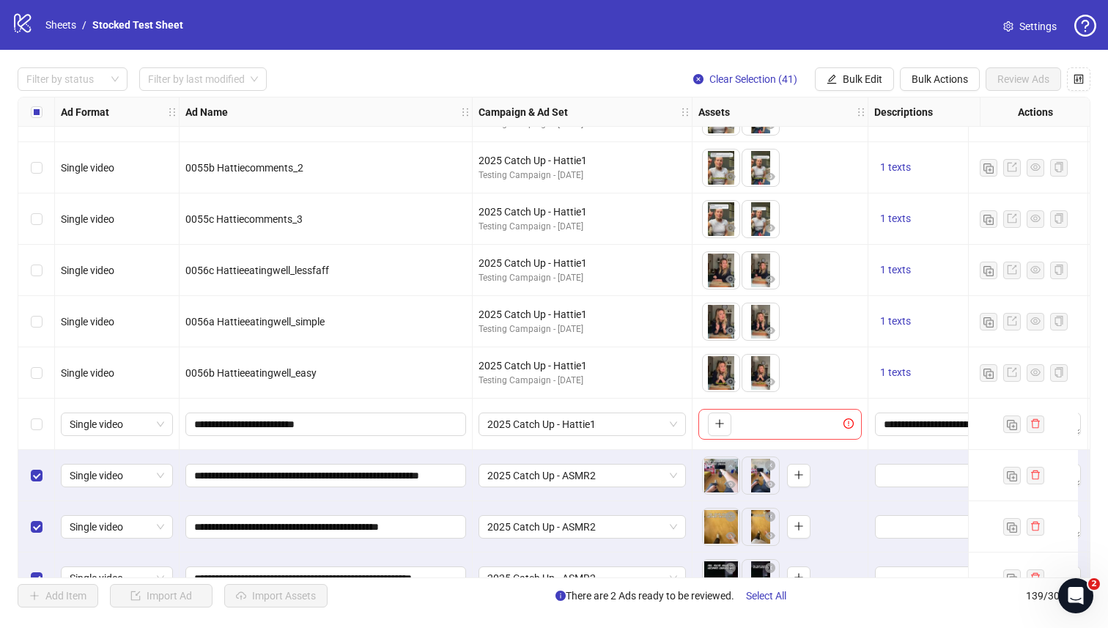
scroll to position [4709, 0]
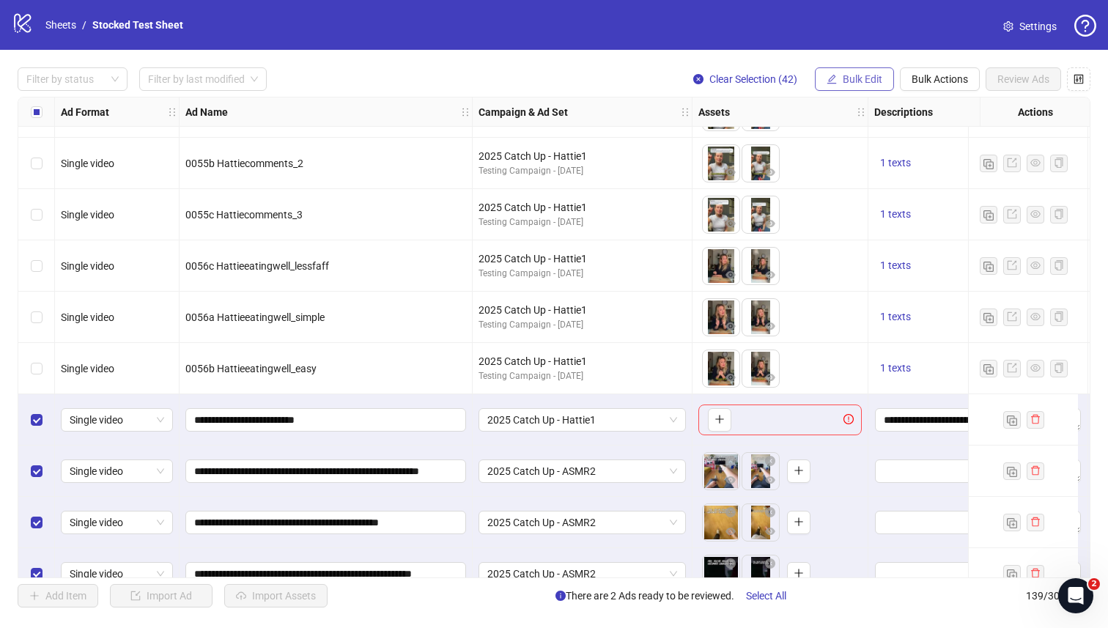
click at [871, 78] on span "Bulk Edit" at bounding box center [863, 79] width 40 height 12
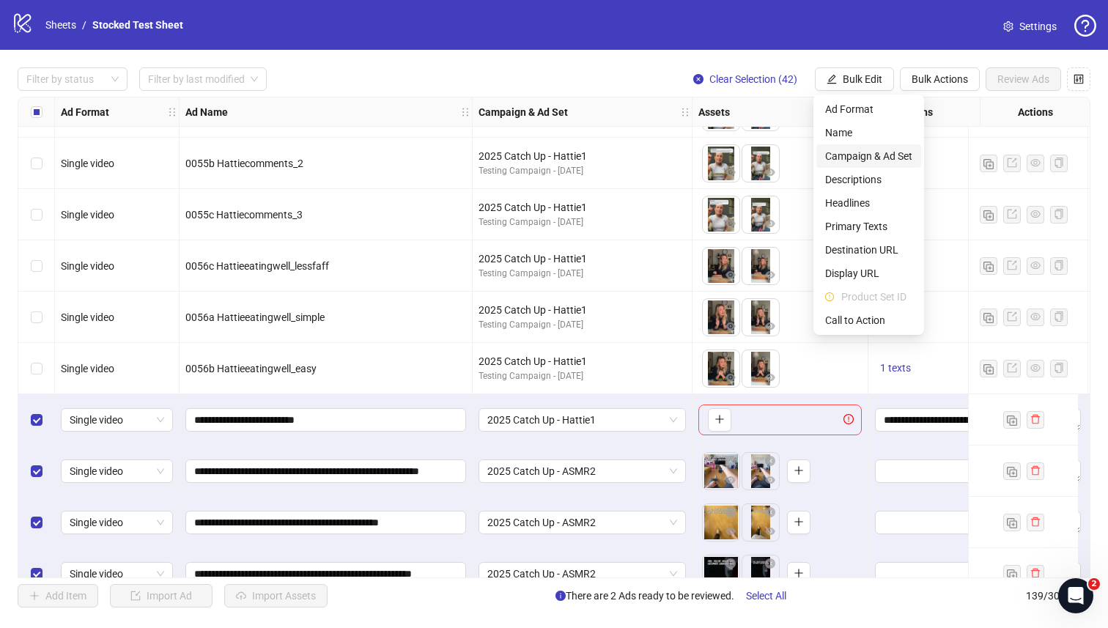
click at [877, 155] on span "Campaign & Ad Set" at bounding box center [868, 156] width 87 height 16
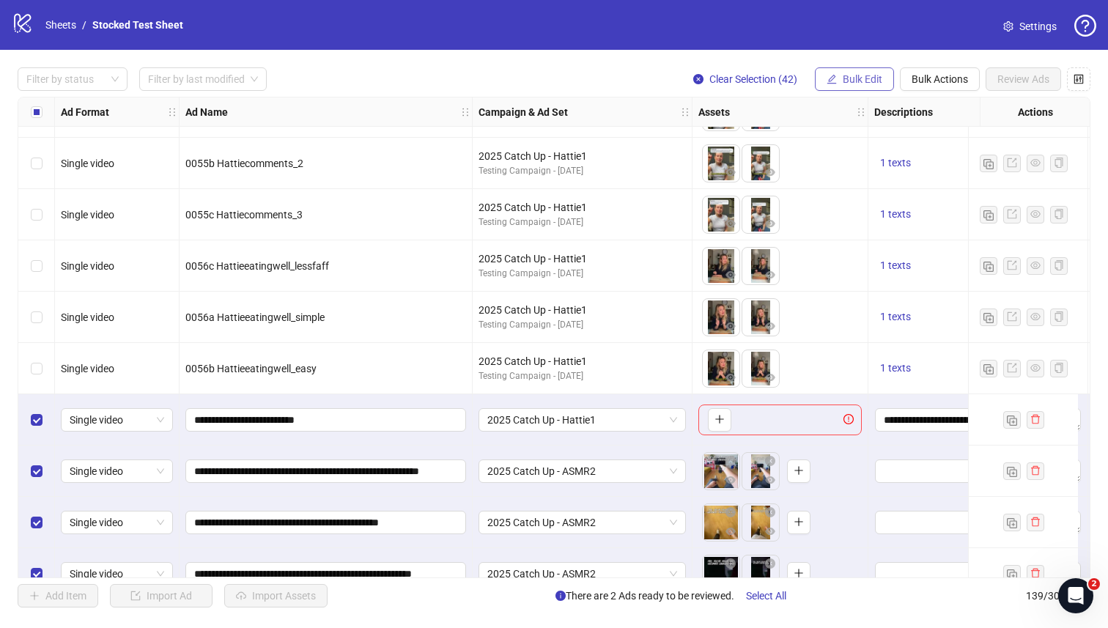
click at [869, 81] on span "Bulk Edit" at bounding box center [863, 79] width 40 height 12
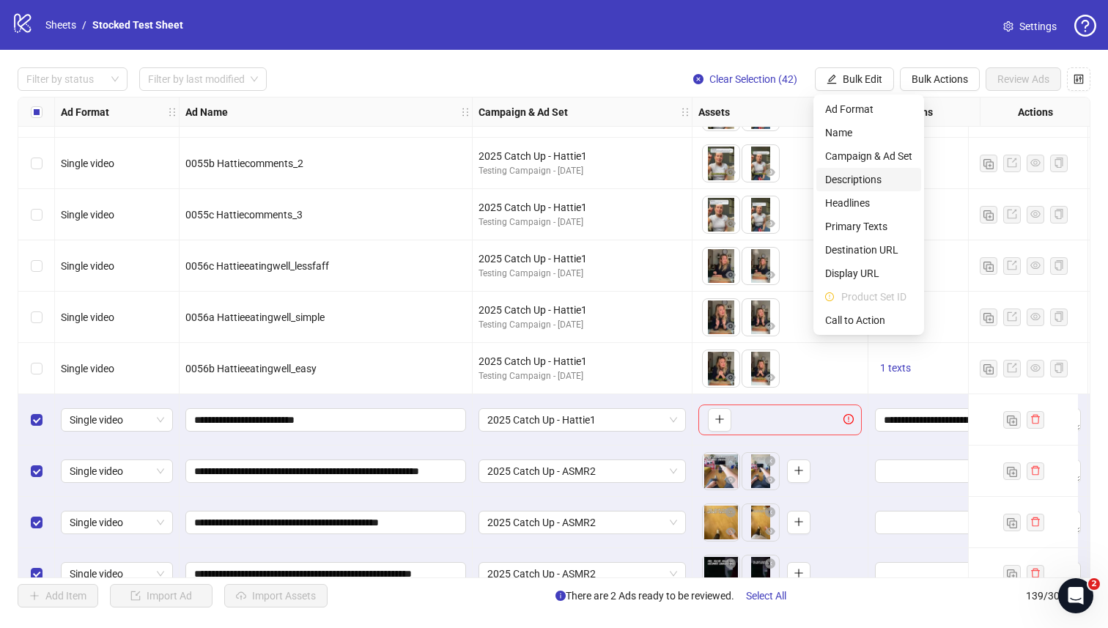
click at [871, 179] on span "Descriptions" at bounding box center [868, 180] width 87 height 16
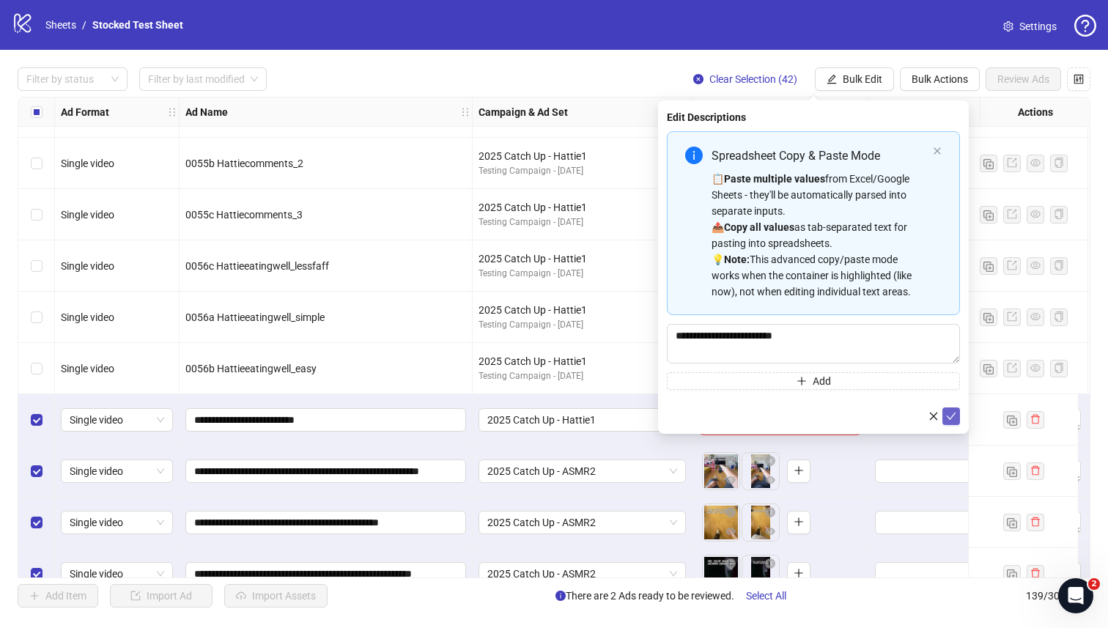
click at [953, 416] on icon "check" at bounding box center [951, 416] width 10 height 10
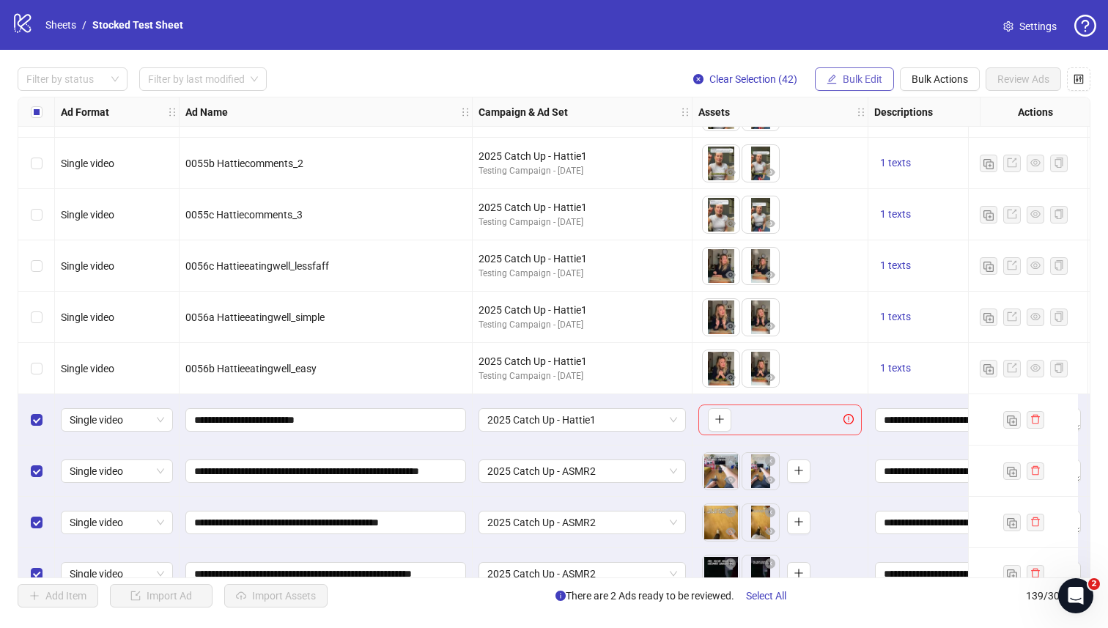
click at [870, 76] on span "Bulk Edit" at bounding box center [863, 79] width 40 height 12
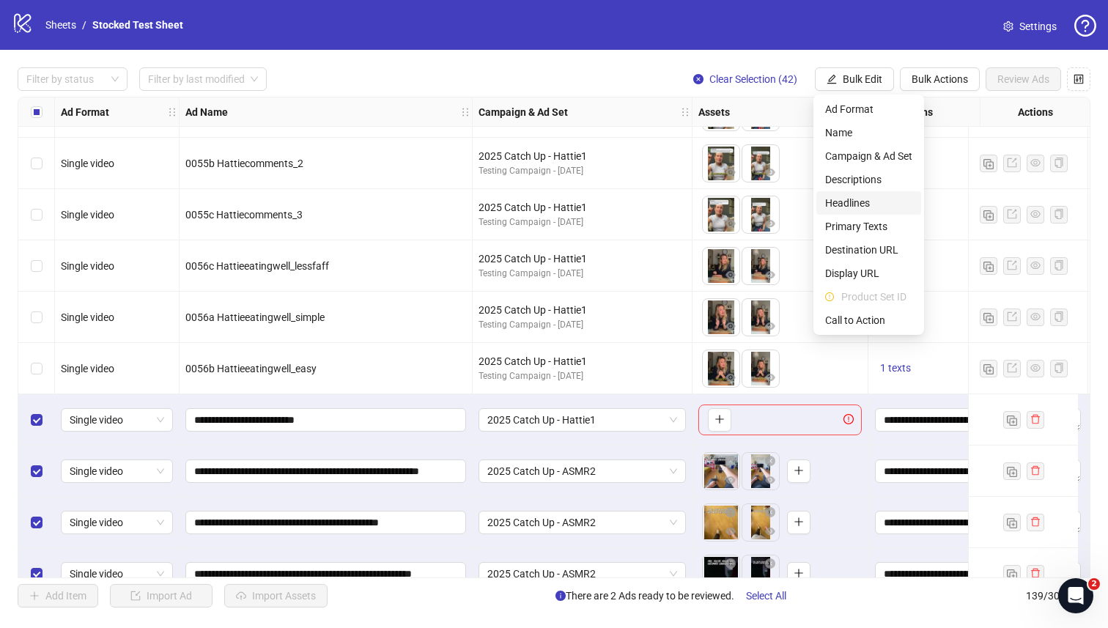
click at [871, 196] on span "Headlines" at bounding box center [868, 203] width 87 height 16
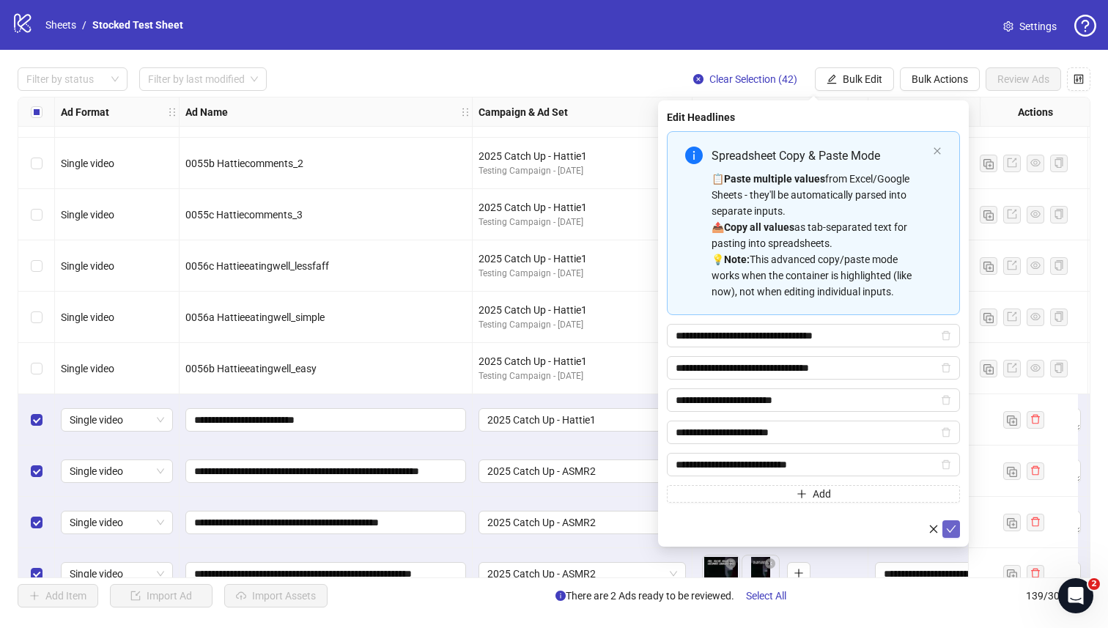
click at [952, 526] on icon "check" at bounding box center [951, 529] width 10 height 10
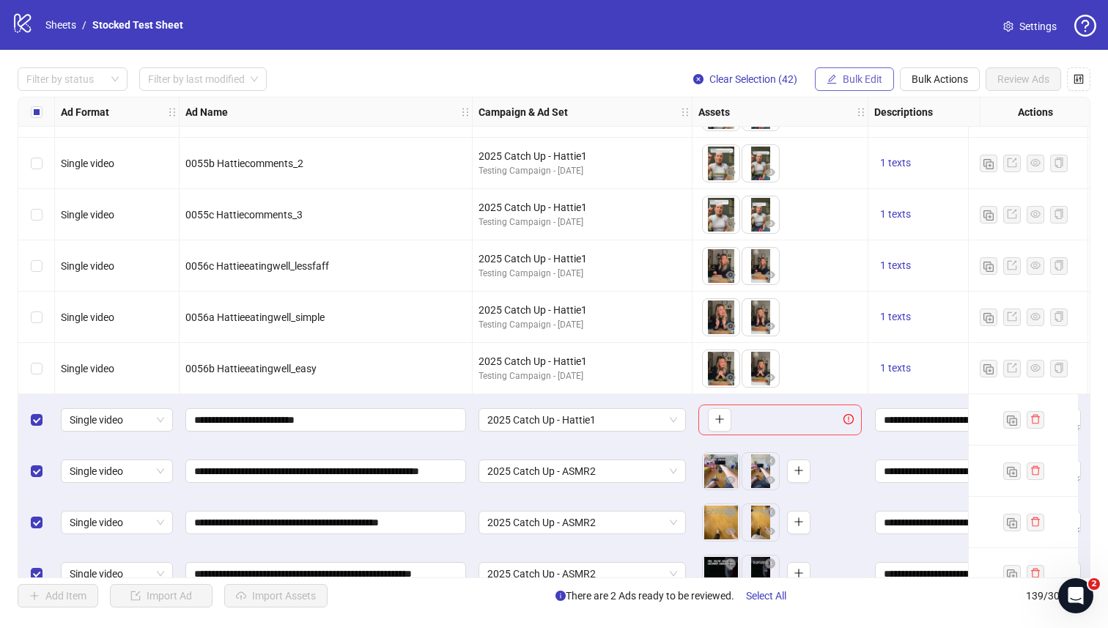
click at [855, 82] on span "Bulk Edit" at bounding box center [863, 79] width 40 height 12
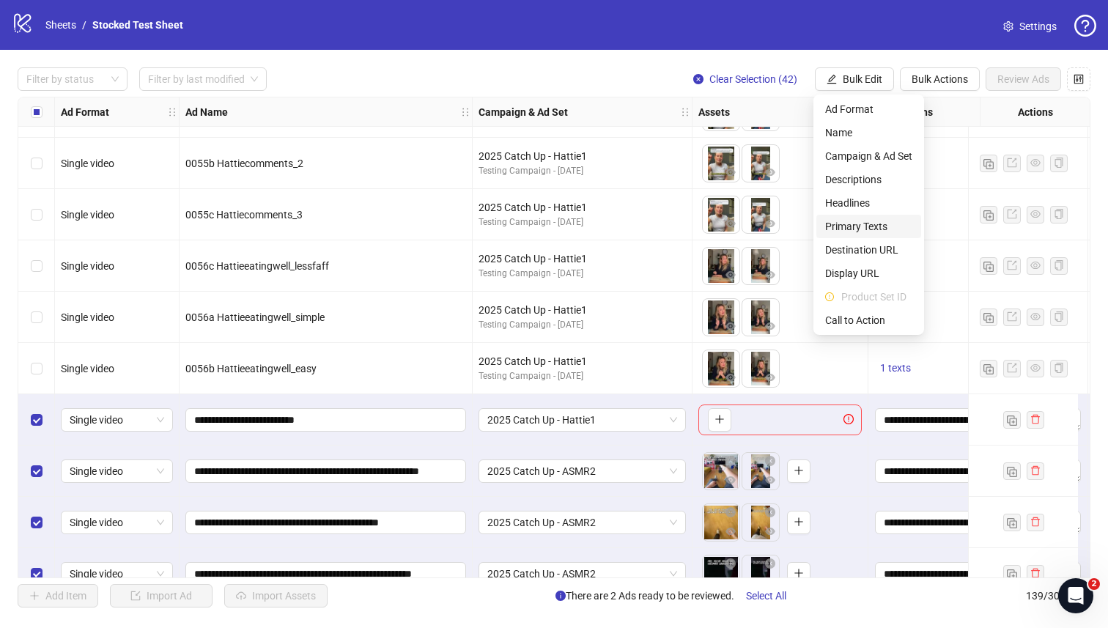
click at [868, 228] on span "Primary Texts" at bounding box center [868, 226] width 87 height 16
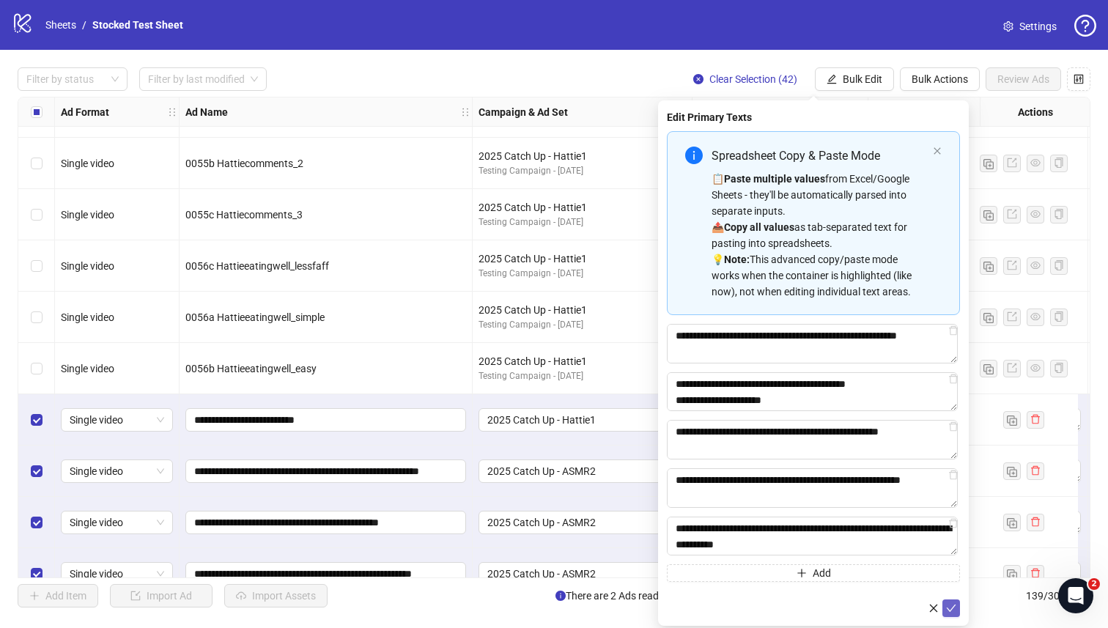
click at [948, 605] on icon "check" at bounding box center [951, 608] width 10 height 10
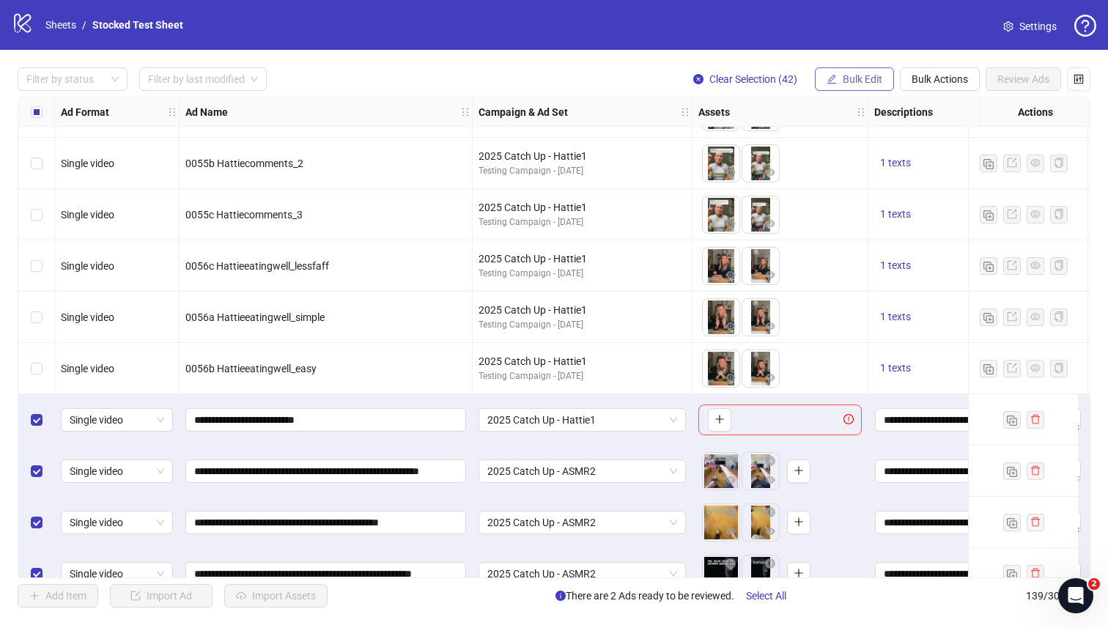
click at [855, 75] on span "Bulk Edit" at bounding box center [863, 79] width 40 height 12
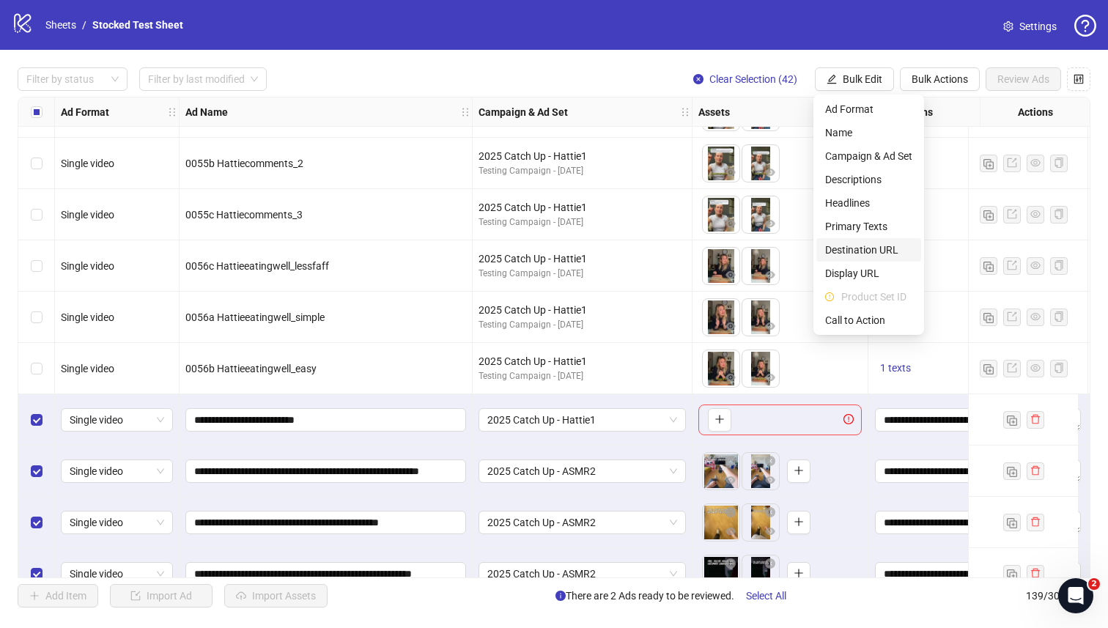
click at [882, 248] on span "Destination URL" at bounding box center [868, 250] width 87 height 16
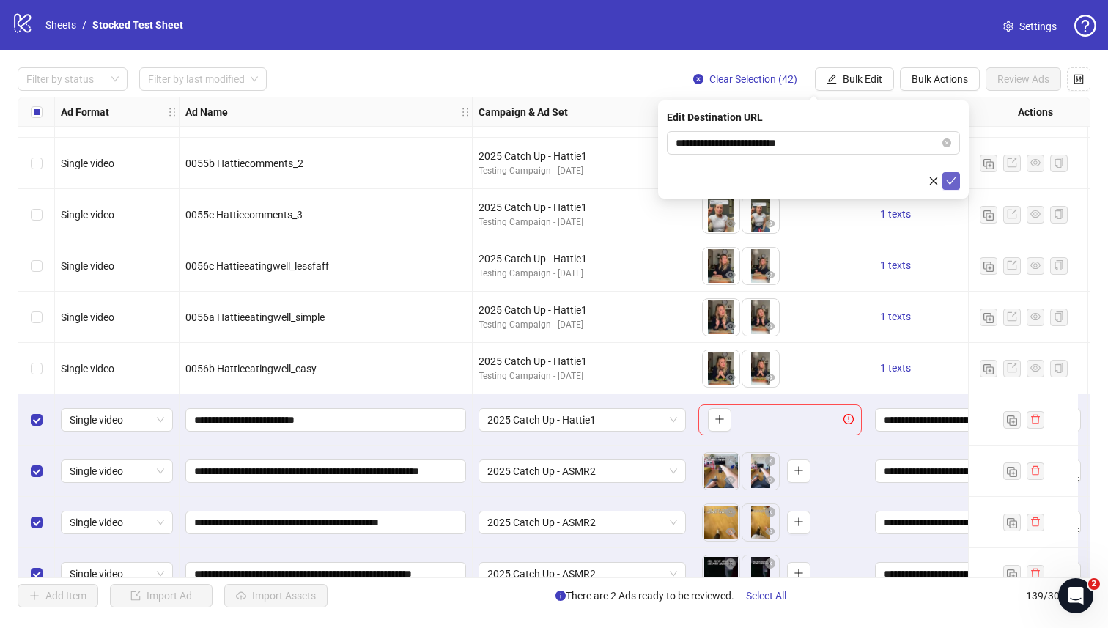
click at [951, 185] on icon "check" at bounding box center [951, 181] width 10 height 10
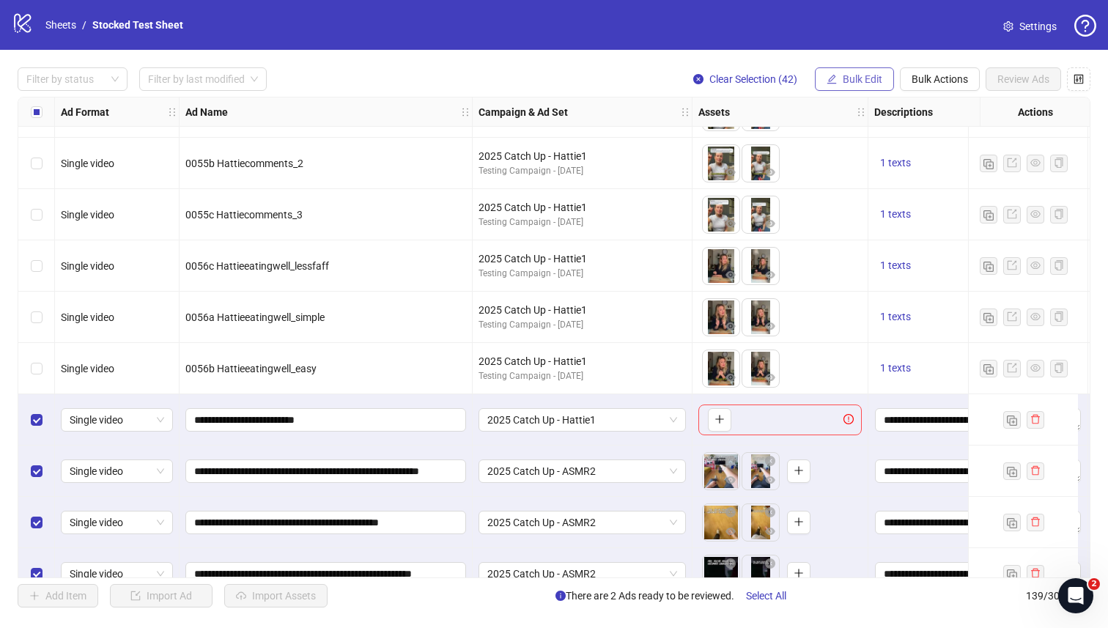
click at [863, 81] on span "Bulk Edit" at bounding box center [863, 79] width 40 height 12
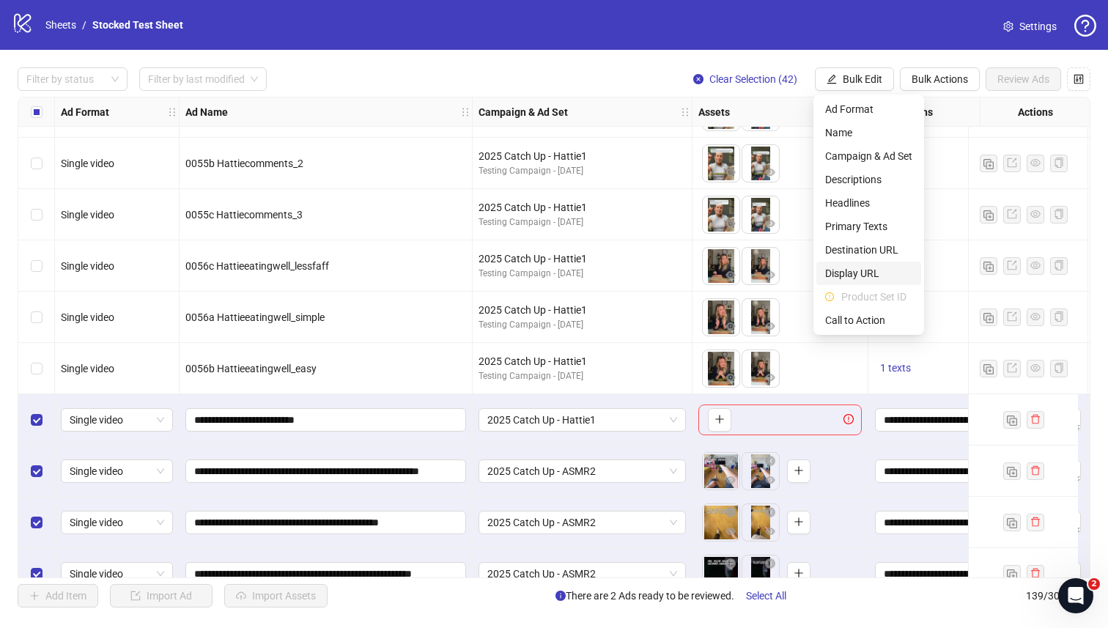
click at [867, 271] on span "Display URL" at bounding box center [868, 273] width 87 height 16
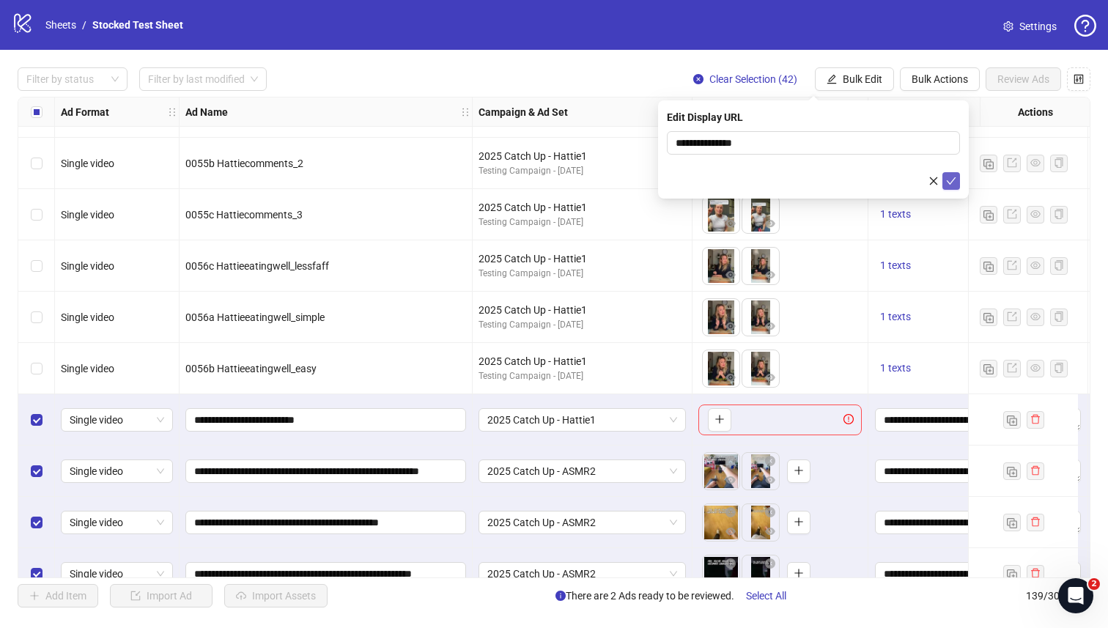
click at [948, 182] on icon "check" at bounding box center [951, 181] width 10 height 10
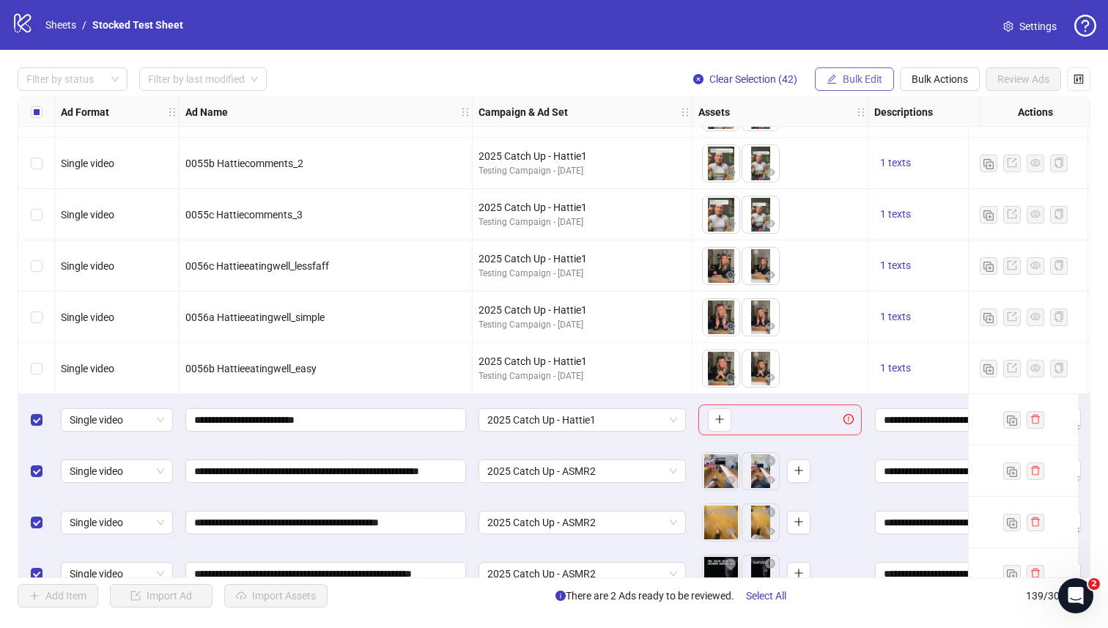
click at [864, 79] on span "Bulk Edit" at bounding box center [863, 79] width 40 height 12
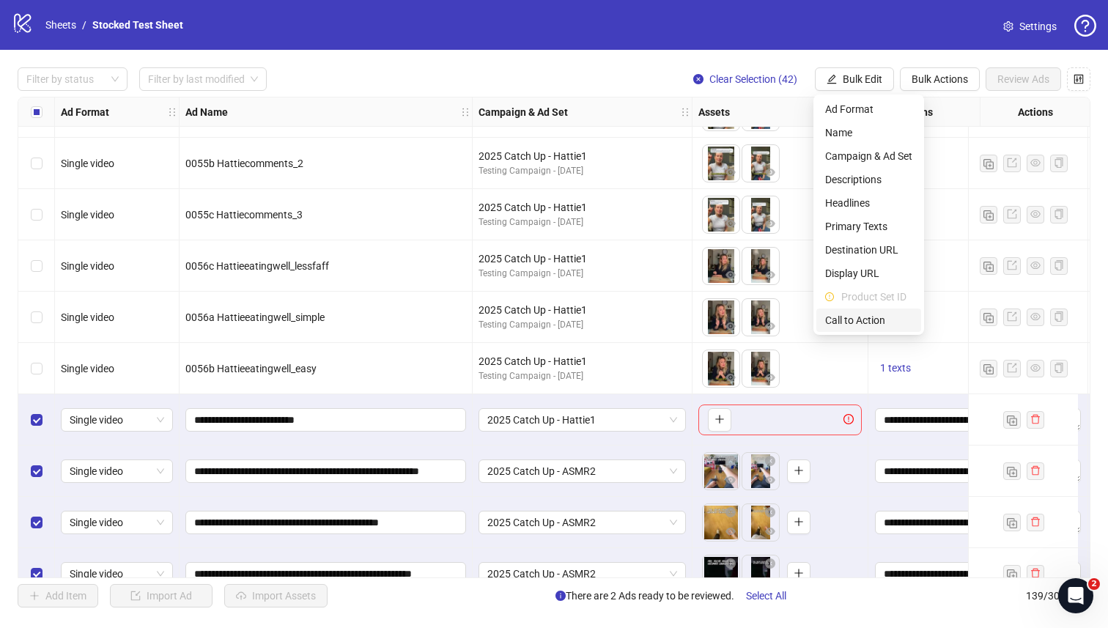
click at [870, 320] on span "Call to Action" at bounding box center [868, 320] width 87 height 16
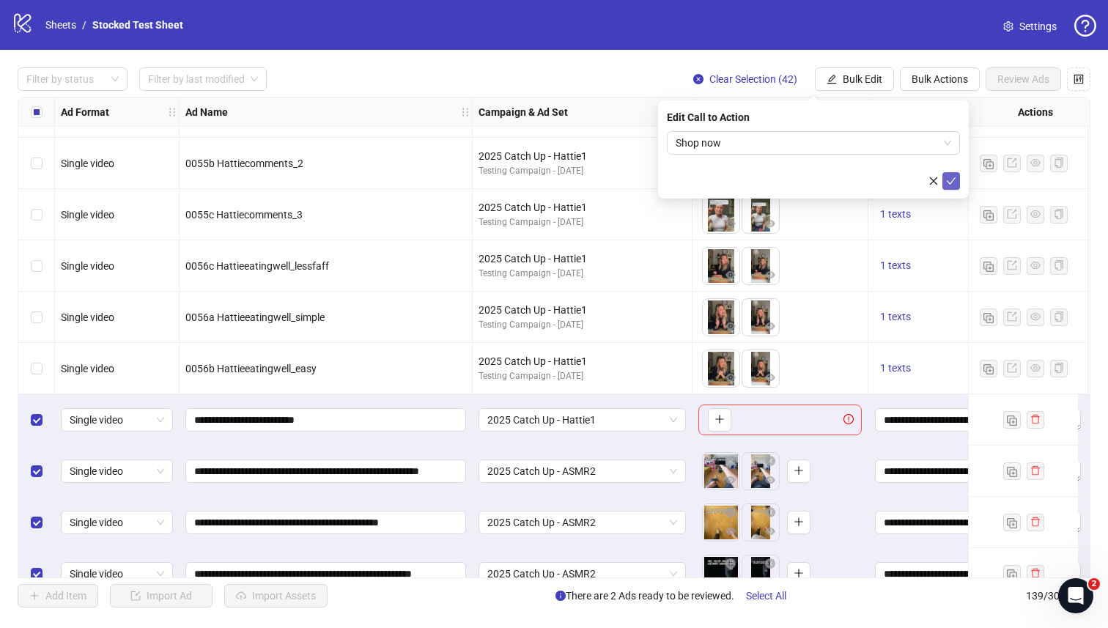
click at [951, 184] on icon "check" at bounding box center [951, 181] width 10 height 10
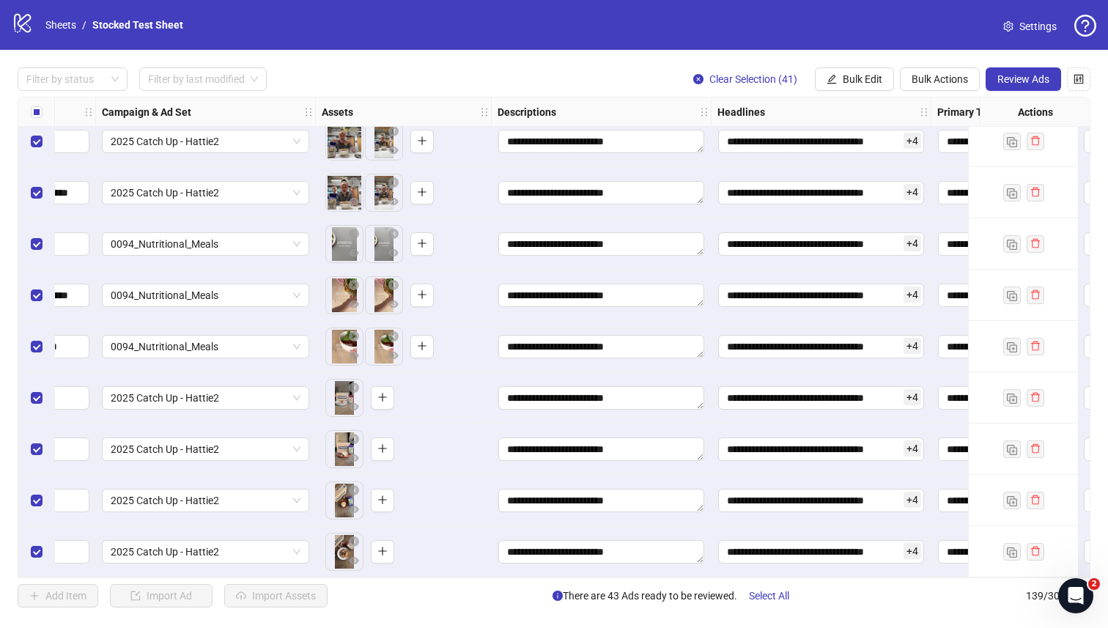
scroll to position [6687, 0]
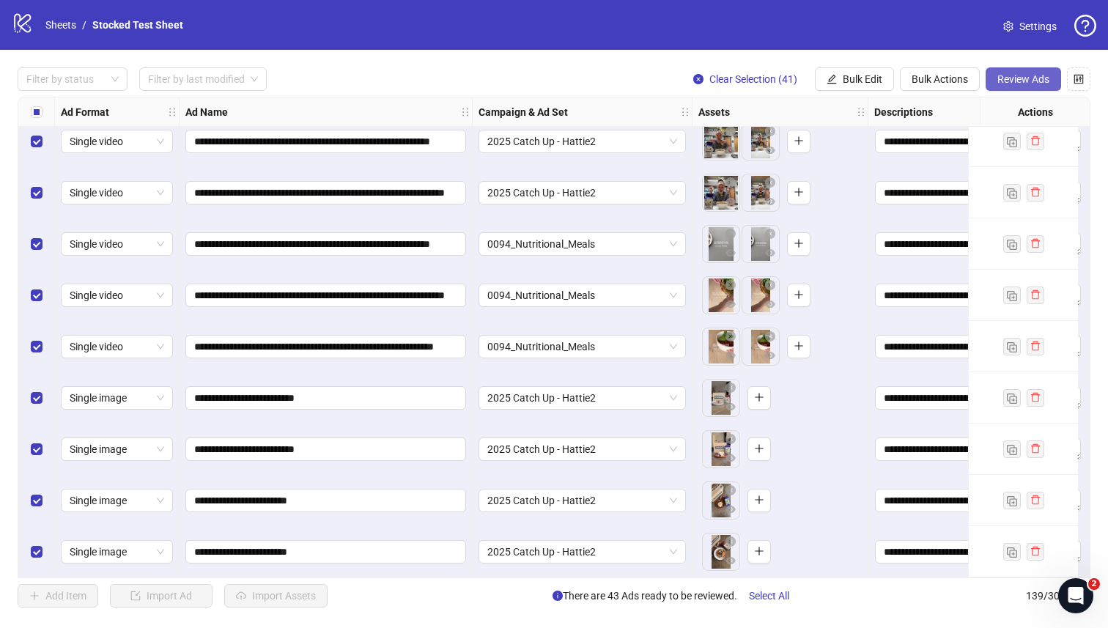
click at [1020, 76] on span "Review Ads" at bounding box center [1024, 79] width 52 height 12
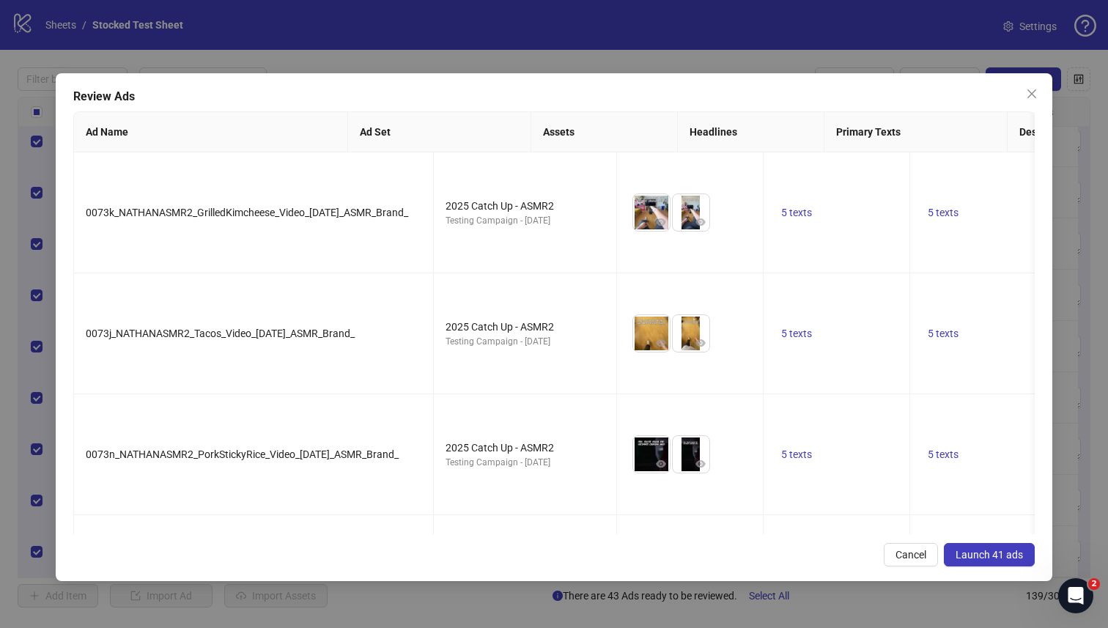
click at [980, 553] on span "Launch 41 ads" at bounding box center [989, 555] width 67 height 12
